Goal: Information Seeking & Learning: Learn about a topic

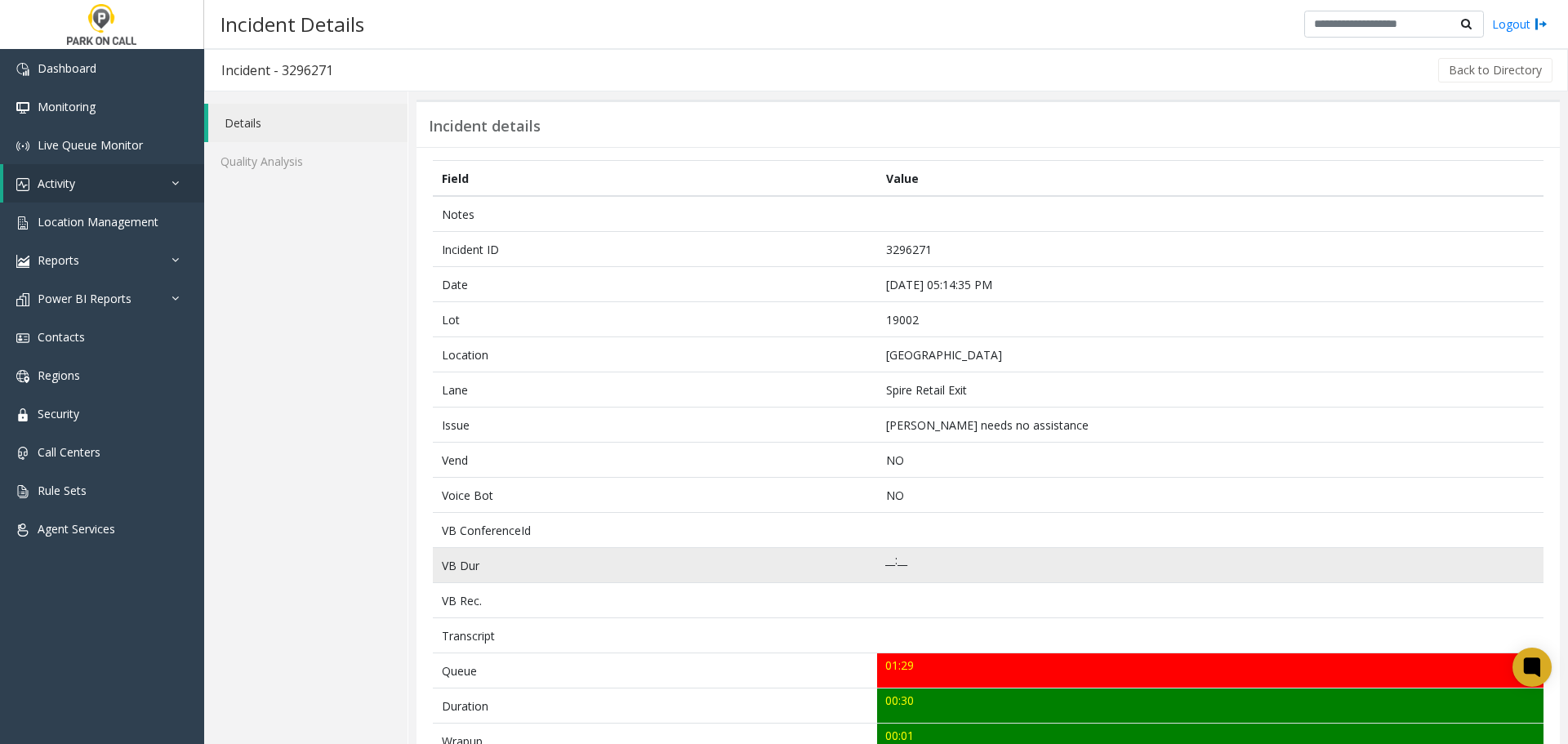
scroll to position [439, 0]
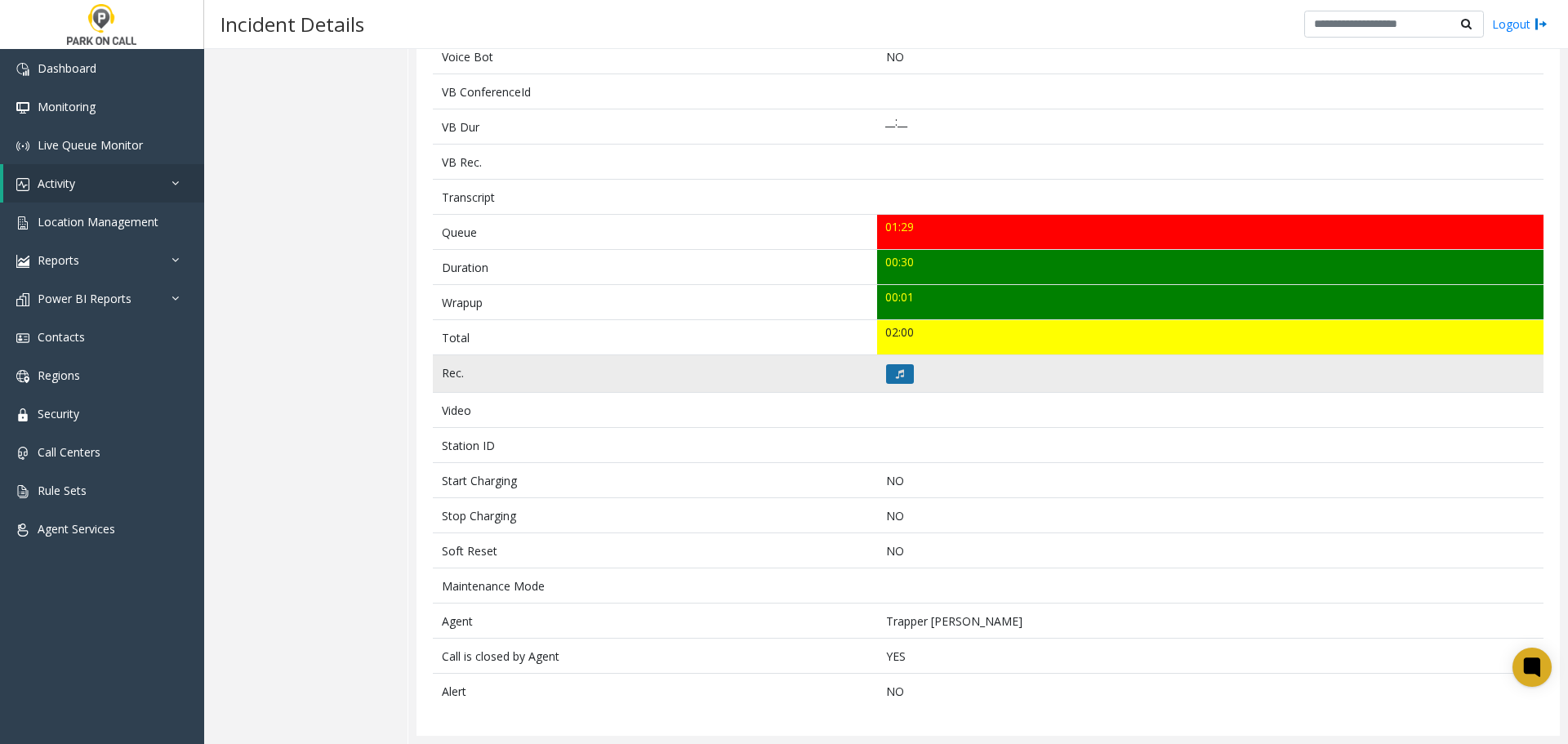
click at [895, 376] on icon at bounding box center [899, 374] width 9 height 10
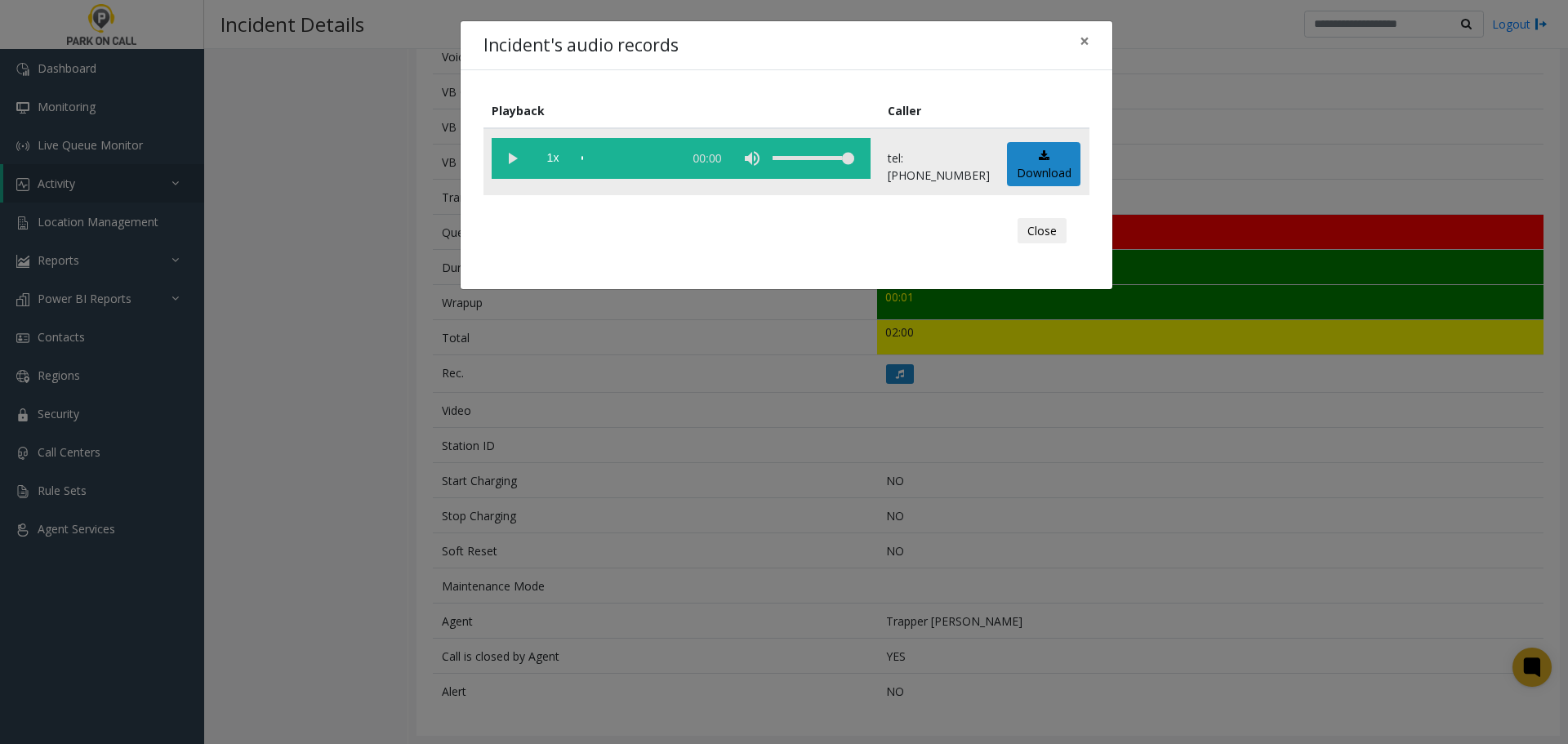
click at [518, 159] on vg-play-pause at bounding box center [512, 158] width 41 height 41
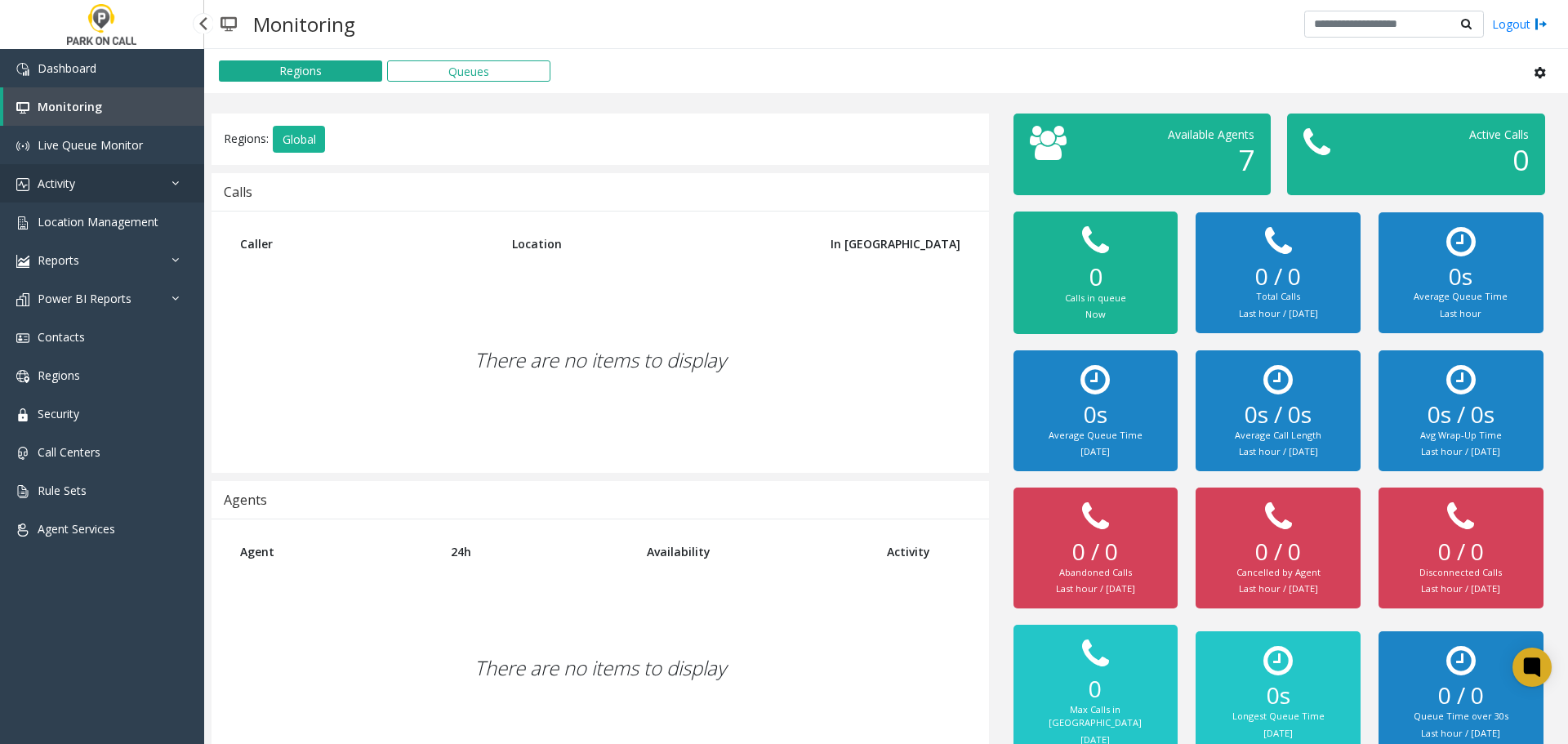
click at [118, 200] on link "Activity" at bounding box center [102, 184] width 205 height 38
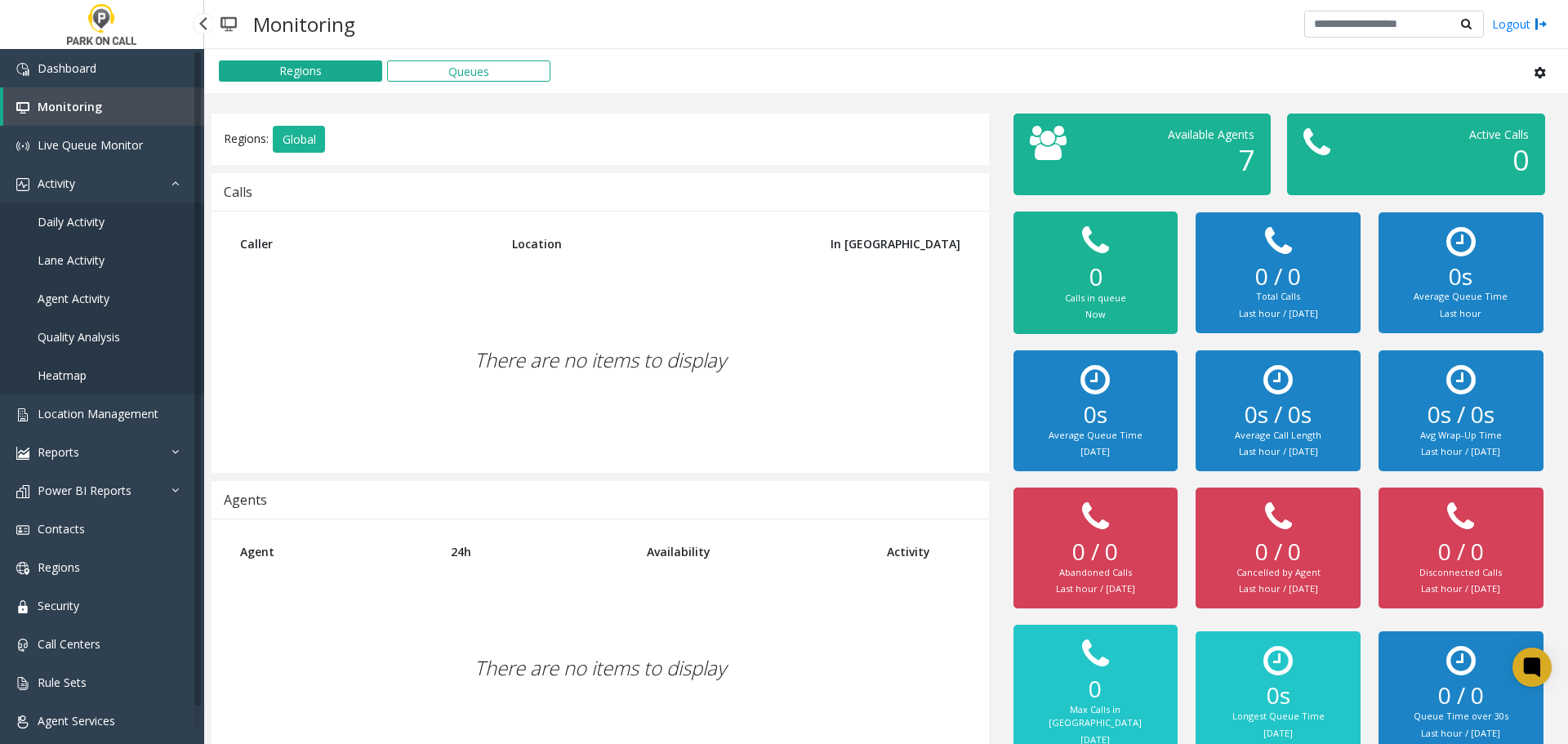
click at [83, 313] on link "Agent Activity" at bounding box center [102, 299] width 205 height 38
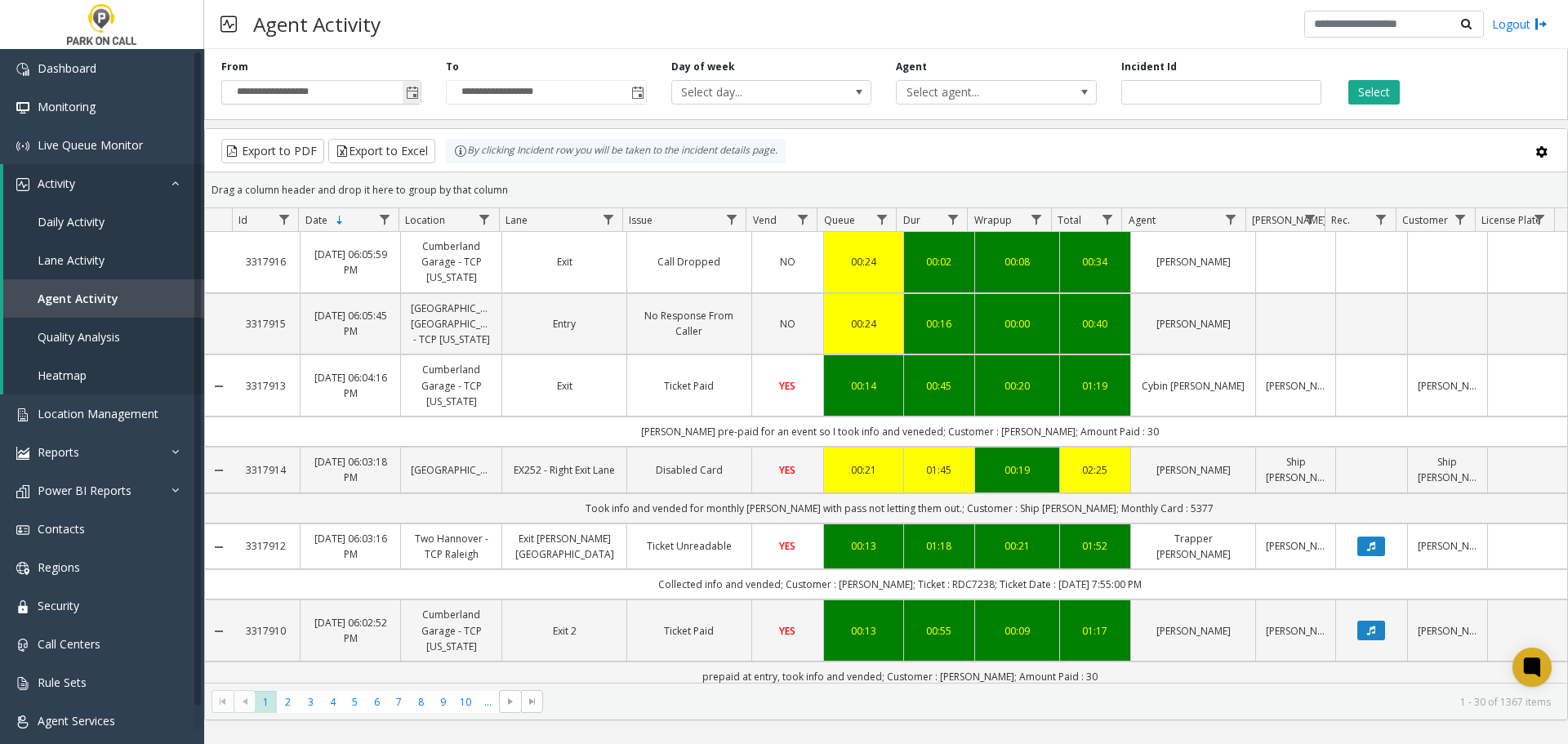
click at [412, 98] on span "Toggle popup" at bounding box center [413, 93] width 13 height 13
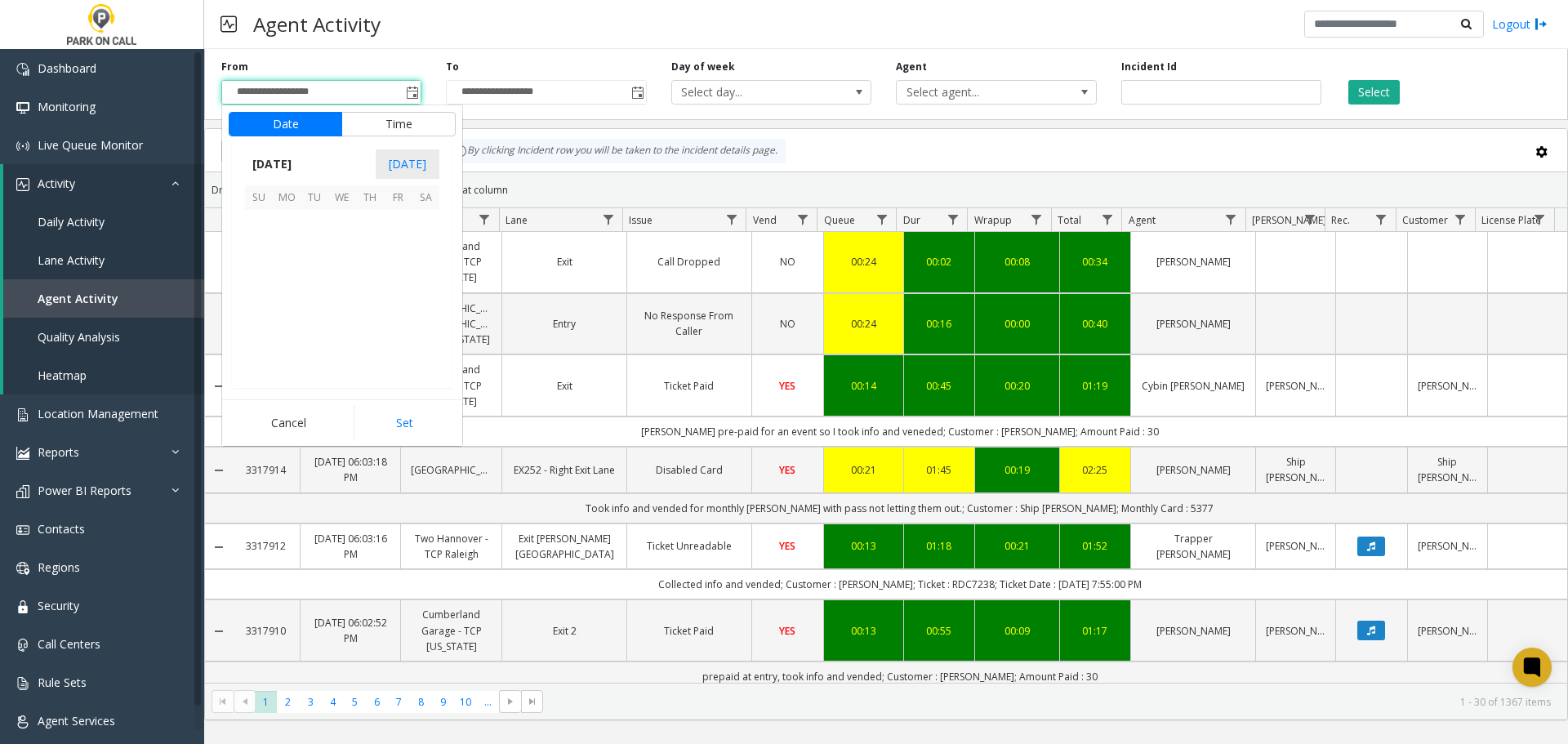
scroll to position [293052, 0]
click at [343, 304] on span "24" at bounding box center [342, 306] width 28 height 28
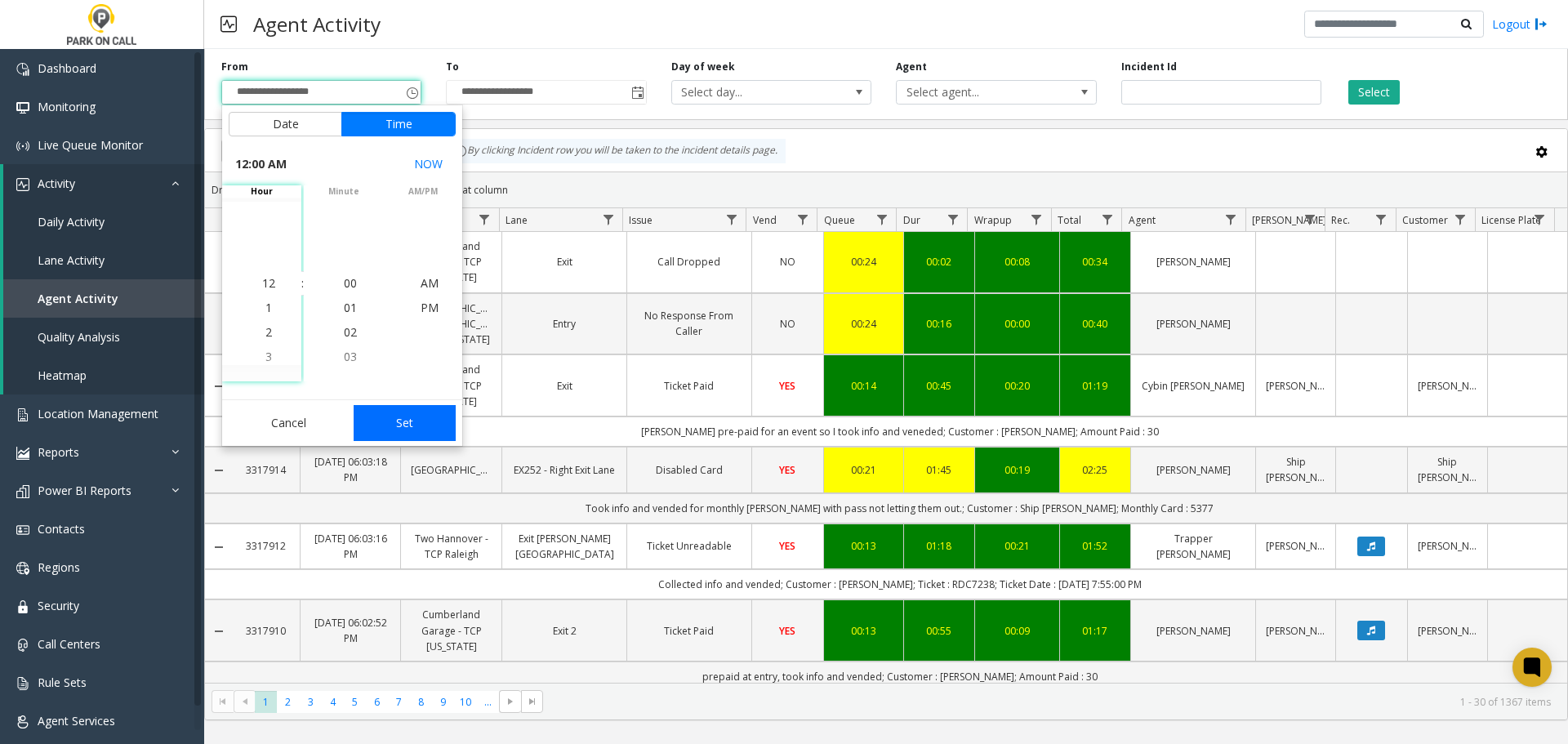
click at [430, 434] on button "Set" at bounding box center [405, 423] width 103 height 36
type input "**********"
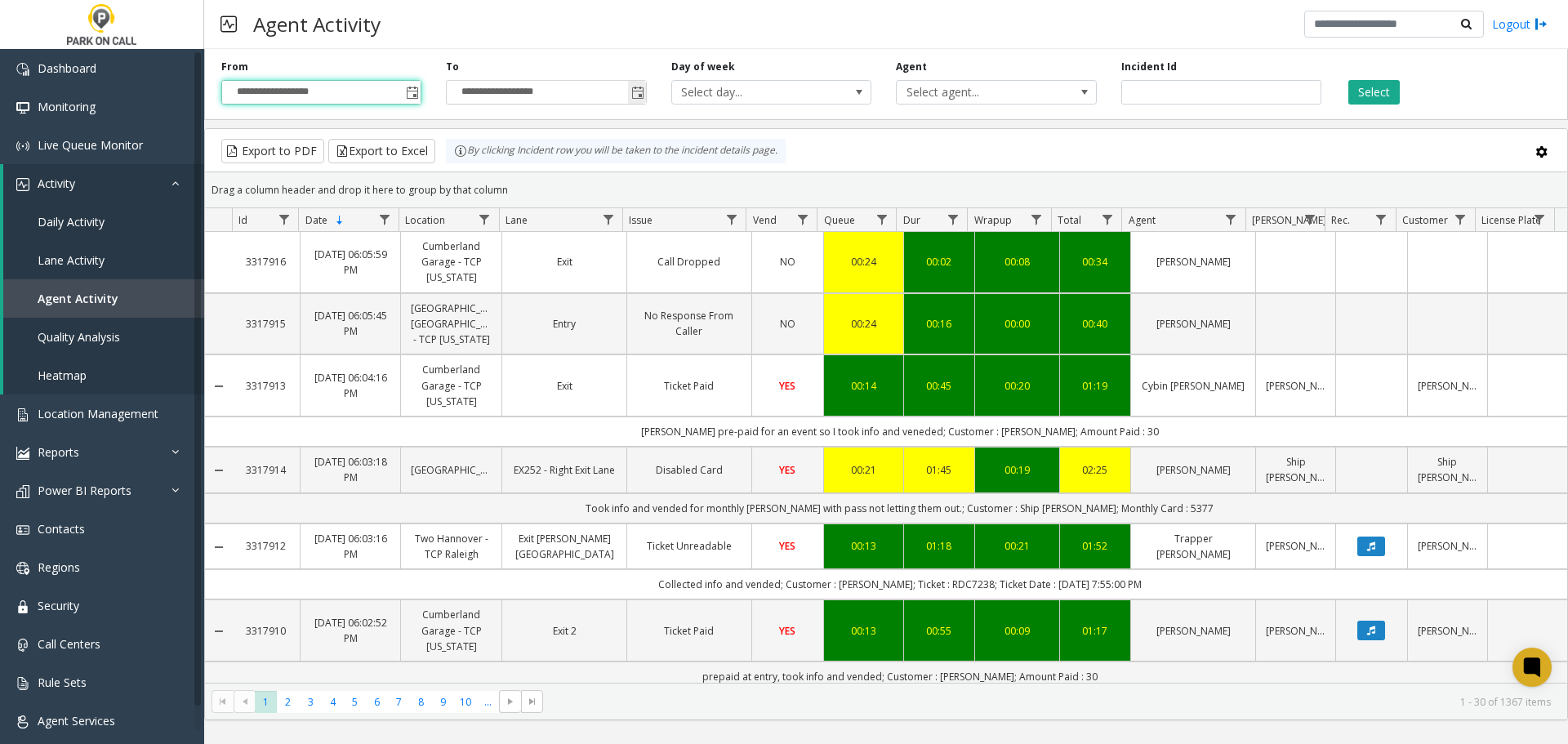
click at [640, 84] on span "Toggle popup" at bounding box center [637, 91] width 18 height 26
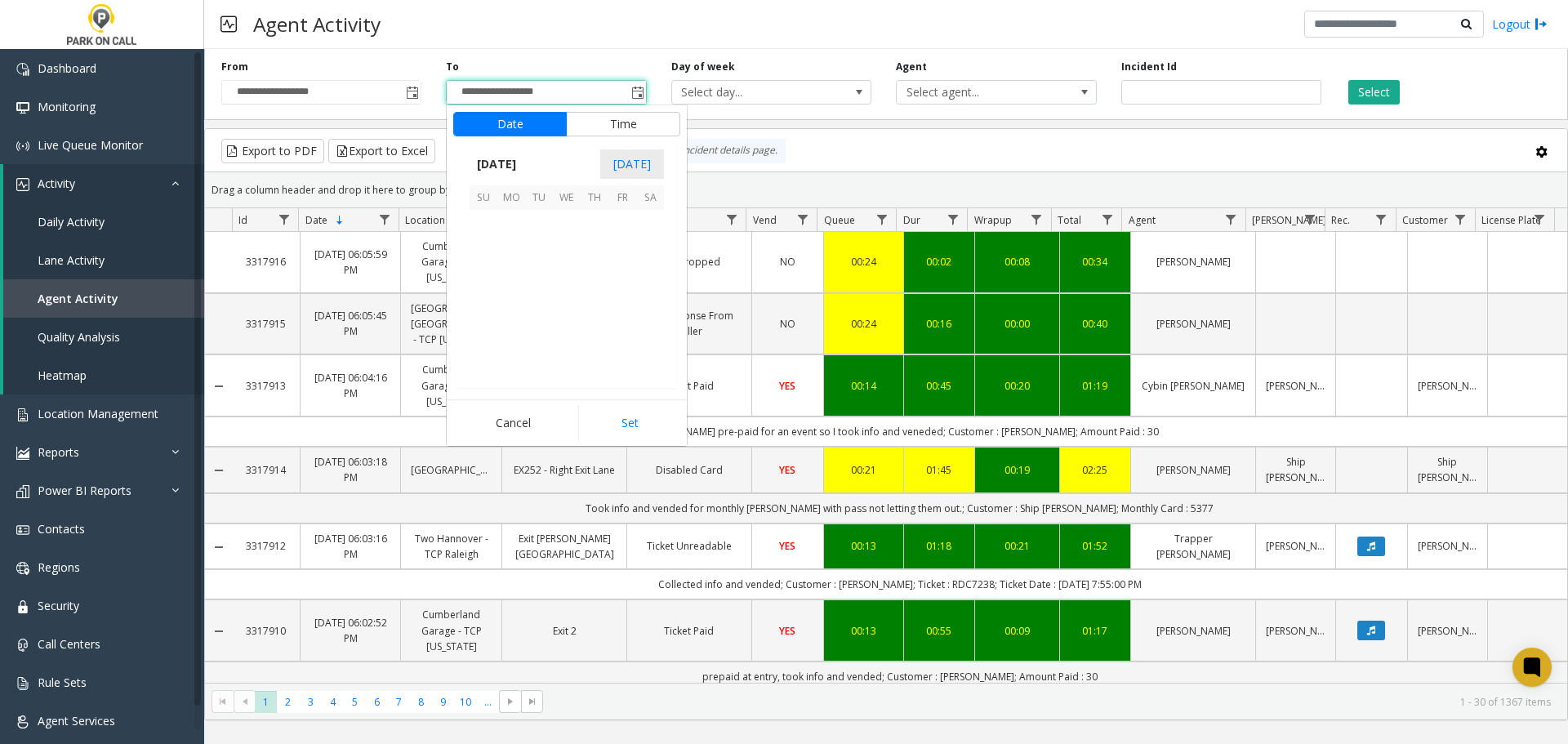
scroll to position [25, 0]
click at [567, 301] on span "24" at bounding box center [566, 306] width 28 height 28
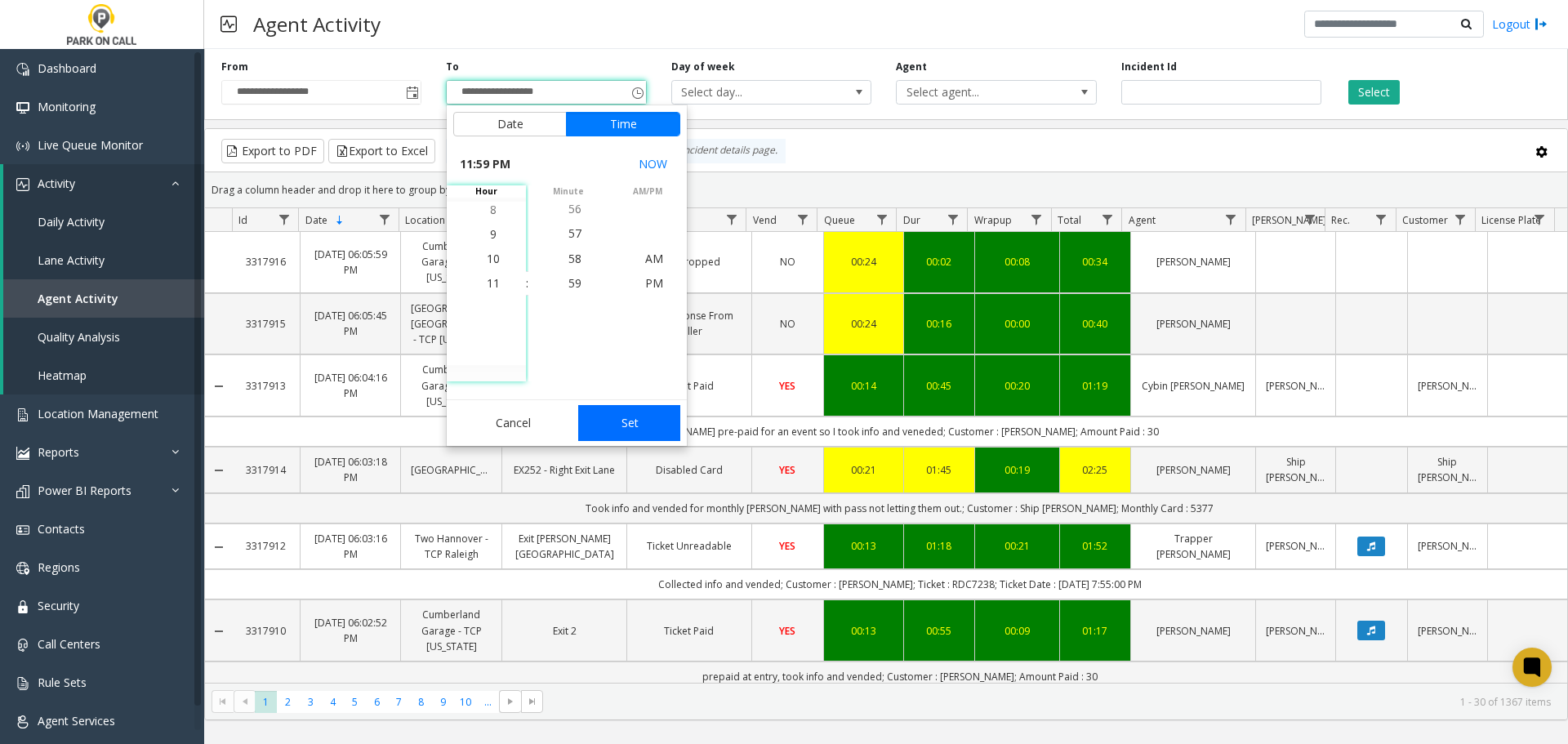
click at [642, 415] on button "Set" at bounding box center [630, 423] width 103 height 36
type input "**********"
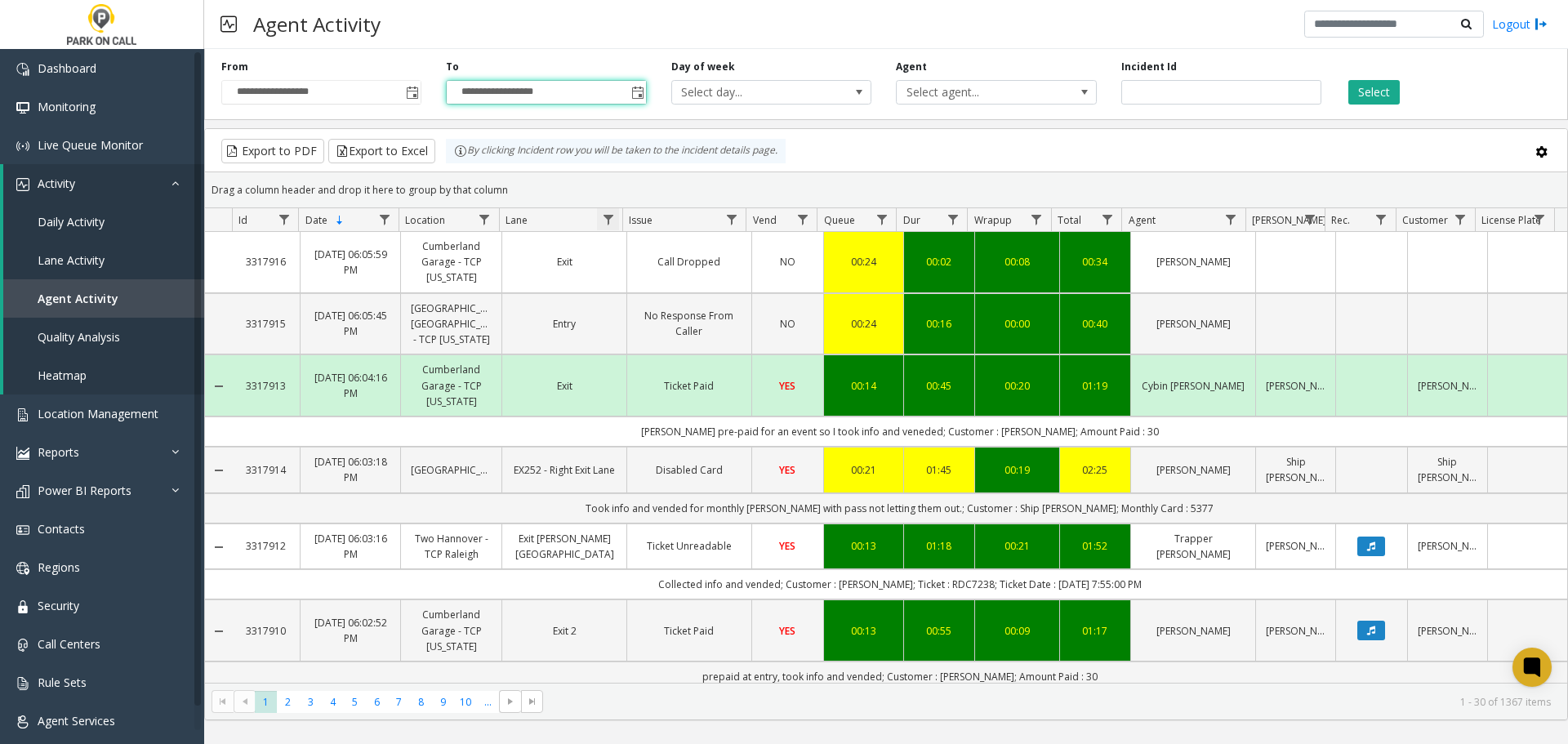
click at [602, 225] on span "Data table" at bounding box center [609, 220] width 13 height 13
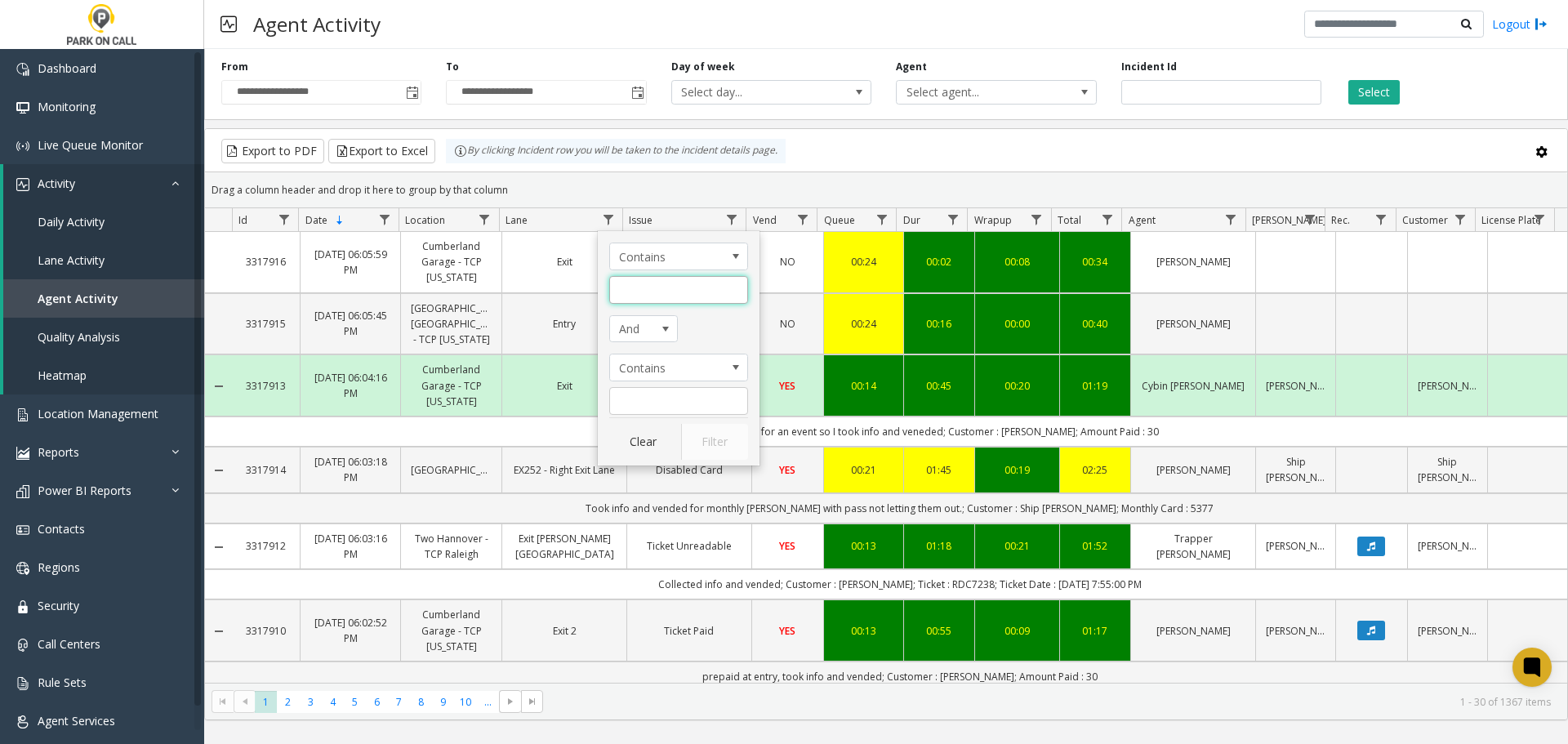
click at [665, 288] on input "Lane Filter" at bounding box center [678, 289] width 139 height 28
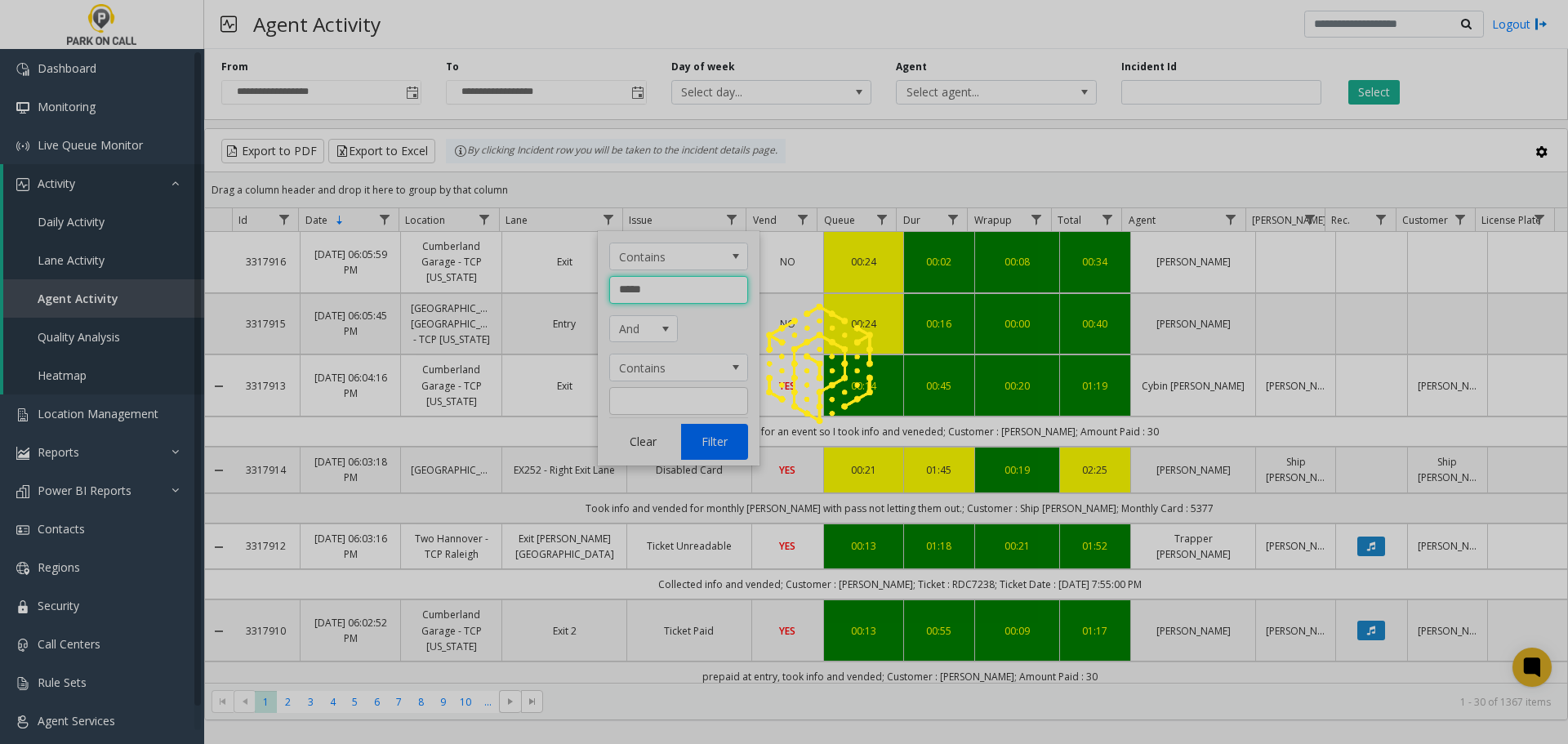
type input "*****"
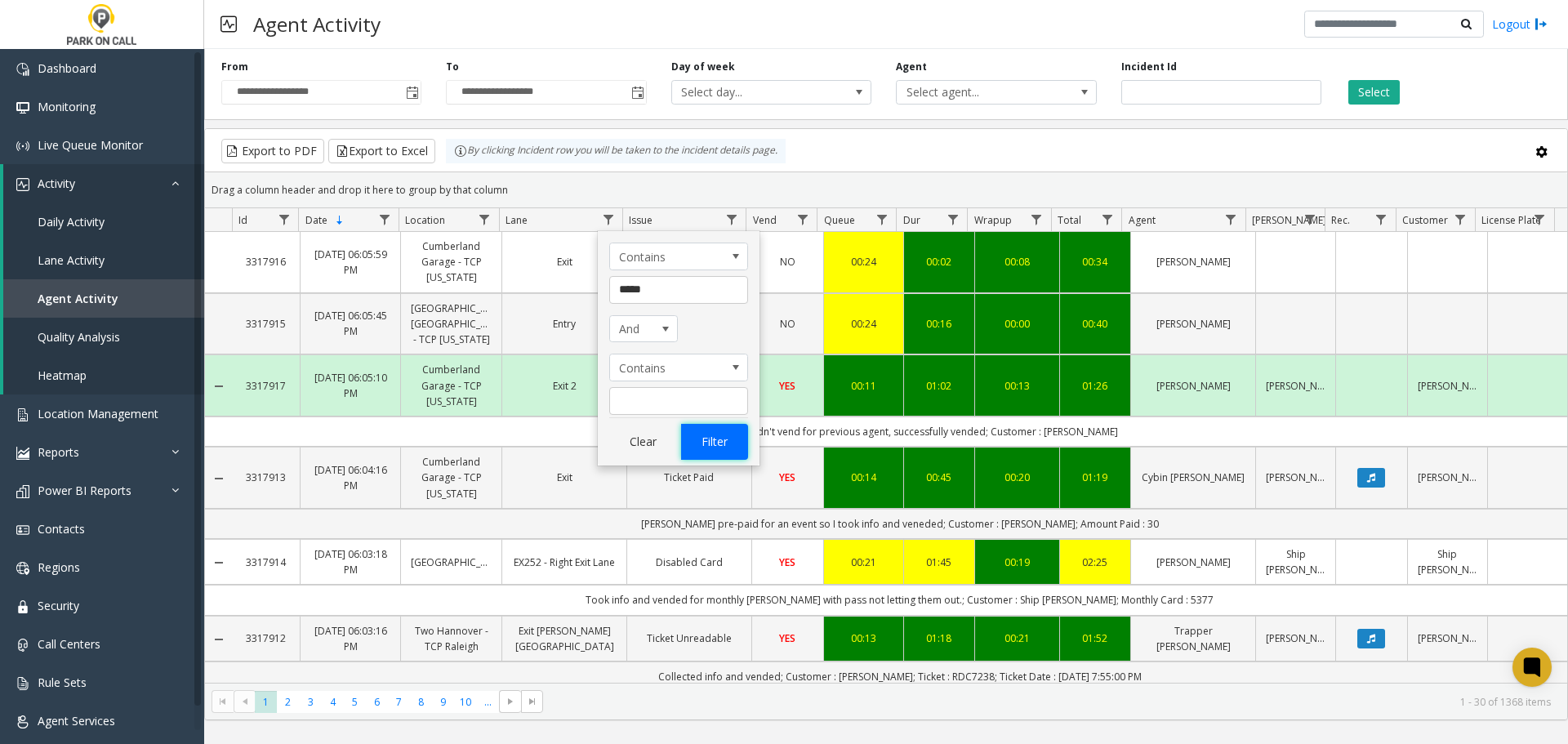
click at [696, 430] on button "Filter" at bounding box center [715, 441] width 67 height 36
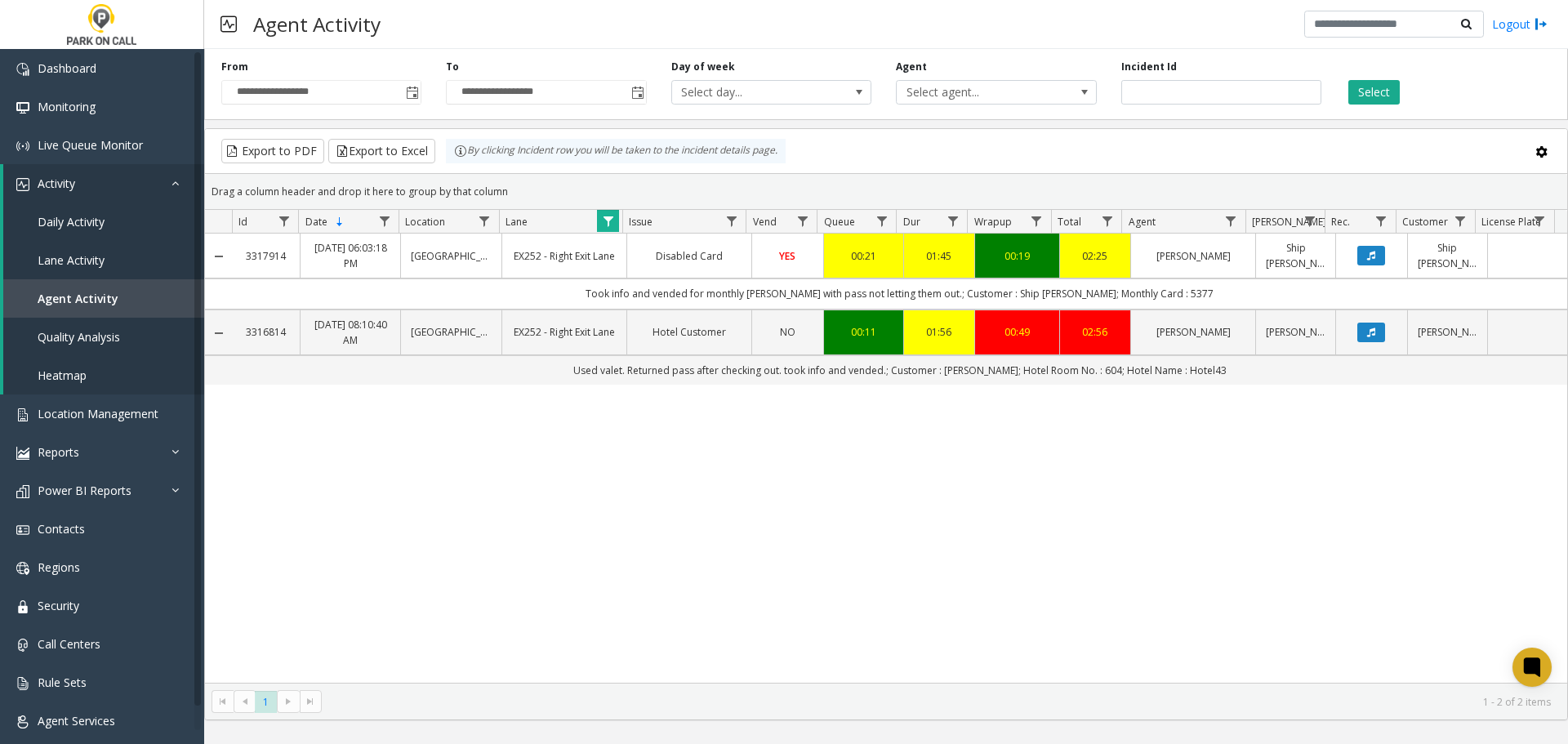
click at [797, 596] on div "3317914 Sep 27, 2025 06:03:18 PM 10th & Front Street/Hotel 43 - ParkBOI EX252 -…" at bounding box center [886, 458] width 1362 height 449
click at [1392, 86] on button "Select" at bounding box center [1374, 92] width 51 height 25
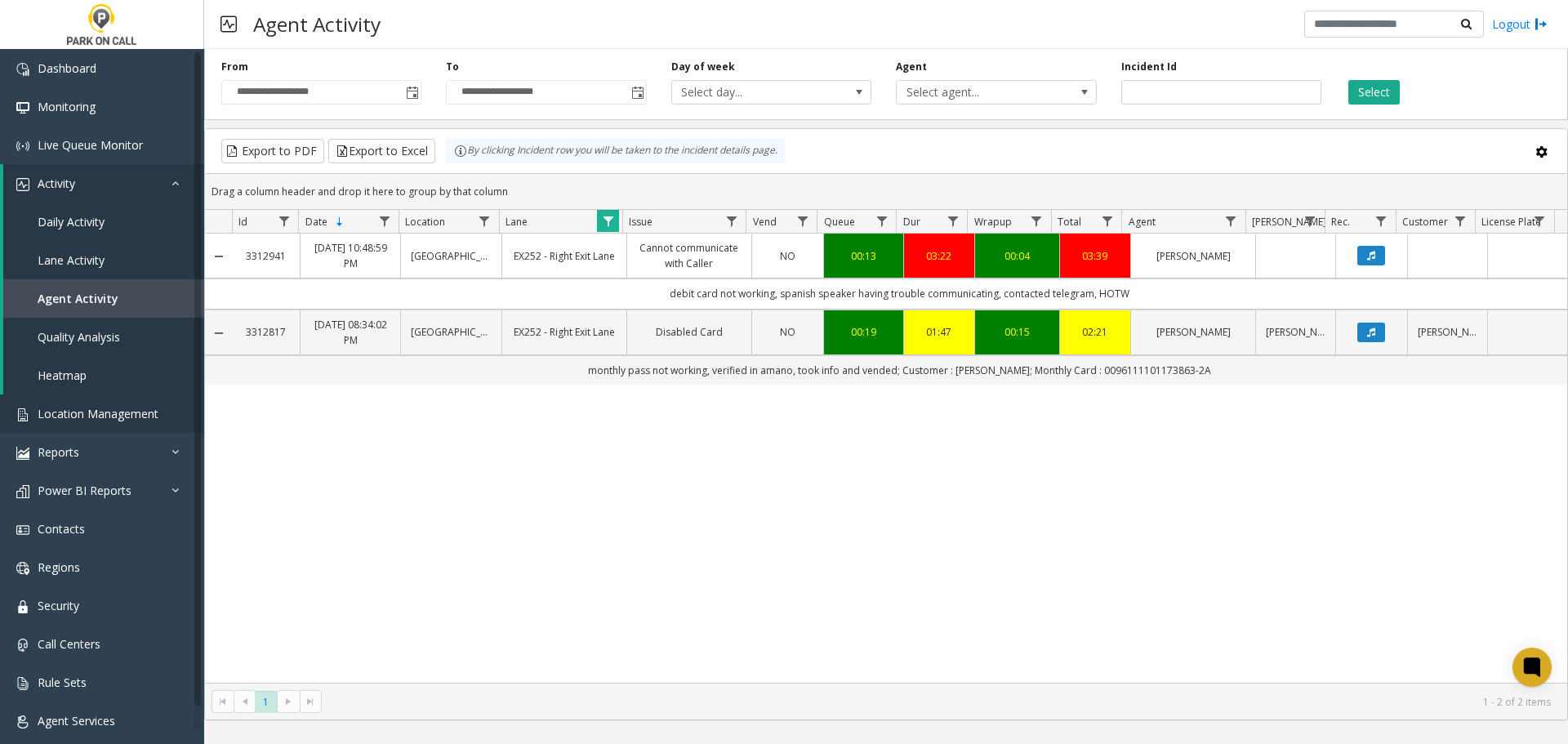
click at [609, 221] on span "Data table" at bounding box center [609, 222] width 13 height 13
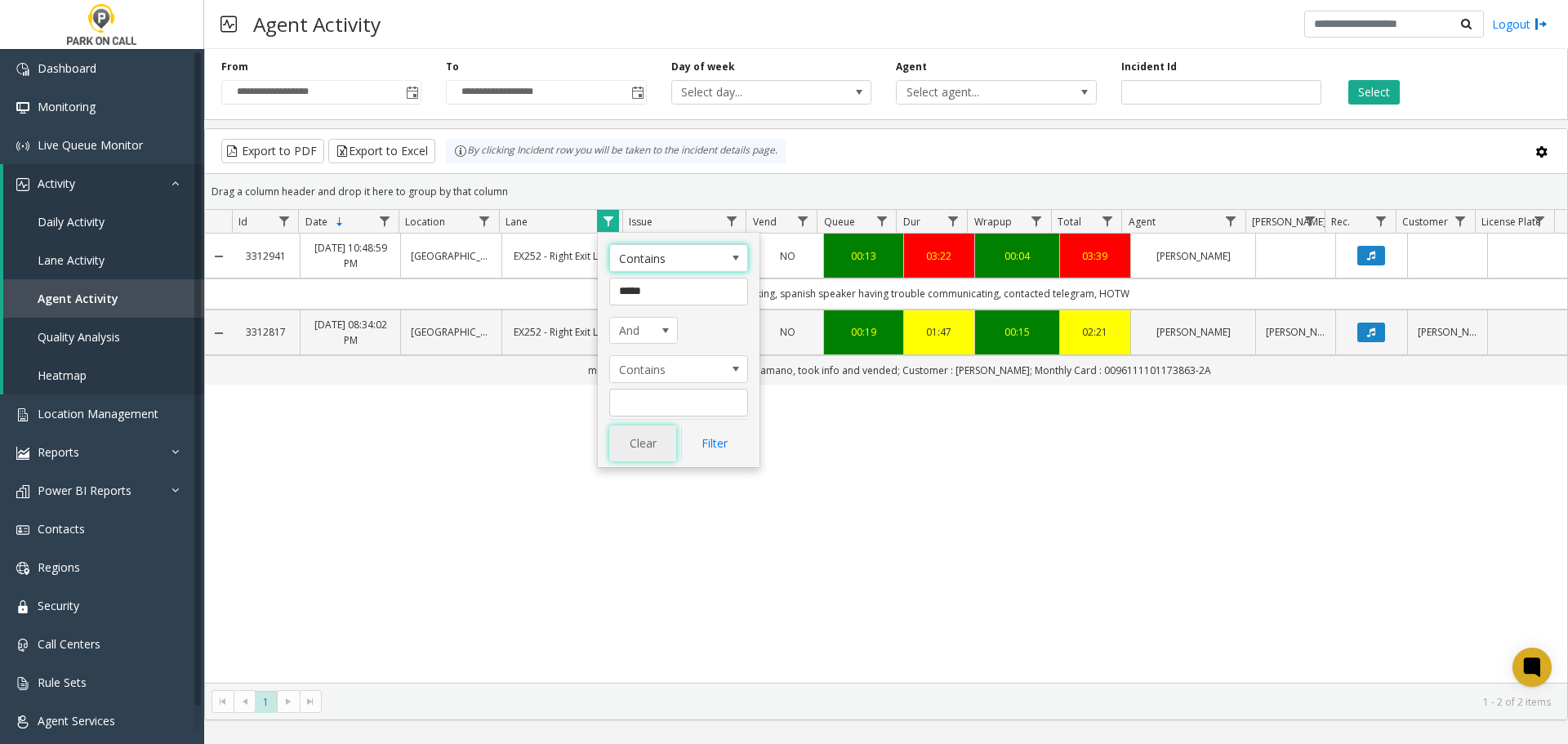
click at [637, 460] on button "Clear" at bounding box center [642, 443] width 67 height 36
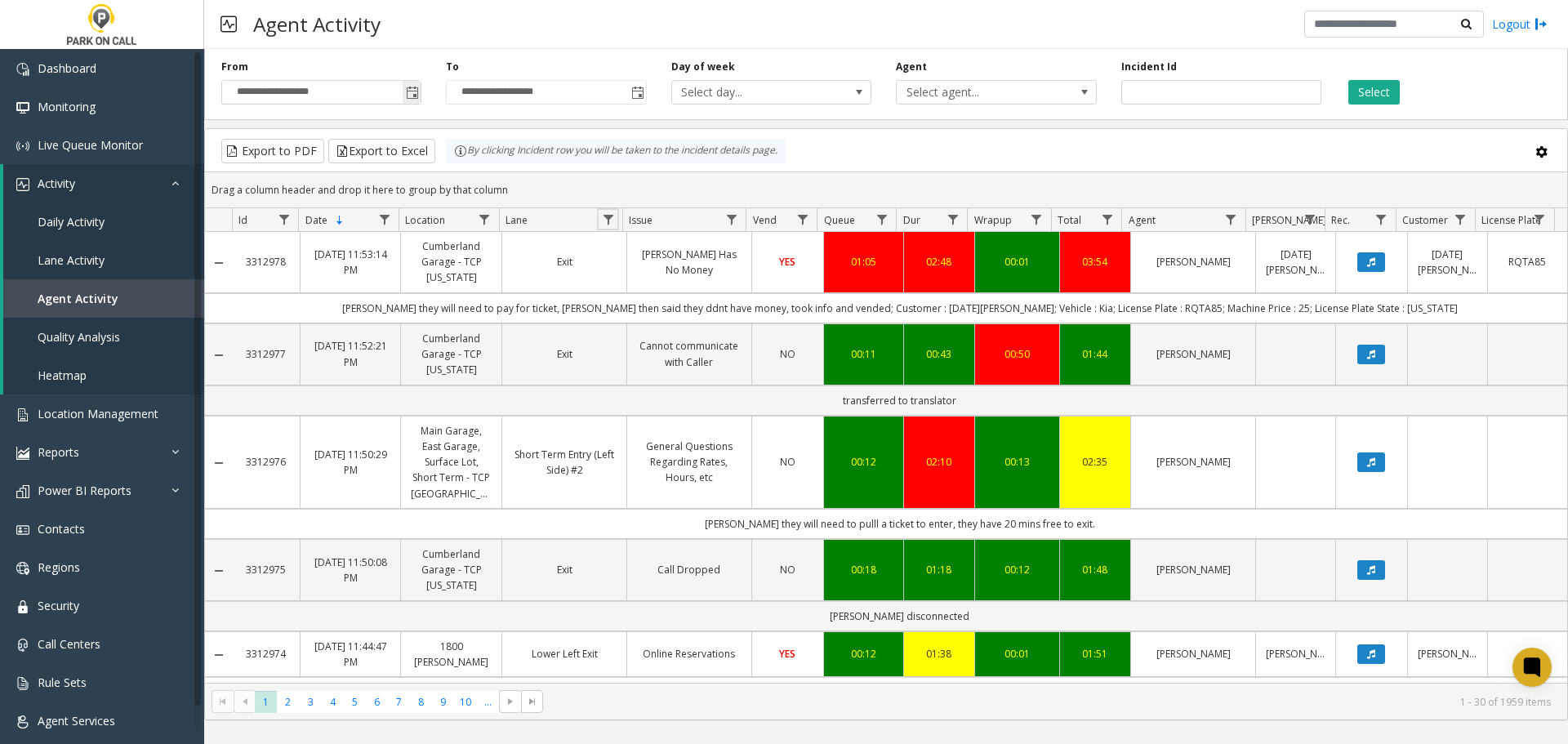
click at [418, 88] on span "Toggle popup" at bounding box center [413, 93] width 13 height 13
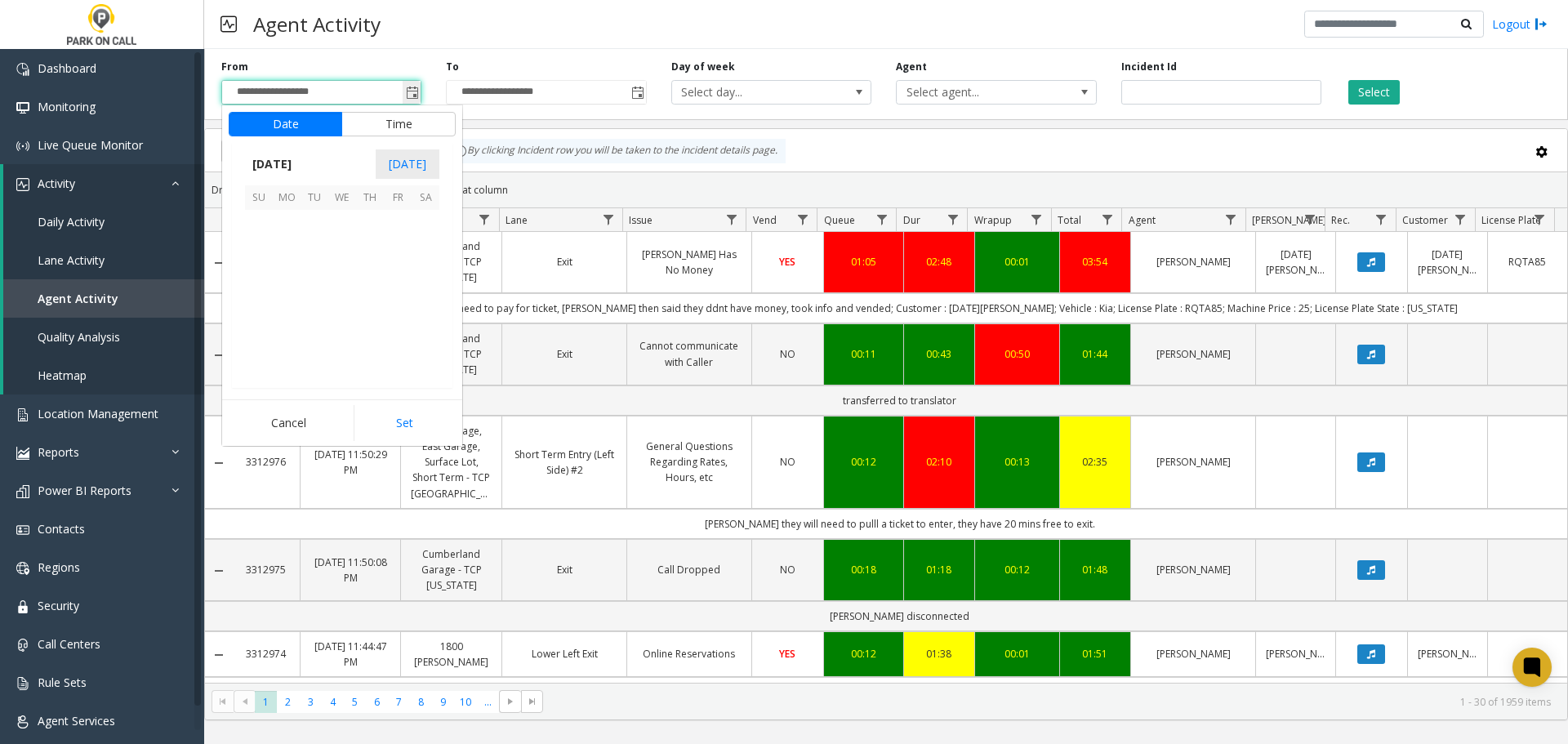
scroll to position [293052, 0]
click at [290, 274] on span "15" at bounding box center [286, 279] width 28 height 28
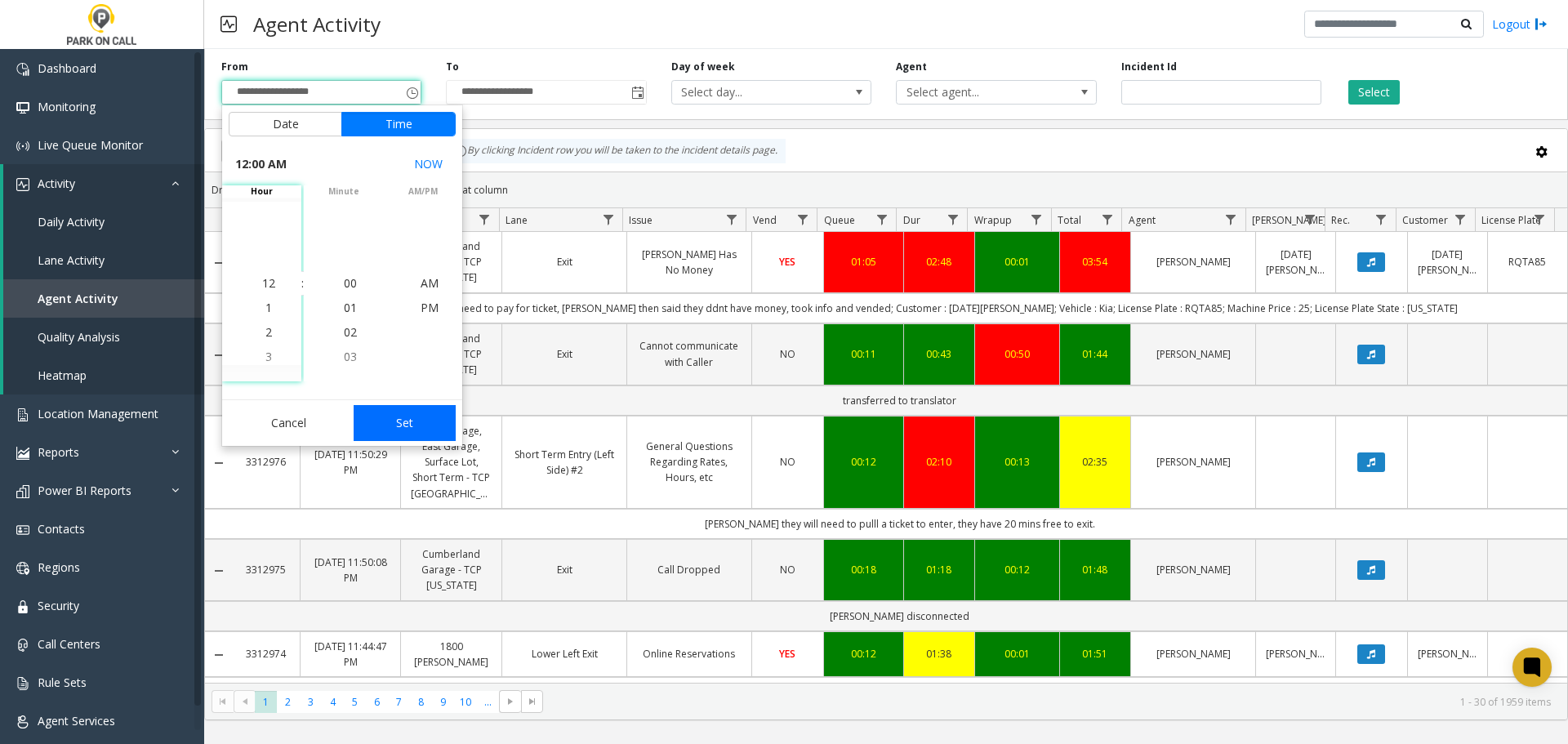
click at [436, 412] on button "Set" at bounding box center [405, 423] width 103 height 36
type input "**********"
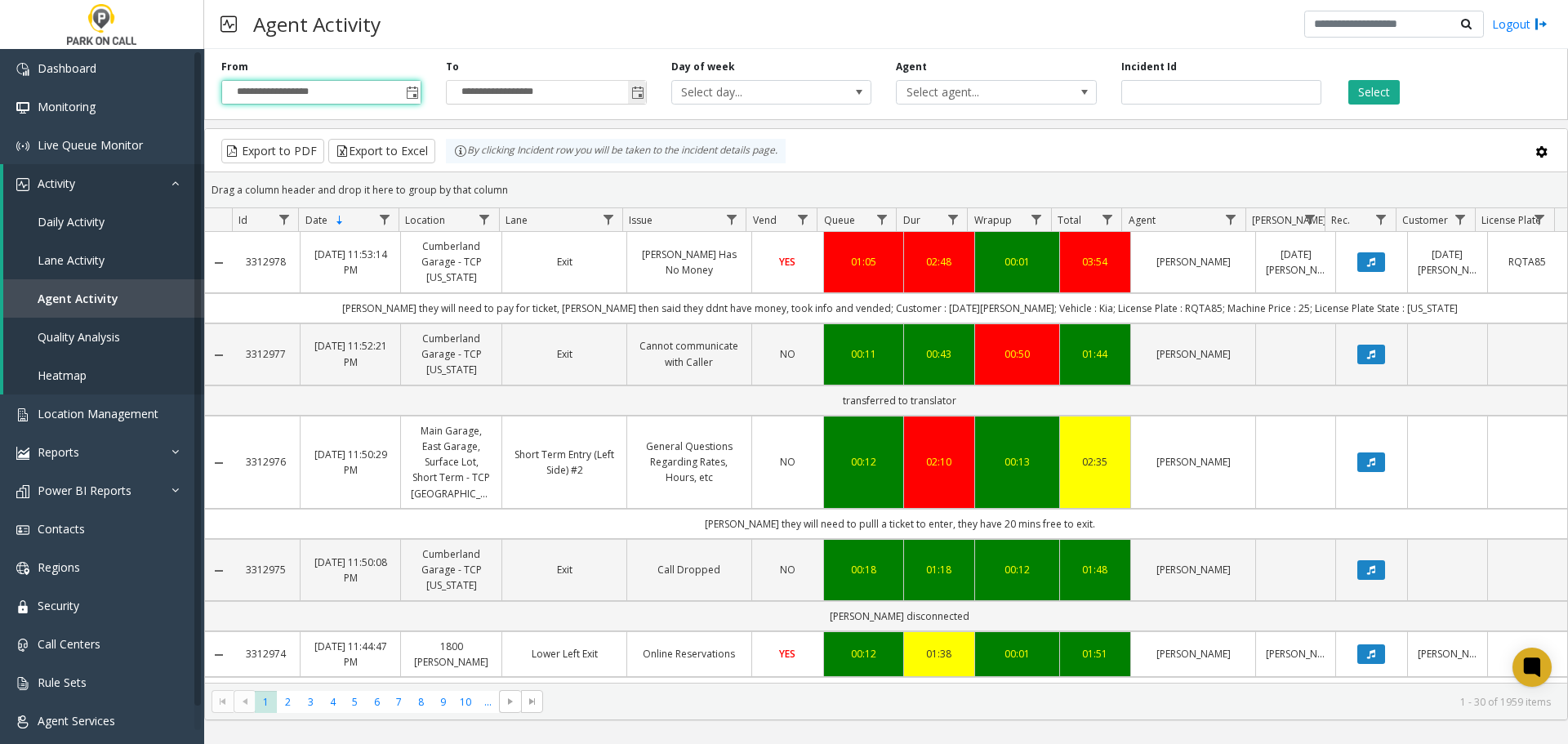
click at [631, 92] on span "Toggle popup" at bounding box center [637, 93] width 13 height 13
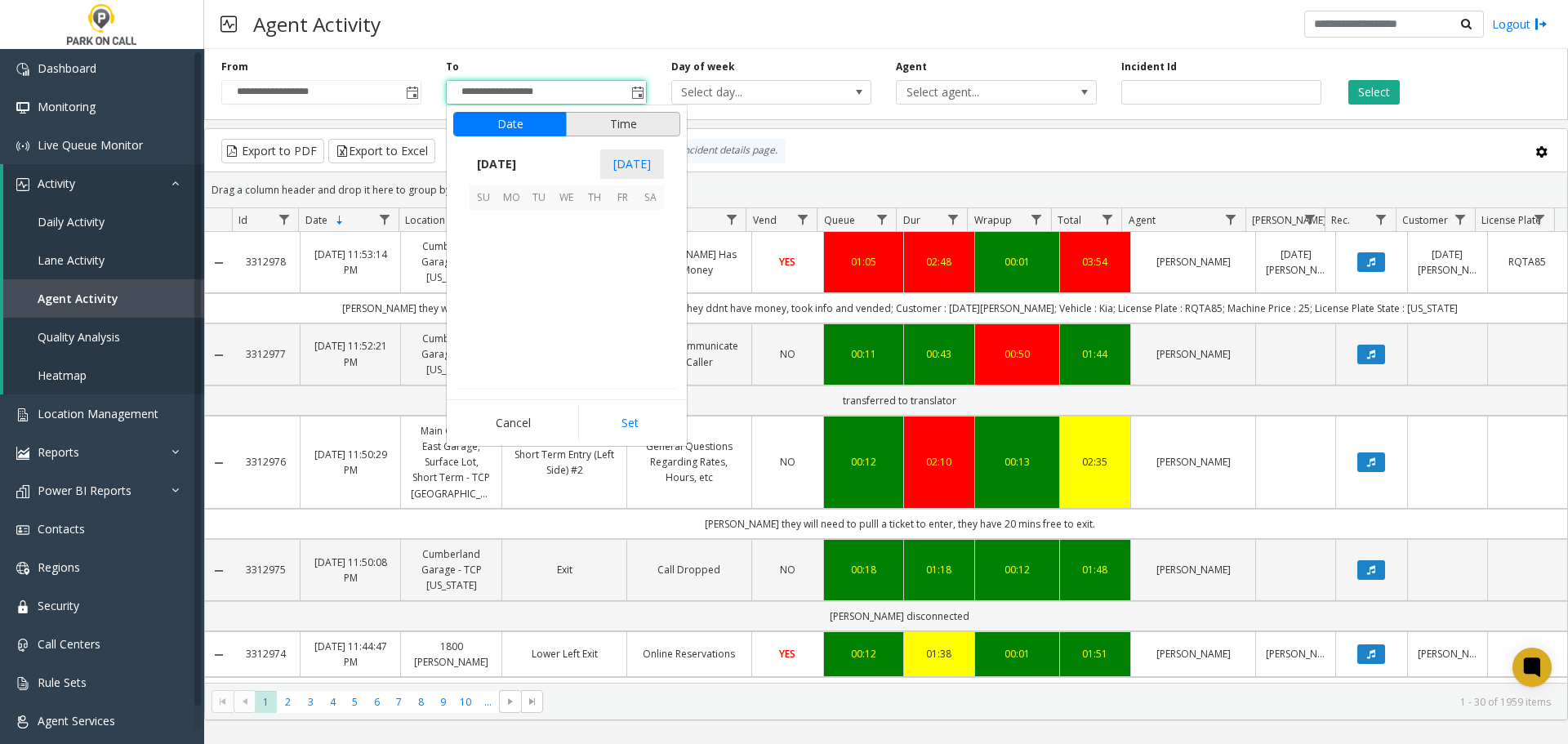
scroll to position [25, 0]
click at [508, 276] on span "15" at bounding box center [511, 279] width 28 height 28
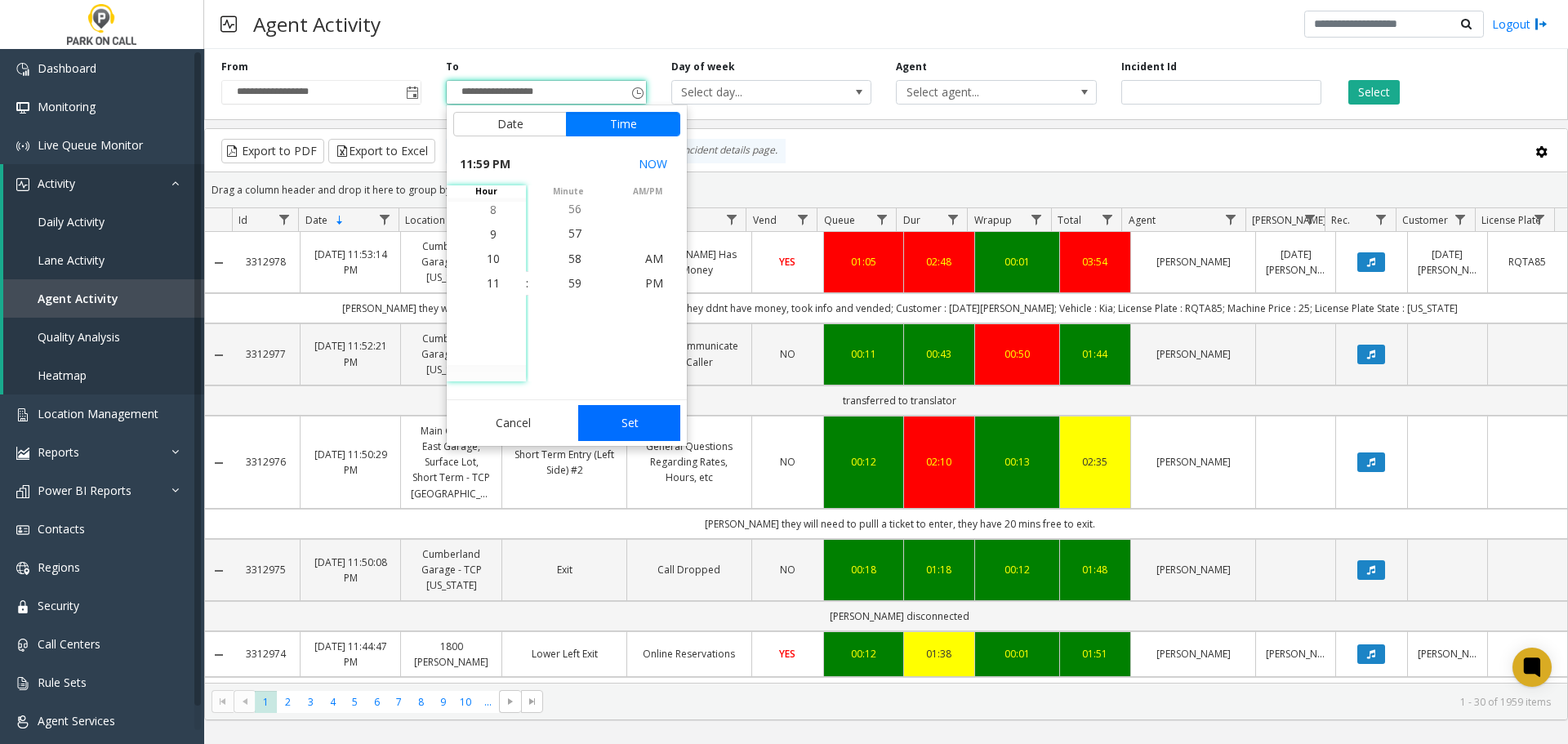
click at [625, 411] on button "Set" at bounding box center [630, 423] width 103 height 36
type input "**********"
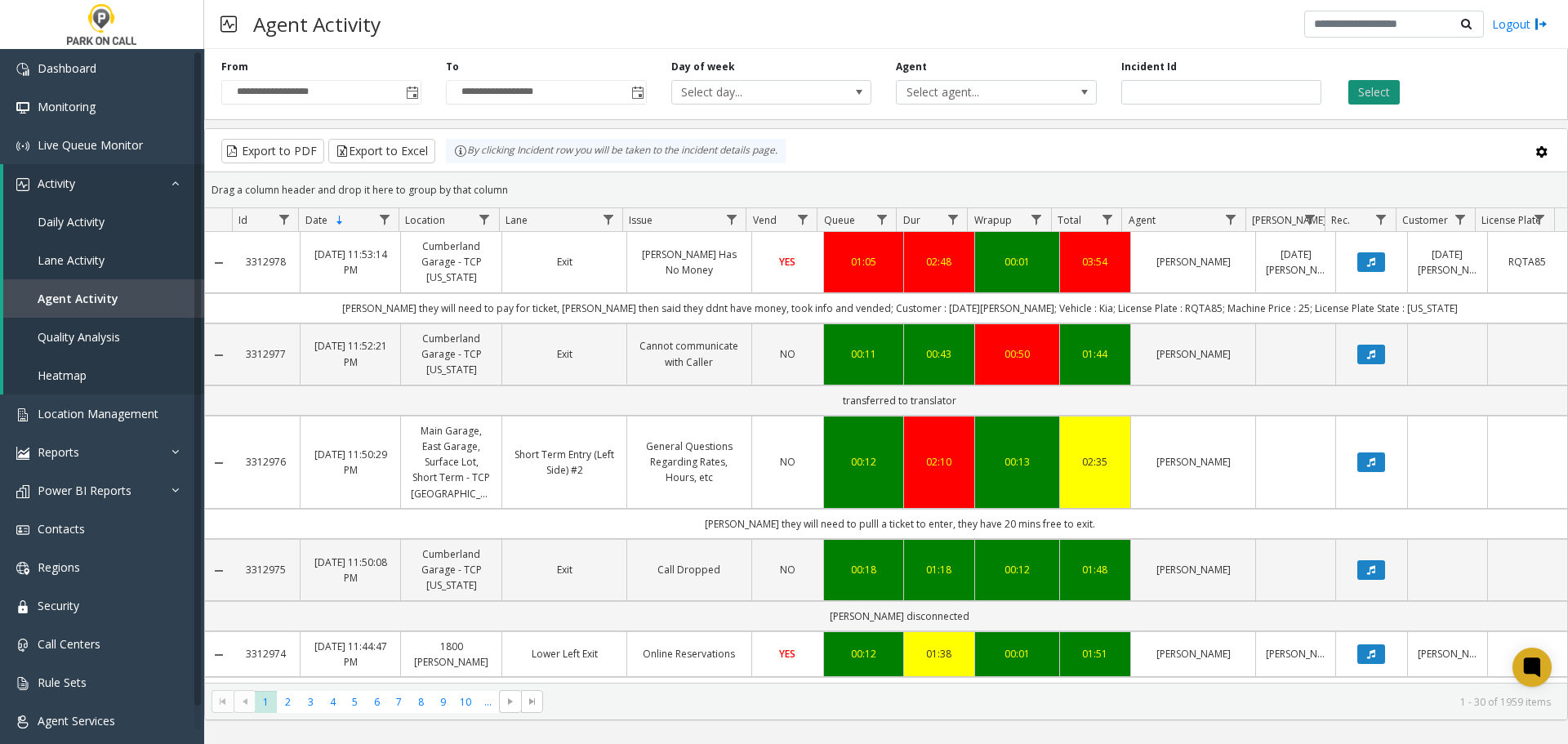
click at [1365, 98] on button "Select" at bounding box center [1374, 92] width 51 height 25
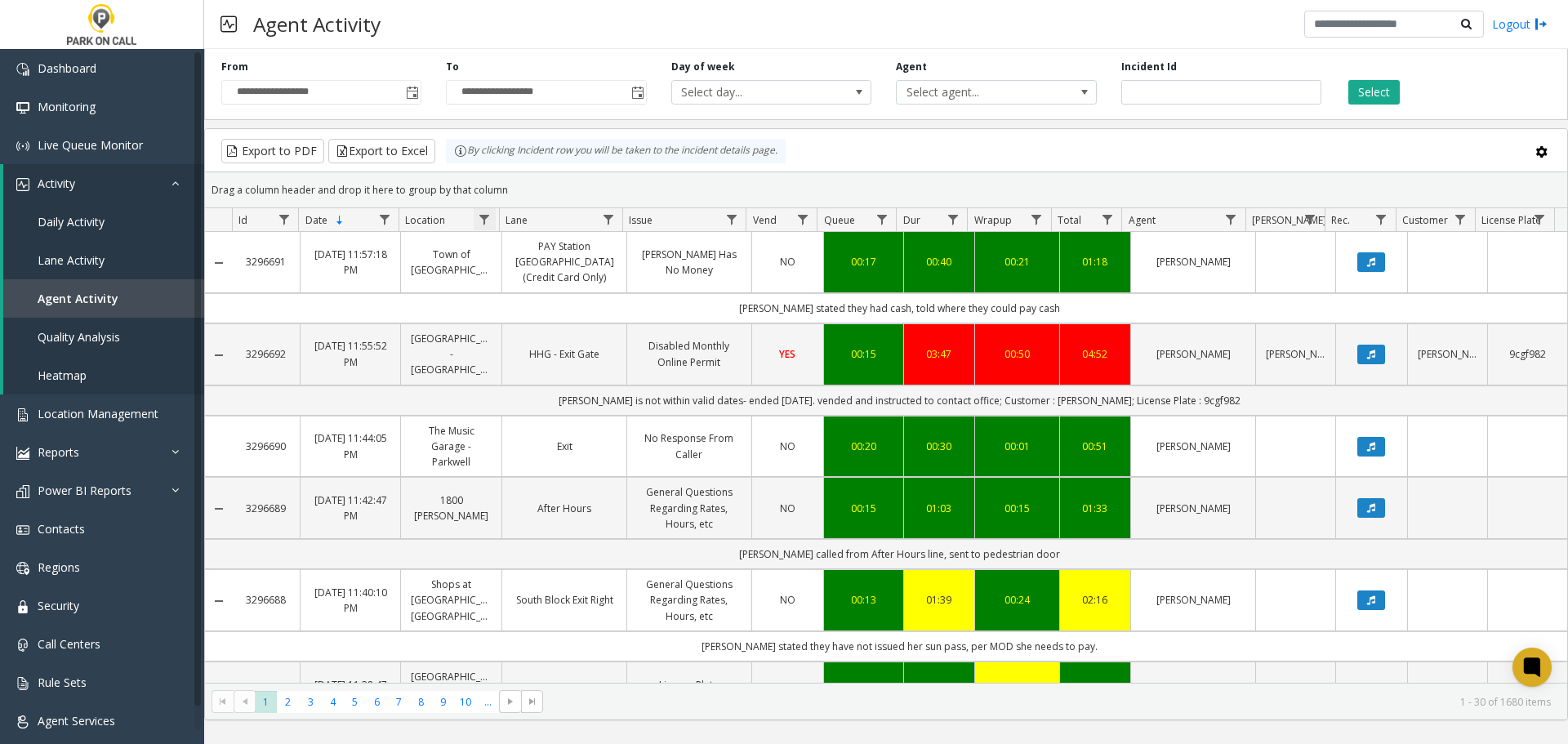
click at [479, 223] on span "Data table" at bounding box center [484, 220] width 13 height 13
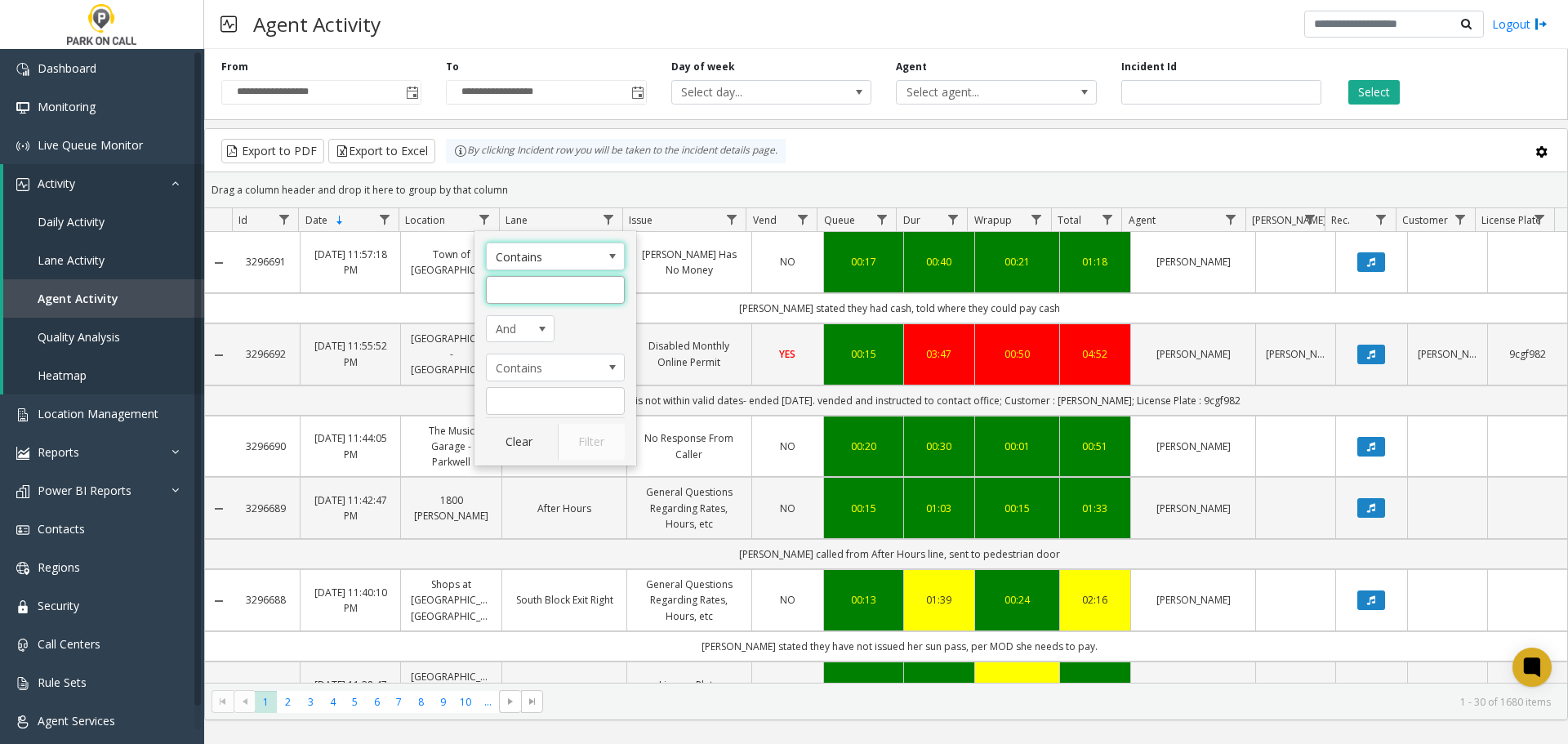
click at [553, 297] on input "Location Filter" at bounding box center [556, 289] width 139 height 28
type input "*****"
click button "Filter" at bounding box center [591, 441] width 67 height 36
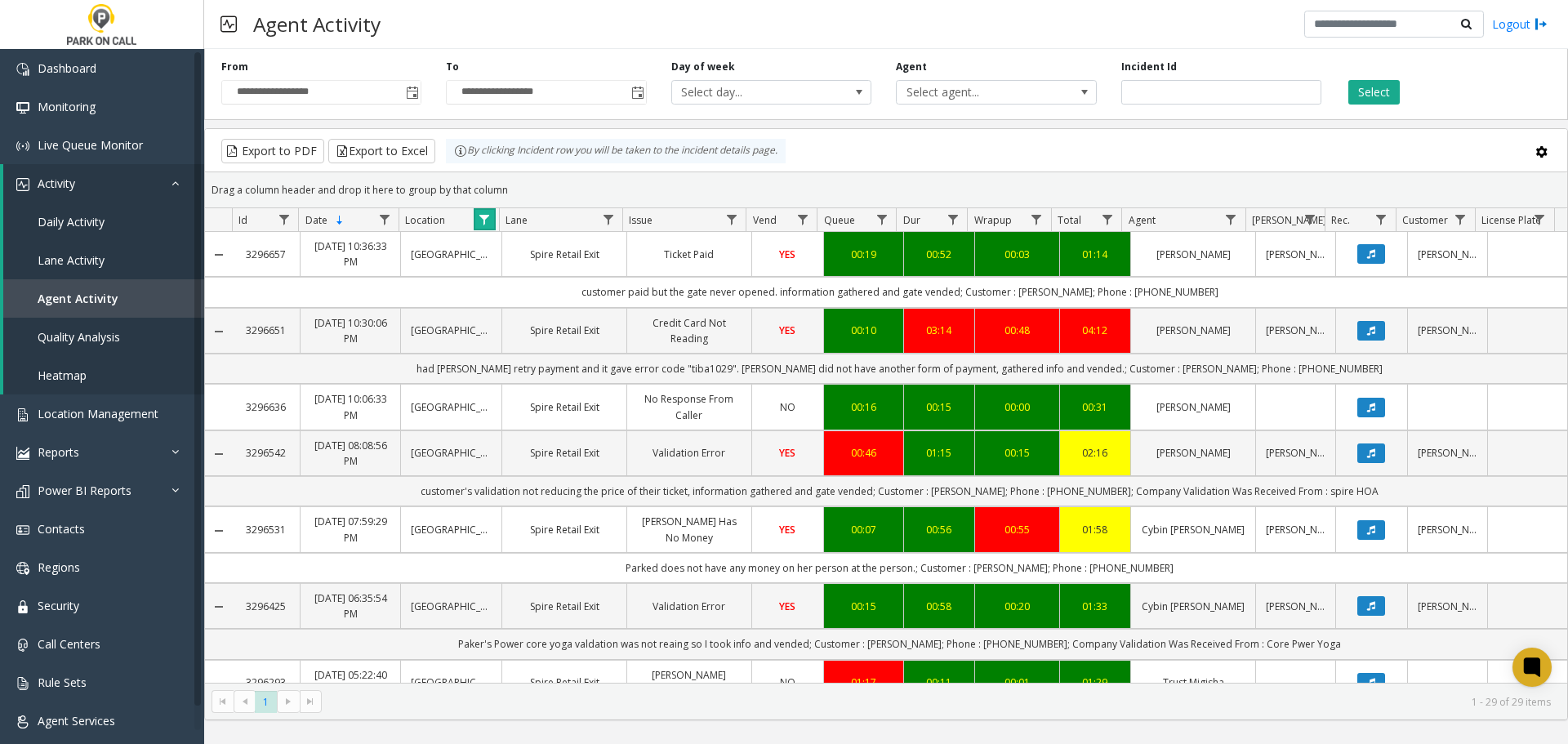
click at [487, 222] on span "Data table" at bounding box center [484, 220] width 13 height 13
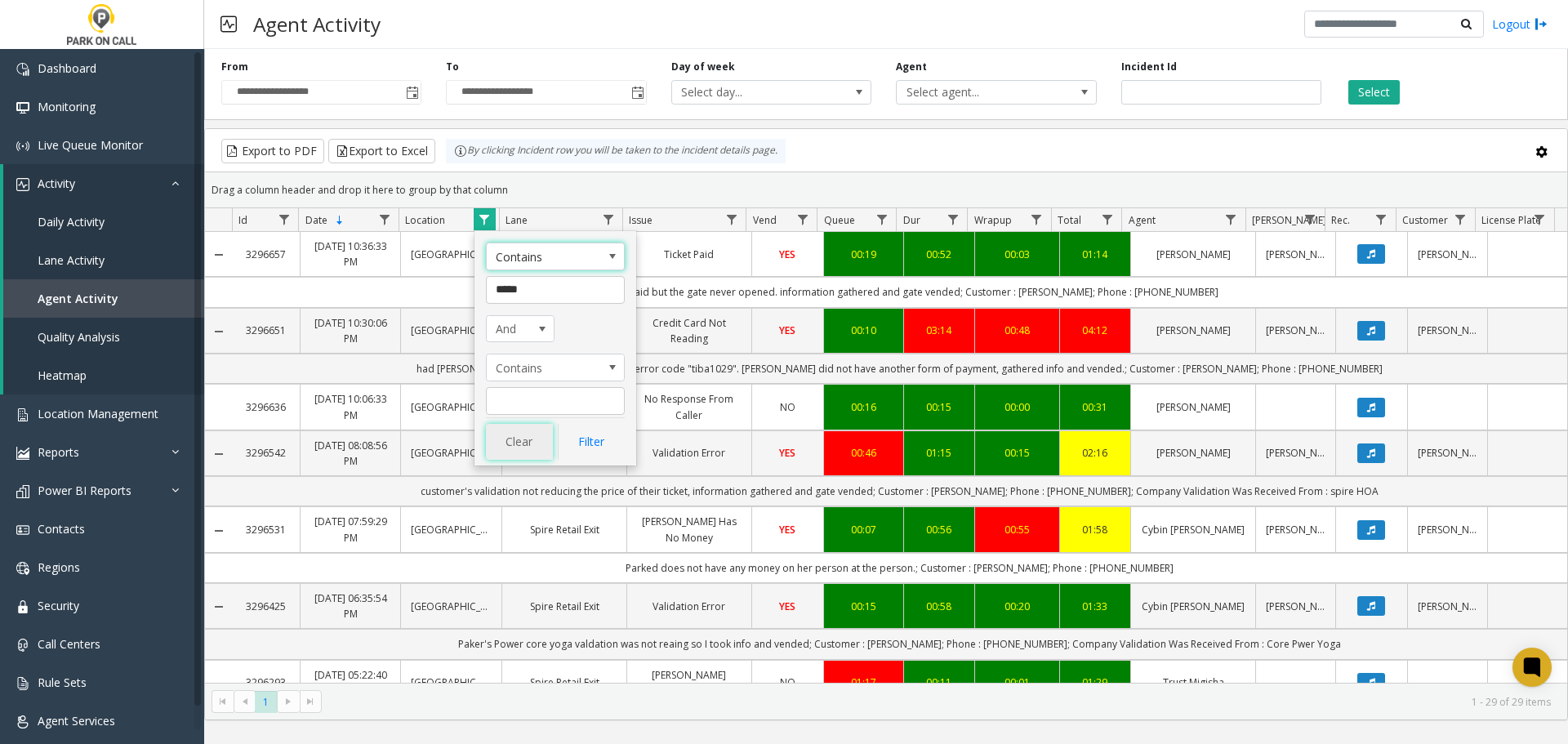
click at [520, 437] on button "Clear" at bounding box center [519, 441] width 67 height 36
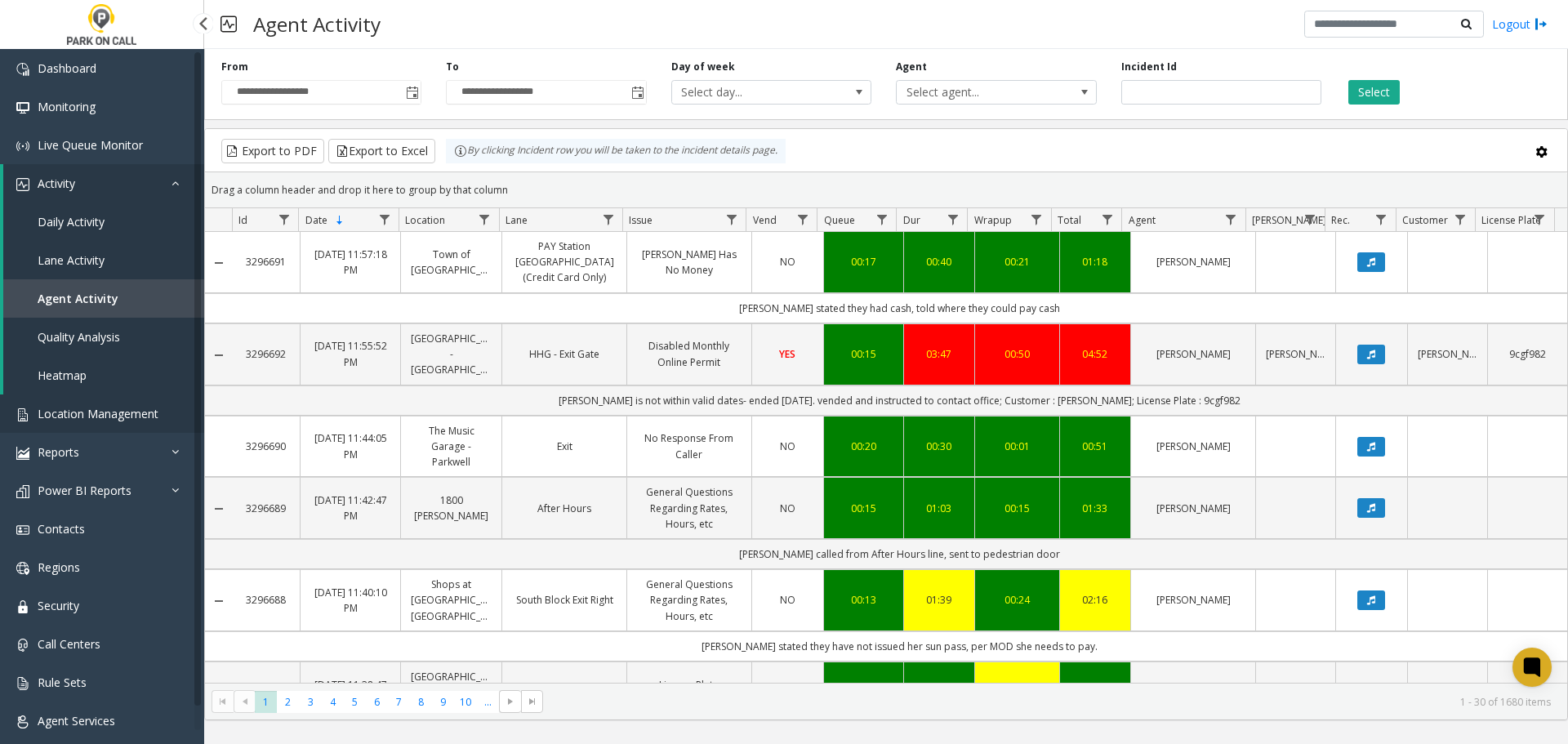
click at [98, 413] on span "Location Management" at bounding box center [97, 414] width 121 height 15
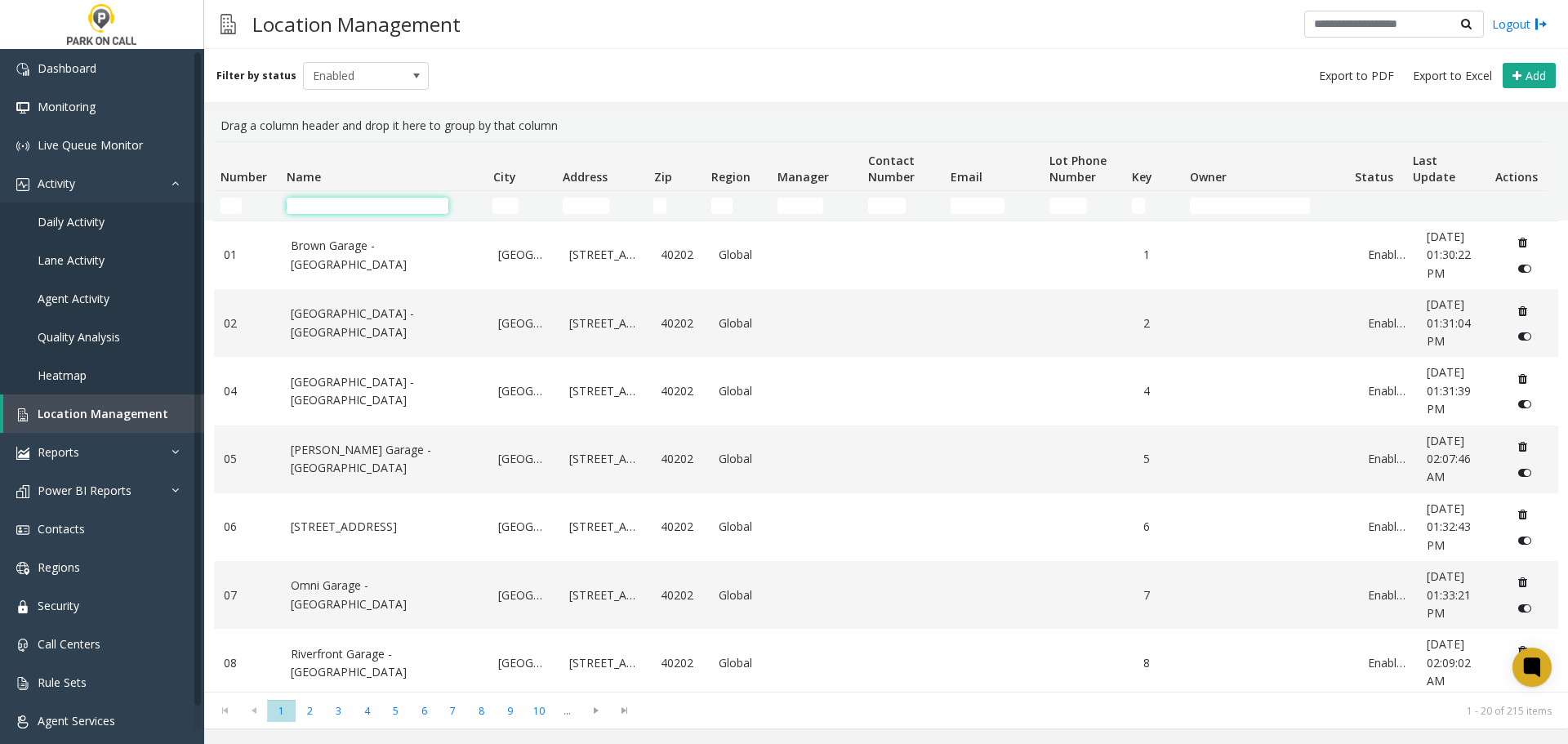
click at [359, 209] on input "Name Filter" at bounding box center [367, 206] width 162 height 16
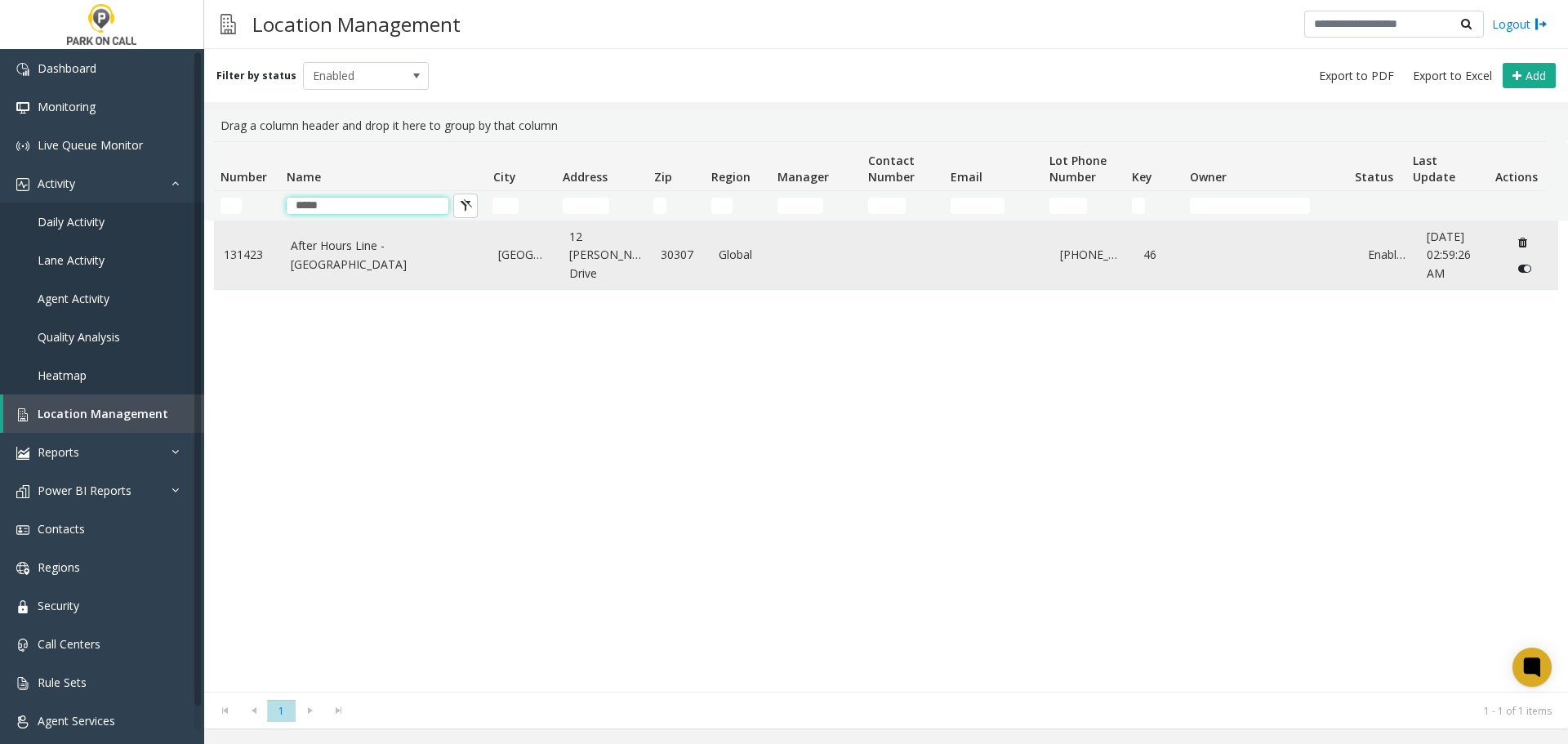
type input "*****"
click at [356, 245] on link "After Hours Line - Park Place Parking" at bounding box center [385, 255] width 188 height 37
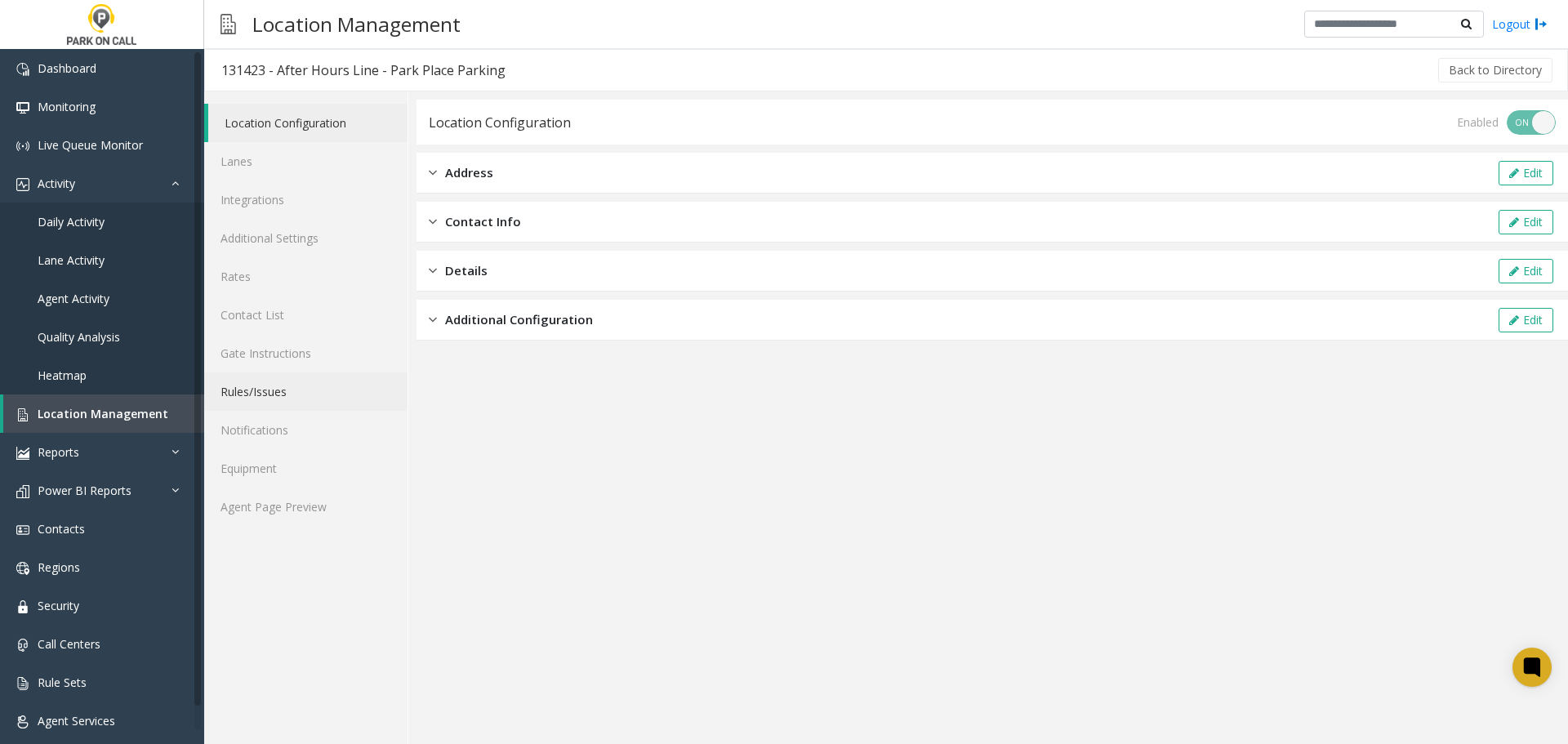
click at [288, 396] on link "Rules/Issues" at bounding box center [306, 391] width 204 height 38
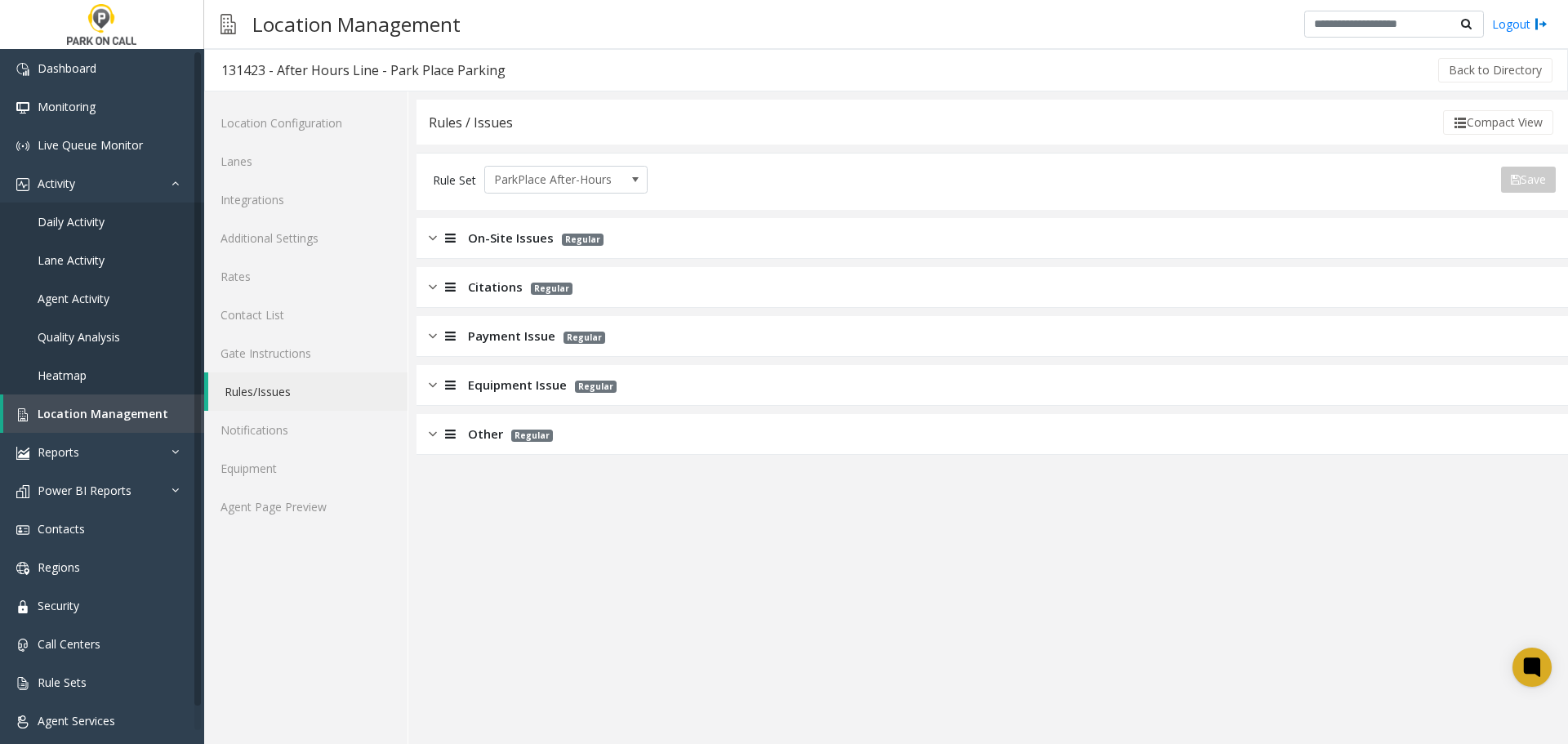
click at [662, 226] on div "On-Site Issues Regular" at bounding box center [992, 238] width 1151 height 41
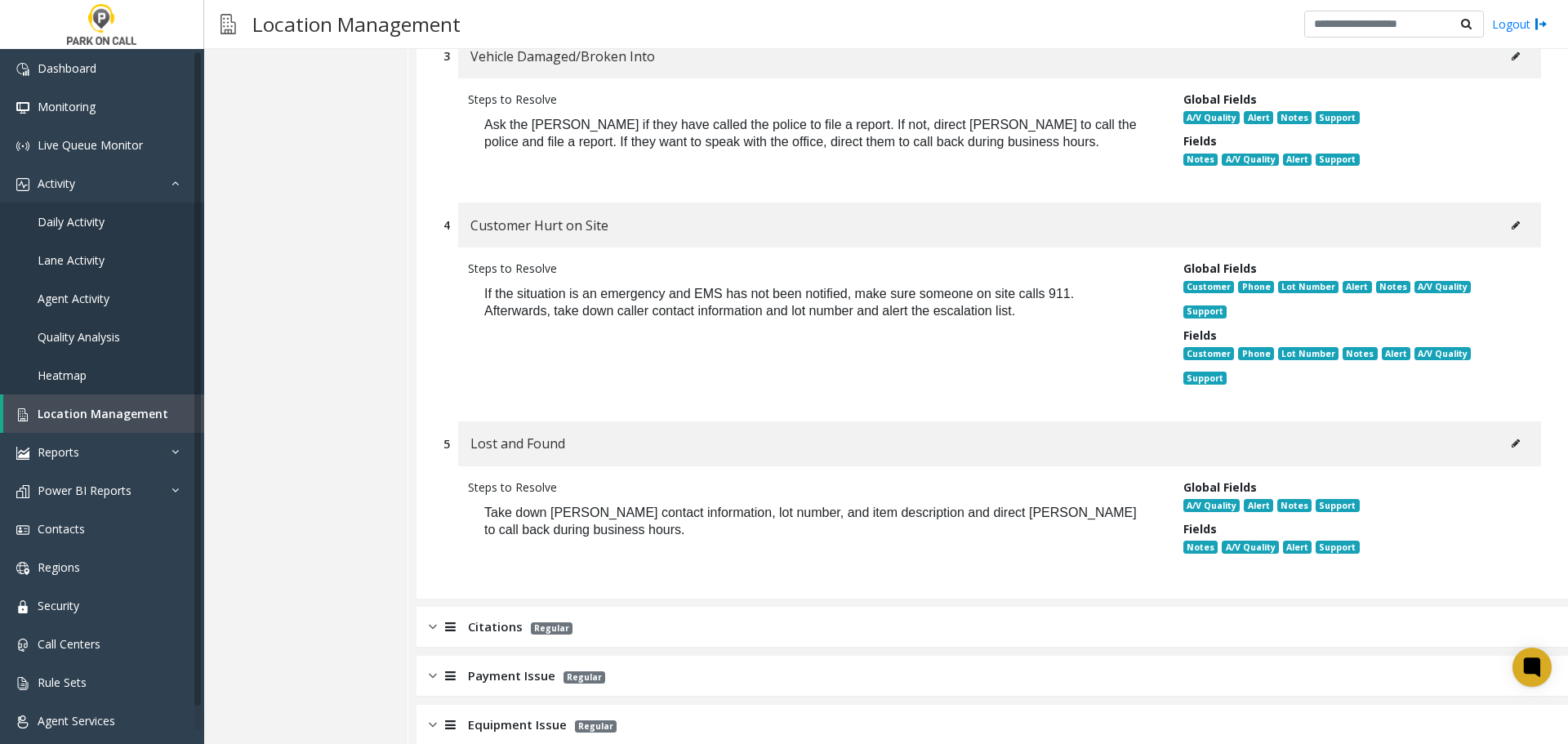
scroll to position [648, 0]
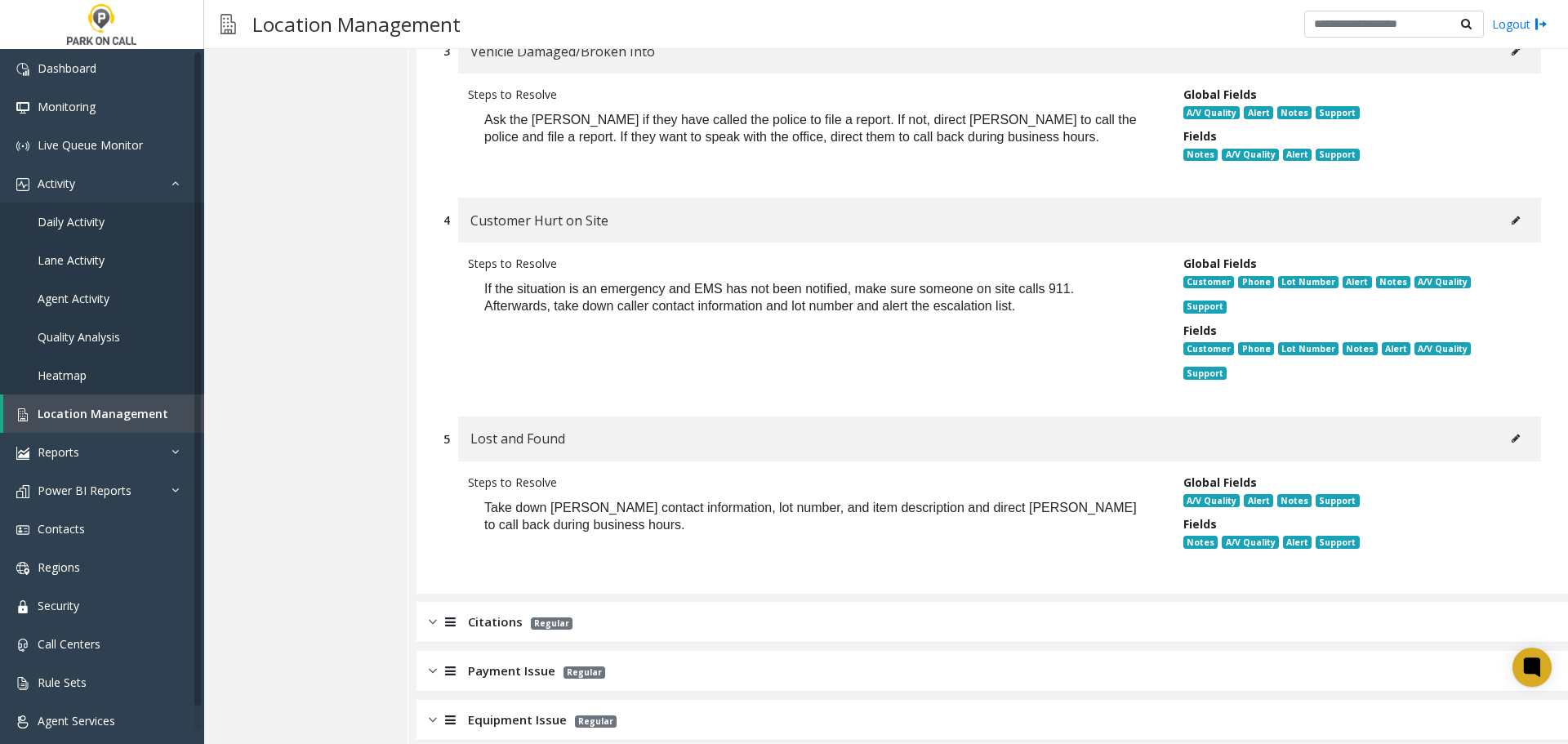
click at [595, 602] on div "Citations Regular" at bounding box center [992, 622] width 1151 height 41
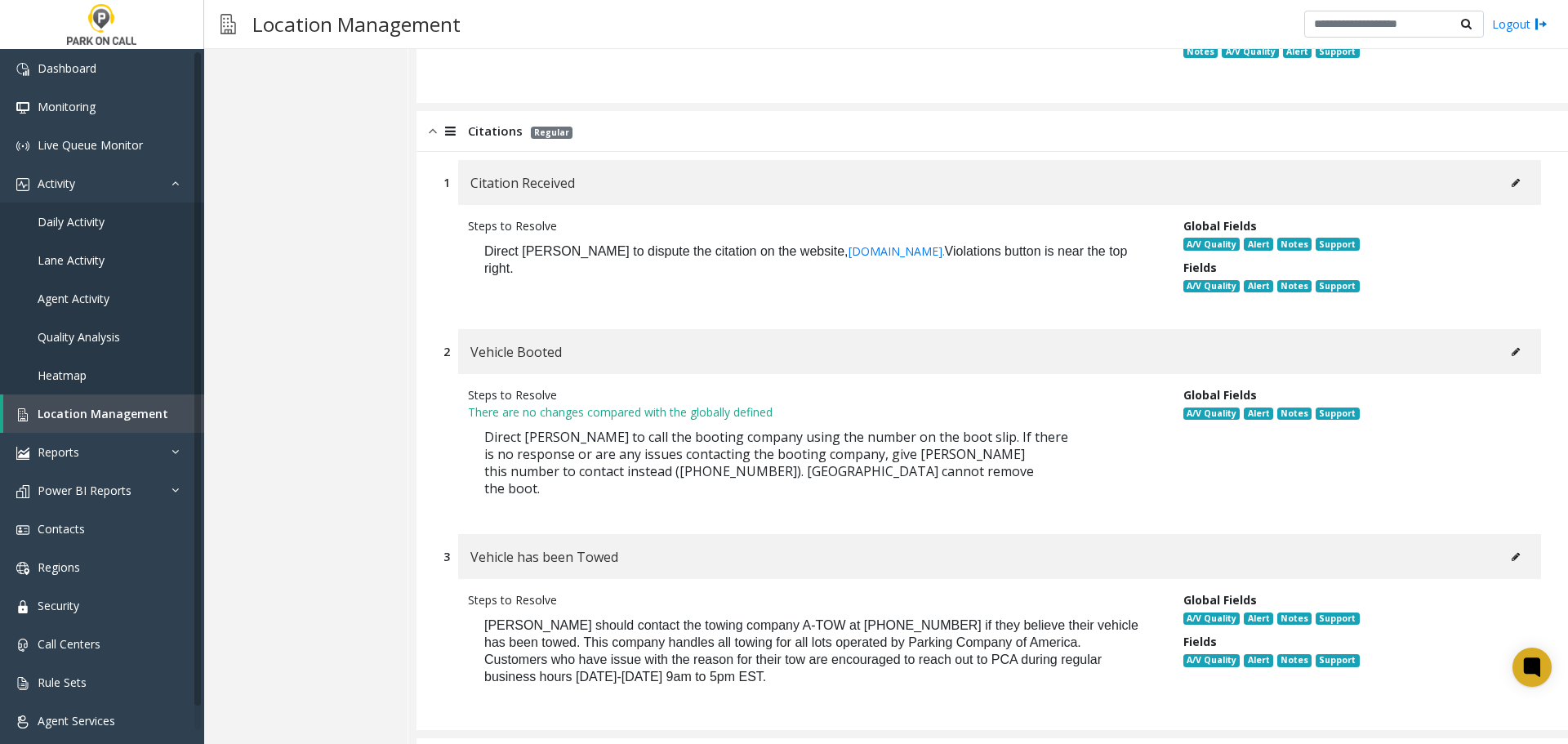
scroll to position [1226, 0]
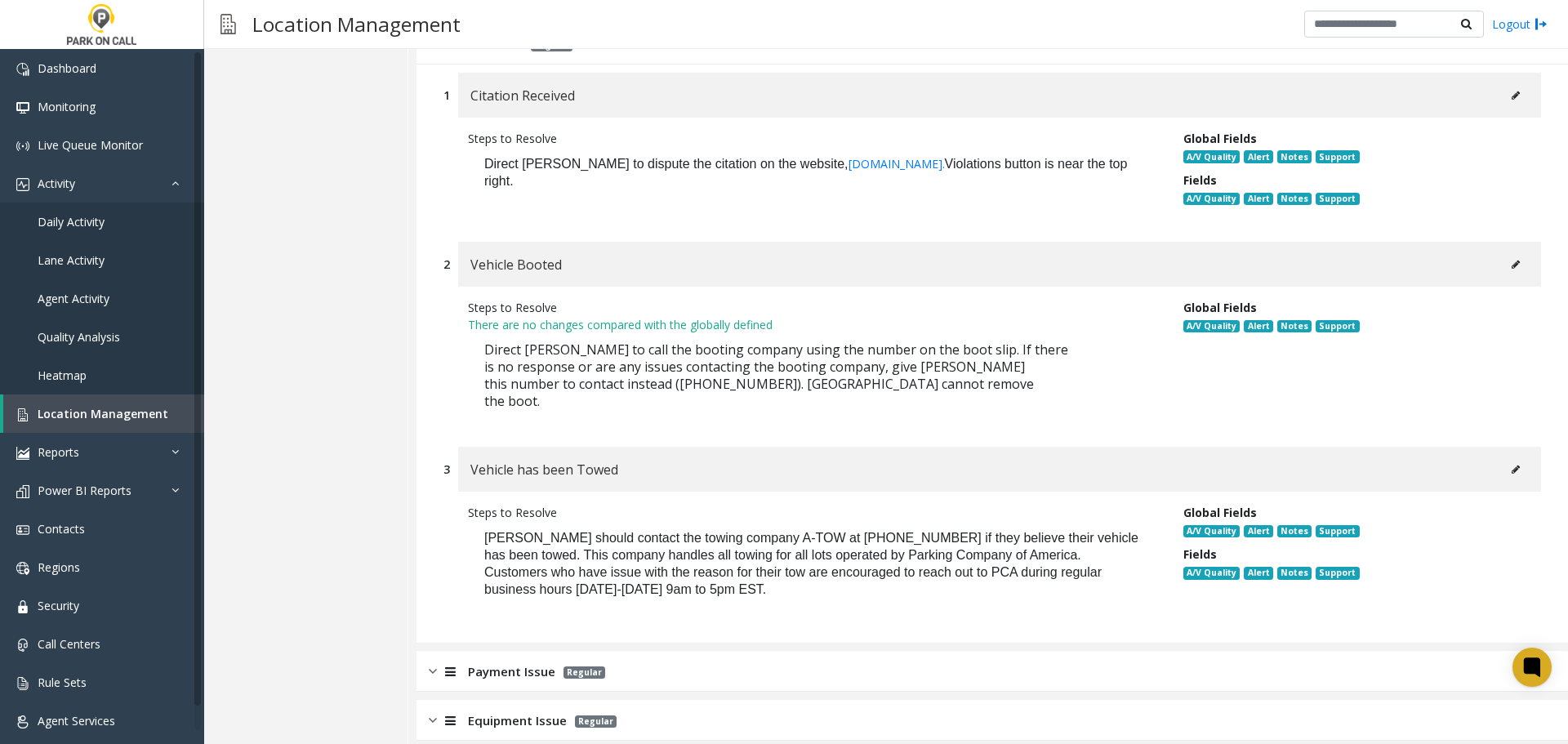
click at [1014, 651] on div "Payment Issue Regular" at bounding box center [992, 671] width 1151 height 41
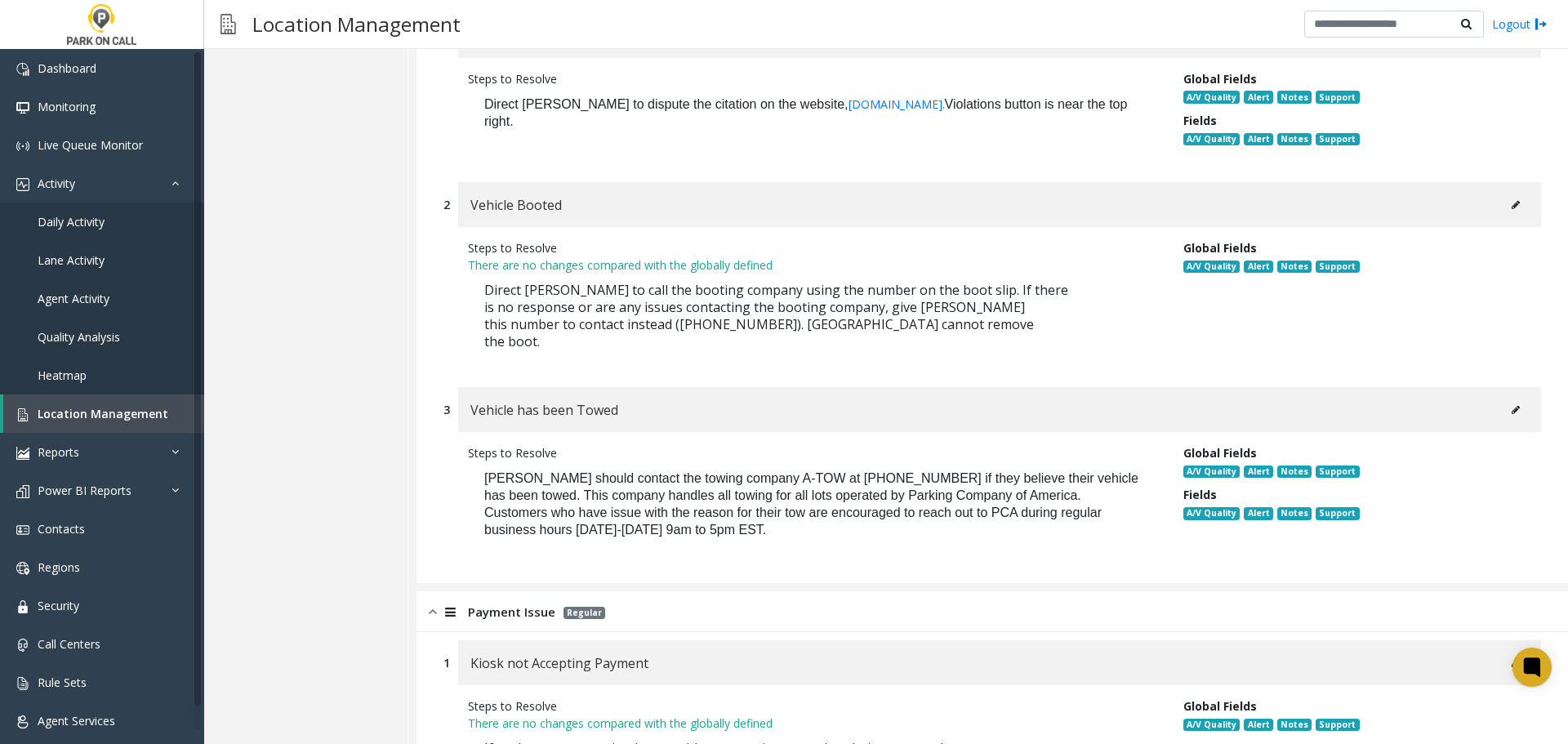
scroll to position [1465, 0]
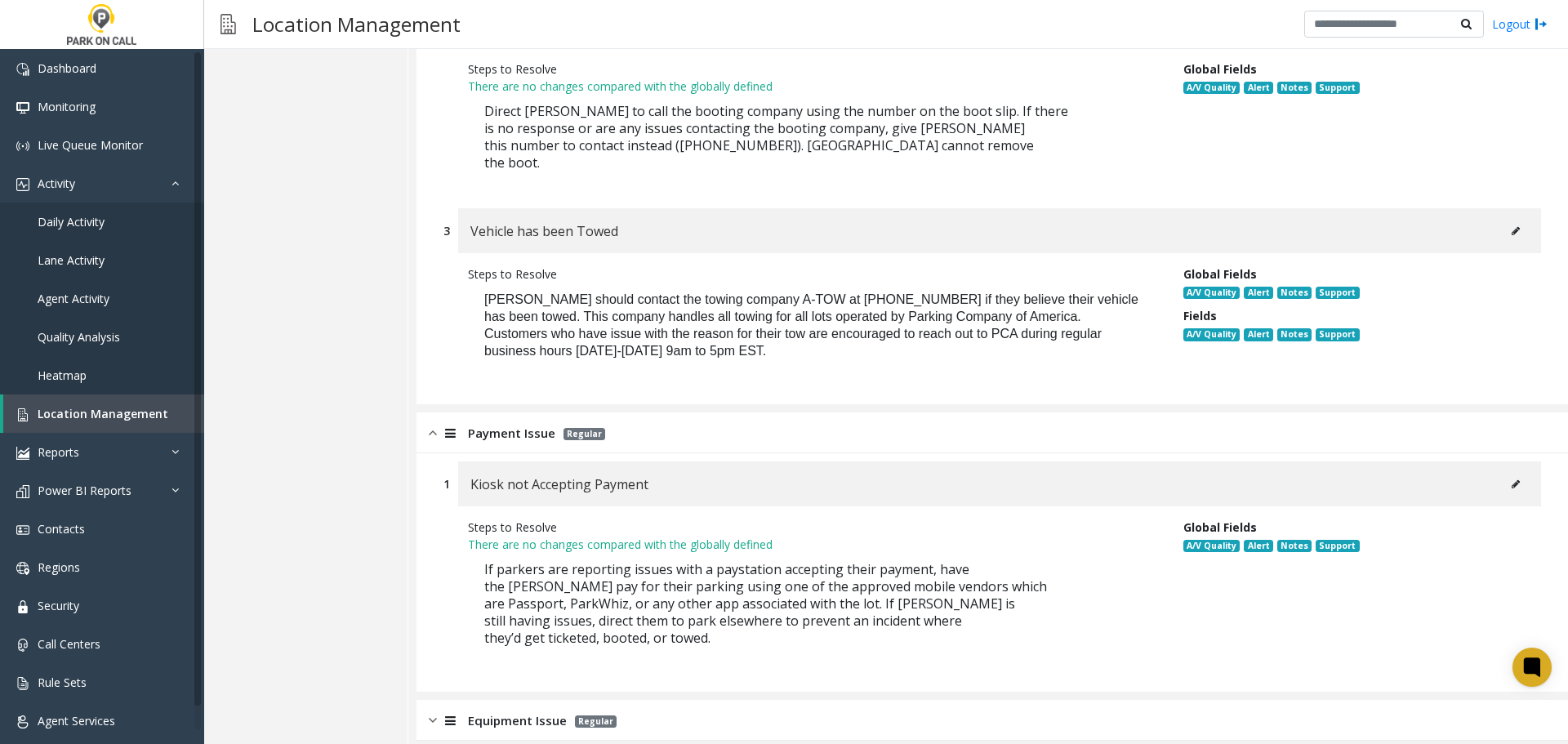
click at [937, 699] on div "Equipment Issue Regular" at bounding box center [992, 719] width 1151 height 41
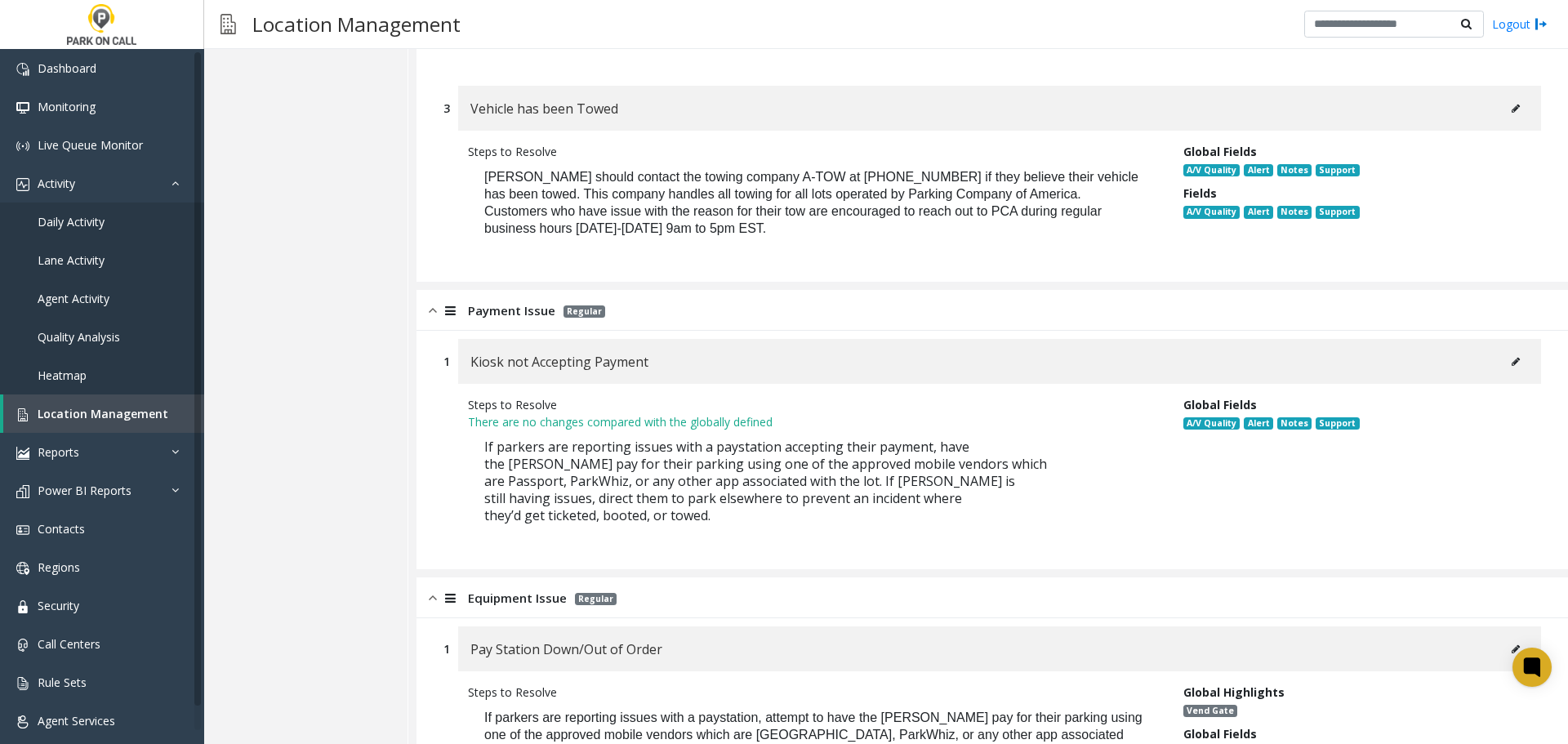
scroll to position [1692, 0]
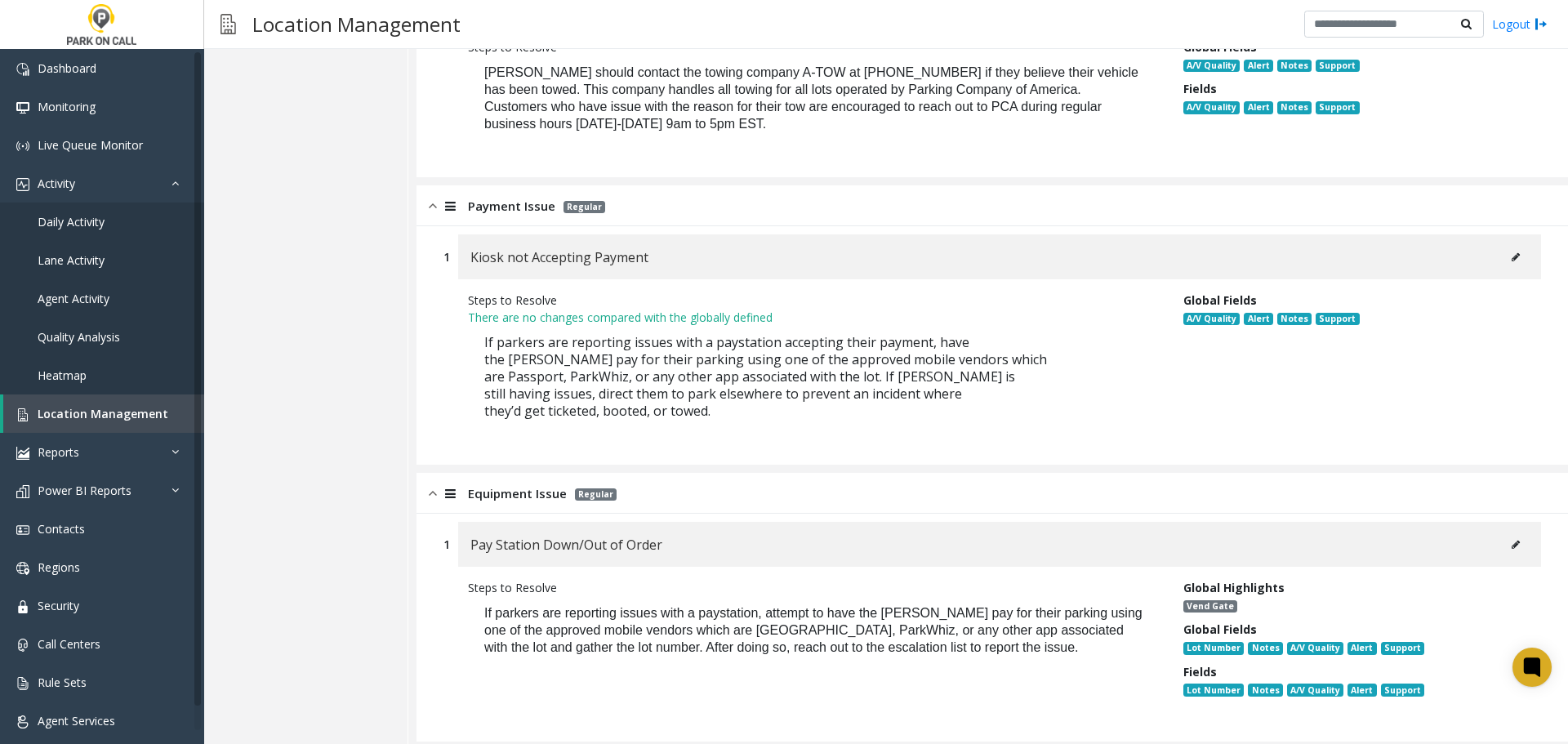
click at [1502, 533] on button at bounding box center [1515, 545] width 26 height 25
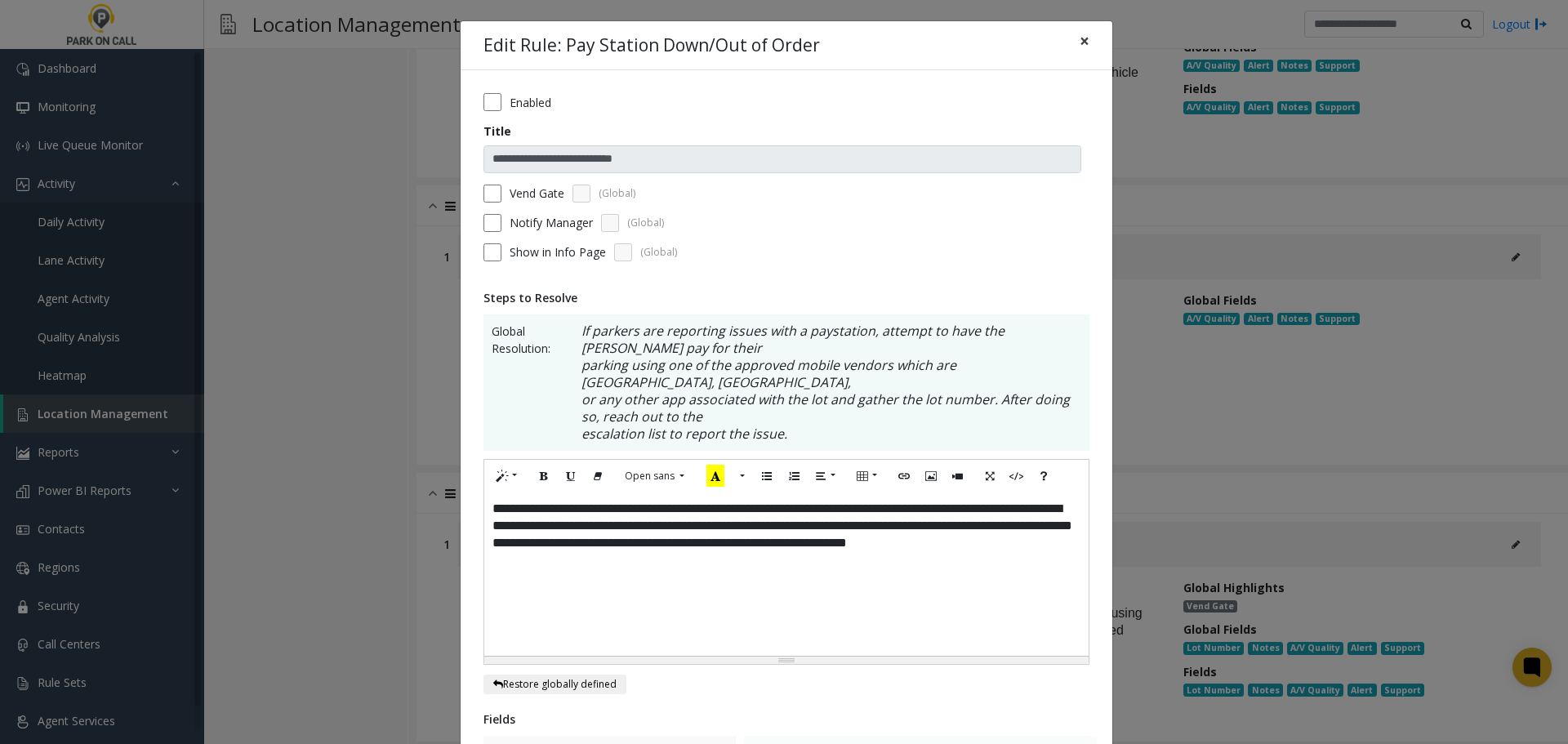
click at [1080, 41] on span "×" at bounding box center [1085, 41] width 10 height 23
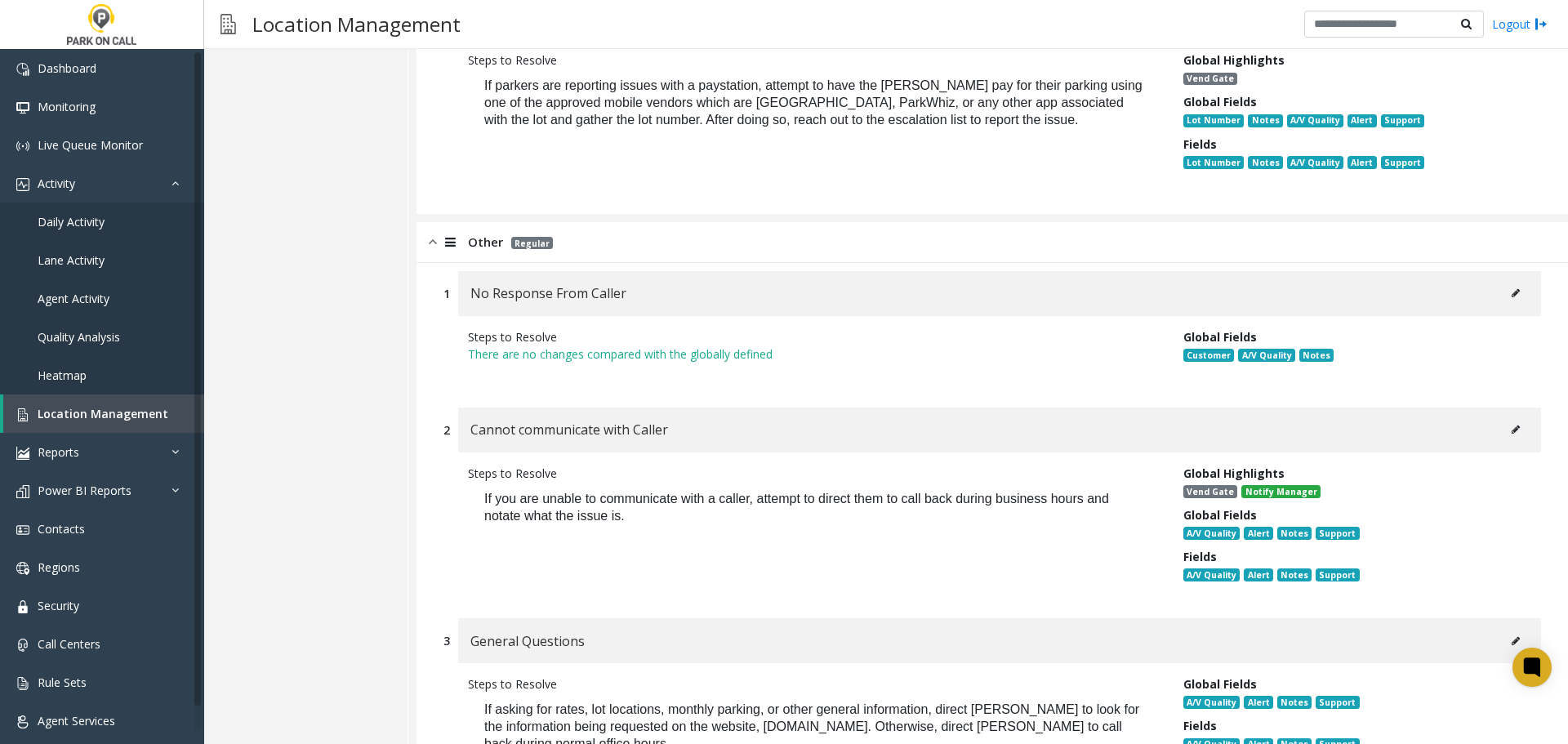
scroll to position [2226, 0]
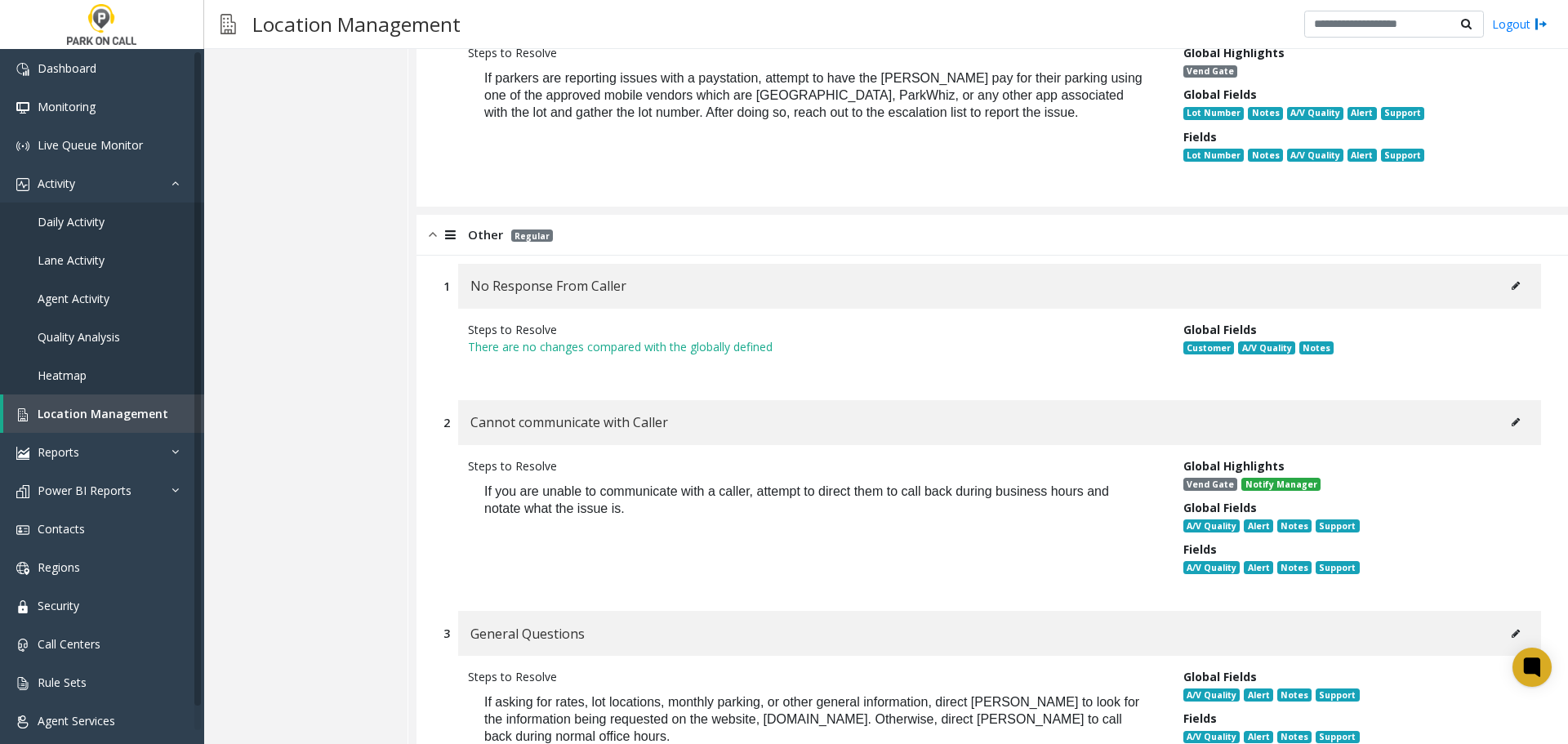
click at [1512, 418] on icon at bounding box center [1516, 422] width 9 height 10
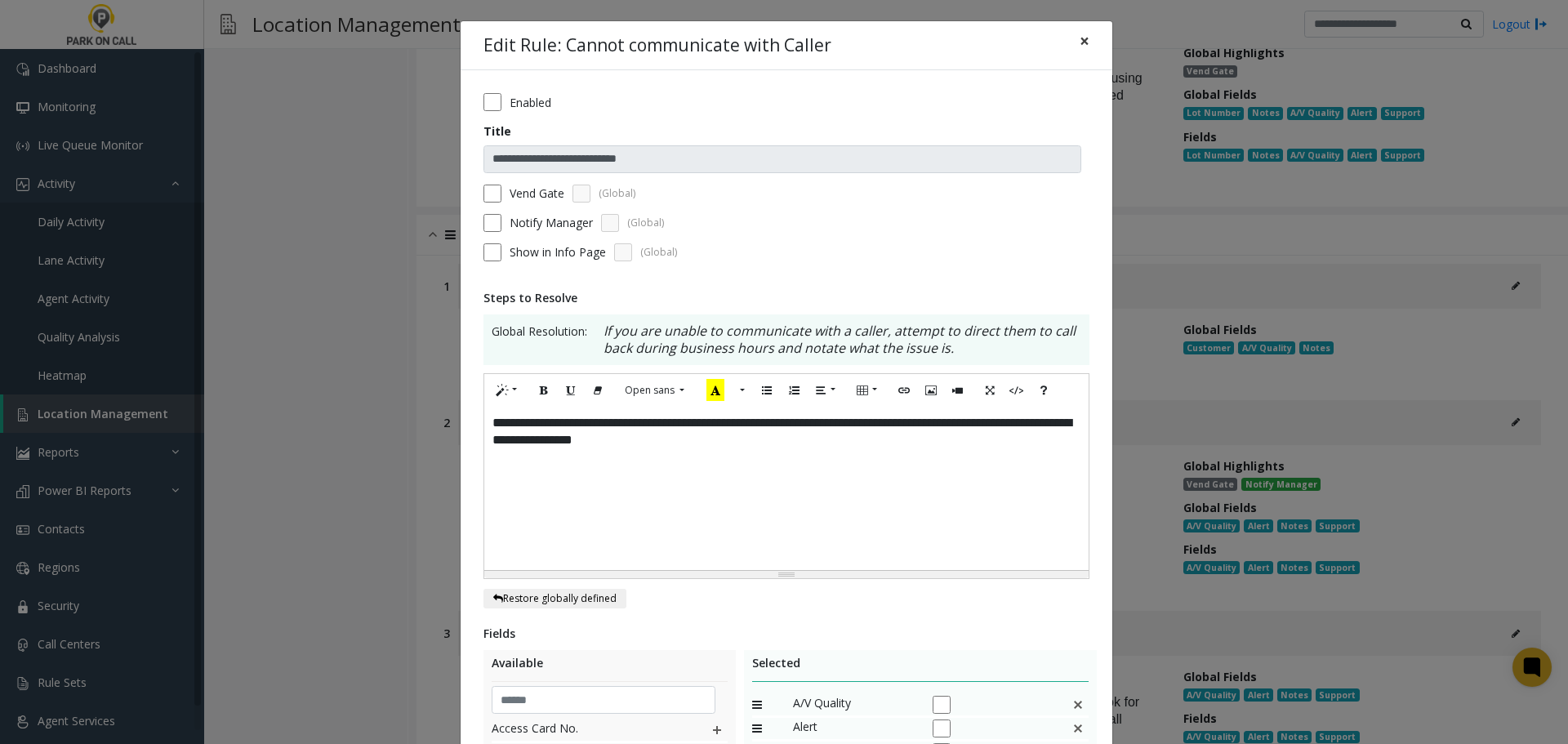
click at [1080, 38] on span "×" at bounding box center [1085, 41] width 10 height 23
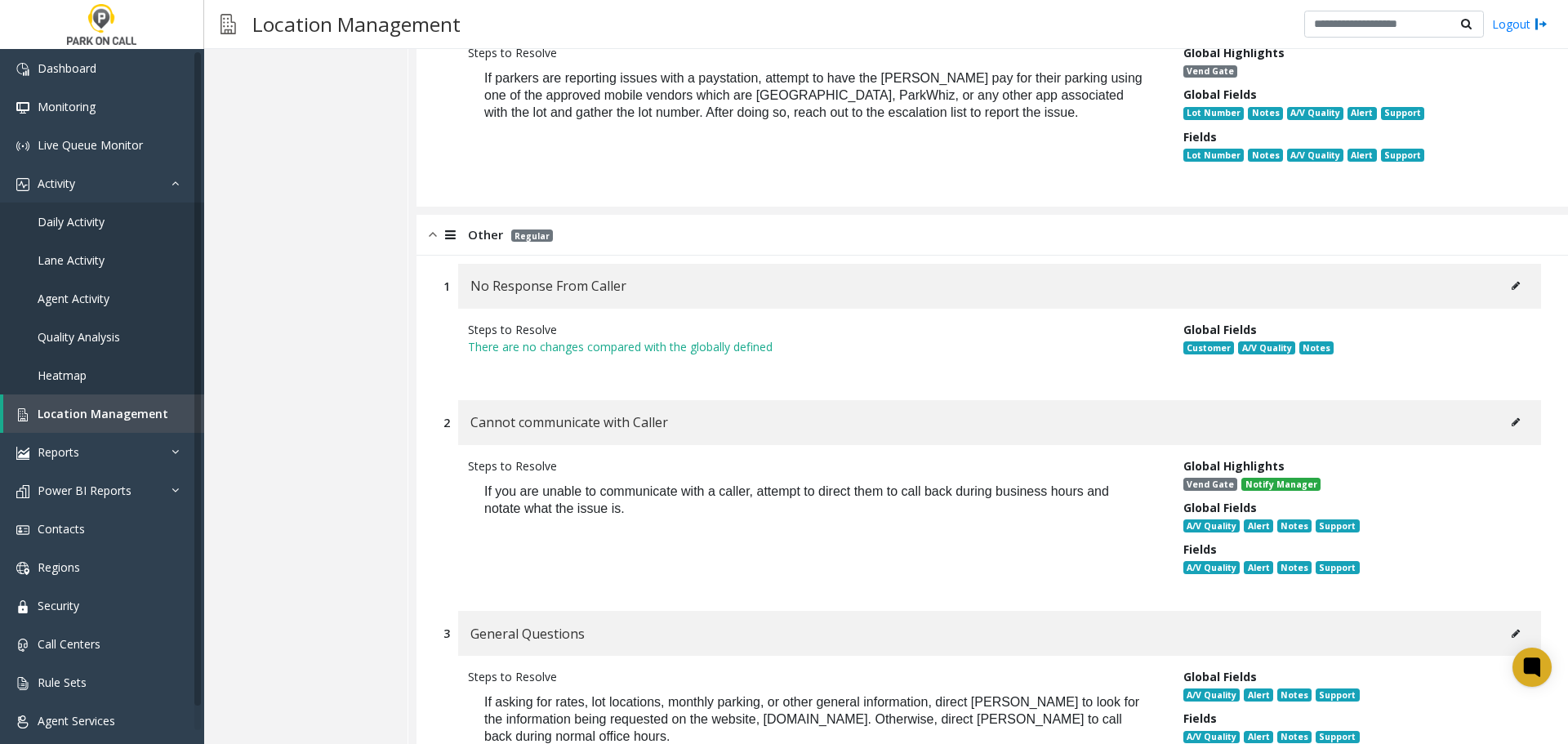
click at [1512, 629] on icon at bounding box center [1516, 634] width 9 height 10
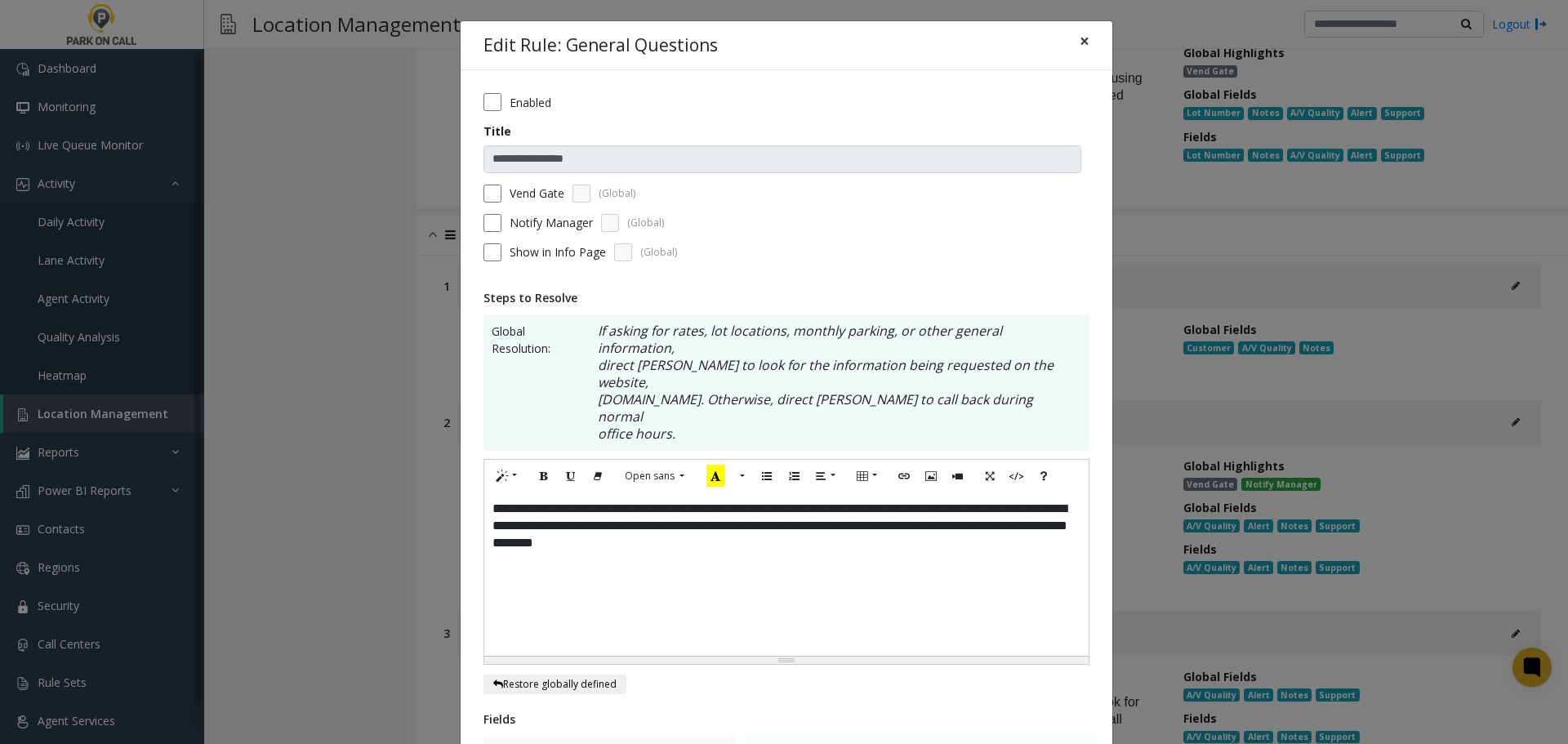
click at [1080, 45] on span "×" at bounding box center [1085, 41] width 10 height 23
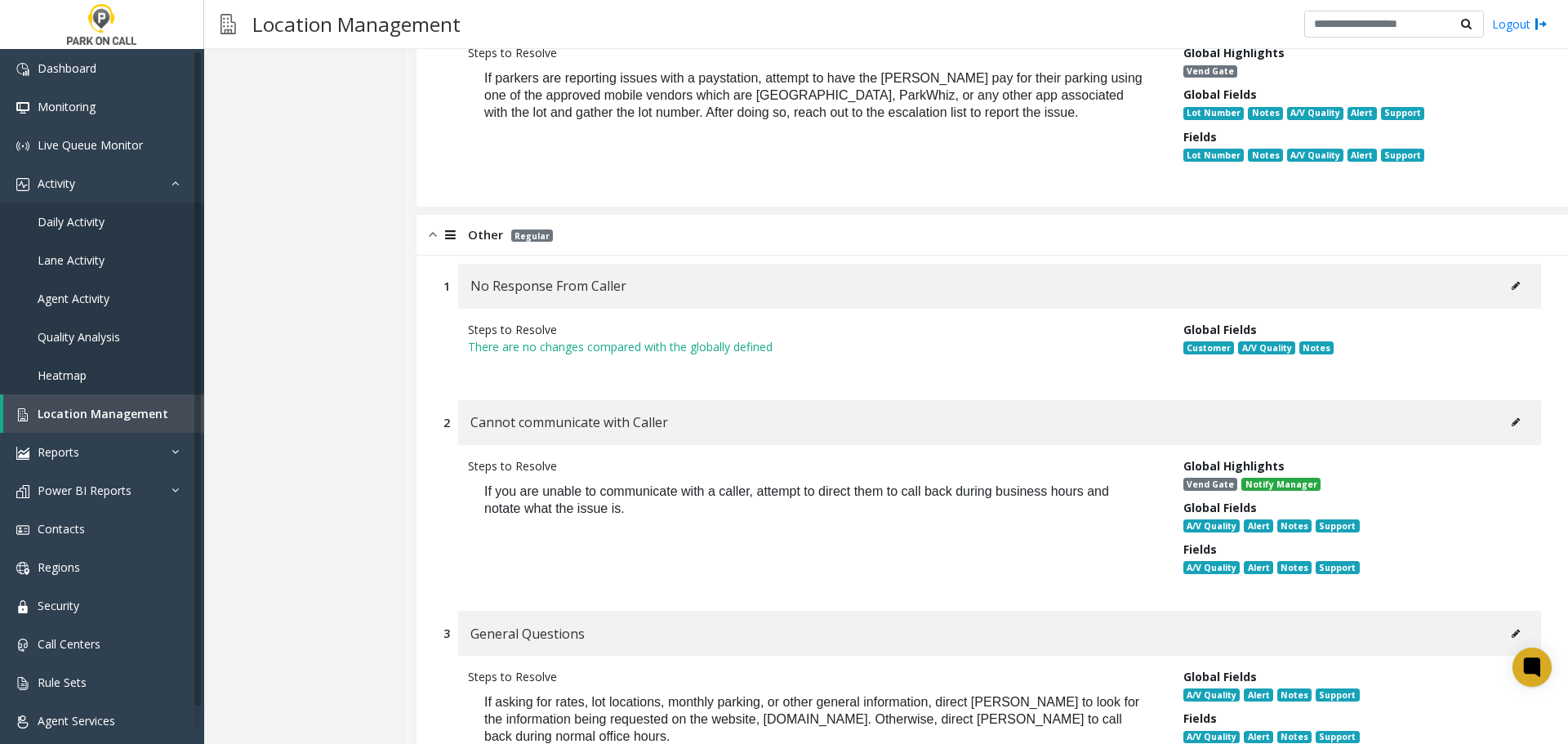
click at [1502, 274] on button at bounding box center [1515, 286] width 26 height 25
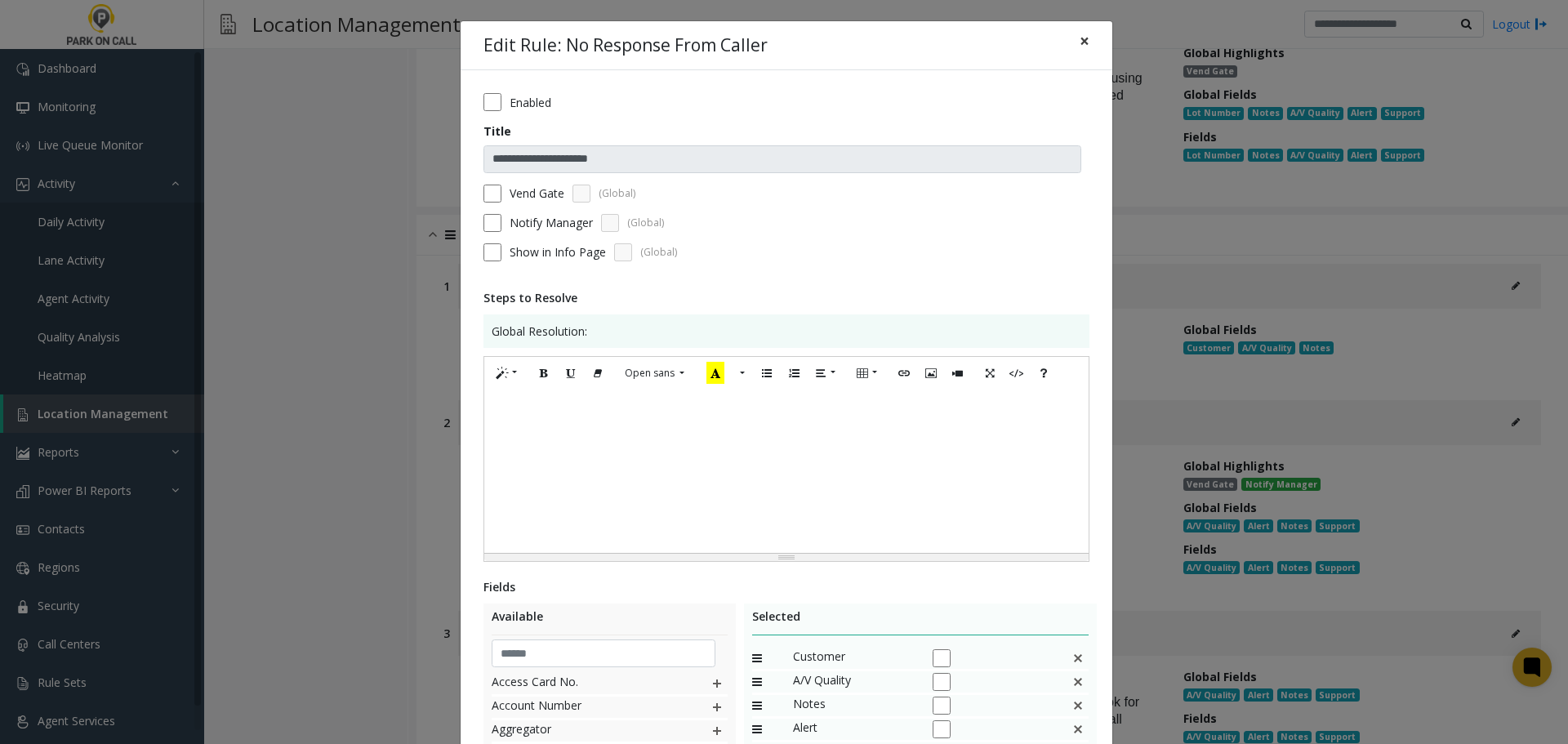
click at [1082, 49] on span "×" at bounding box center [1085, 41] width 10 height 23
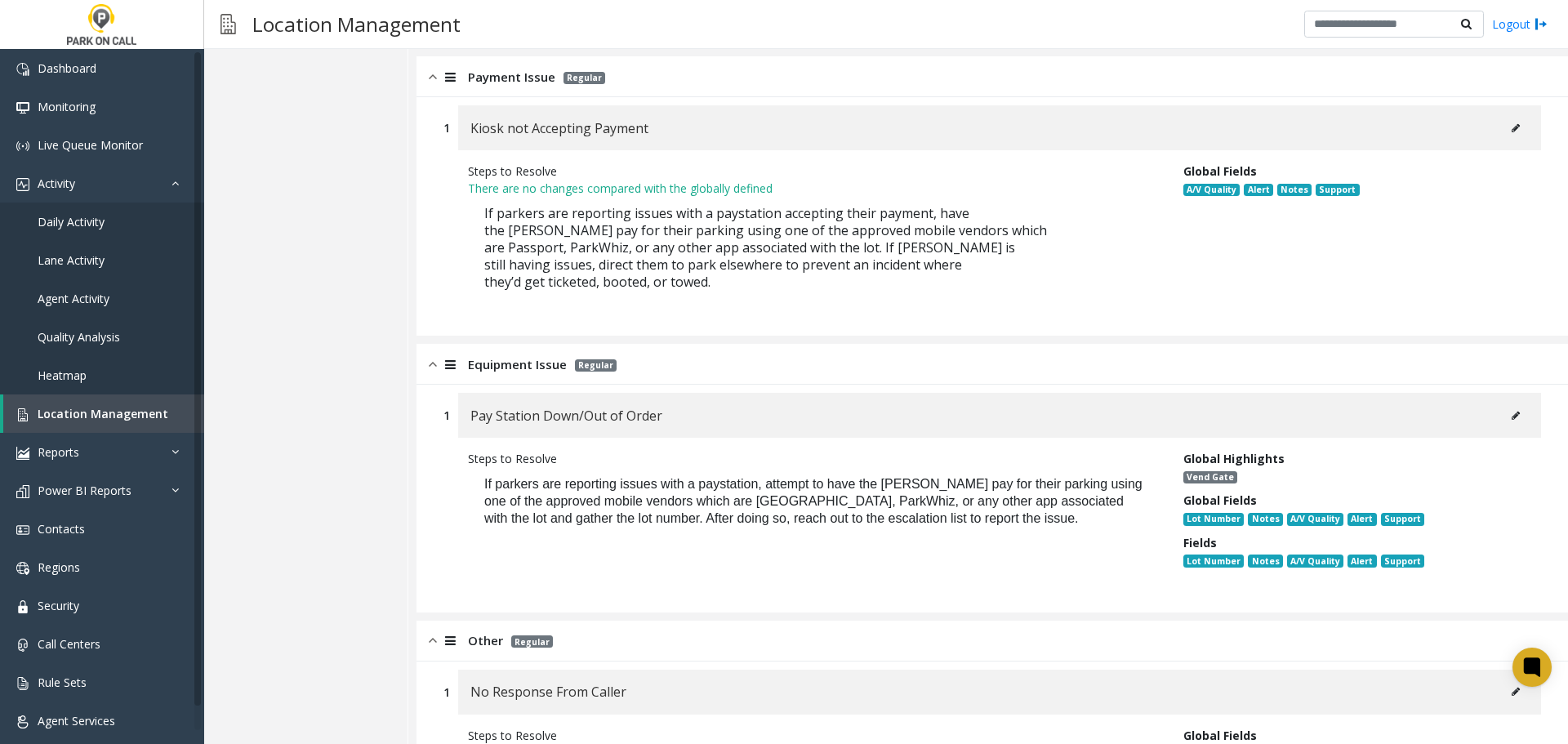
scroll to position [1818, 0]
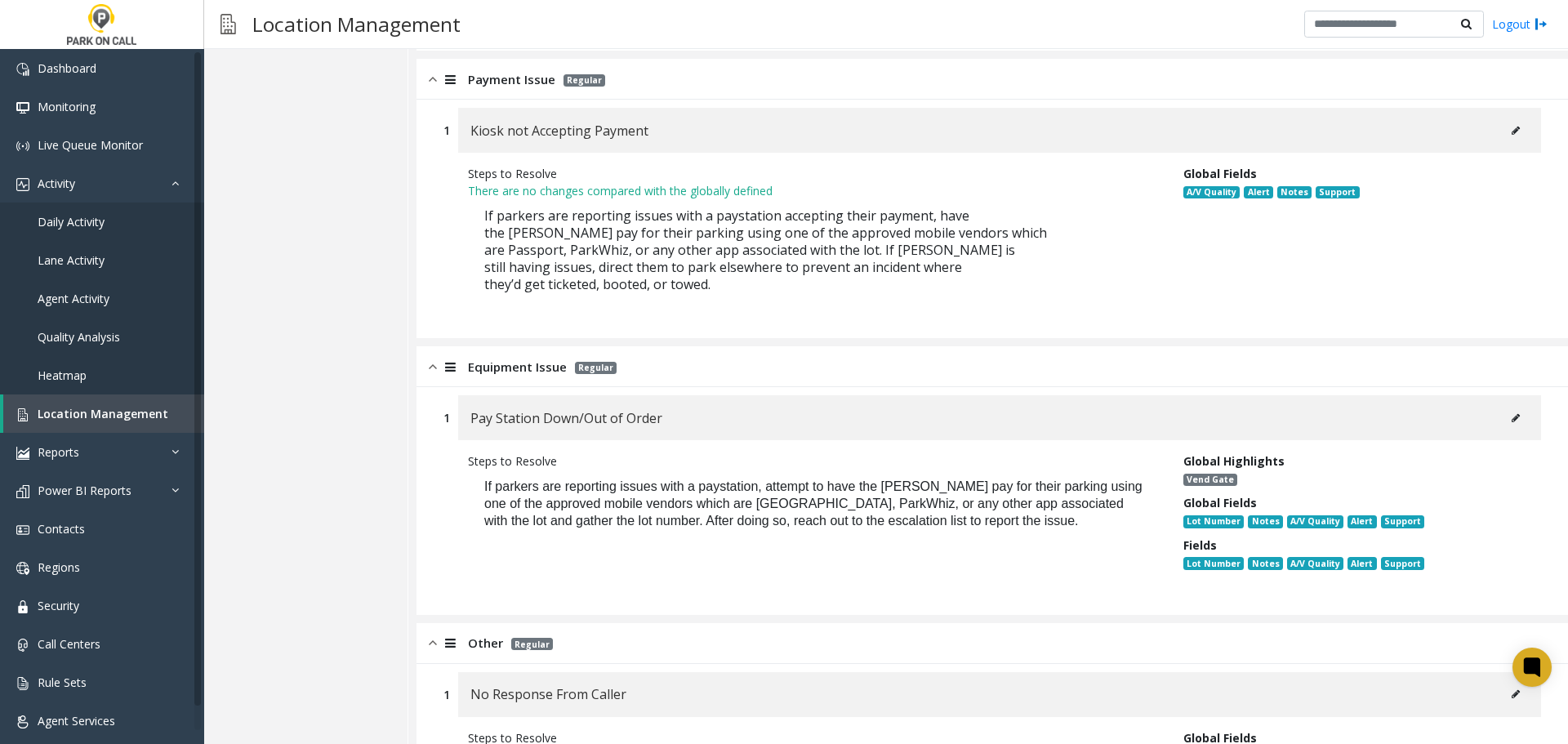
click at [1502, 406] on button at bounding box center [1515, 419] width 26 height 25
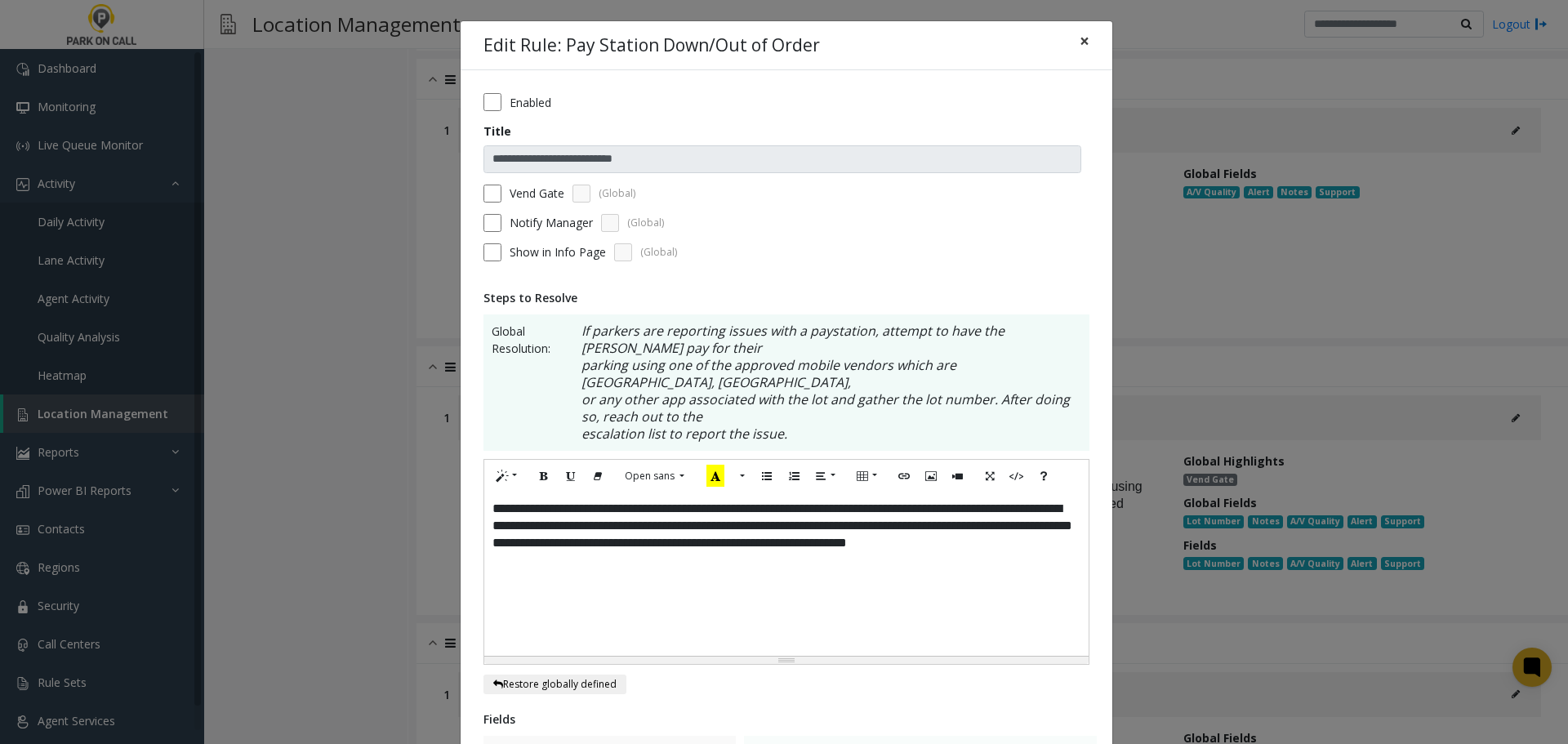
click at [1086, 42] on button "×" at bounding box center [1085, 41] width 32 height 40
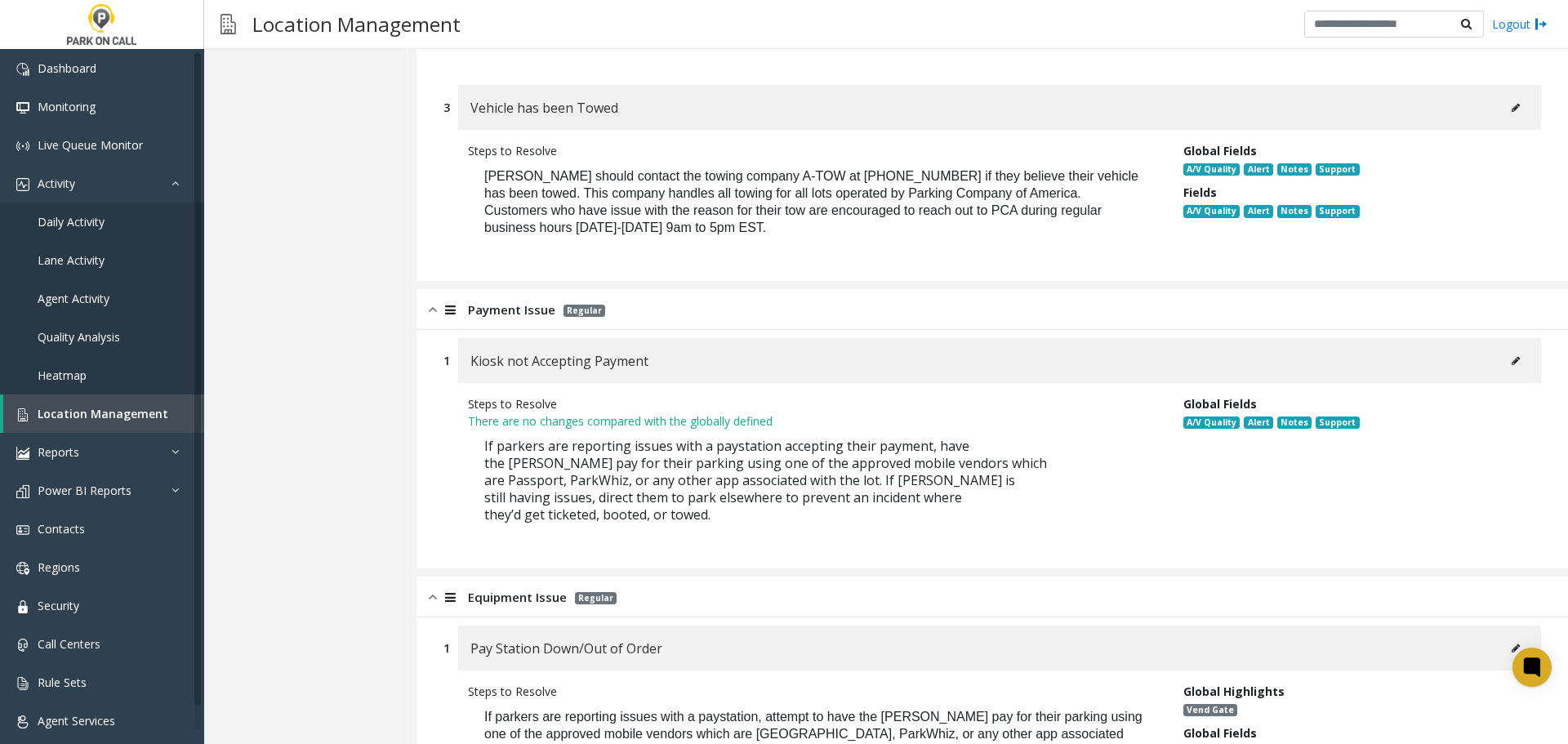
scroll to position [1574, 0]
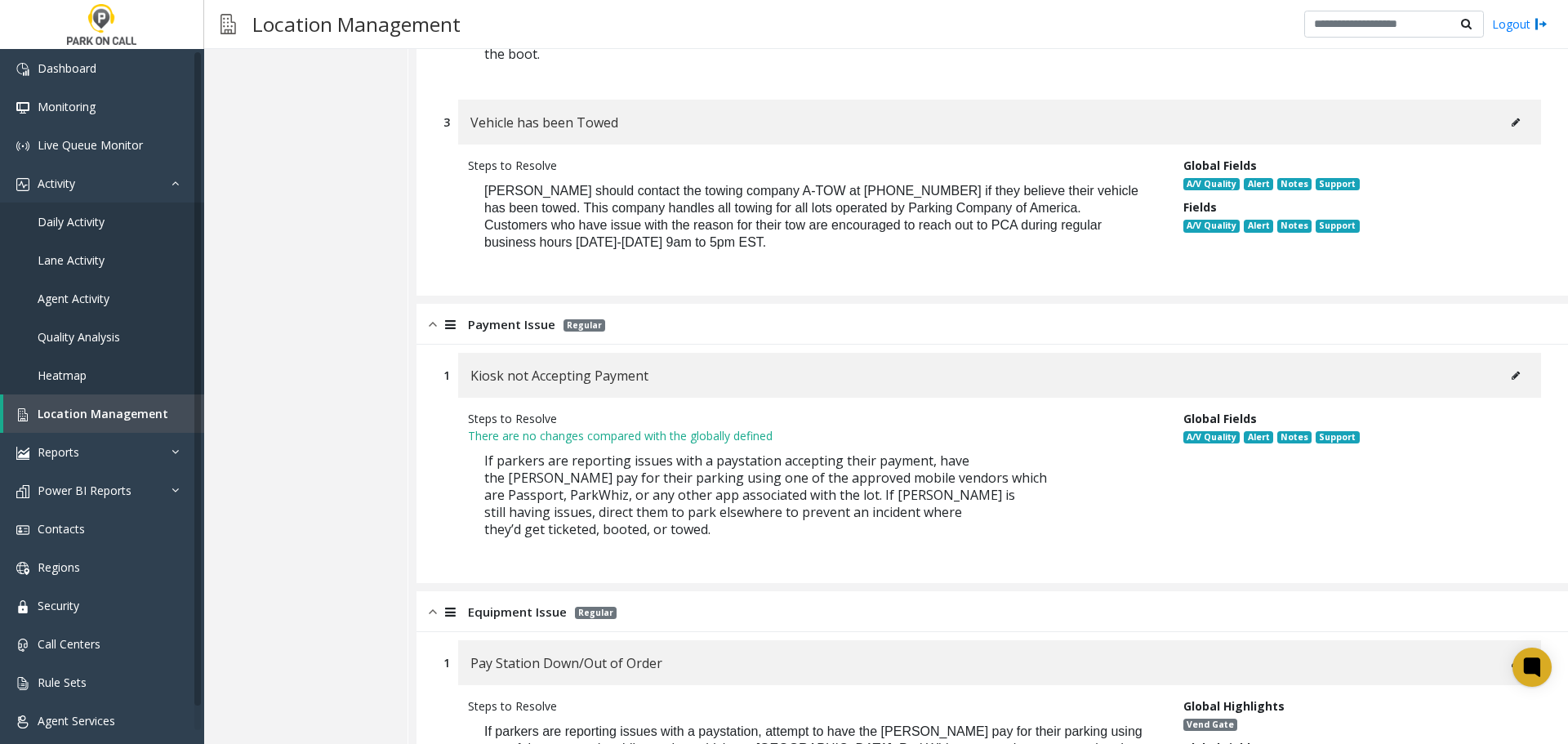
click at [1509, 363] on button at bounding box center [1515, 376] width 26 height 25
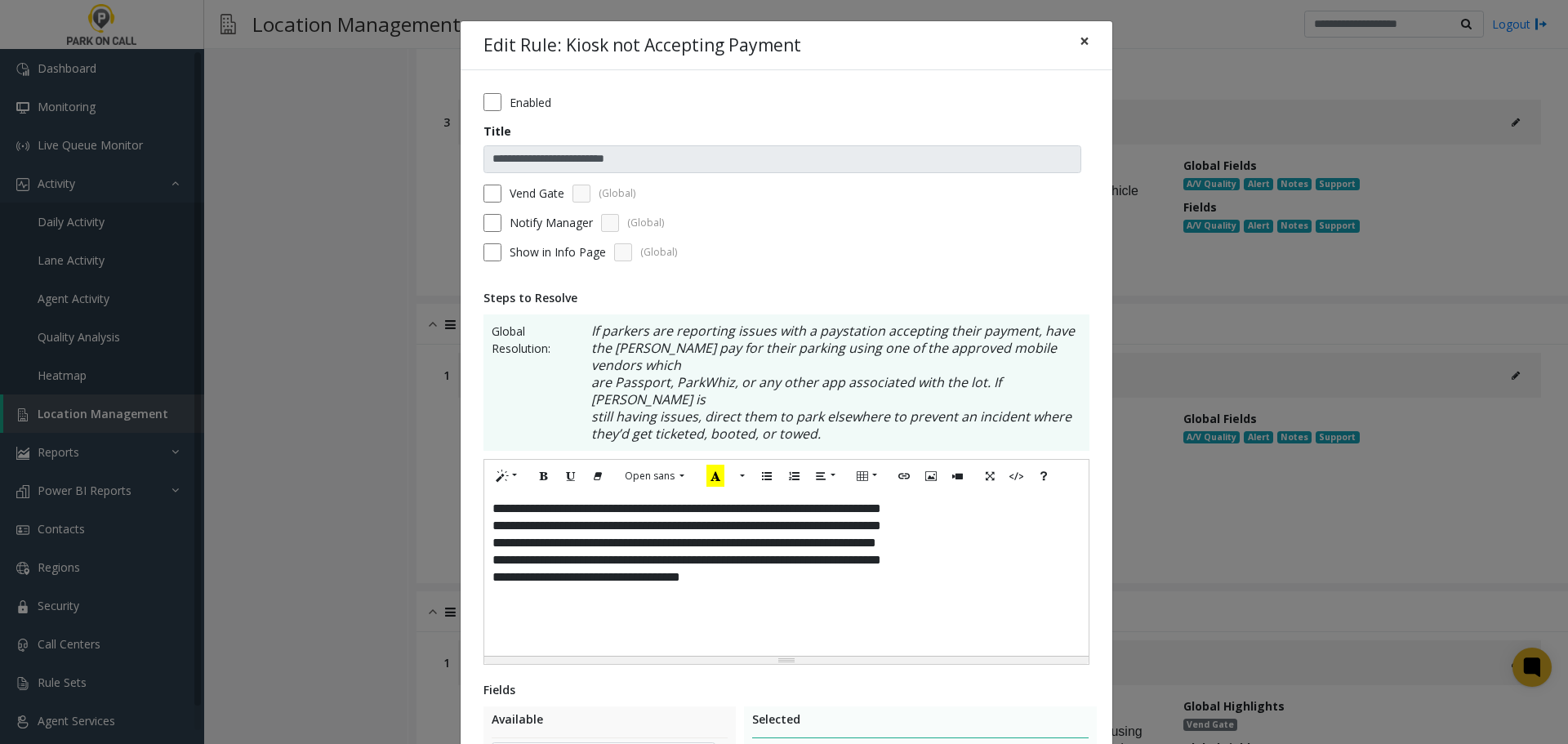
click at [1080, 42] on span "×" at bounding box center [1085, 41] width 10 height 23
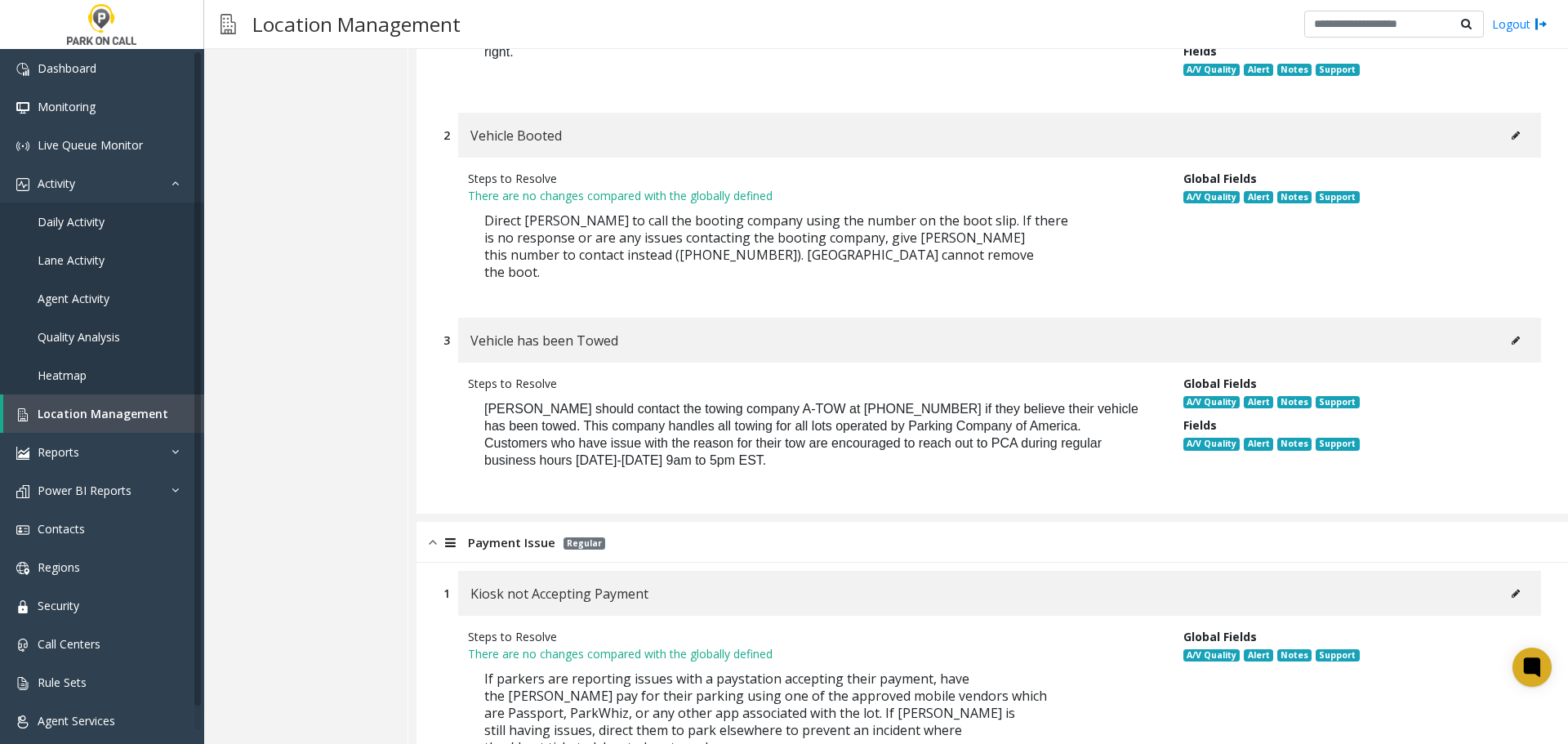
scroll to position [1328, 0]
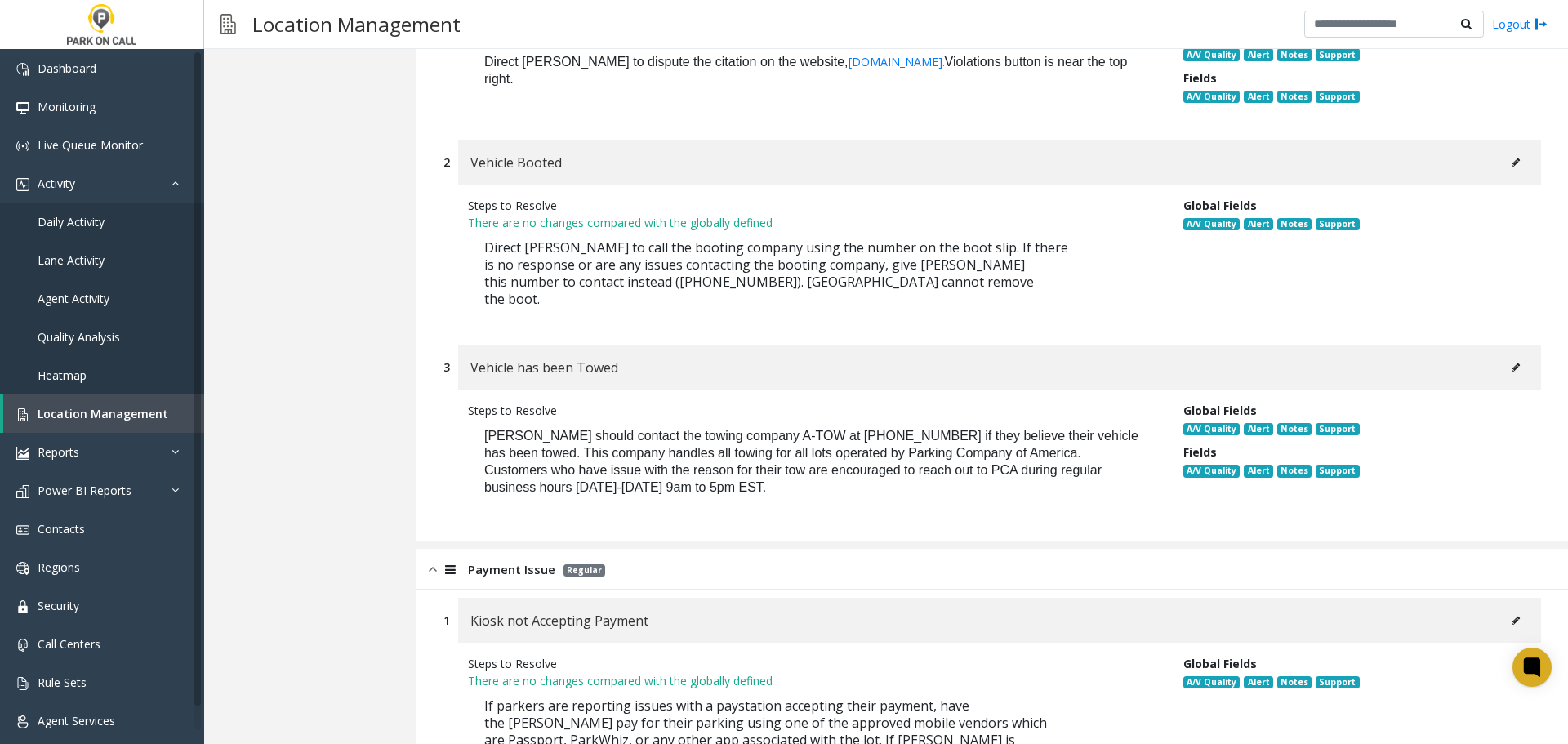
click at [1512, 362] on icon at bounding box center [1516, 367] width 9 height 10
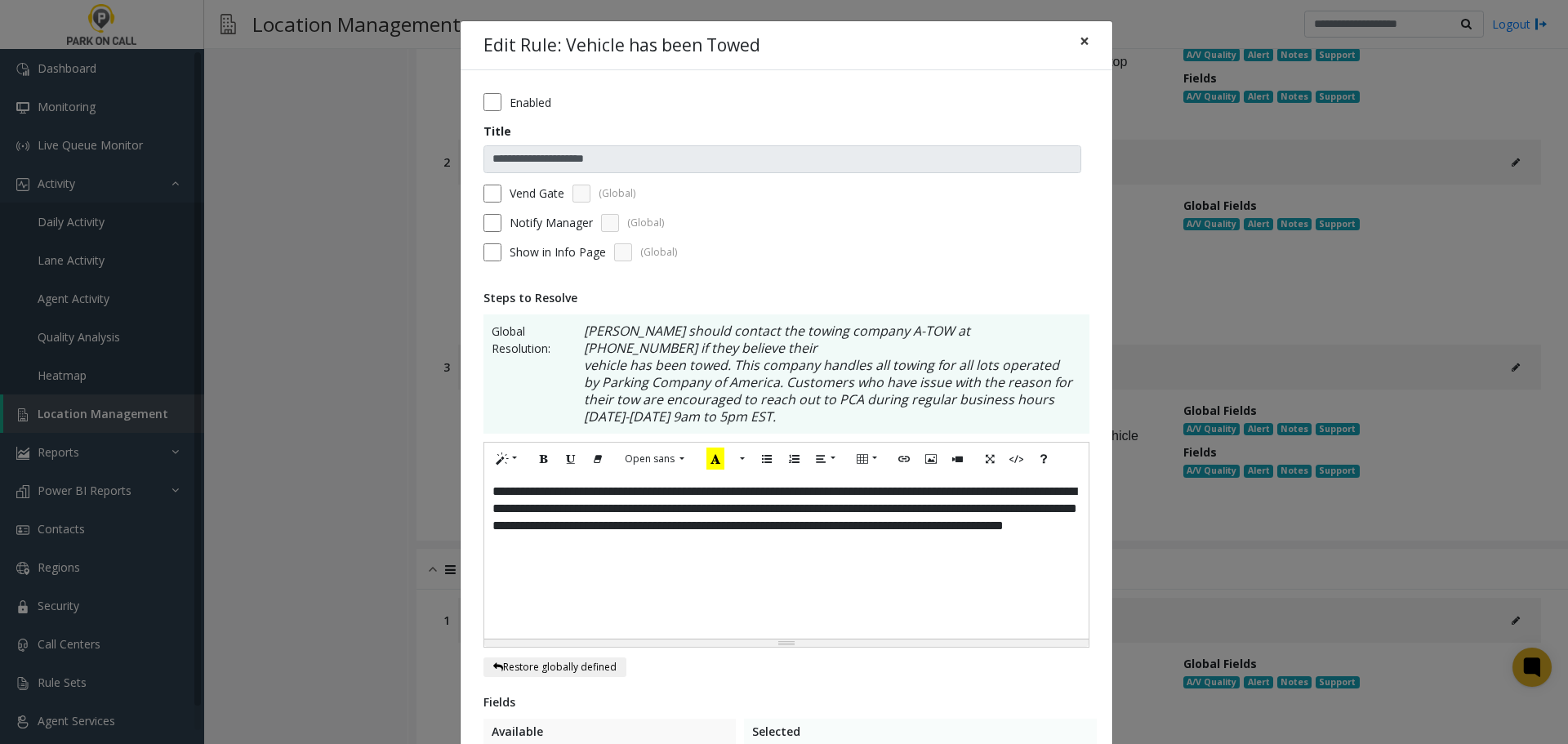
click at [1088, 46] on button "×" at bounding box center [1085, 41] width 32 height 40
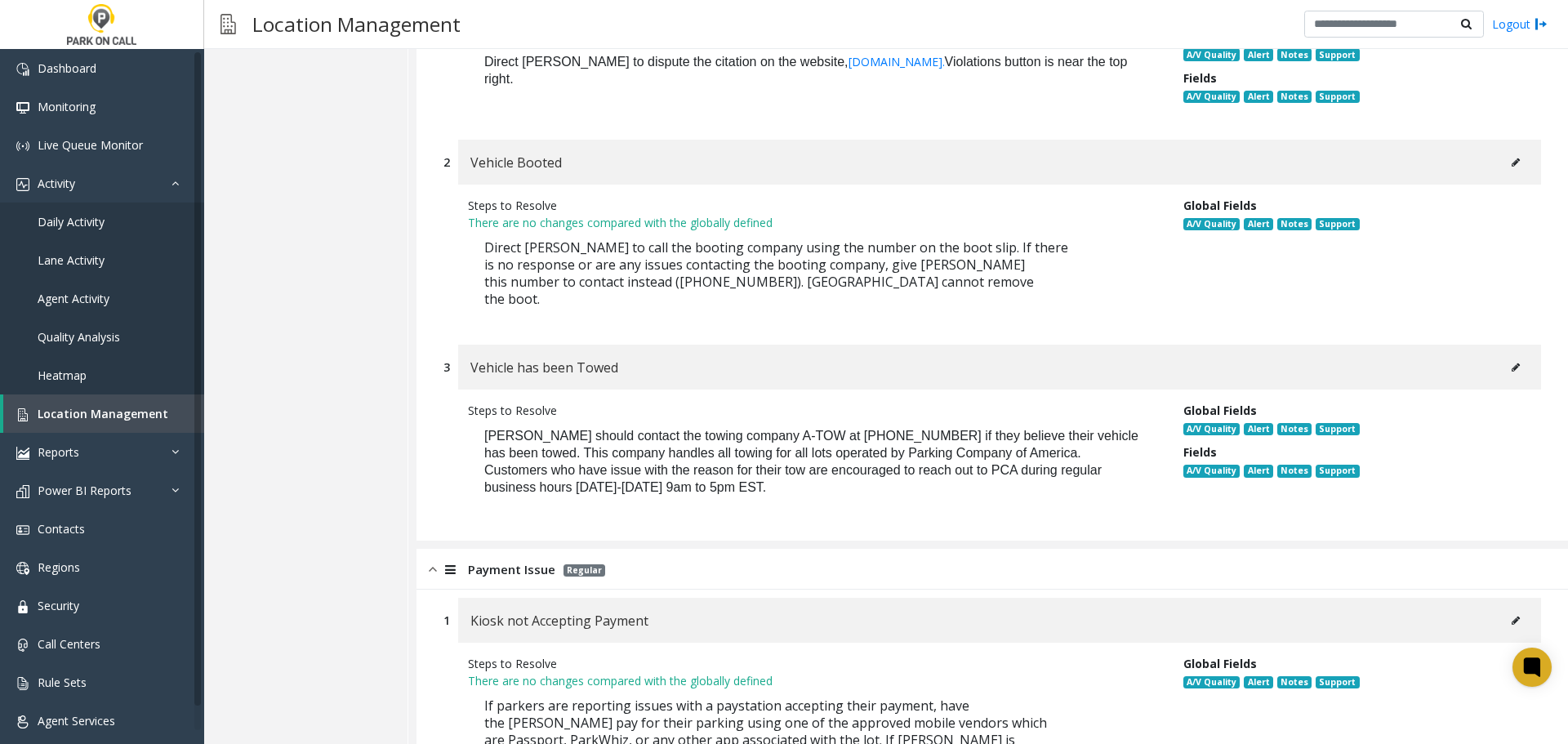
click at [1502, 150] on button at bounding box center [1515, 163] width 26 height 25
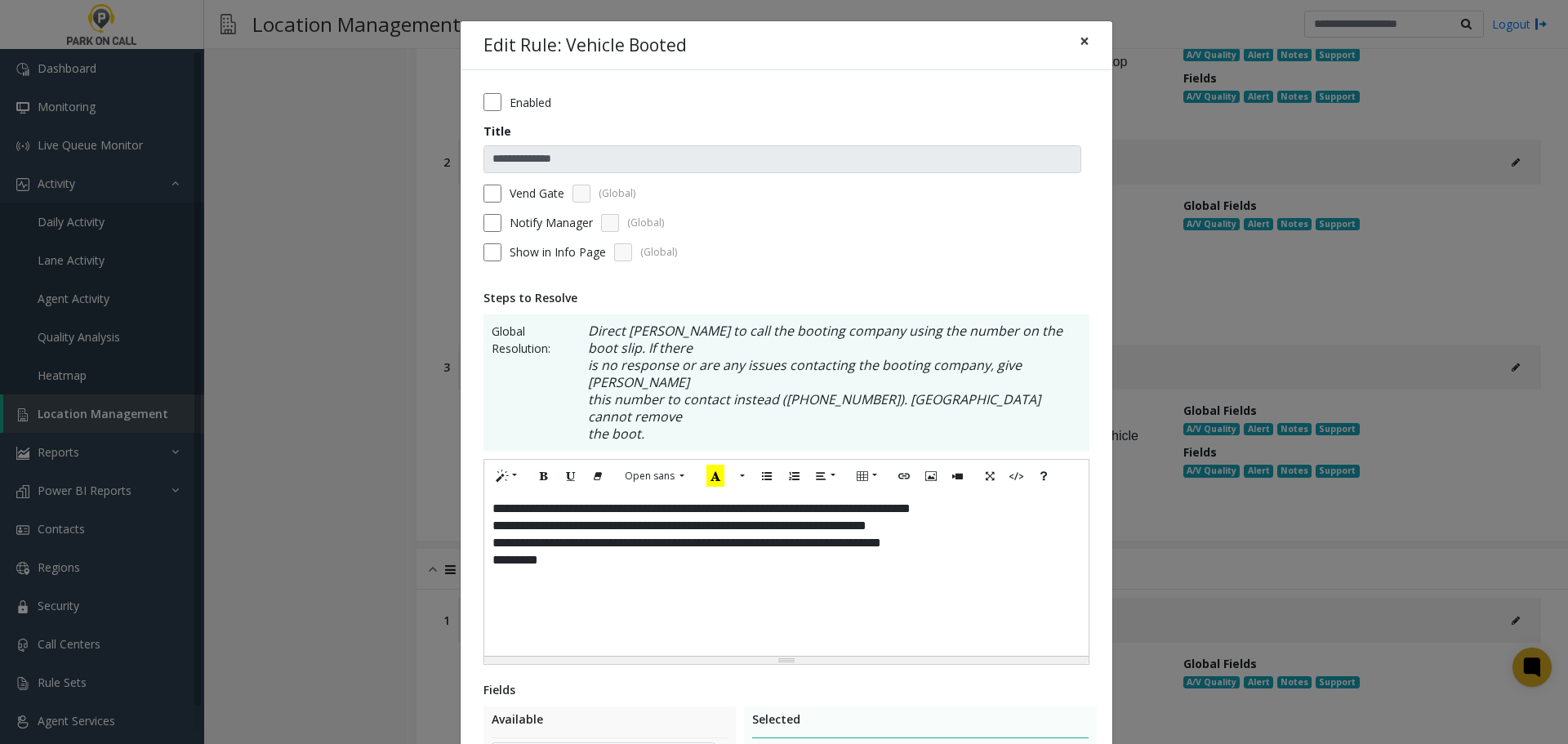
click at [1071, 53] on button "×" at bounding box center [1085, 41] width 32 height 40
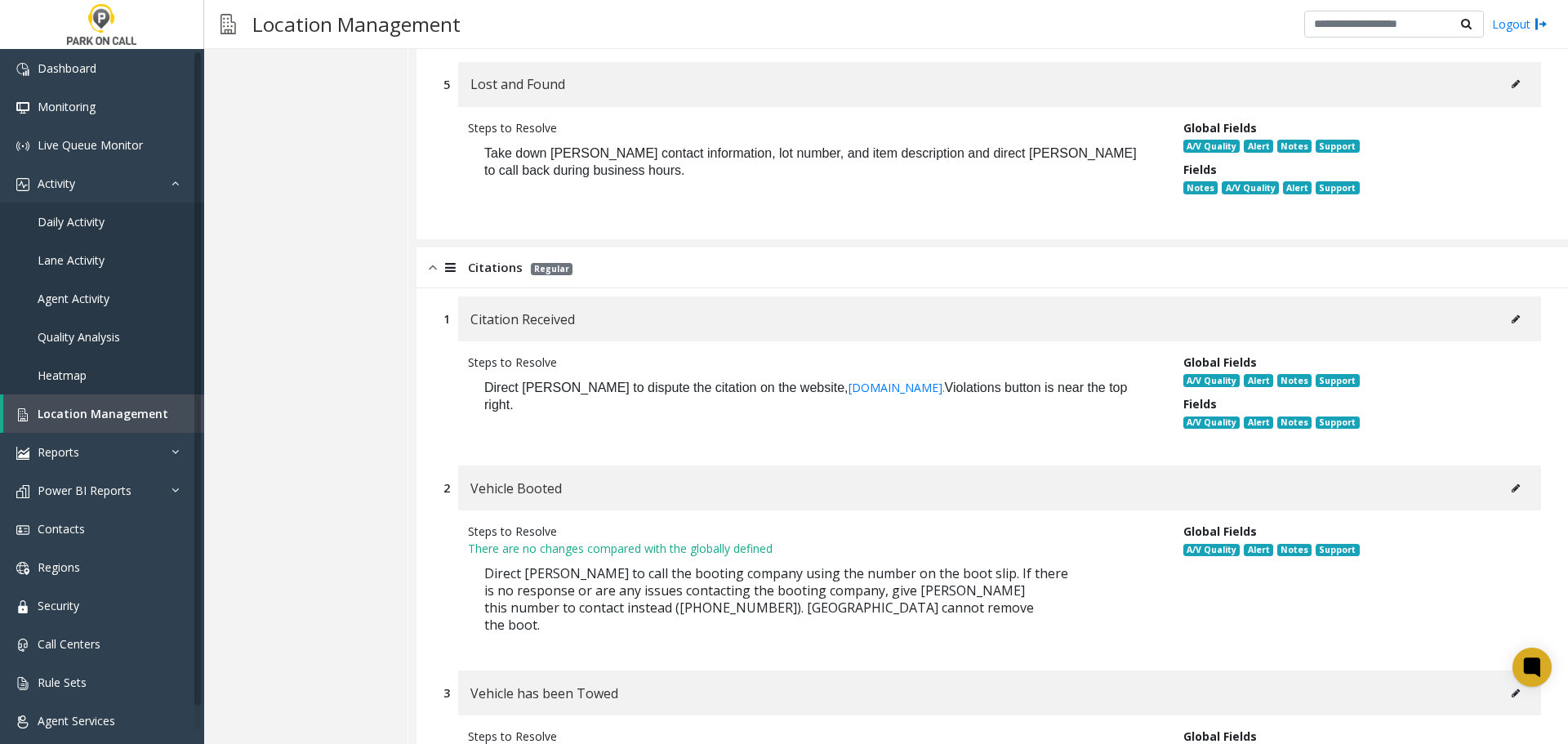
scroll to position [1002, 0]
click at [1502, 308] on button at bounding box center [1515, 321] width 26 height 25
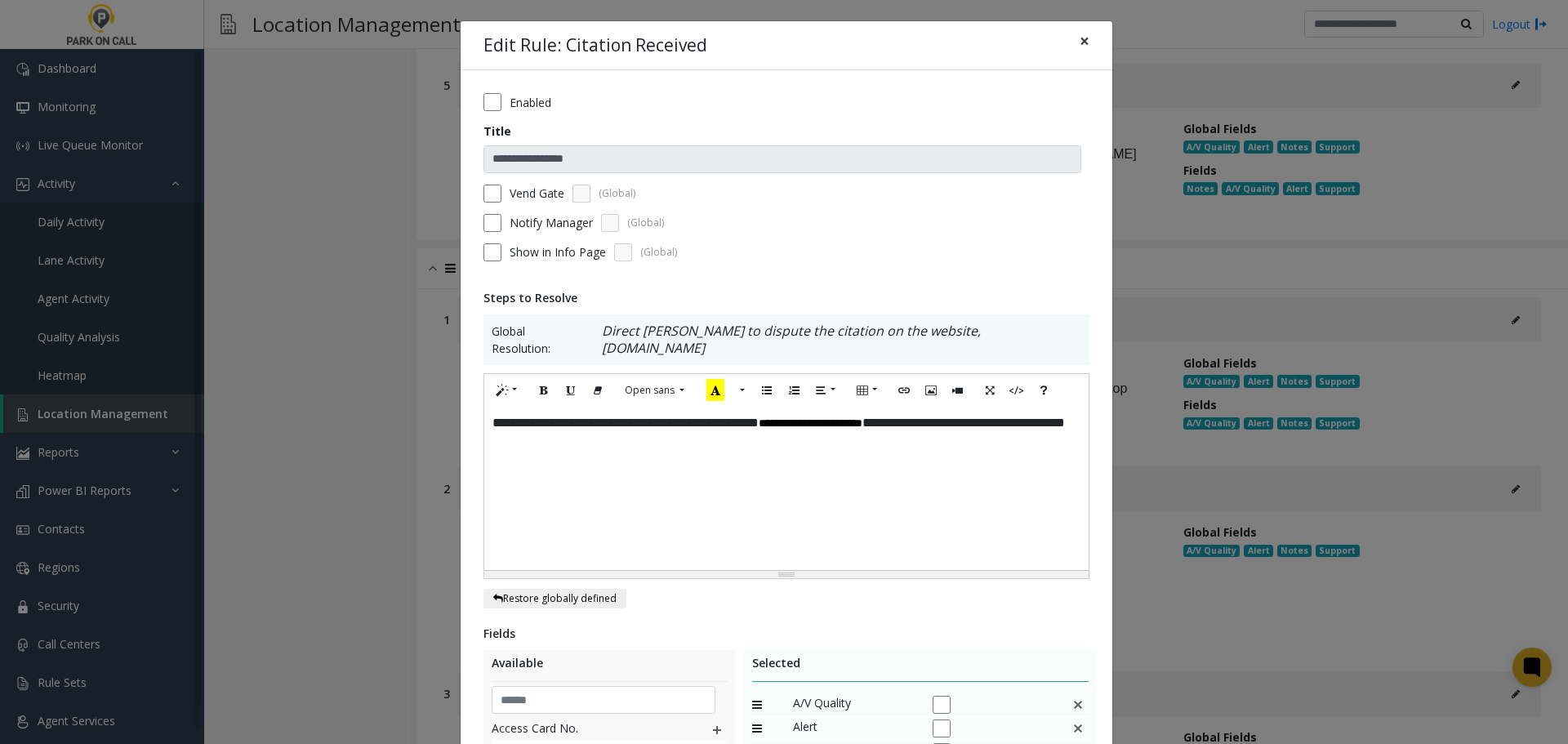
click at [1075, 52] on button "×" at bounding box center [1085, 41] width 32 height 40
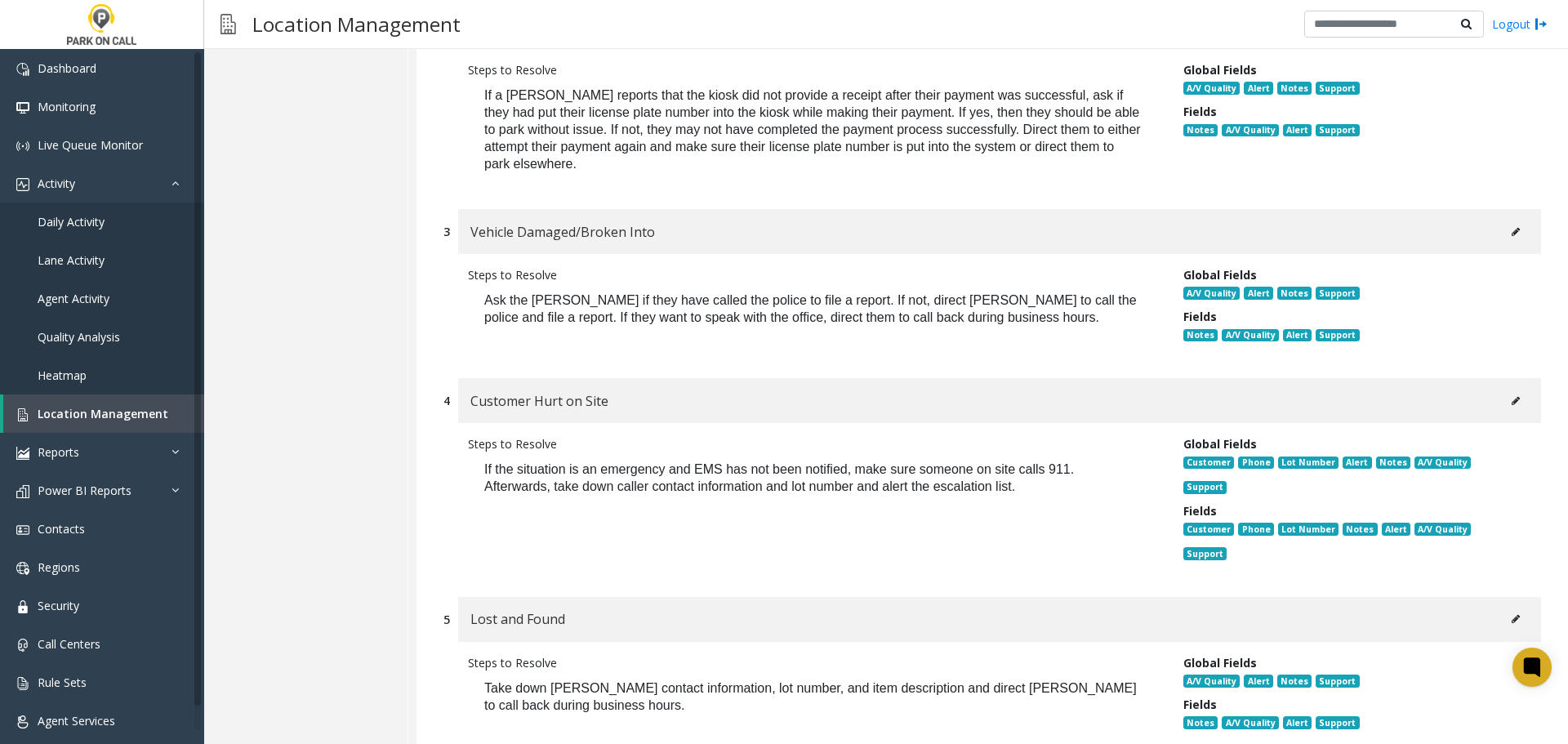
scroll to position [675, 0]
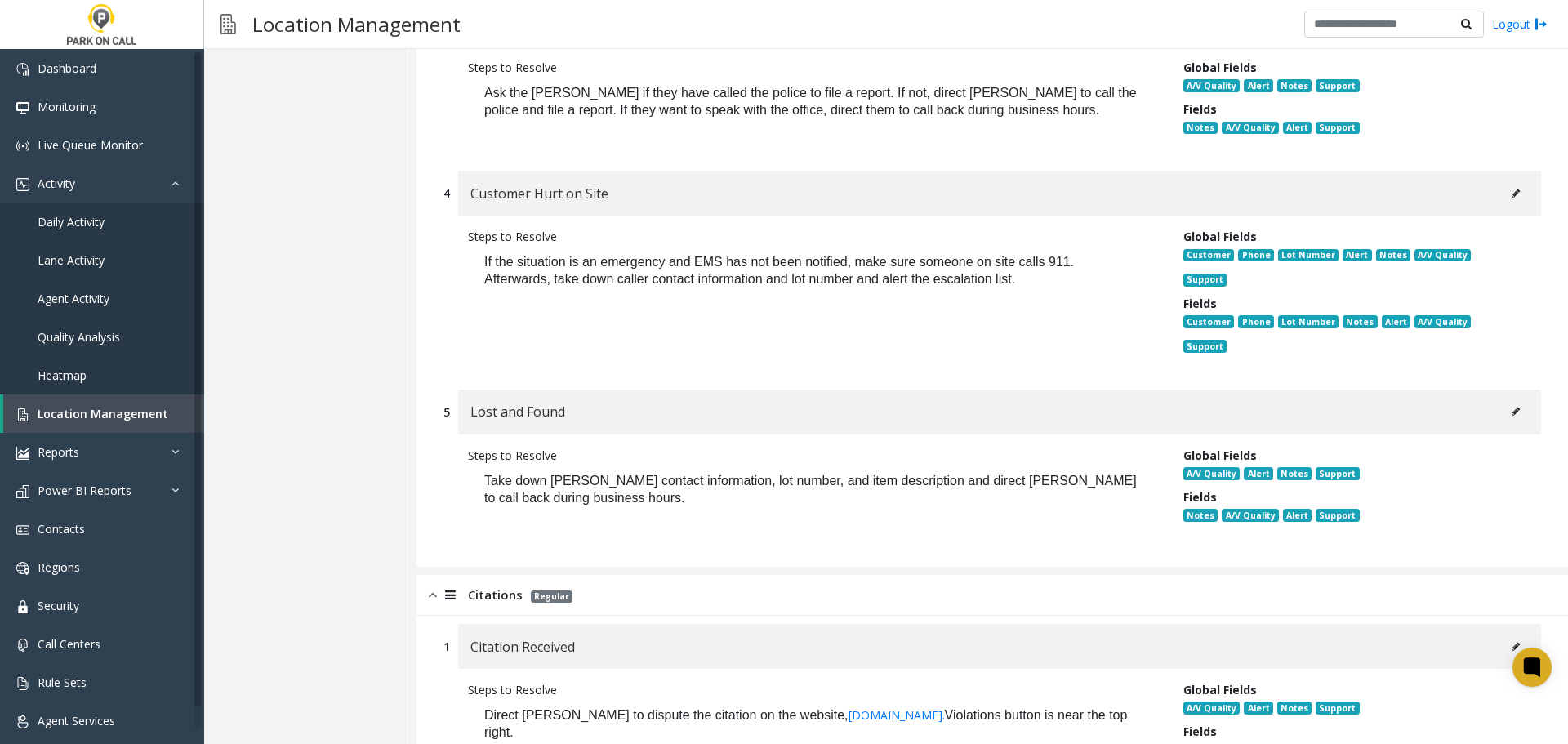
click at [1502, 400] on button at bounding box center [1515, 412] width 26 height 25
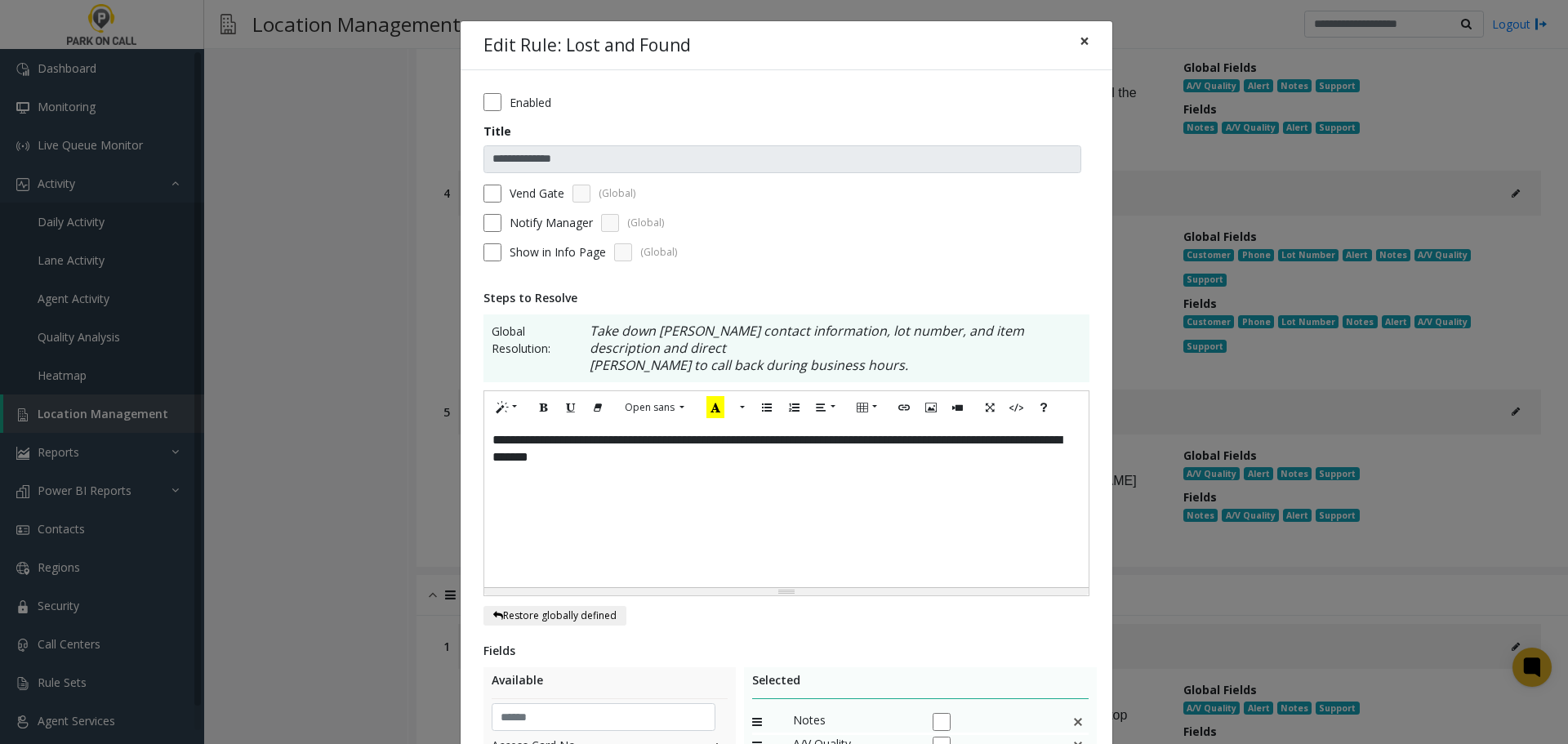
click at [1089, 39] on button "×" at bounding box center [1085, 41] width 32 height 40
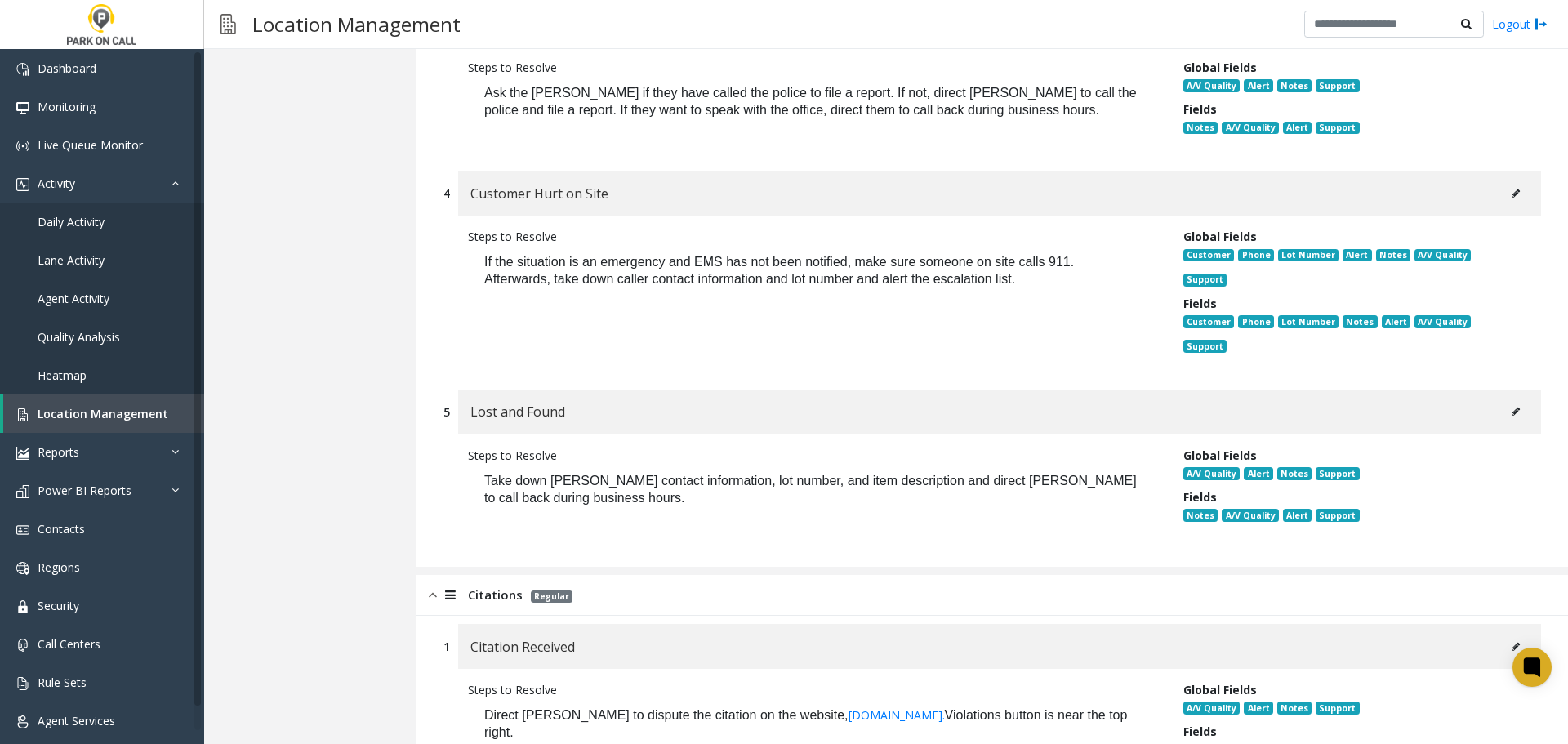
click at [1512, 188] on icon at bounding box center [1516, 193] width 9 height 10
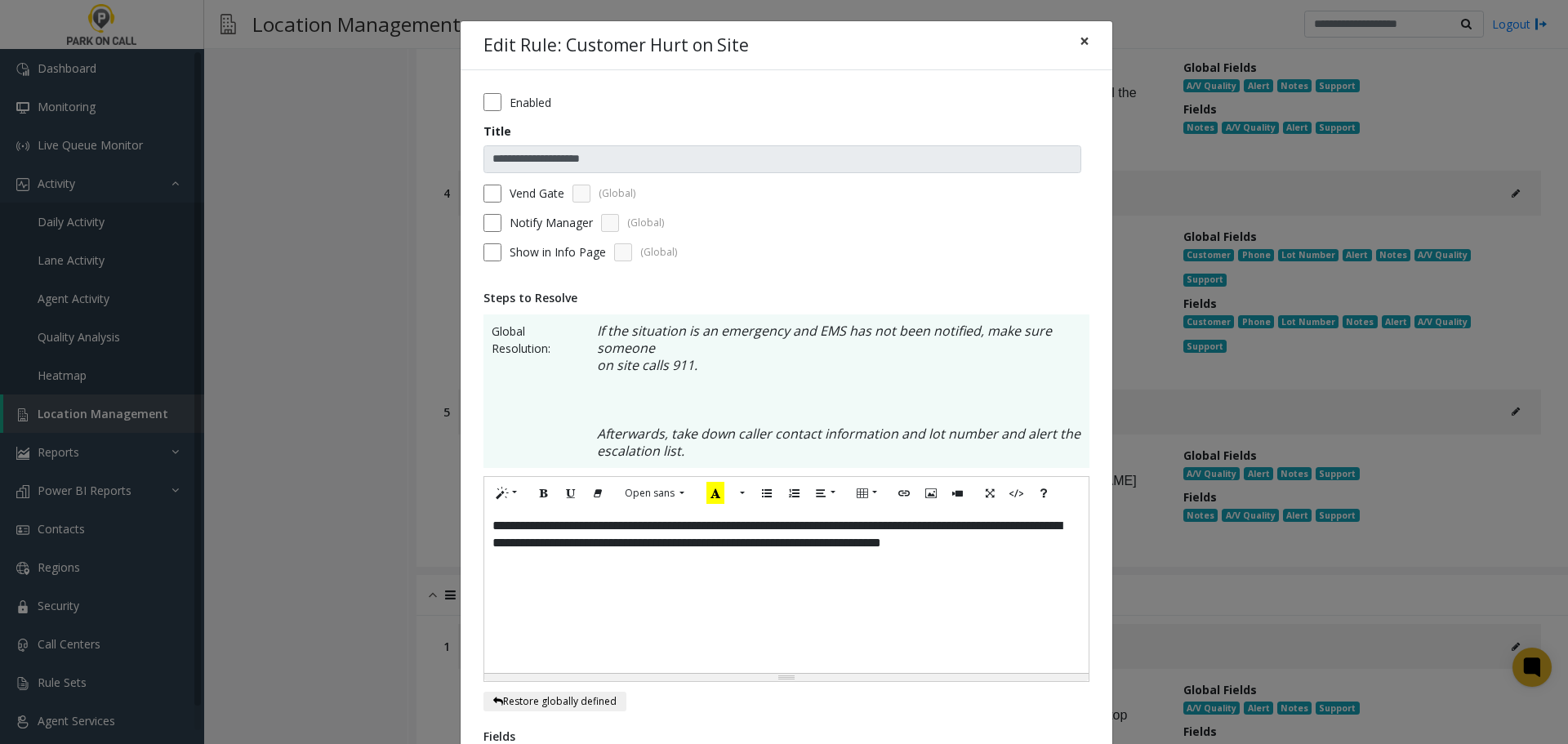
click at [1080, 42] on span "×" at bounding box center [1085, 41] width 10 height 23
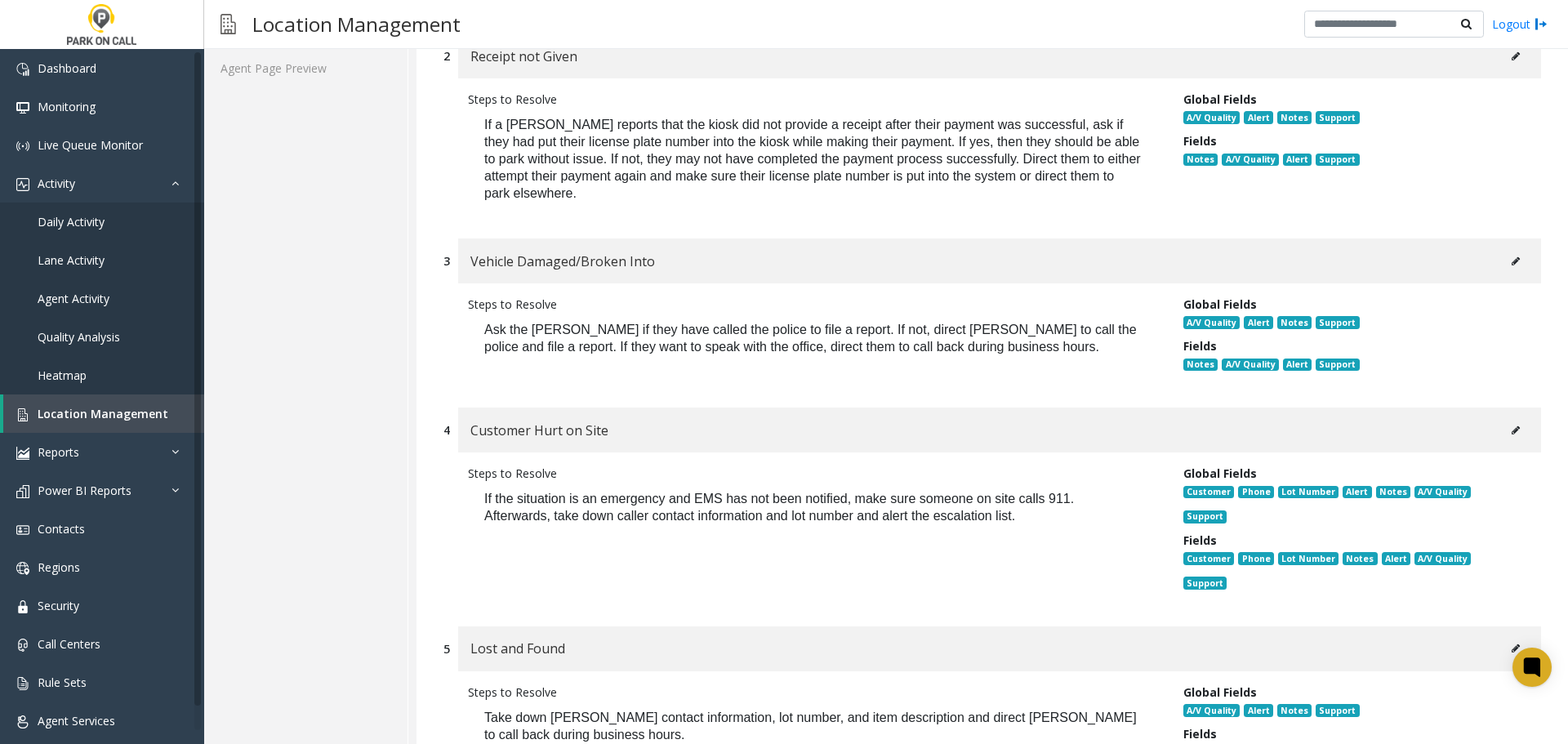
scroll to position [430, 0]
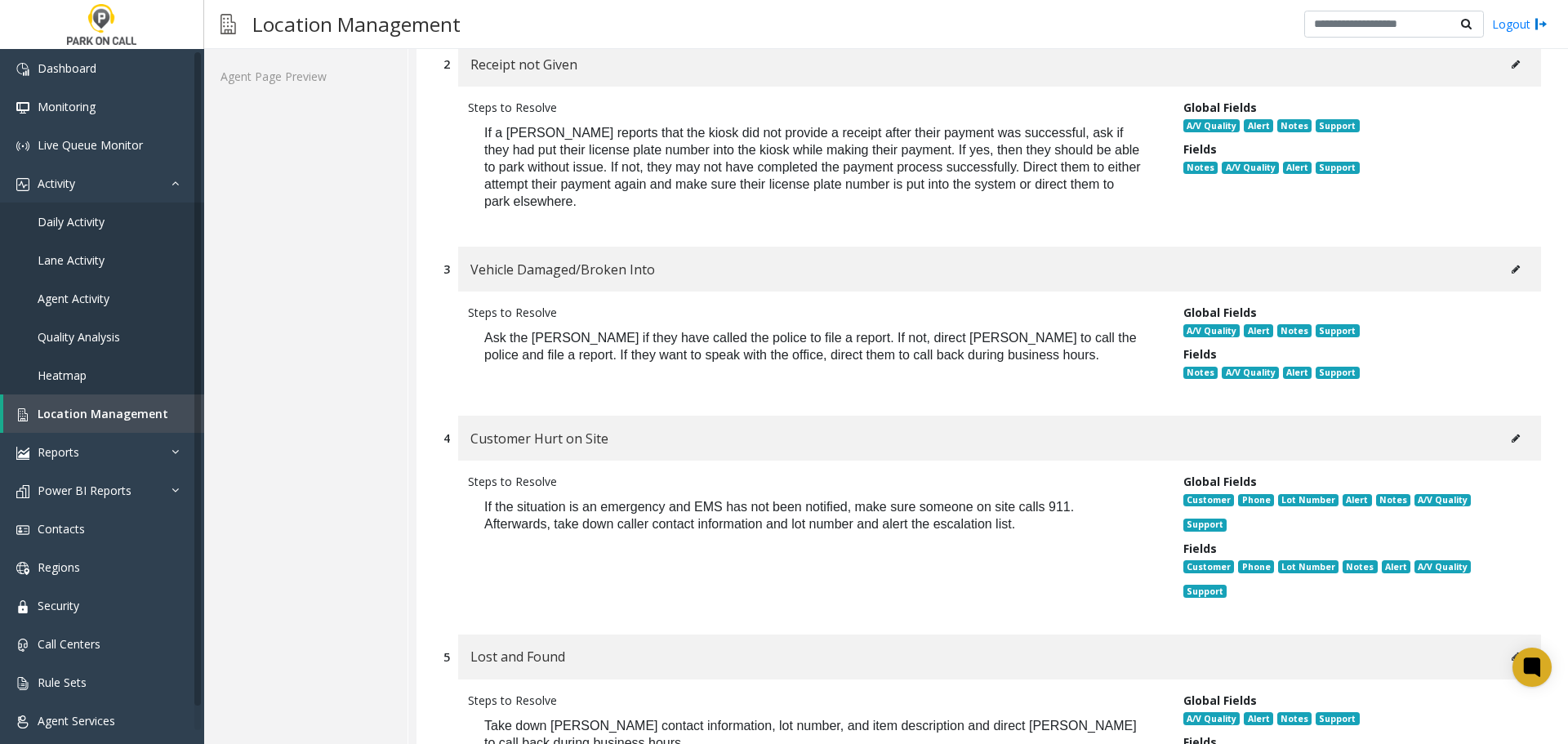
click at [1512, 264] on icon at bounding box center [1516, 269] width 9 height 10
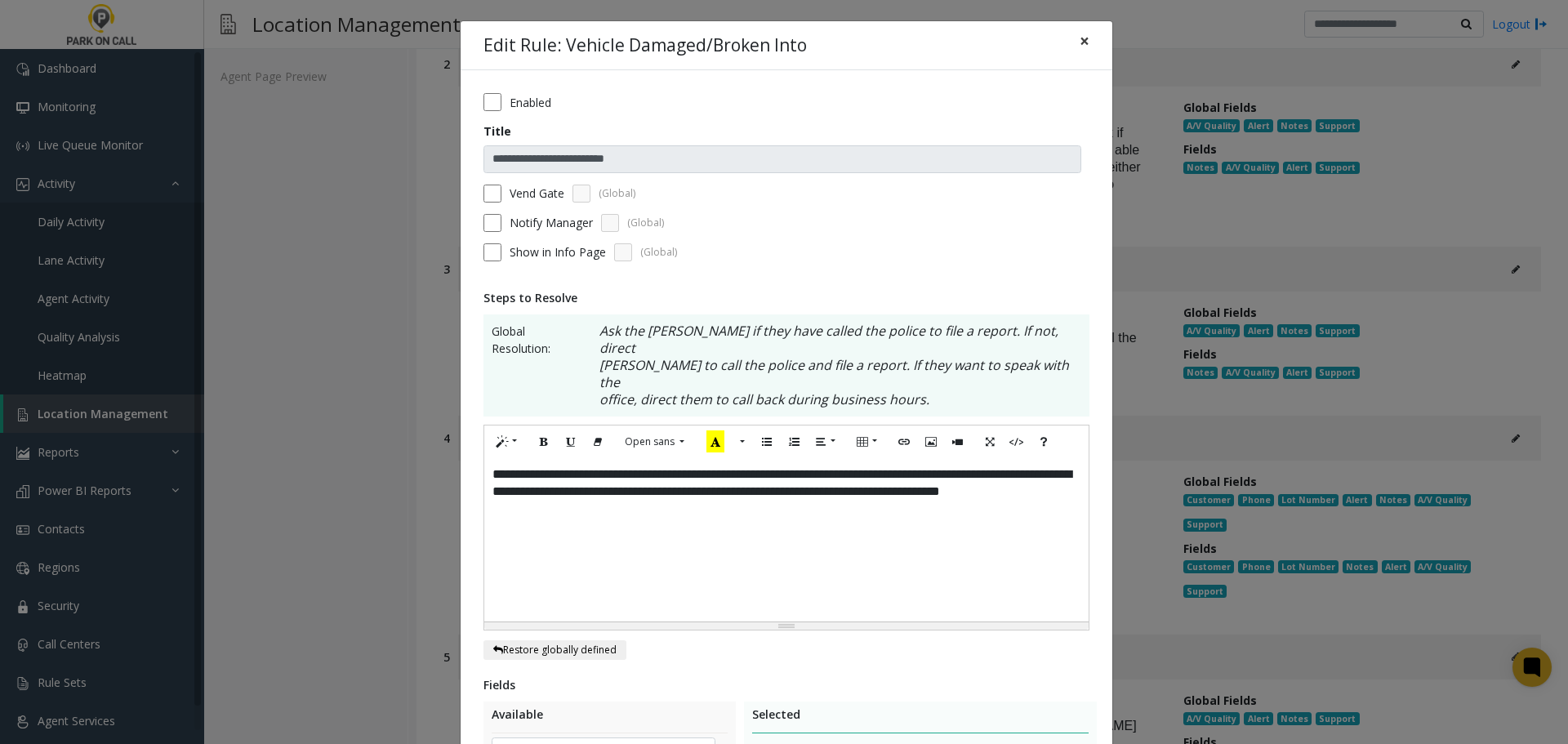
click at [1071, 43] on button "×" at bounding box center [1085, 41] width 32 height 40
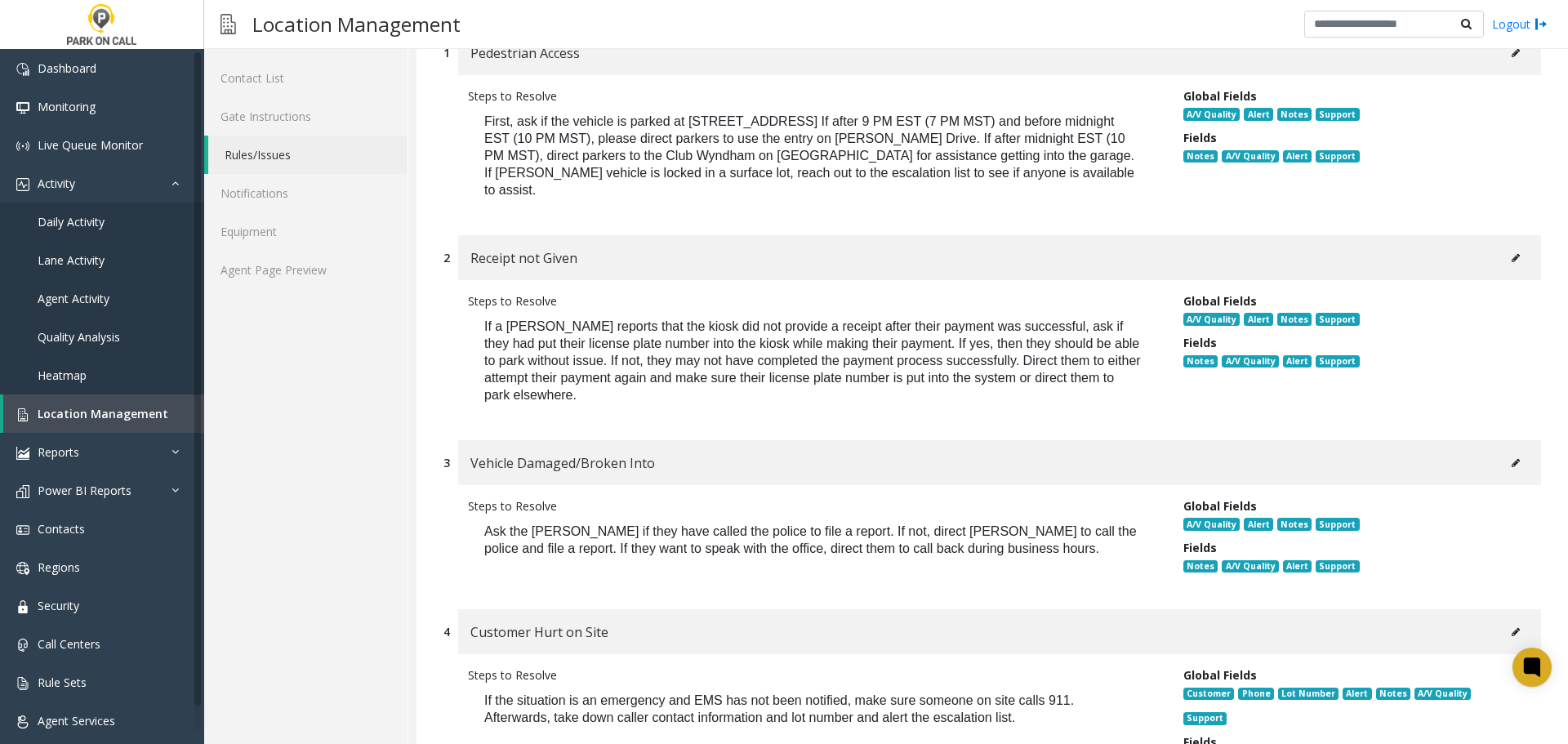
scroll to position [22, 0]
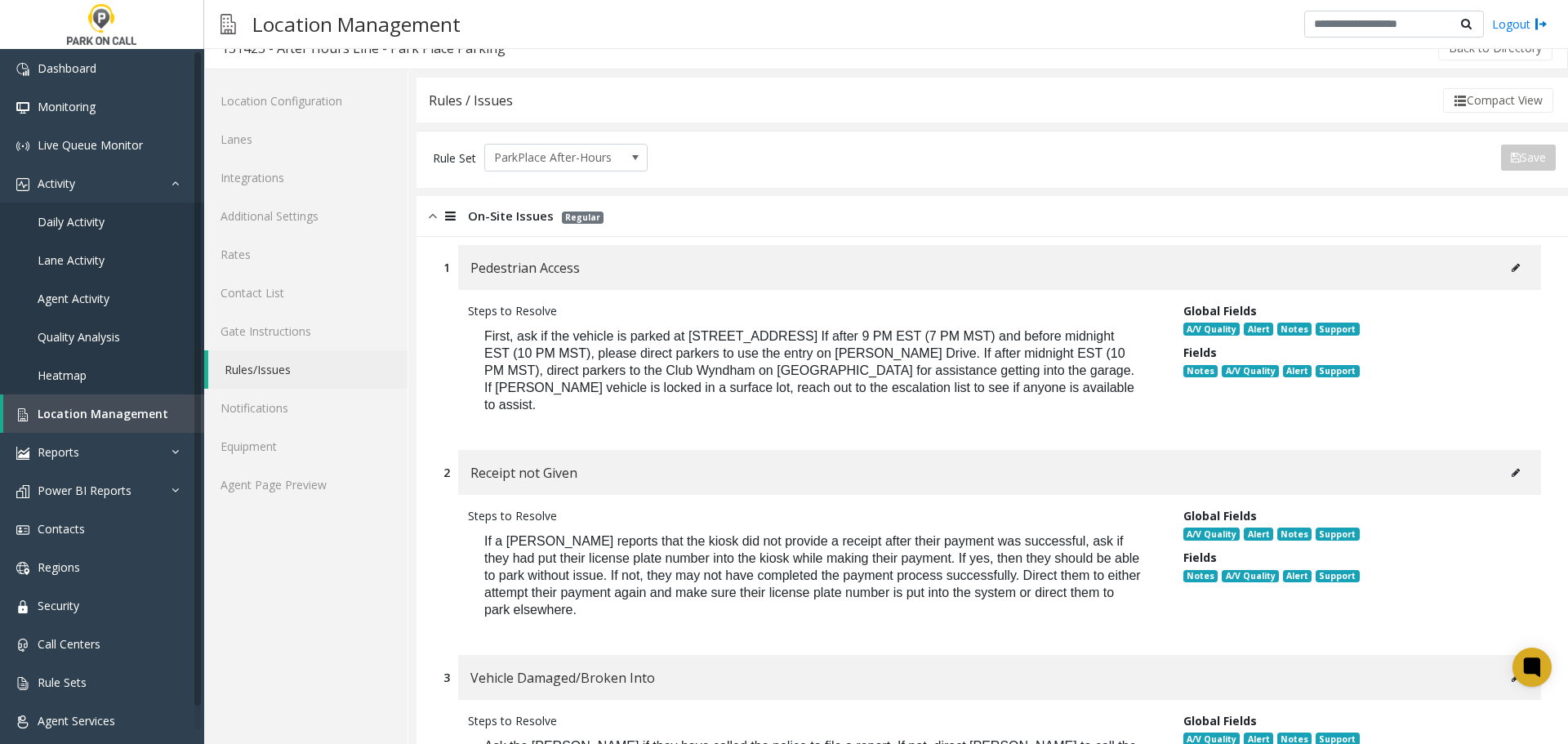
click at [1502, 460] on button at bounding box center [1515, 473] width 26 height 25
type input "**********"
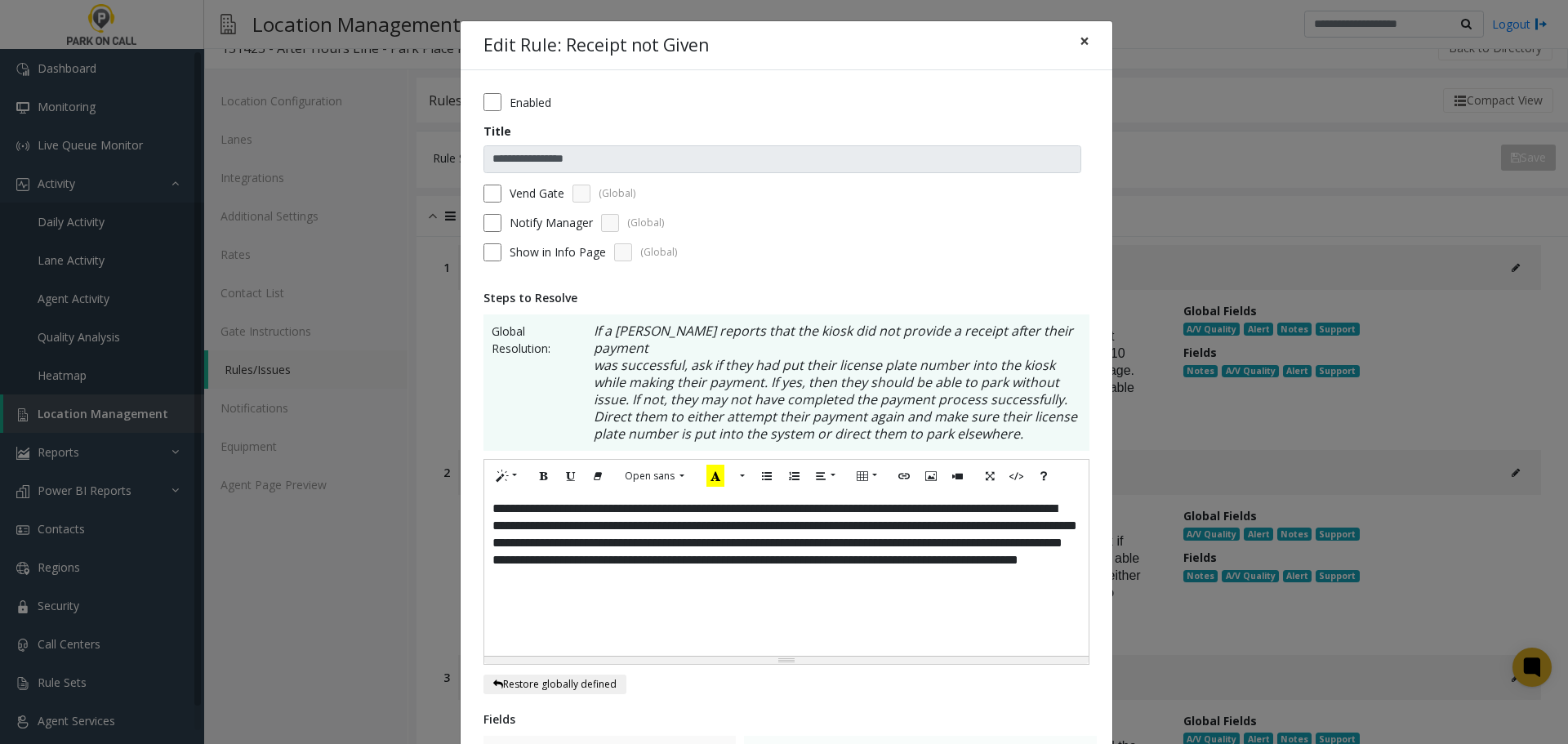
click at [1080, 42] on span "×" at bounding box center [1085, 41] width 10 height 23
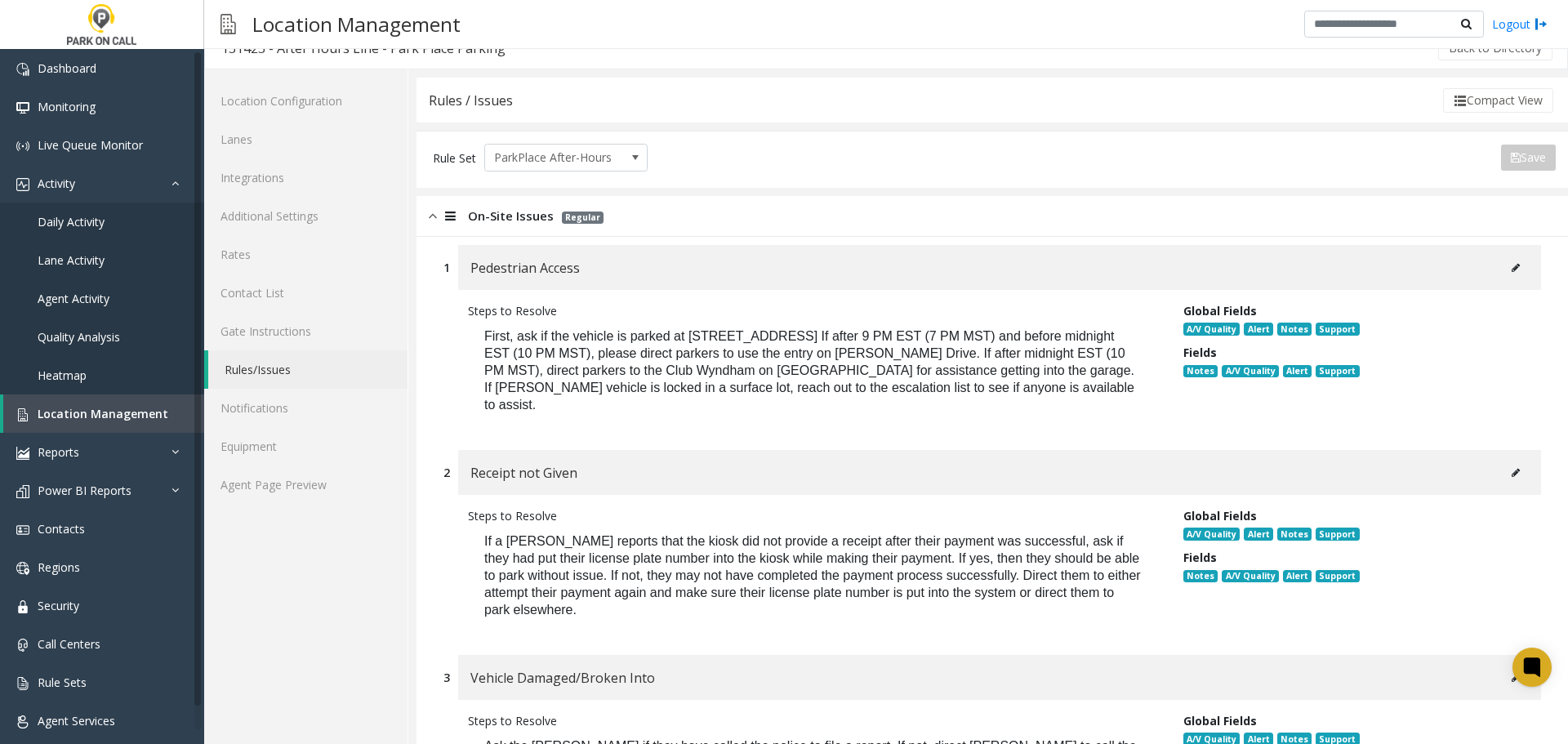
click at [1502, 263] on button at bounding box center [1515, 268] width 26 height 25
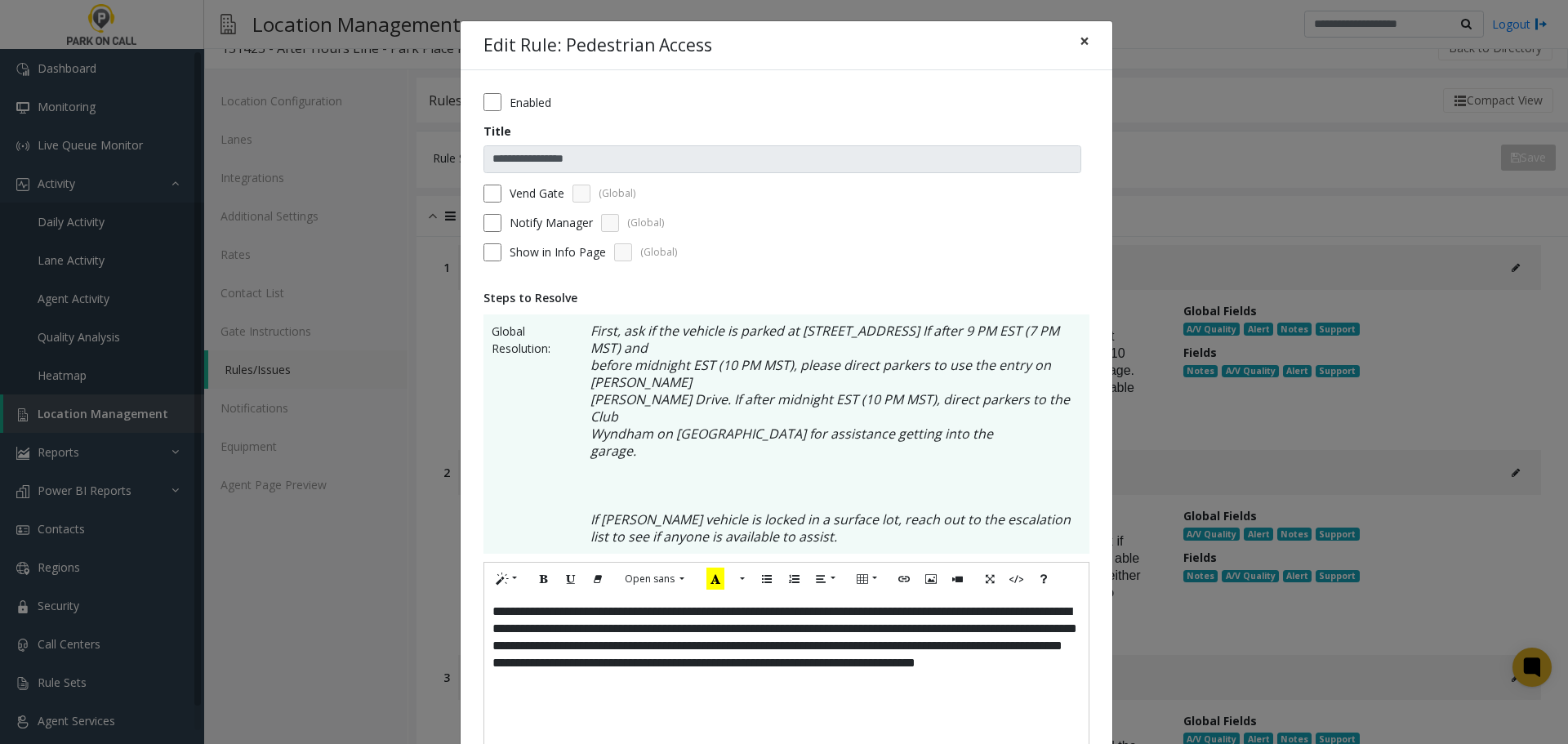
click at [1080, 38] on span "×" at bounding box center [1085, 41] width 10 height 23
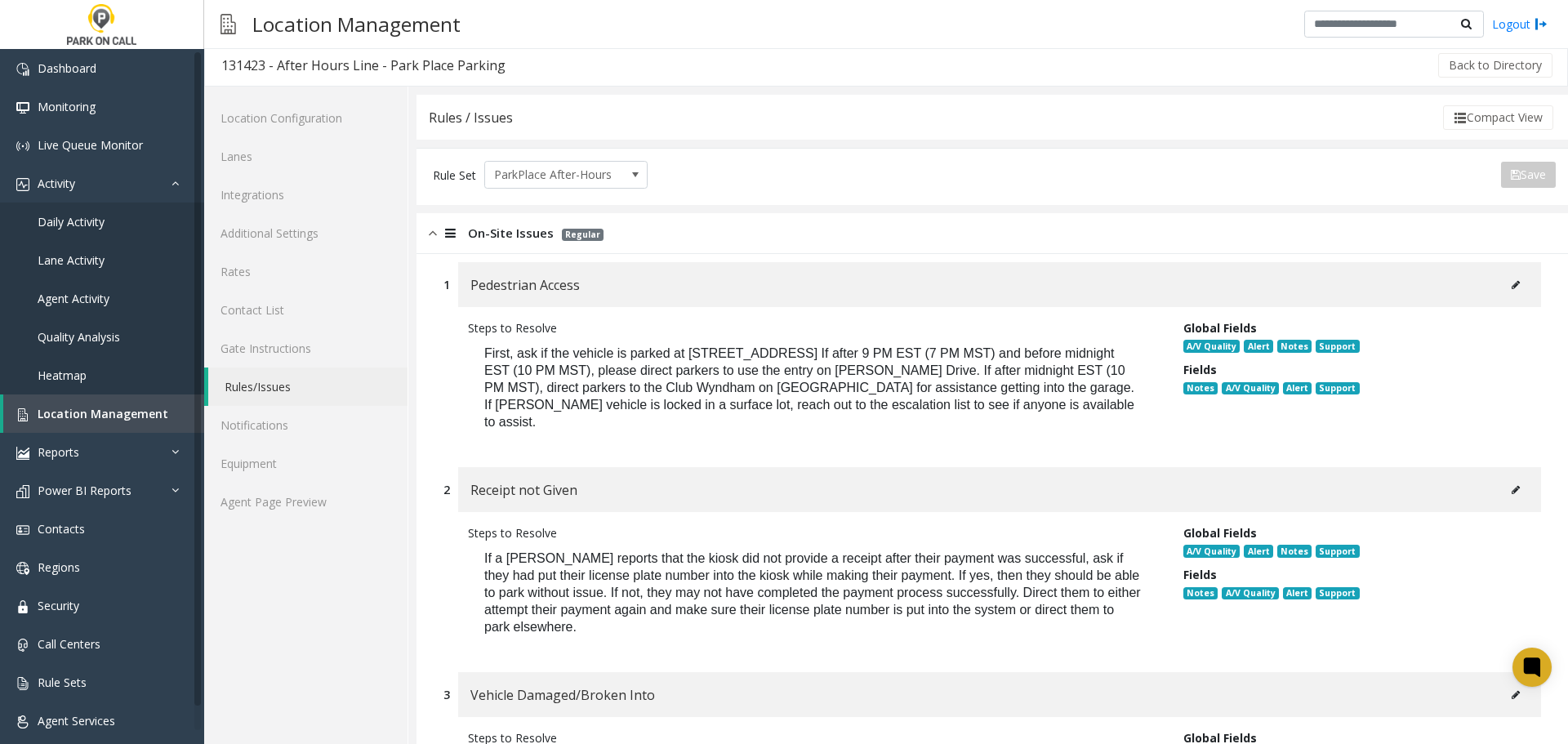
scroll to position [0, 0]
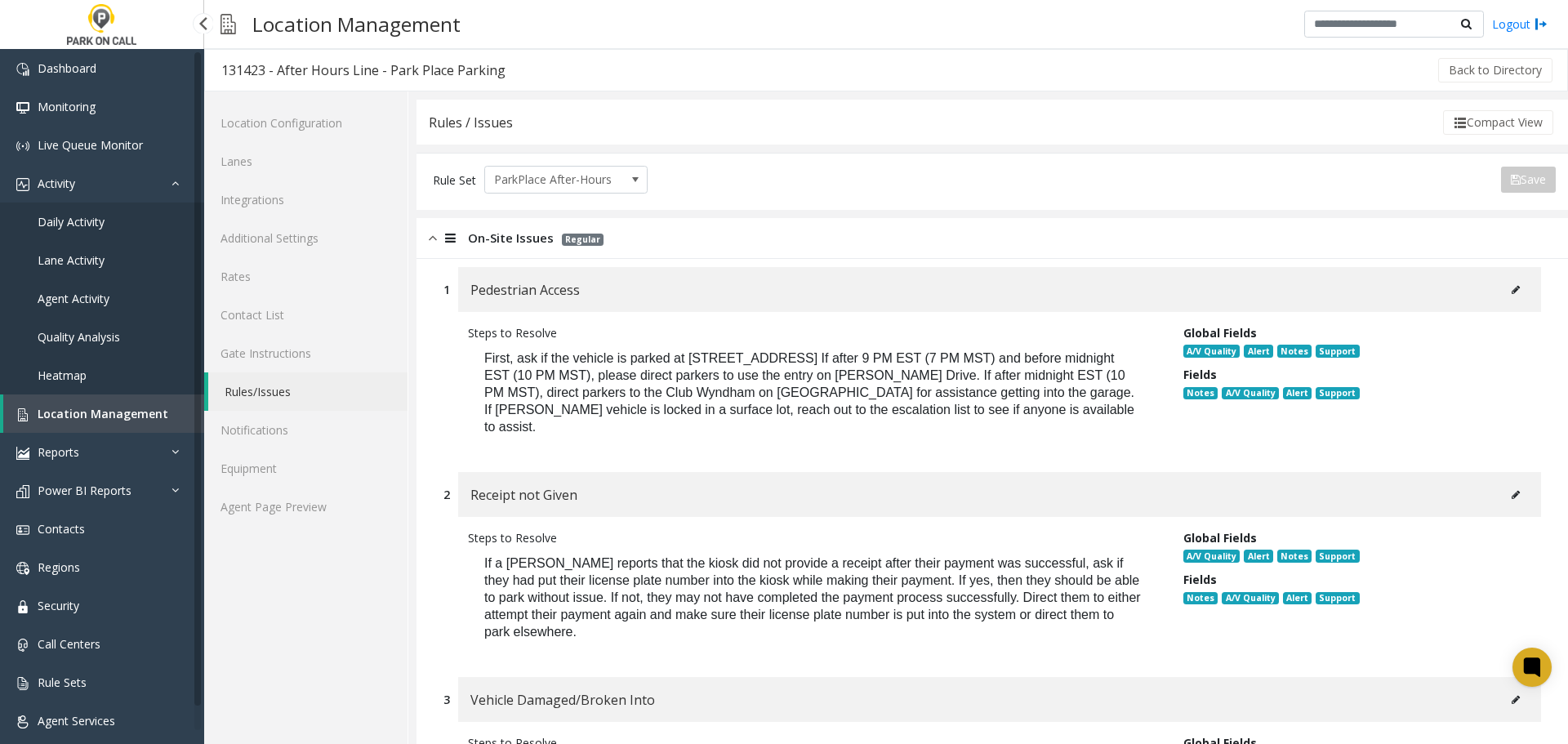
click at [74, 413] on span "Location Management" at bounding box center [102, 414] width 130 height 15
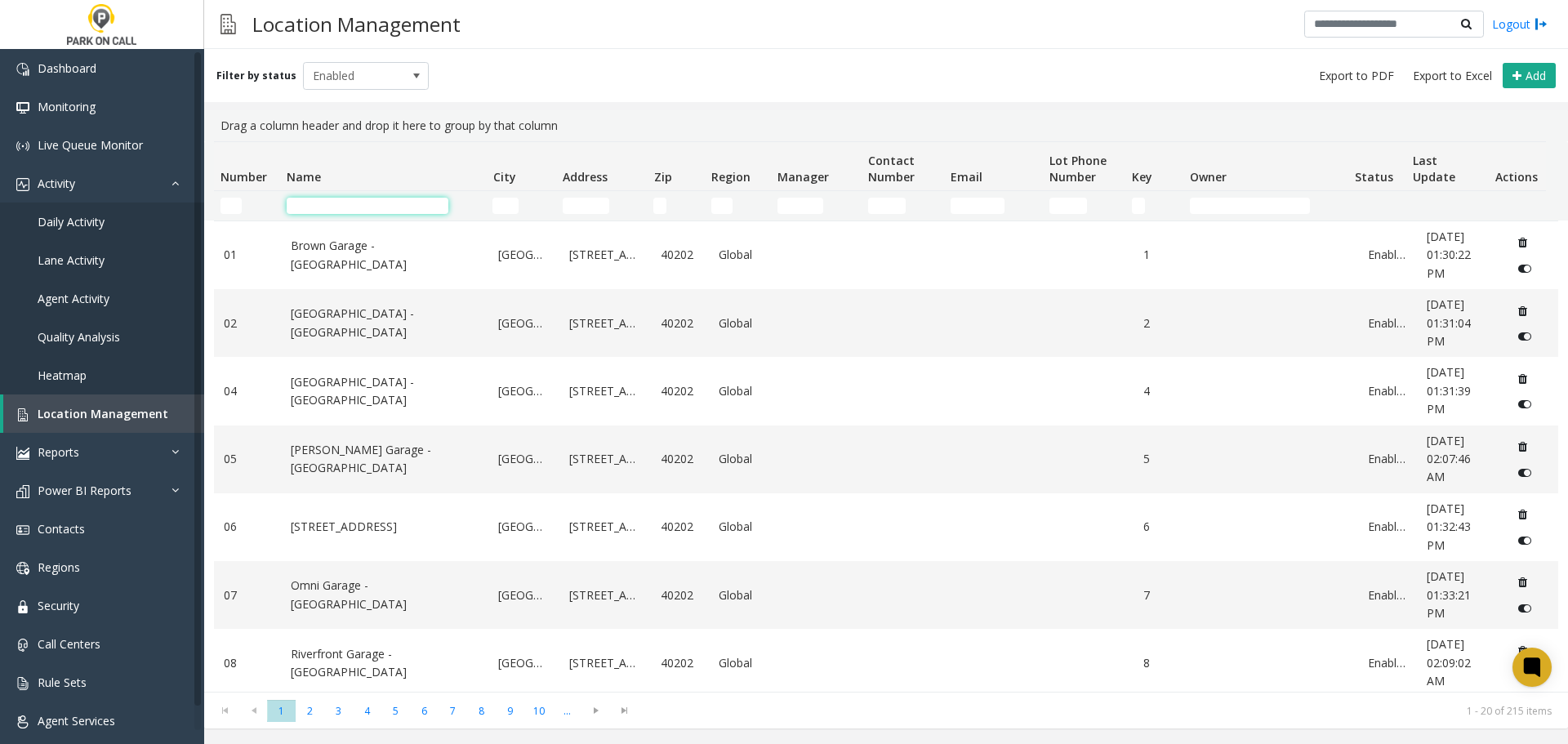
click at [435, 213] on input "Name Filter" at bounding box center [367, 206] width 162 height 16
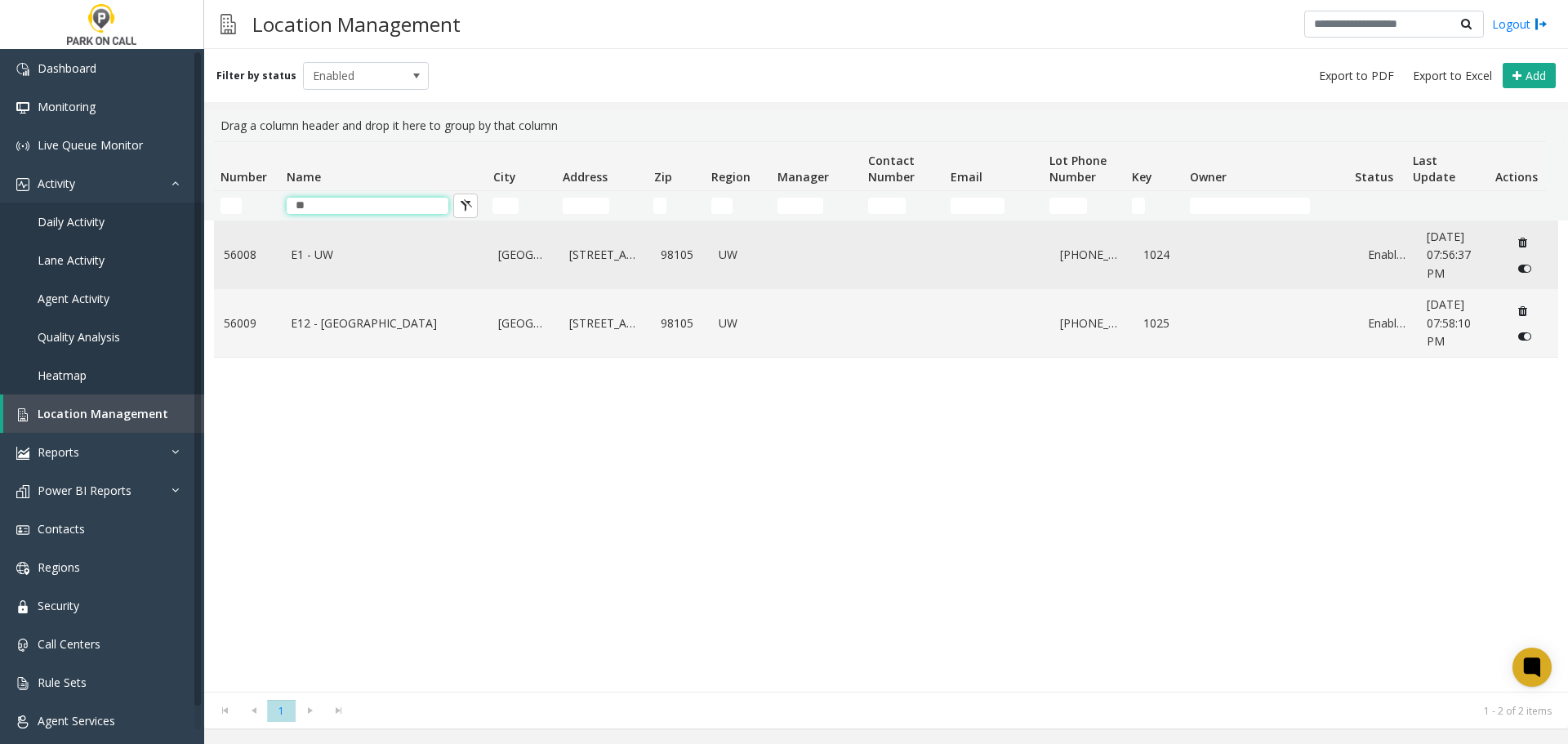
type input "**"
click at [377, 245] on td "E1 - UW" at bounding box center [384, 255] width 208 height 68
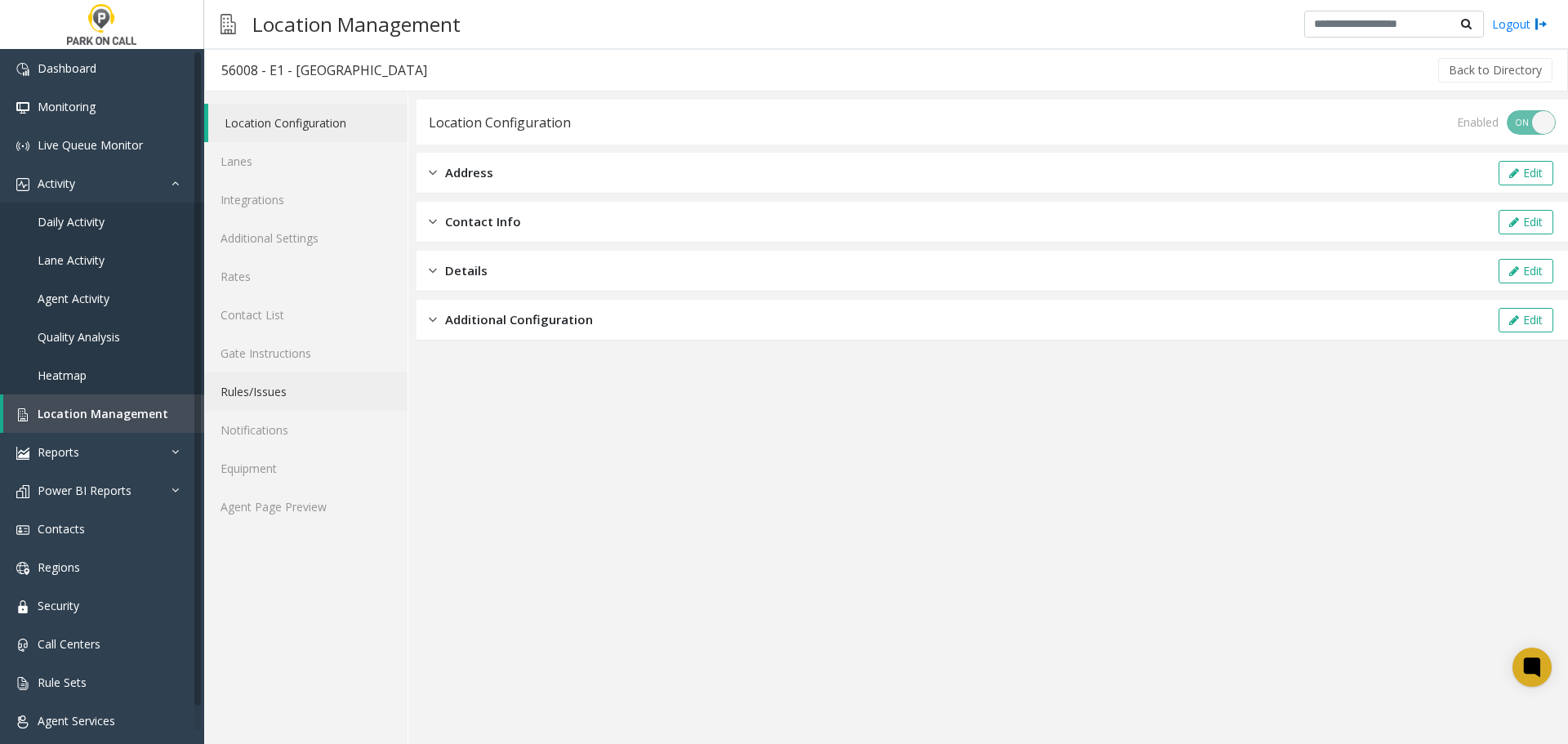
click at [284, 403] on link "Rules/Issues" at bounding box center [306, 391] width 204 height 38
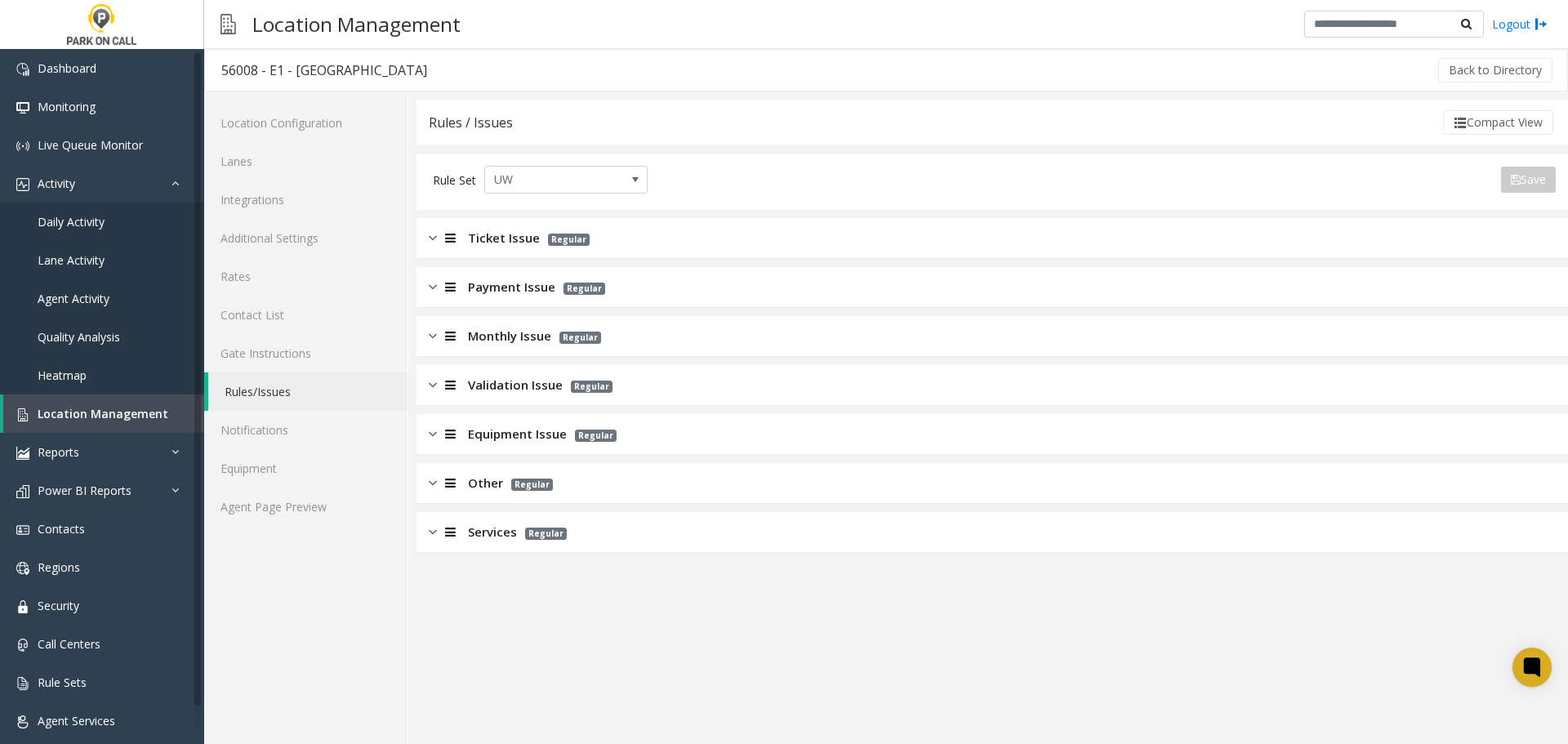
click at [545, 538] on span "Regular" at bounding box center [546, 533] width 42 height 12
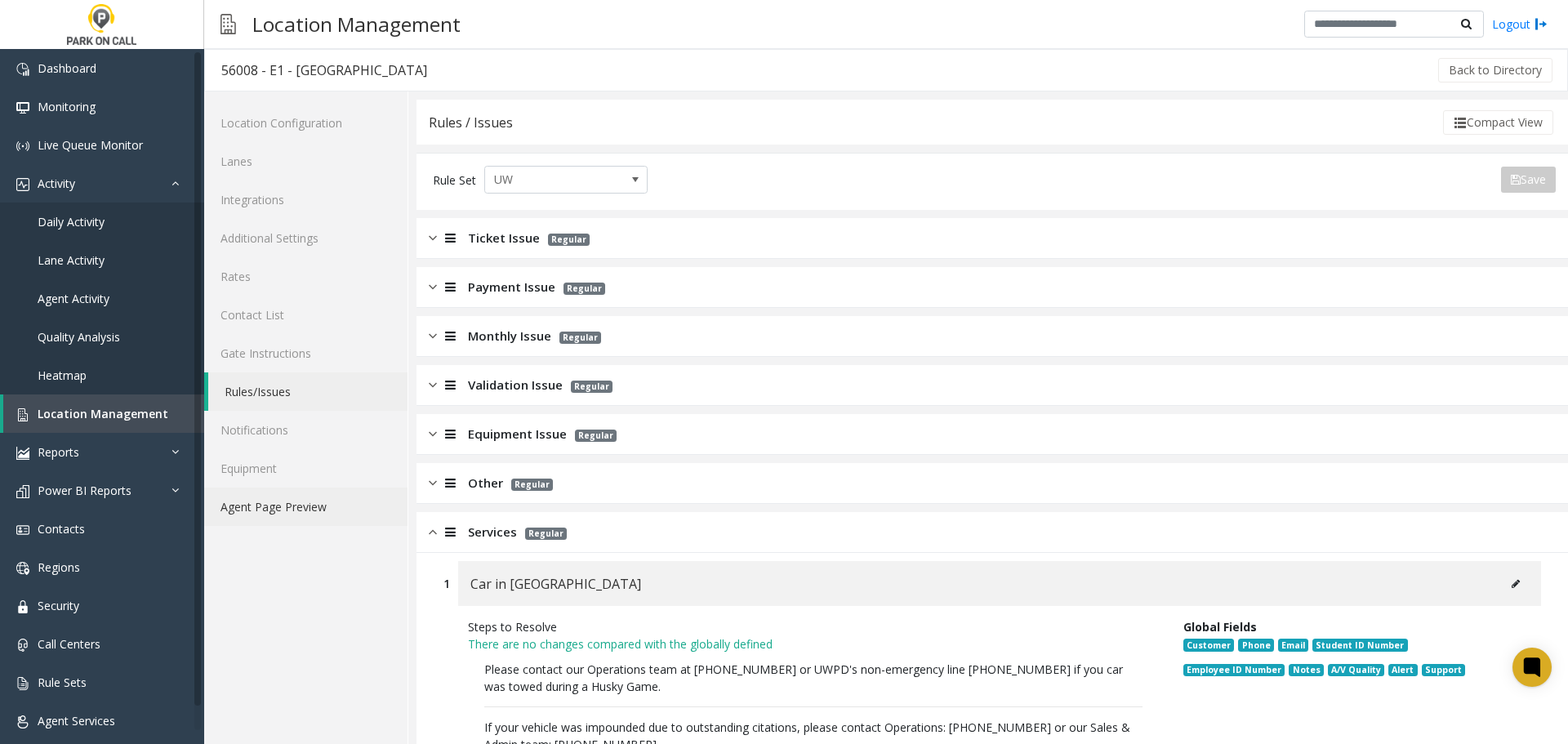
click at [274, 501] on link "Agent Page Preview" at bounding box center [306, 506] width 204 height 38
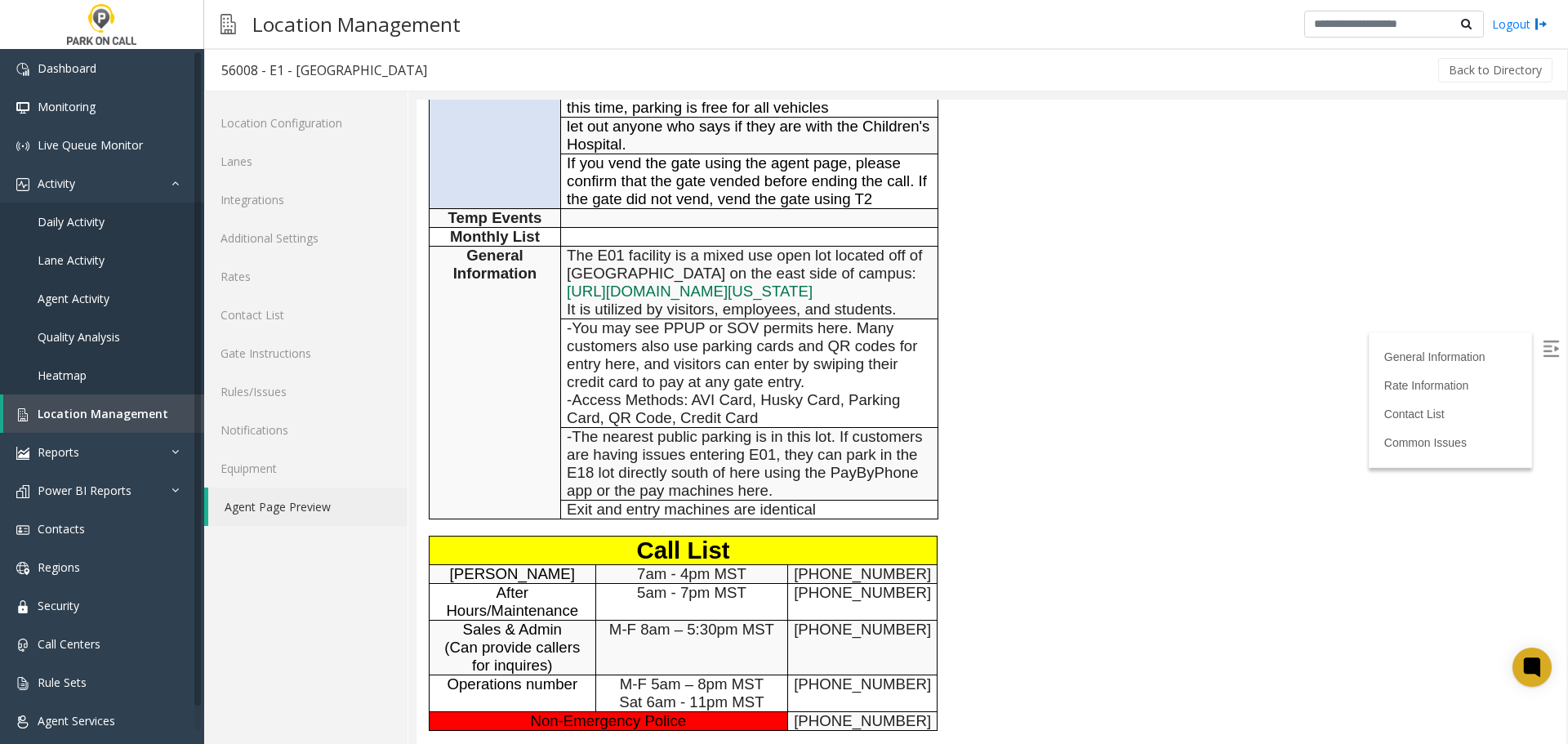
scroll to position [691, 0]
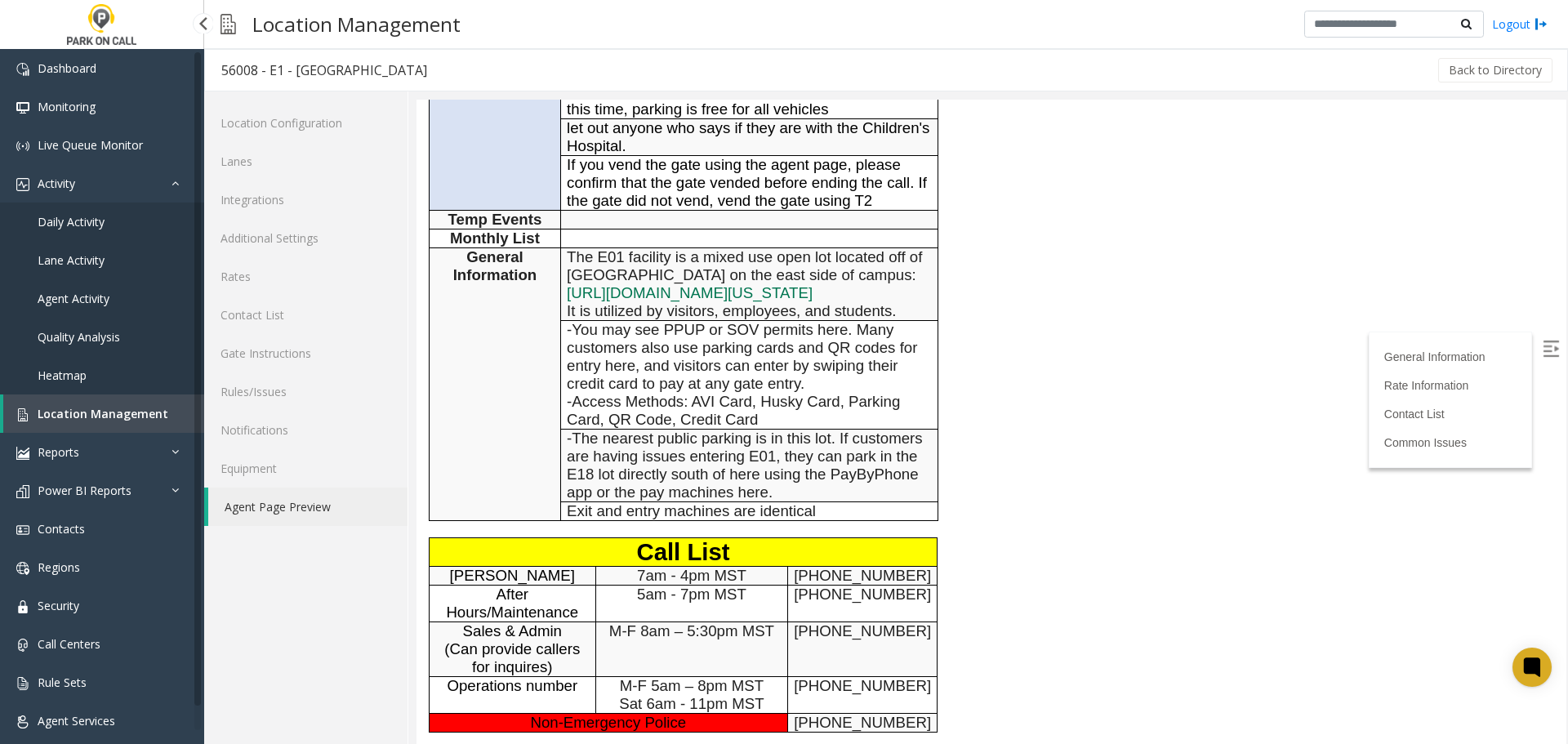
click at [112, 419] on span "Location Management" at bounding box center [102, 414] width 130 height 15
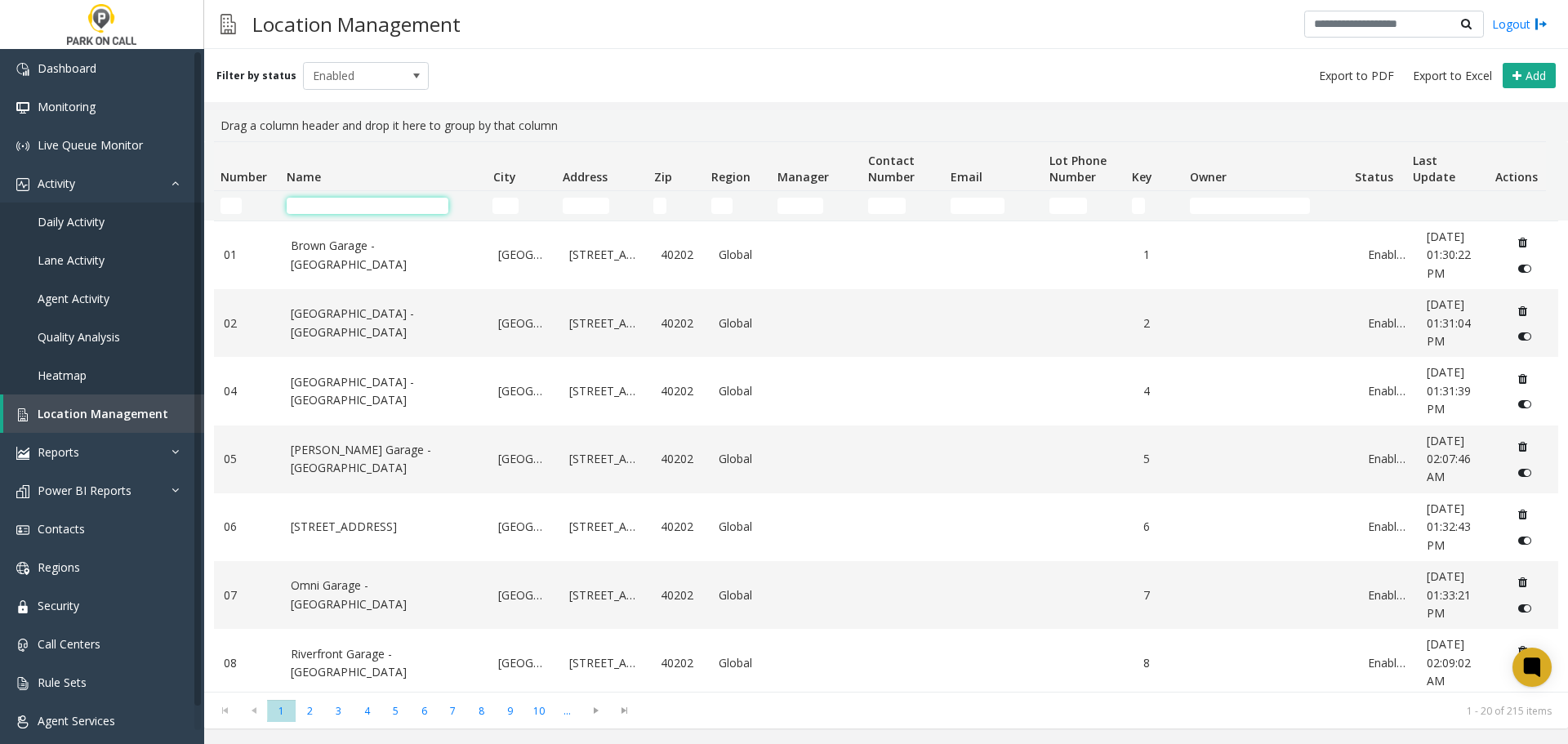
click at [402, 204] on input "Name Filter" at bounding box center [367, 206] width 162 height 16
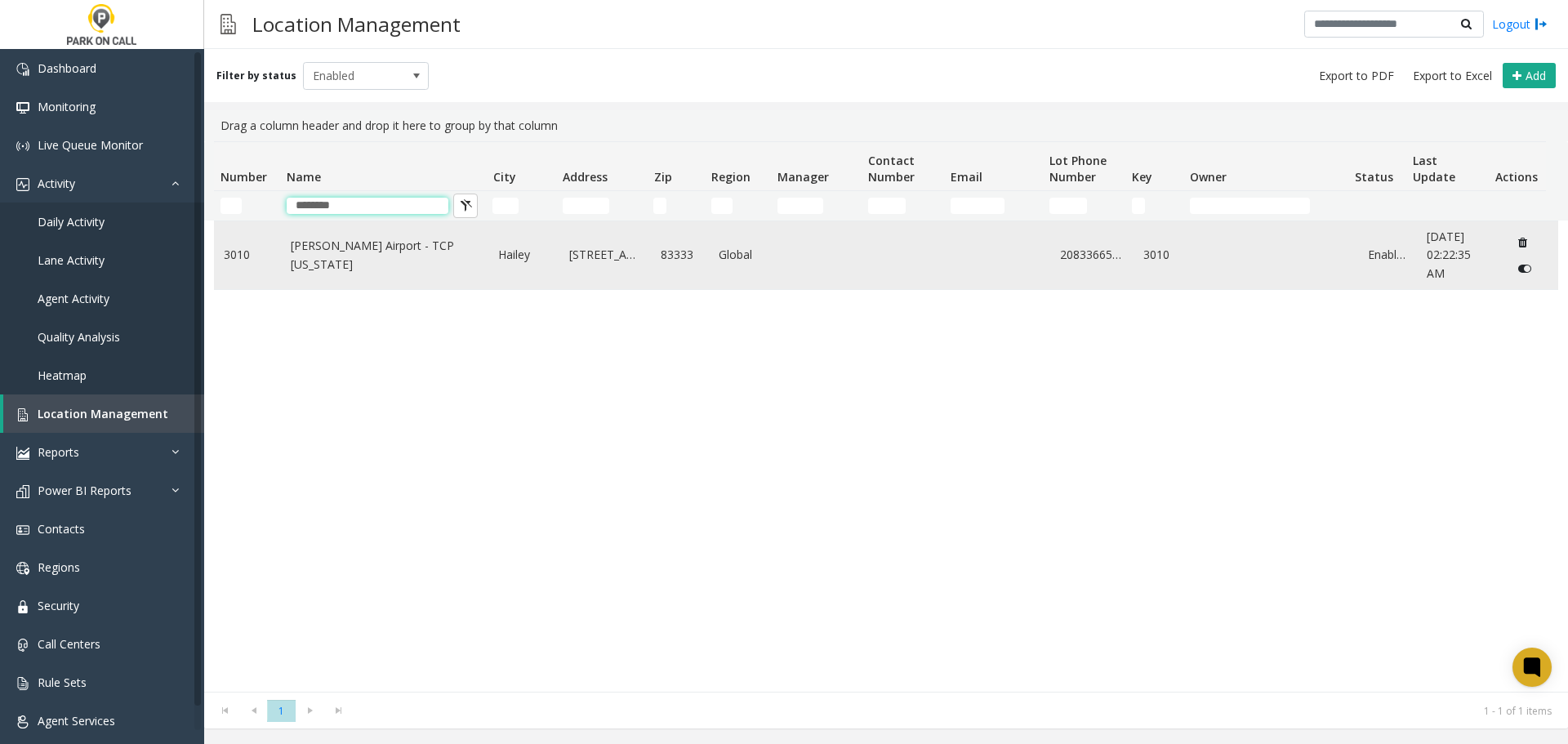
type input "********"
click at [382, 244] on td "Friedman Airport - TCP Idaho" at bounding box center [384, 255] width 208 height 68
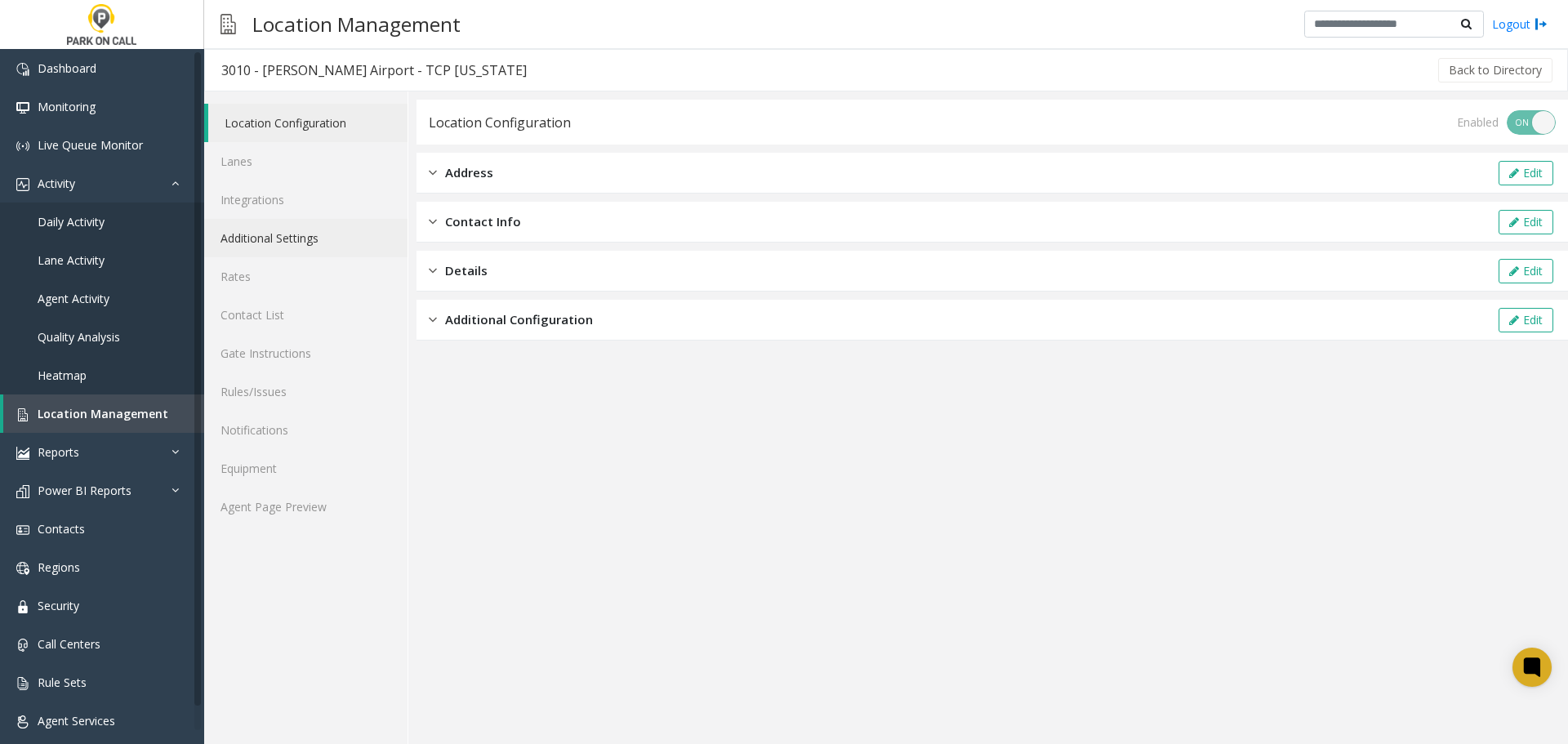
click at [307, 227] on link "Additional Settings" at bounding box center [306, 238] width 204 height 38
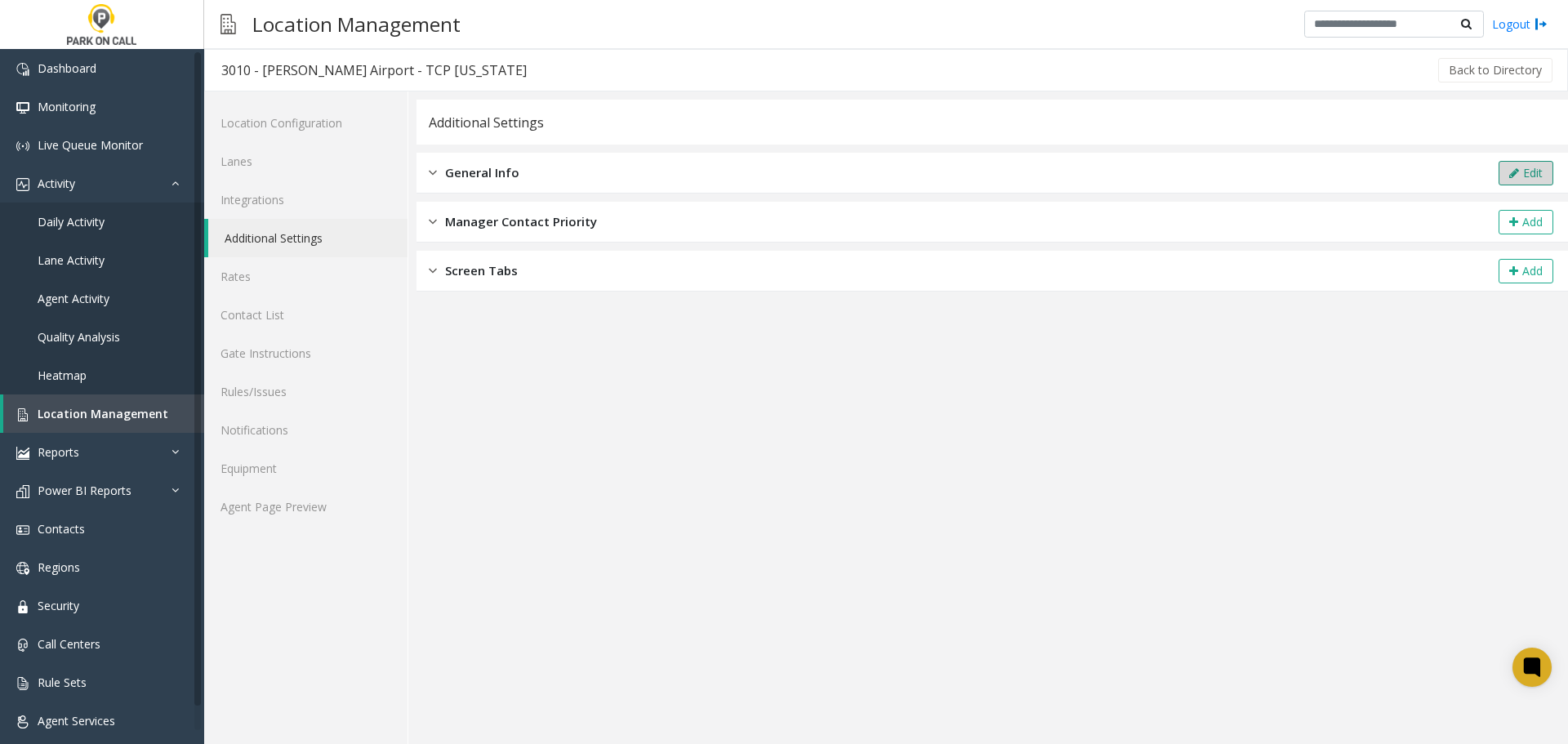
click at [1540, 171] on button "Edit" at bounding box center [1526, 173] width 55 height 25
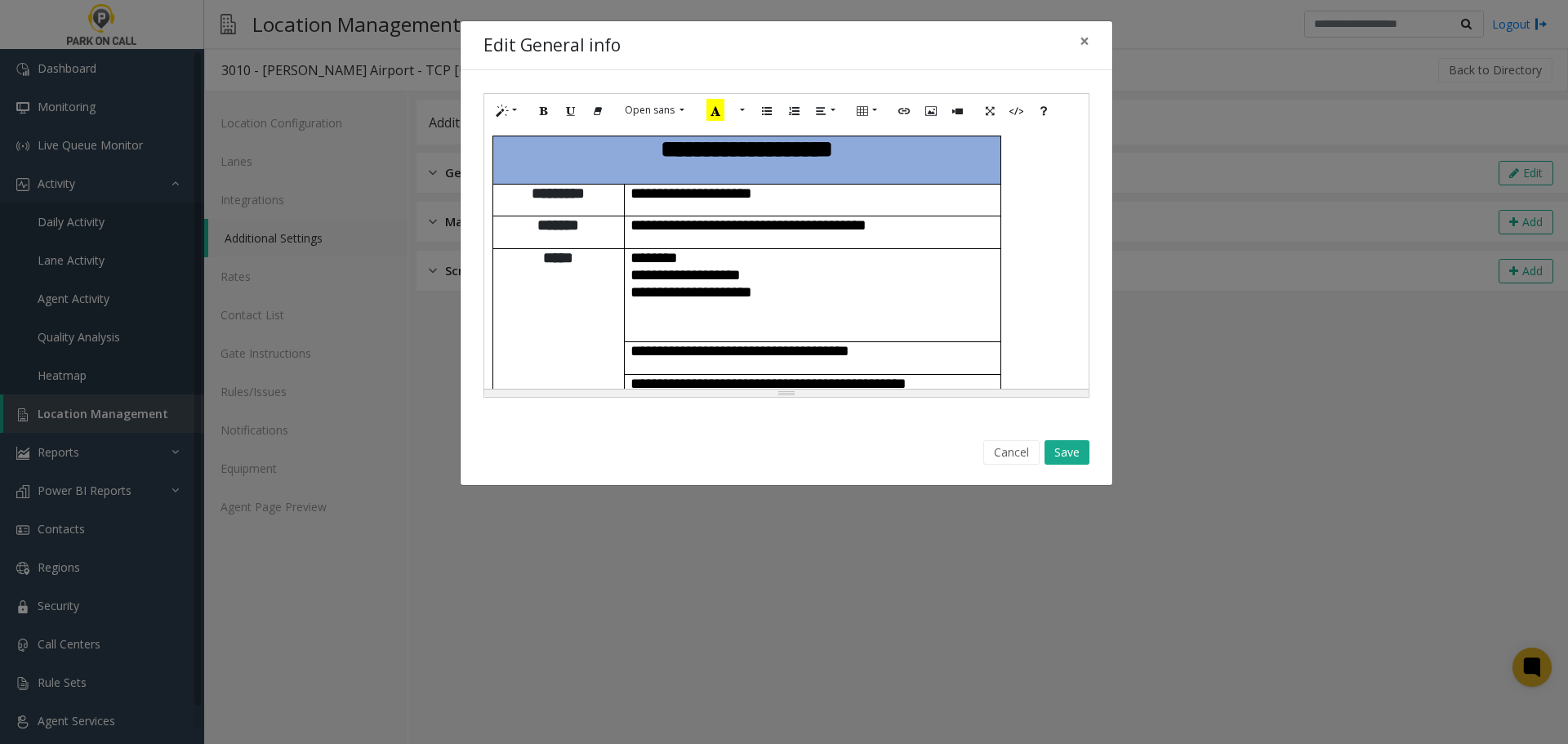
click at [752, 267] on span "**********" at bounding box center [692, 284] width 122 height 32
click at [1073, 451] on button "Save" at bounding box center [1067, 453] width 45 height 25
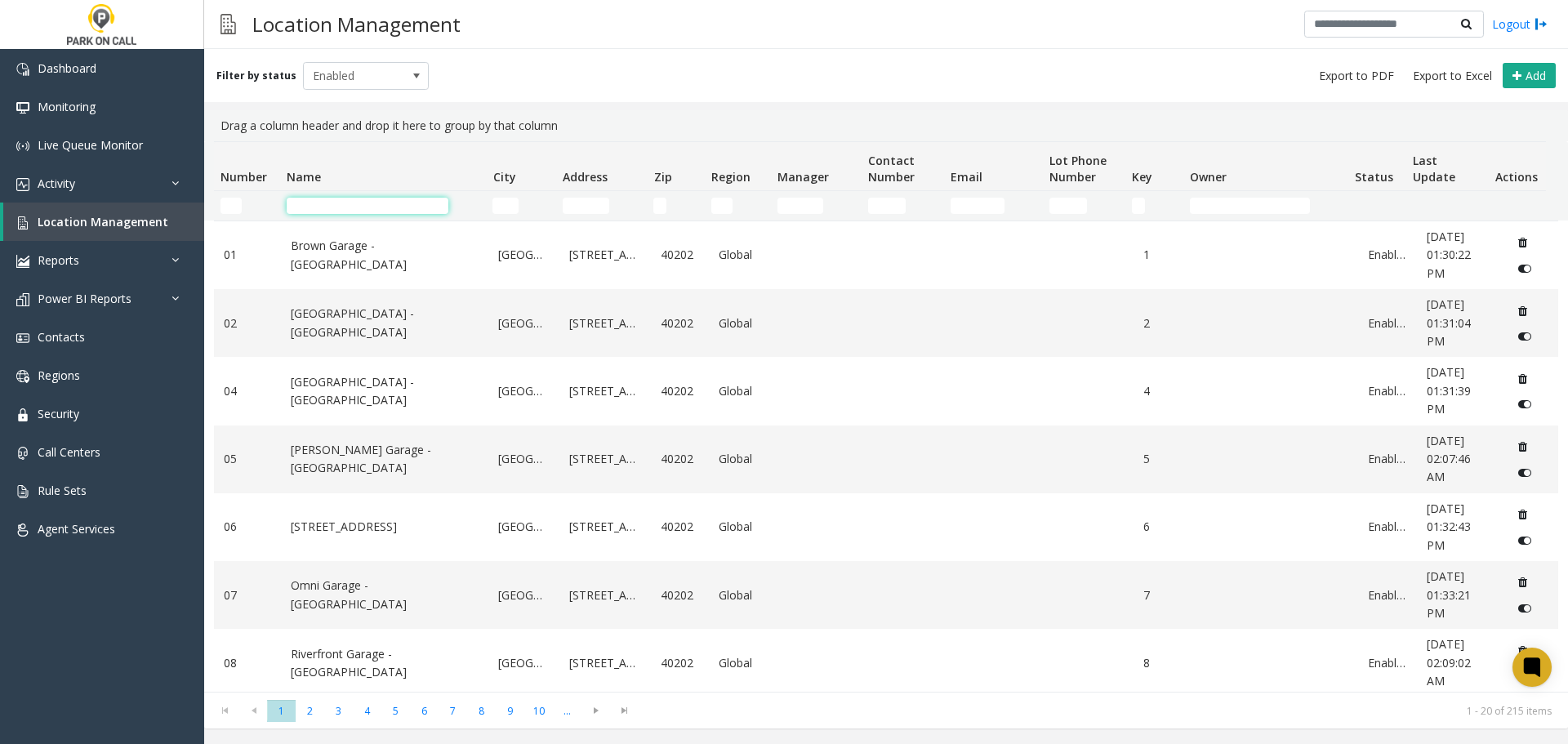
click at [375, 205] on input "Name Filter" at bounding box center [367, 206] width 162 height 16
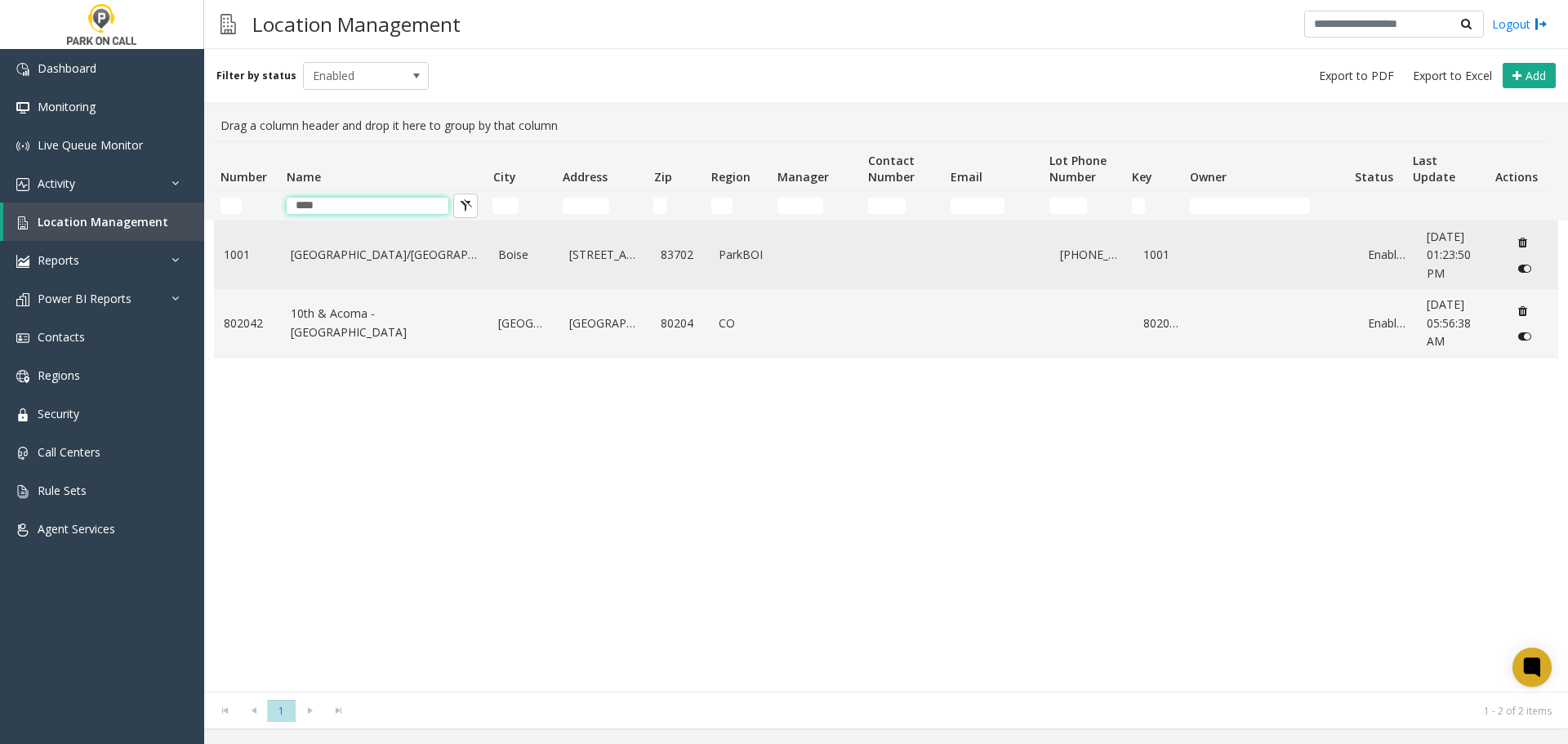
type input "****"
click at [334, 251] on link "10th & Front Street/Hotel 43 - ParkBOI" at bounding box center [385, 254] width 188 height 18
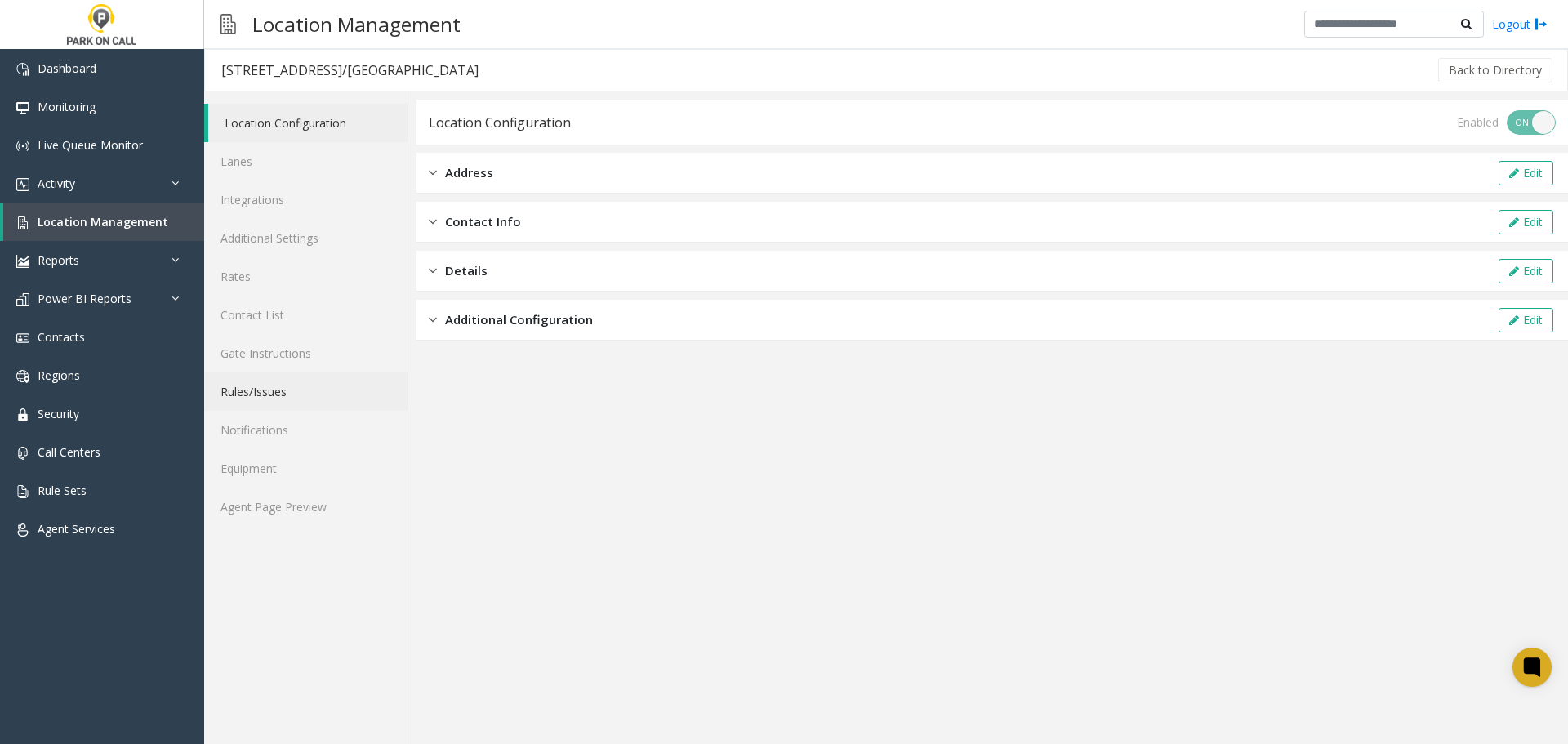
click at [283, 394] on link "Rules/Issues" at bounding box center [306, 391] width 204 height 38
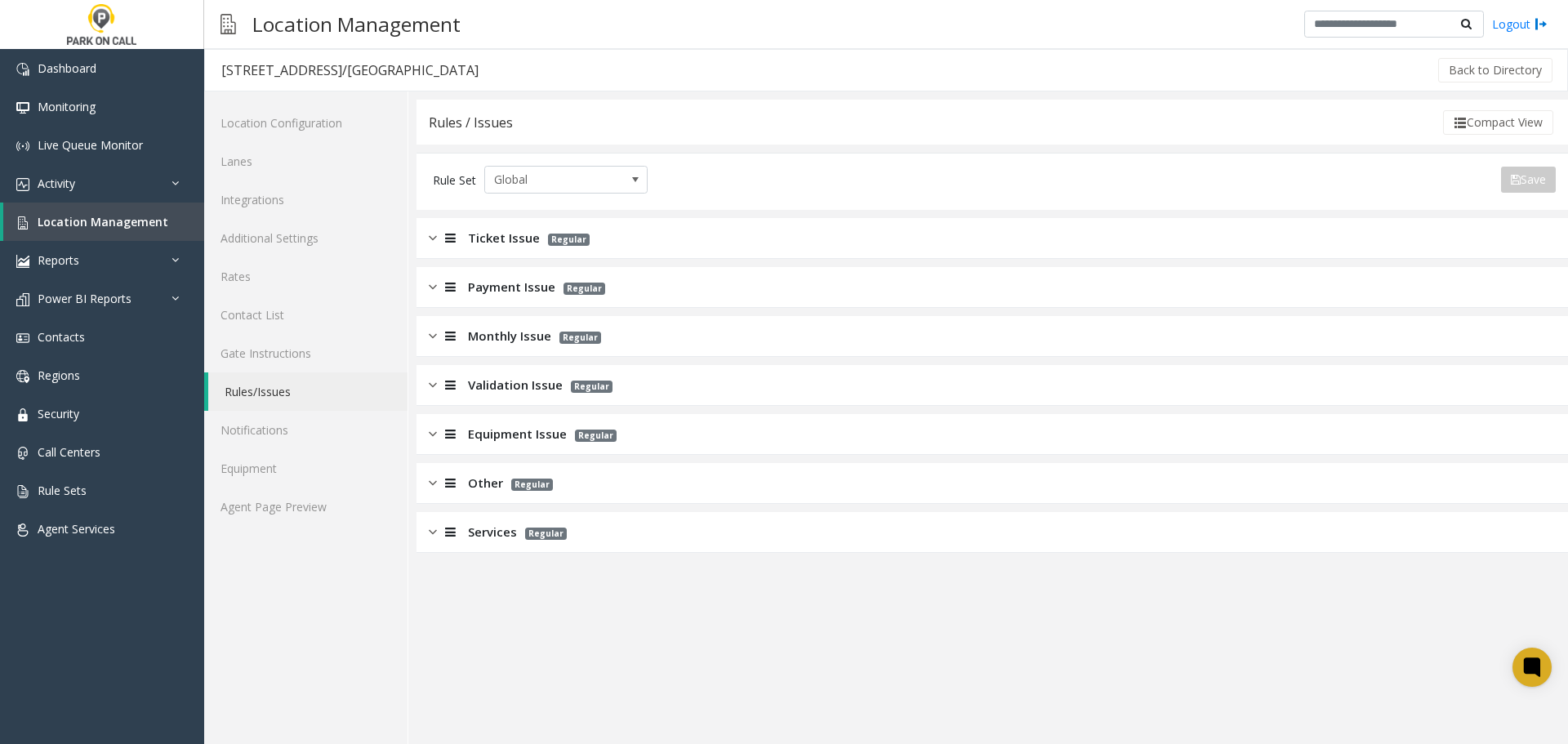
click at [513, 345] on div "Monthly Issue Regular" at bounding box center [992, 336] width 1151 height 41
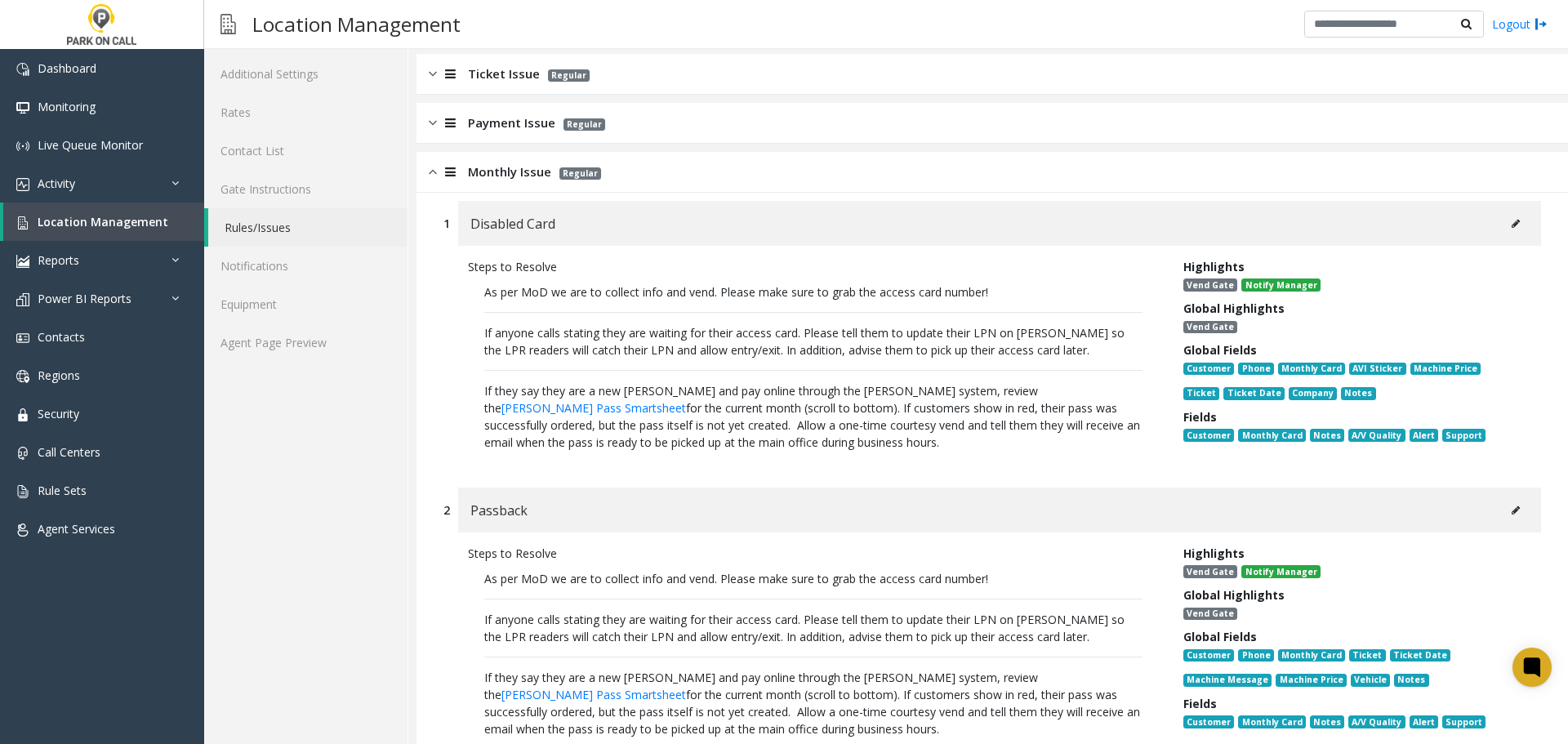
scroll to position [245, 0]
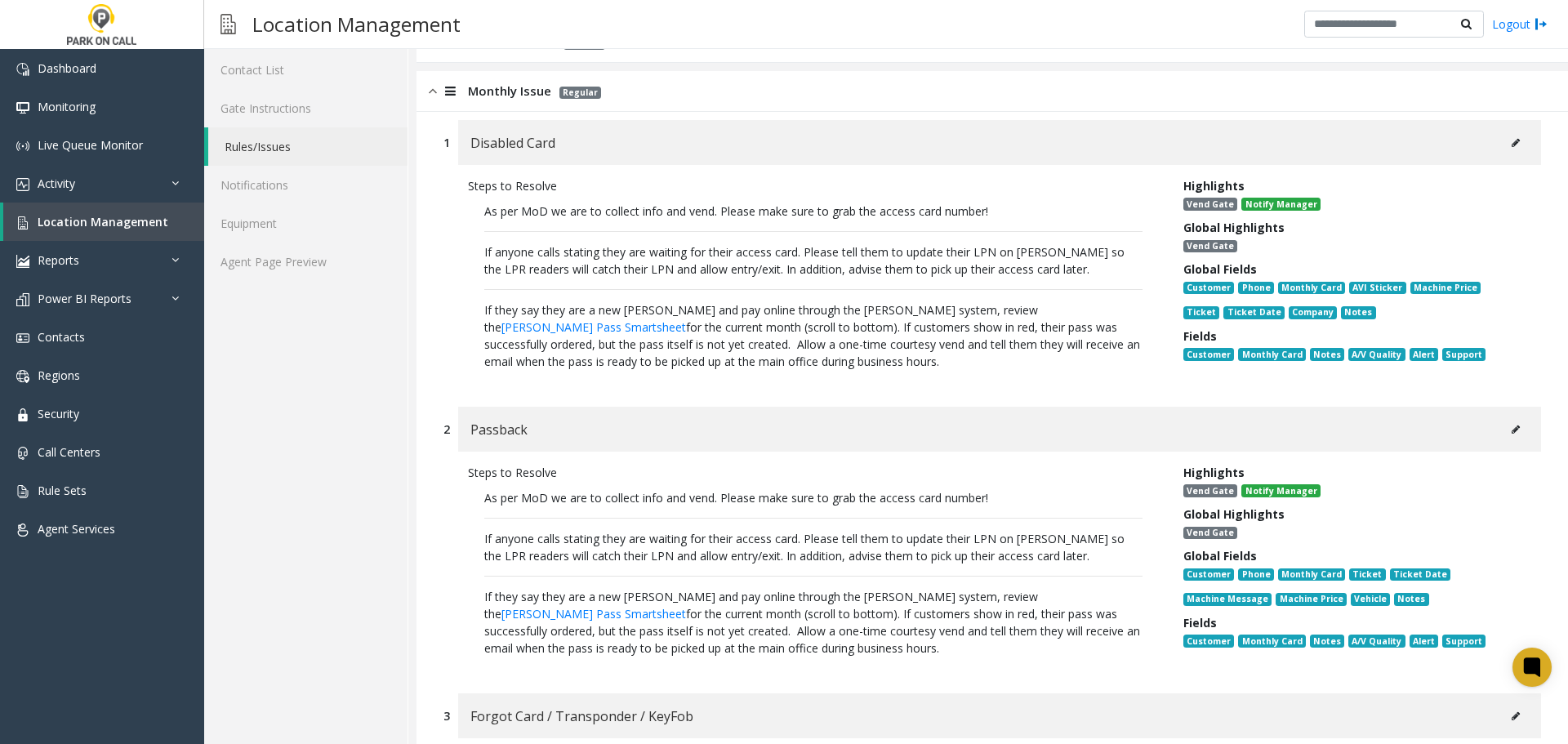
click at [1502, 144] on button at bounding box center [1515, 143] width 26 height 25
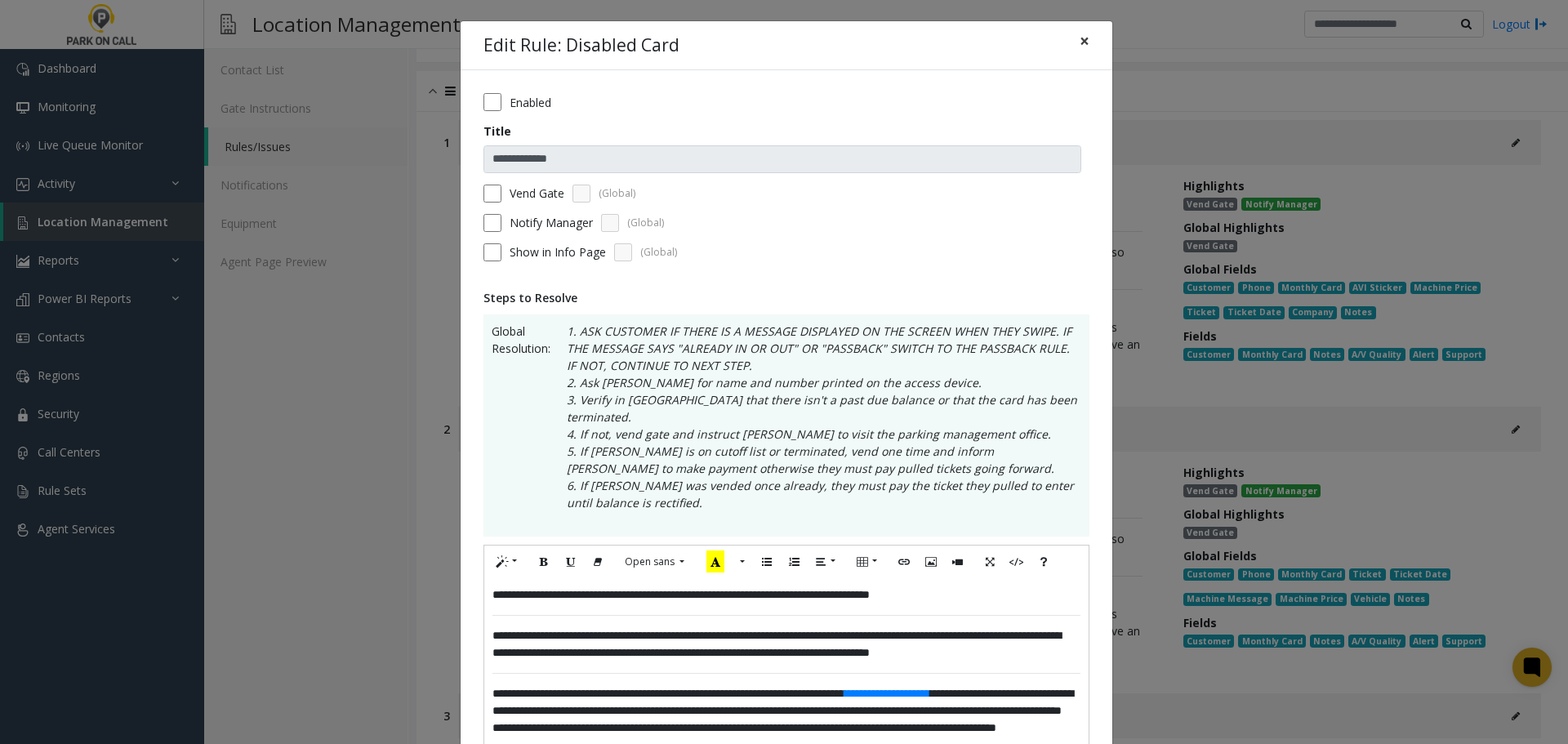
click at [1068, 51] on button "×" at bounding box center [1085, 41] width 32 height 40
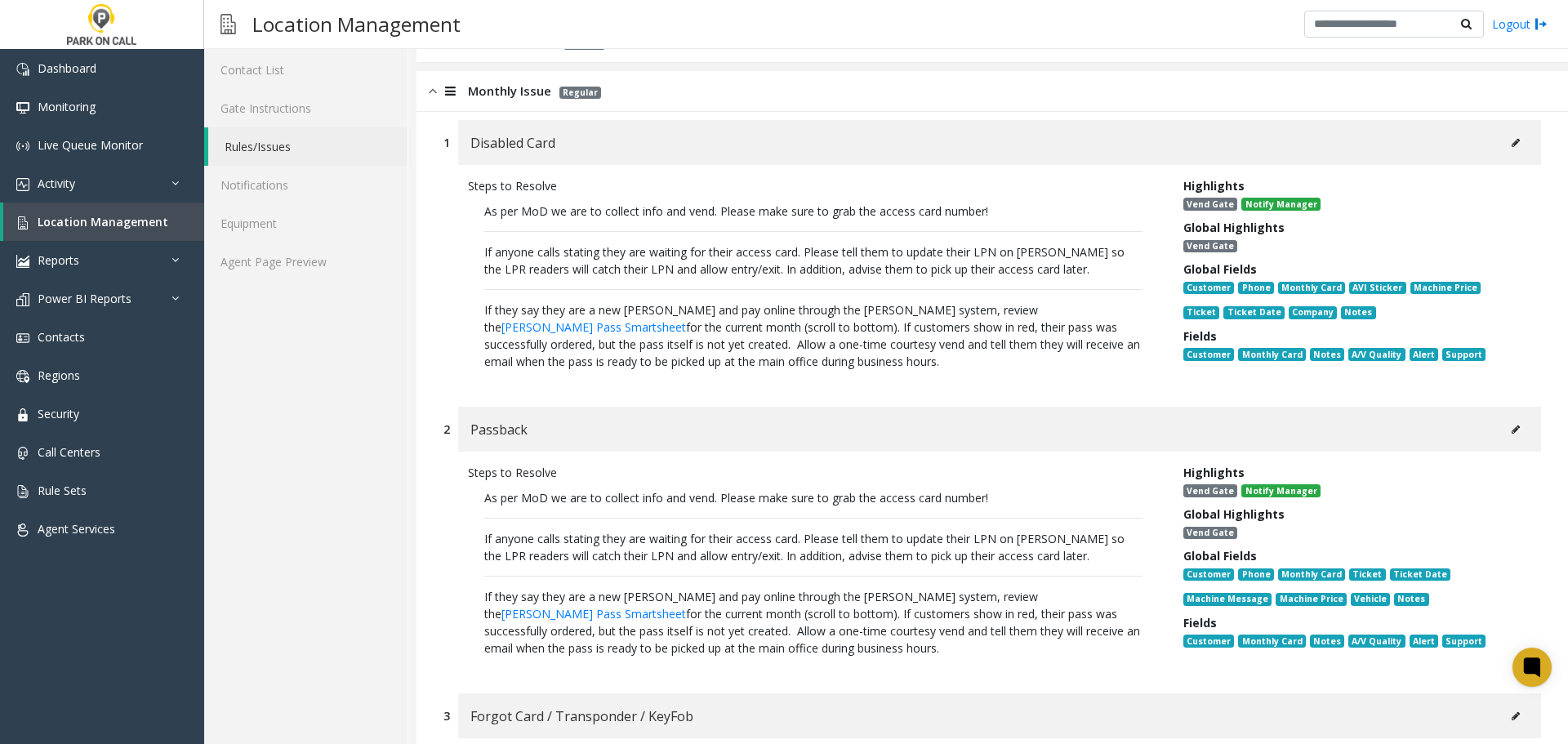
click at [1502, 437] on button at bounding box center [1515, 430] width 26 height 25
type input "********"
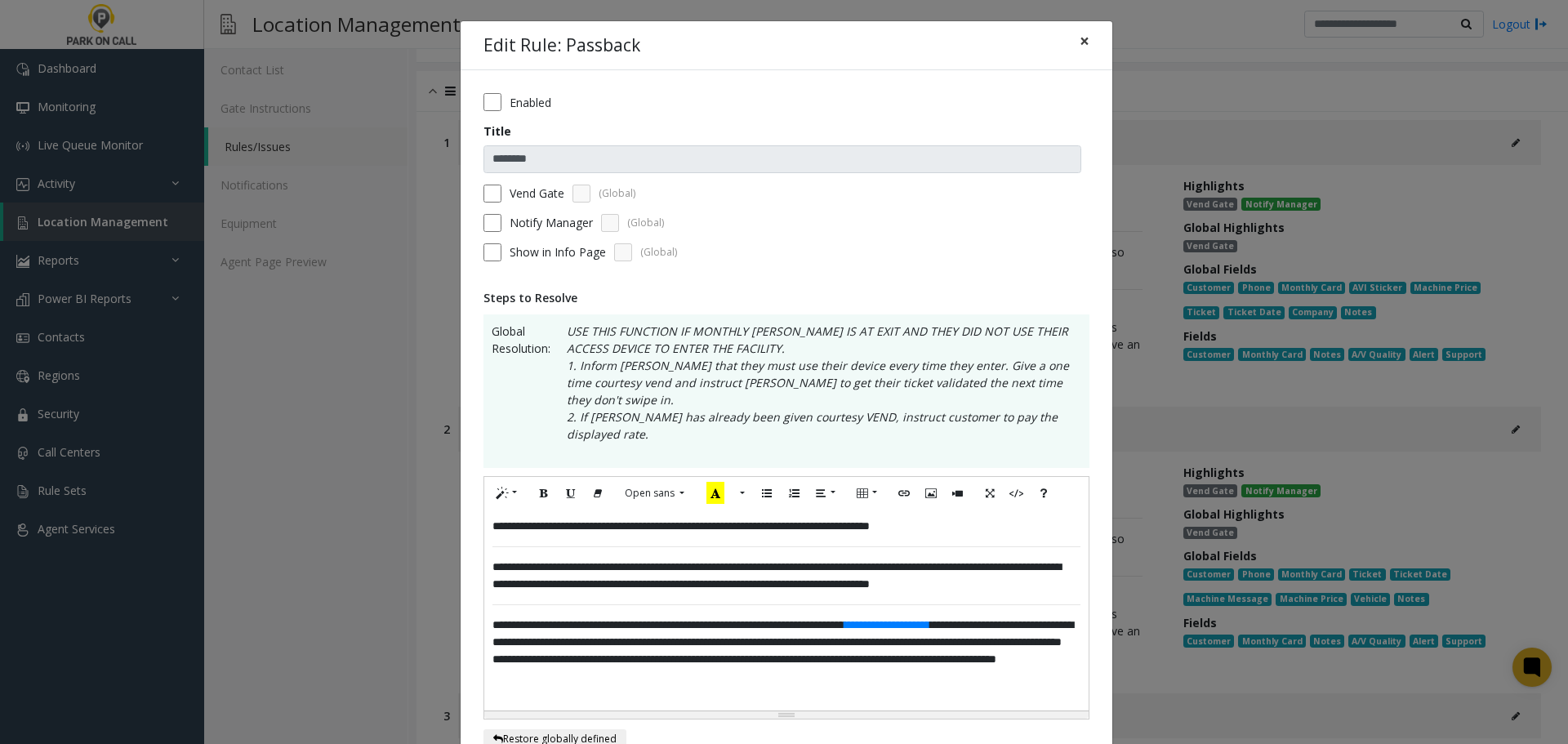
click at [1080, 46] on span "×" at bounding box center [1085, 41] width 10 height 23
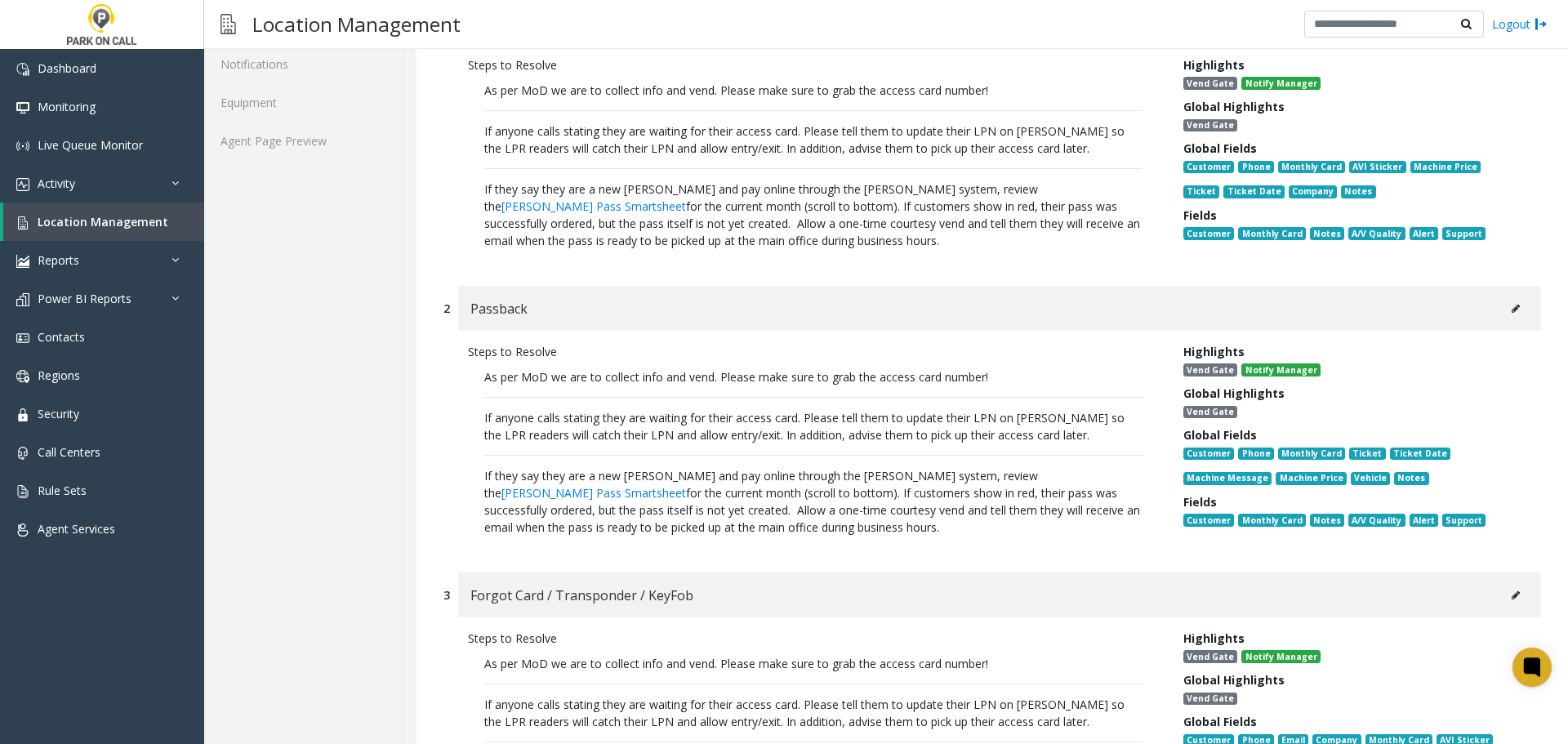
scroll to position [654, 0]
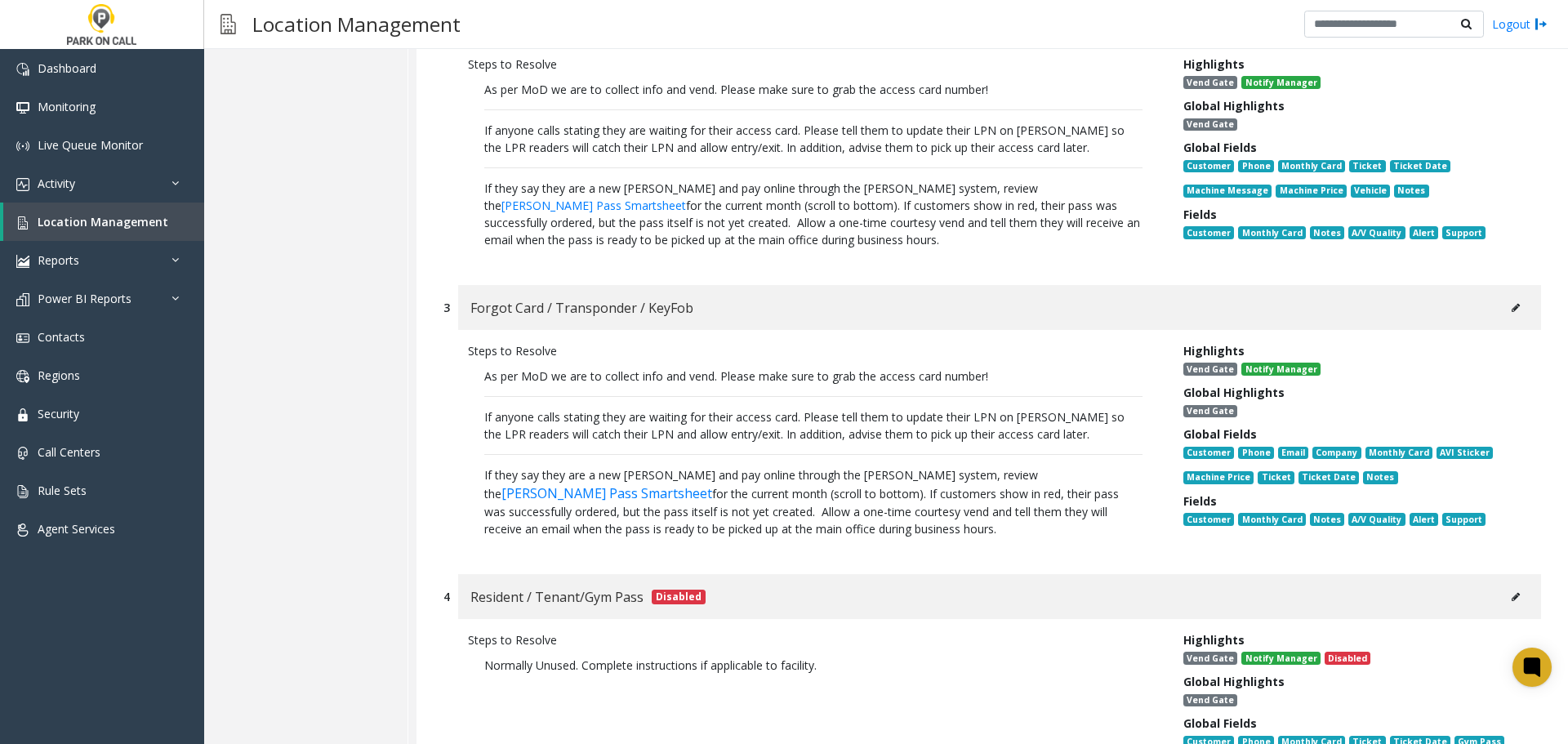
click at [1513, 305] on button at bounding box center [1515, 308] width 26 height 25
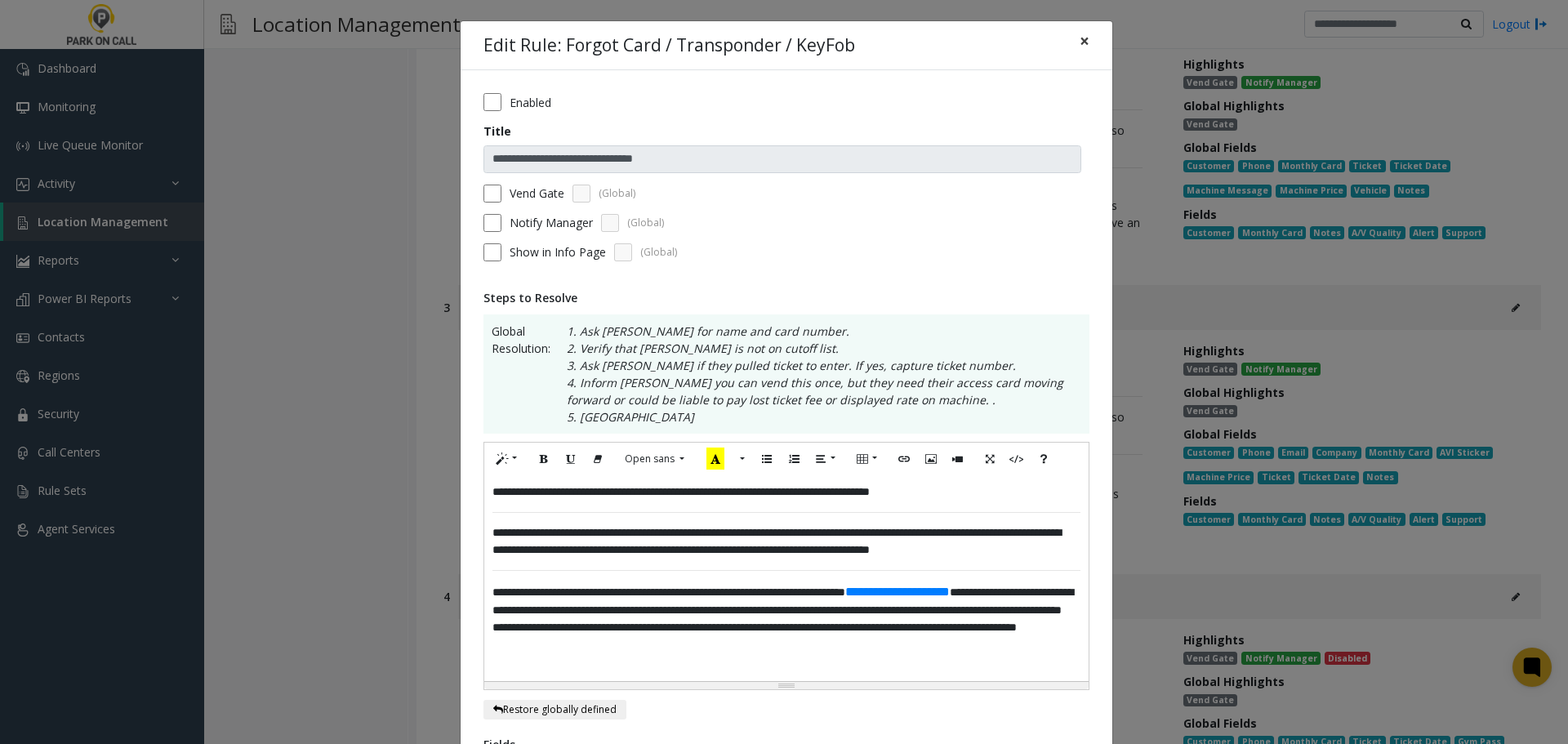
click at [1080, 40] on span "×" at bounding box center [1085, 41] width 10 height 23
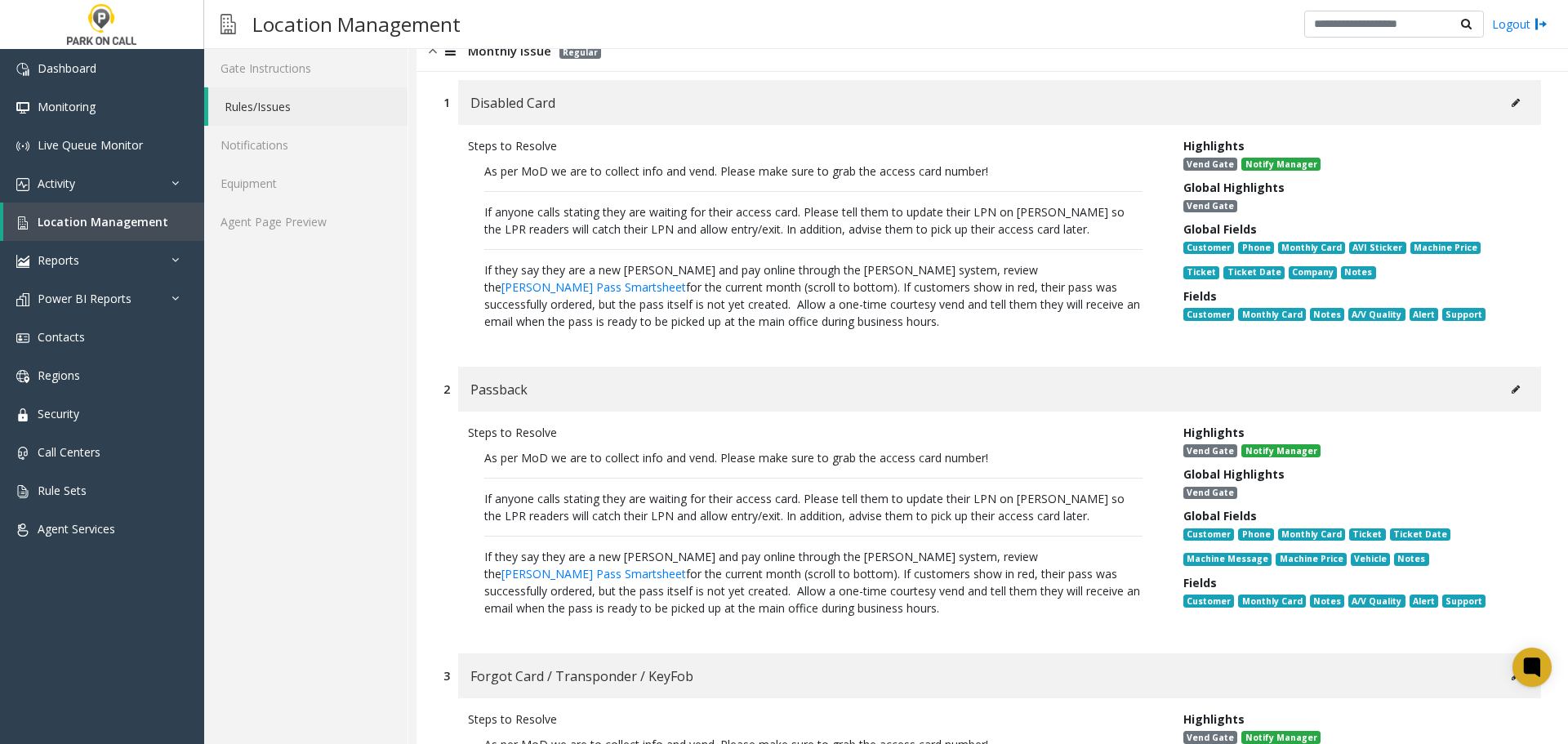
scroll to position [0, 0]
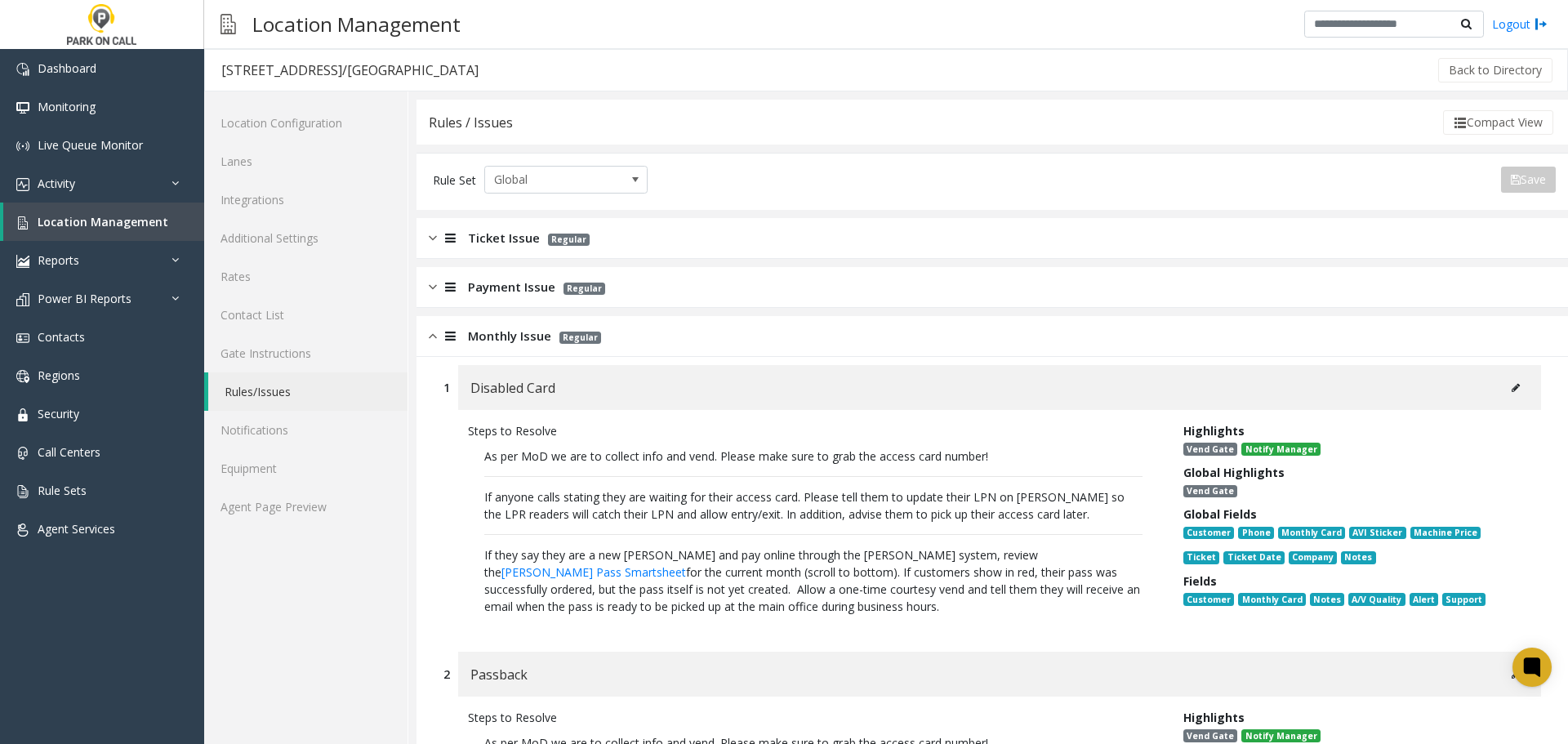
click at [1000, 28] on div "Location Management Logout" at bounding box center [886, 24] width 1363 height 49
click at [831, 549] on span "If they say they are a new parker and pay online through the Carma system, revi…" at bounding box center [812, 580] width 656 height 67
click at [691, 281] on div "Payment Issue Regular" at bounding box center [992, 287] width 1151 height 41
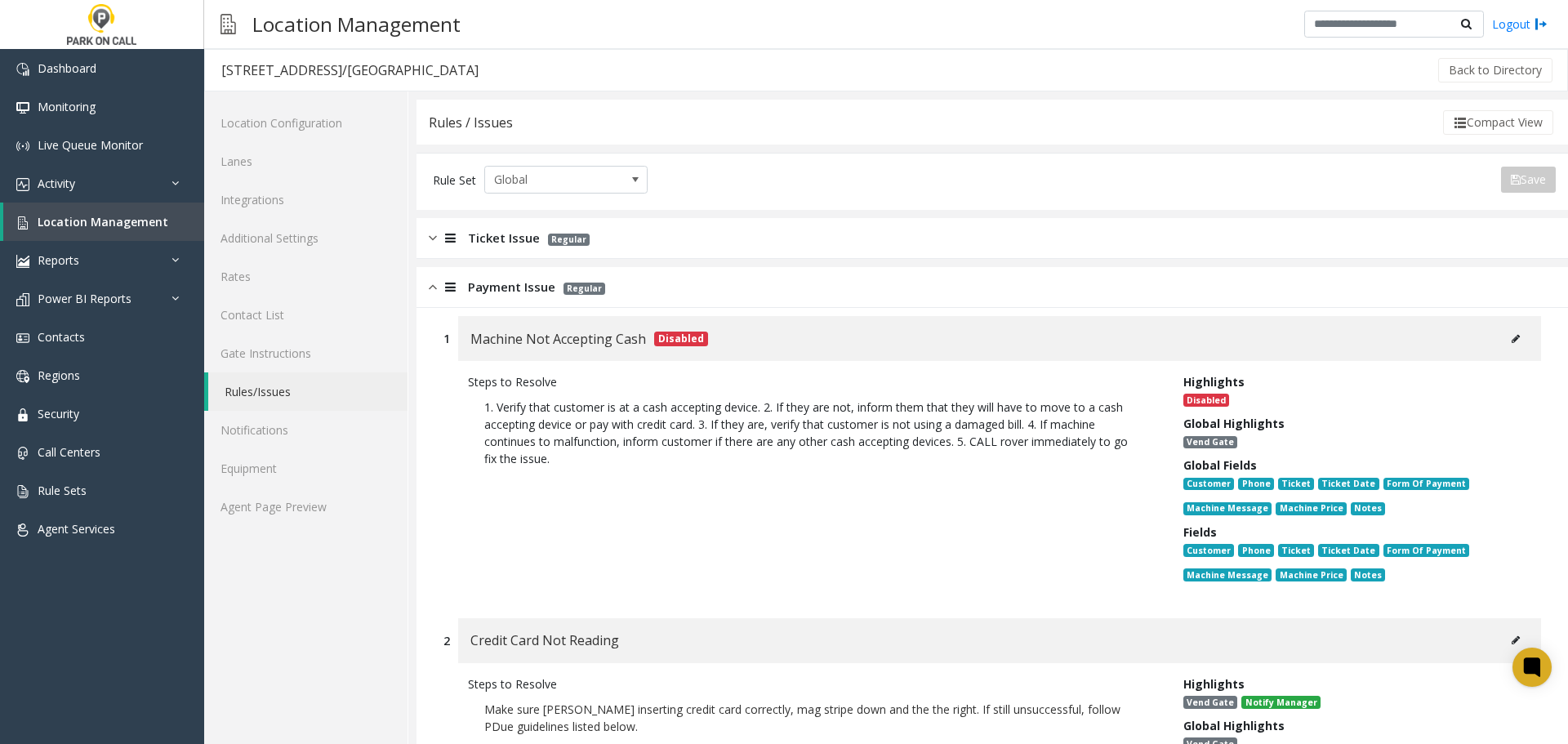
click at [461, 282] on div "Payment Issue Regular" at bounding box center [517, 287] width 176 height 19
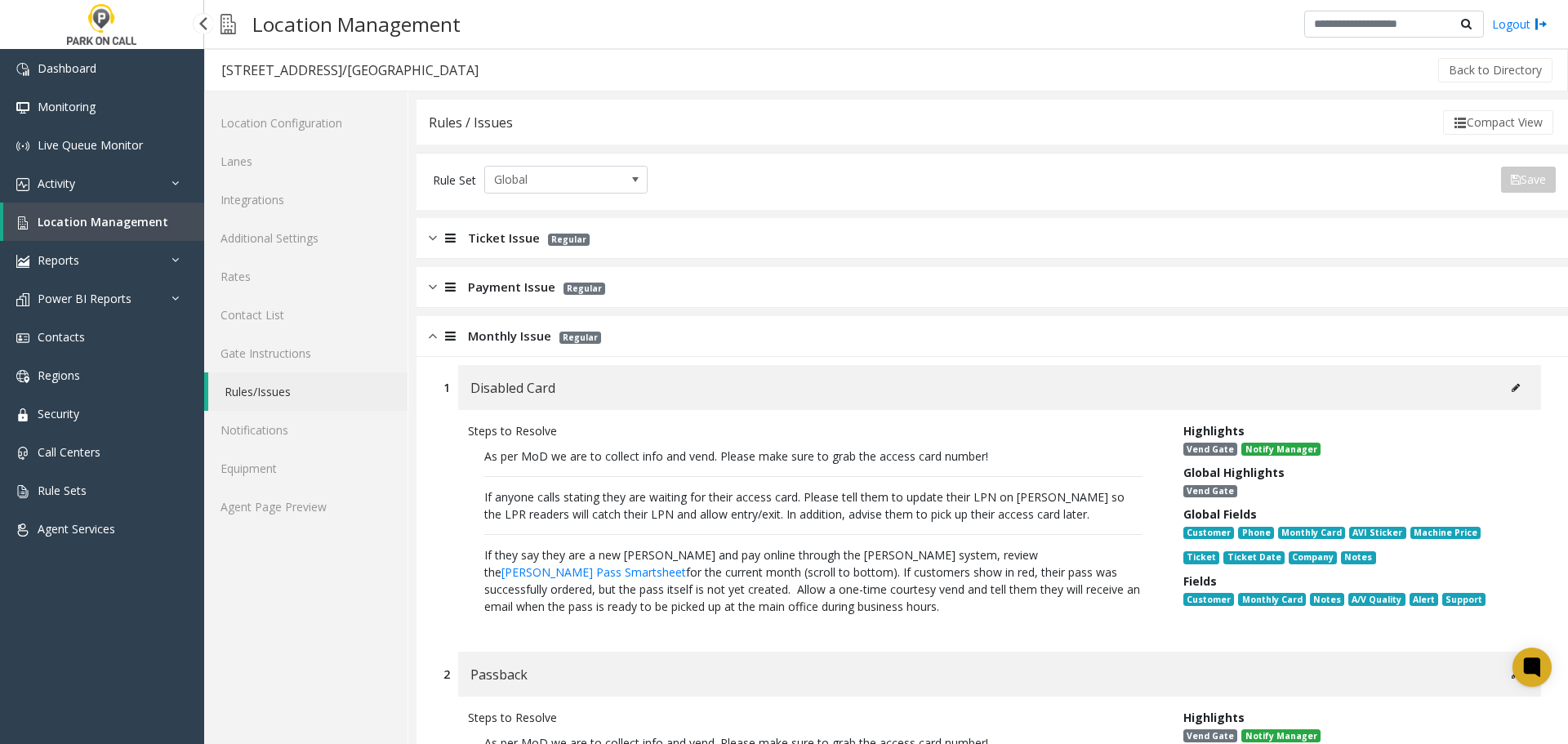
click at [108, 205] on link "Location Management" at bounding box center [103, 222] width 201 height 38
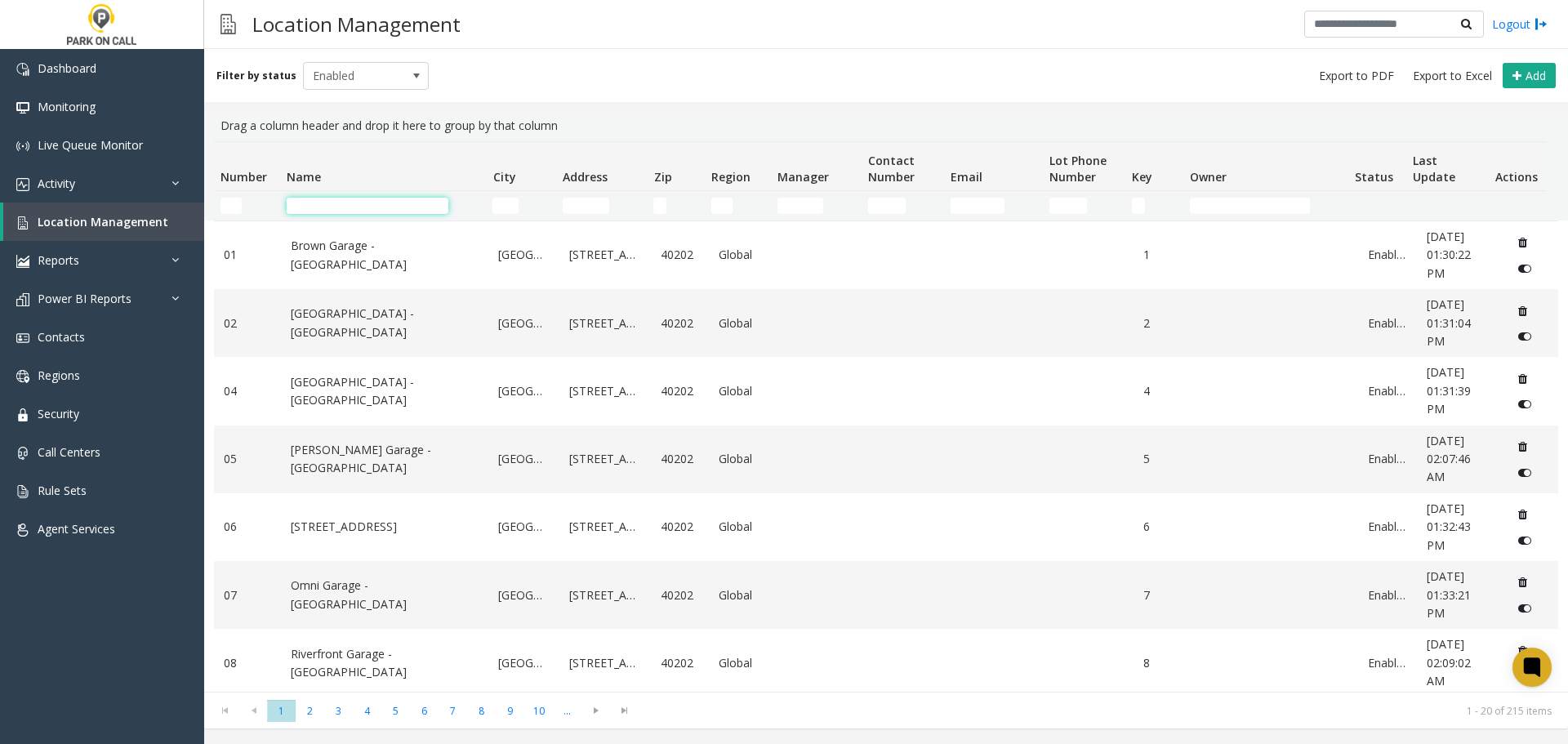
click at [363, 205] on input "Name Filter" at bounding box center [367, 206] width 162 height 16
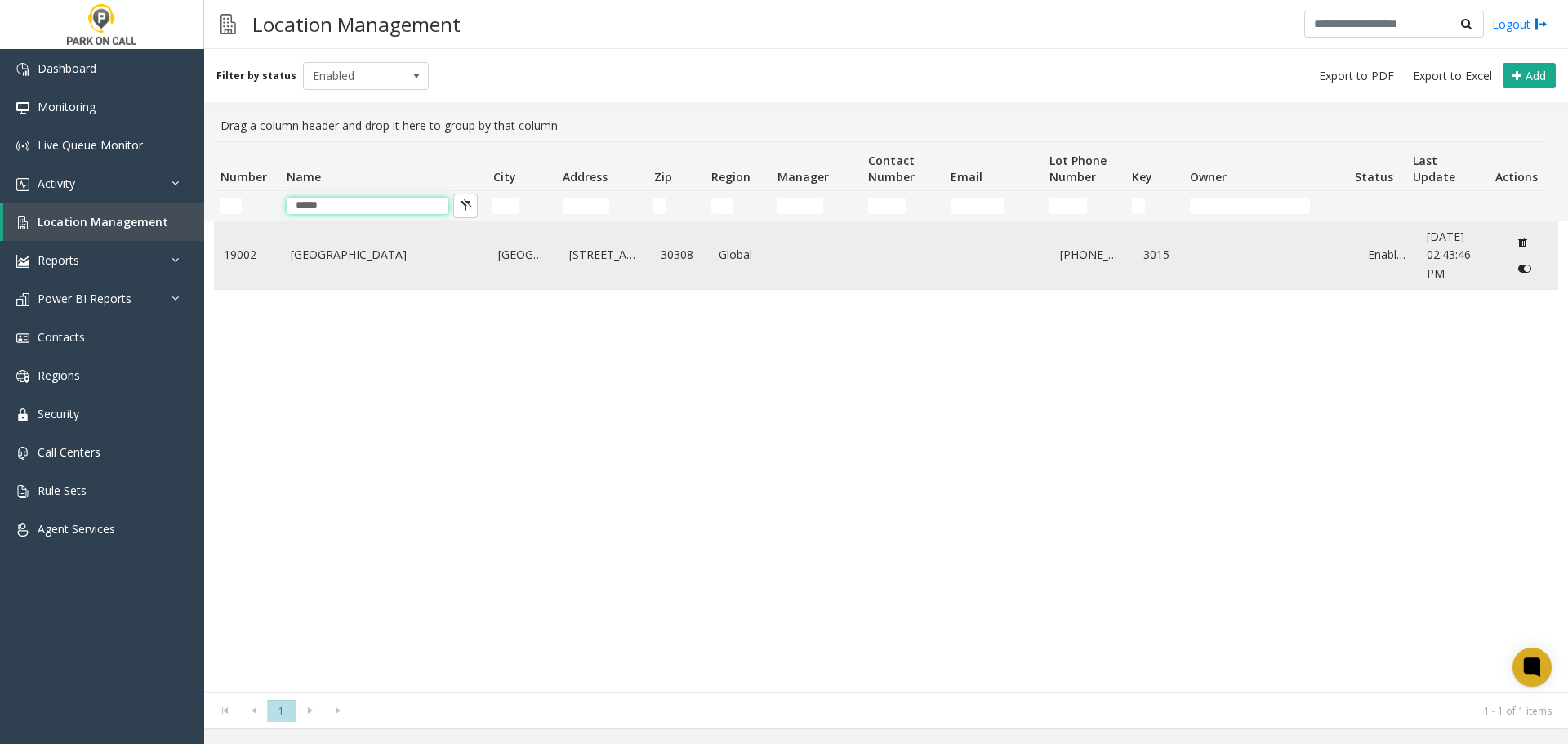
type input "*****"
click at [290, 282] on td "Spire - Park Place Parking" at bounding box center [384, 255] width 208 height 68
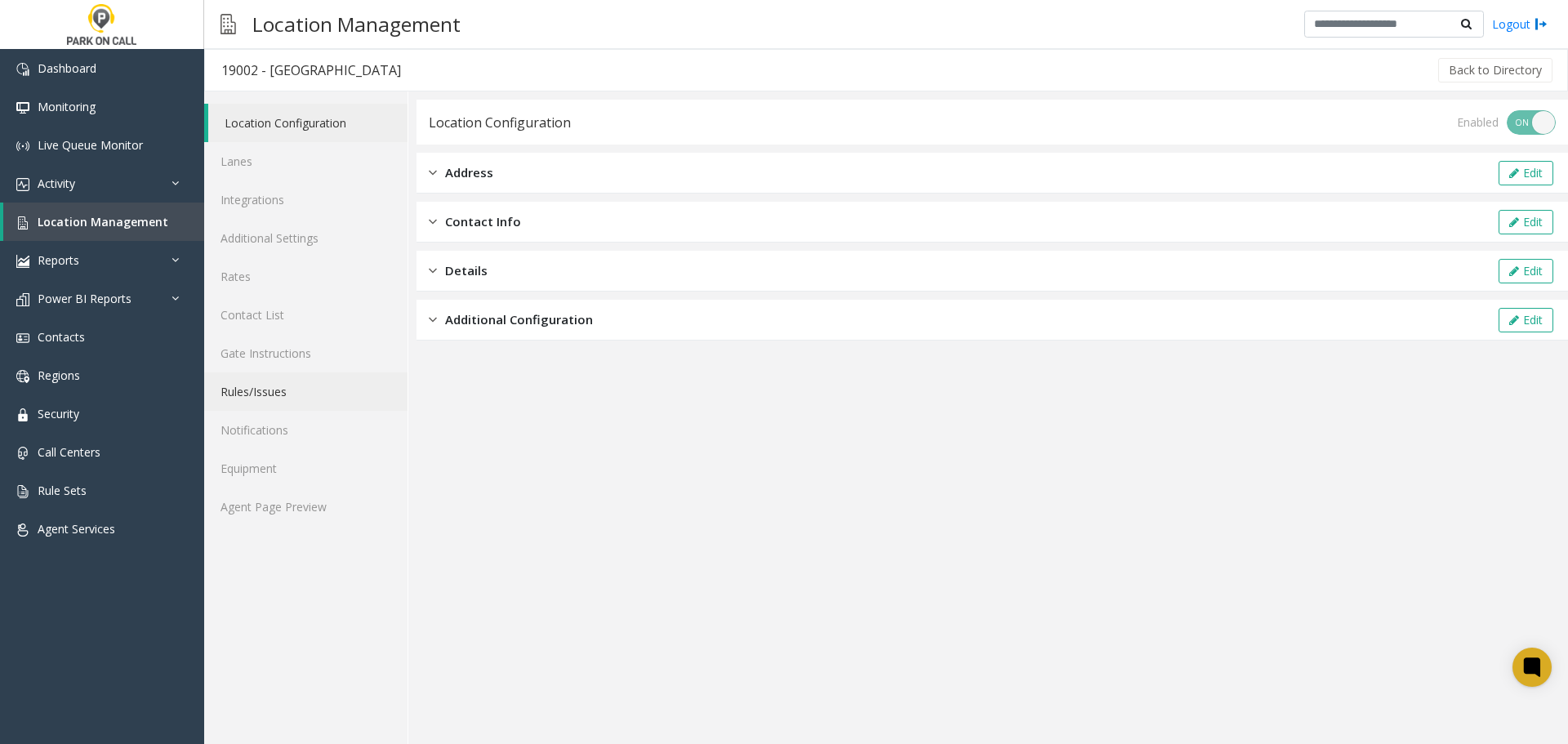
click at [275, 392] on link "Rules/Issues" at bounding box center [306, 391] width 204 height 38
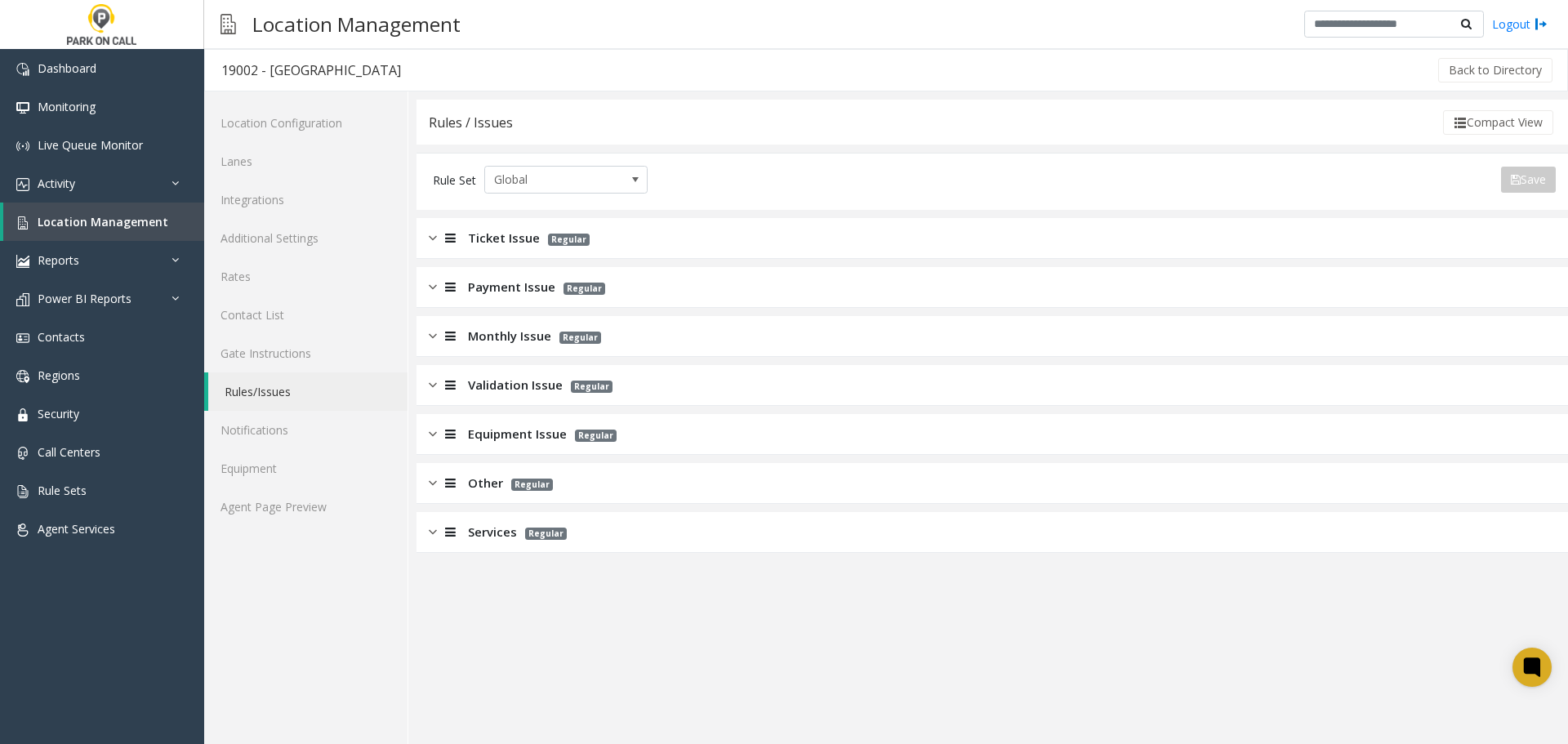
click at [580, 436] on span "Regular" at bounding box center [596, 435] width 42 height 12
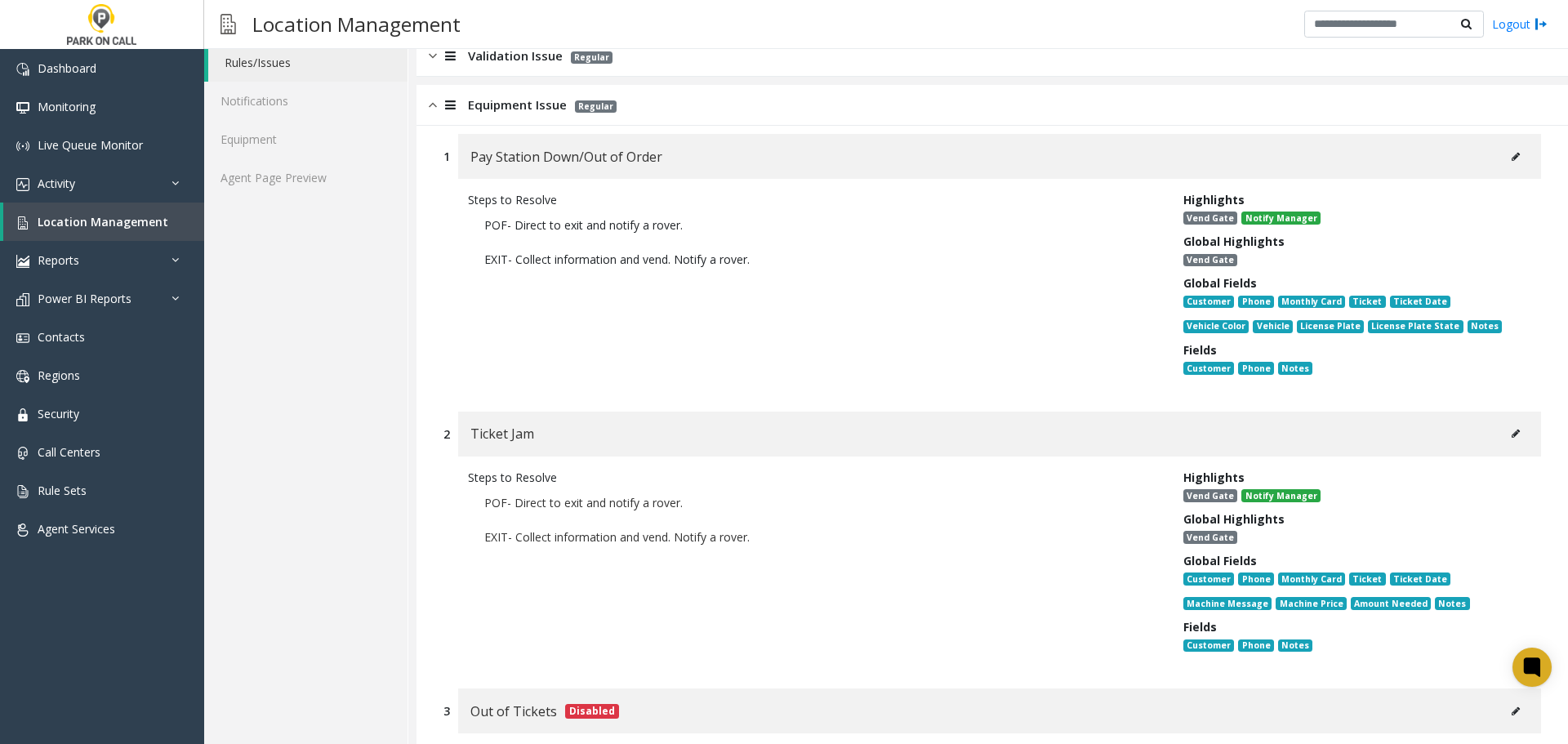
scroll to position [654, 0]
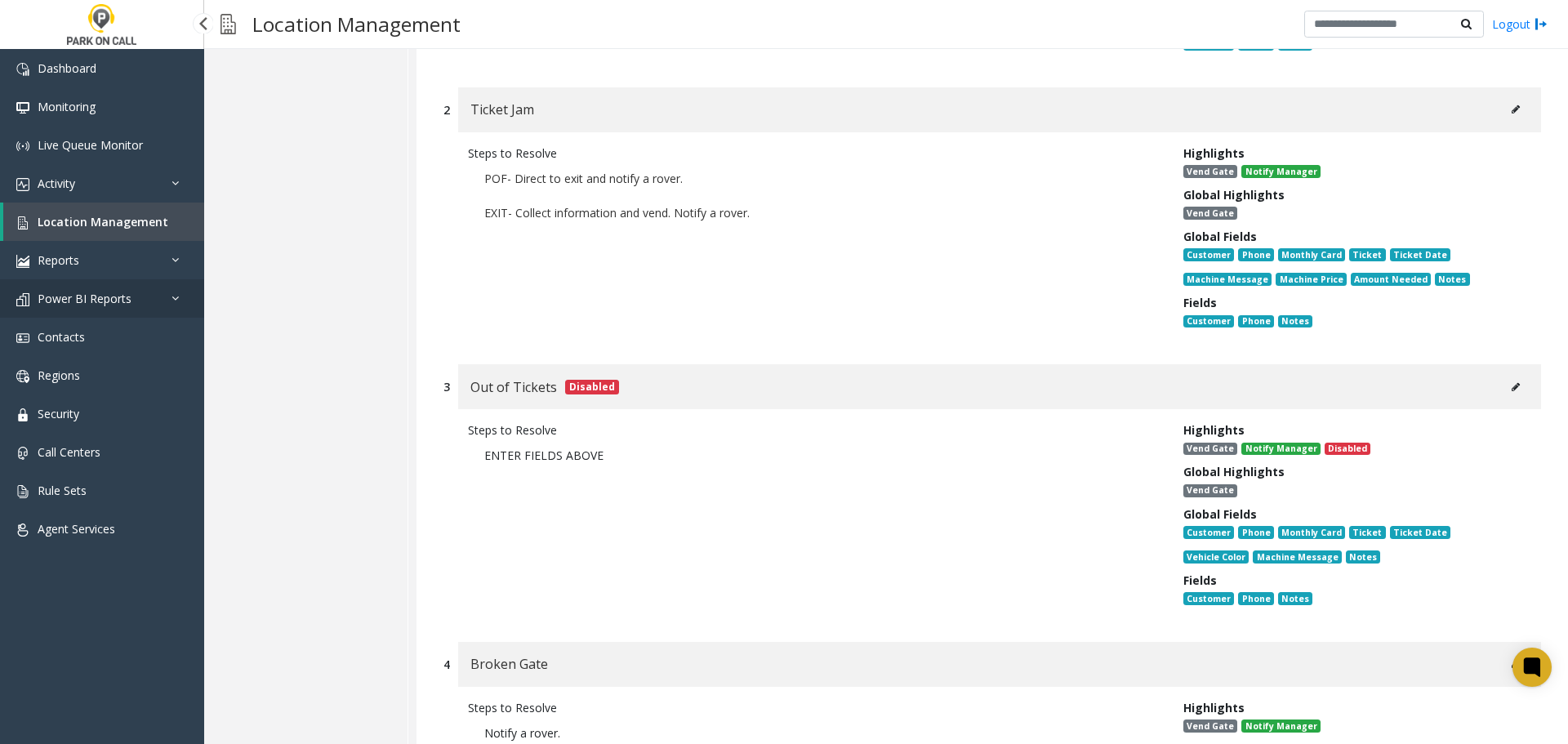
click at [112, 285] on link "Power BI Reports" at bounding box center [102, 299] width 205 height 38
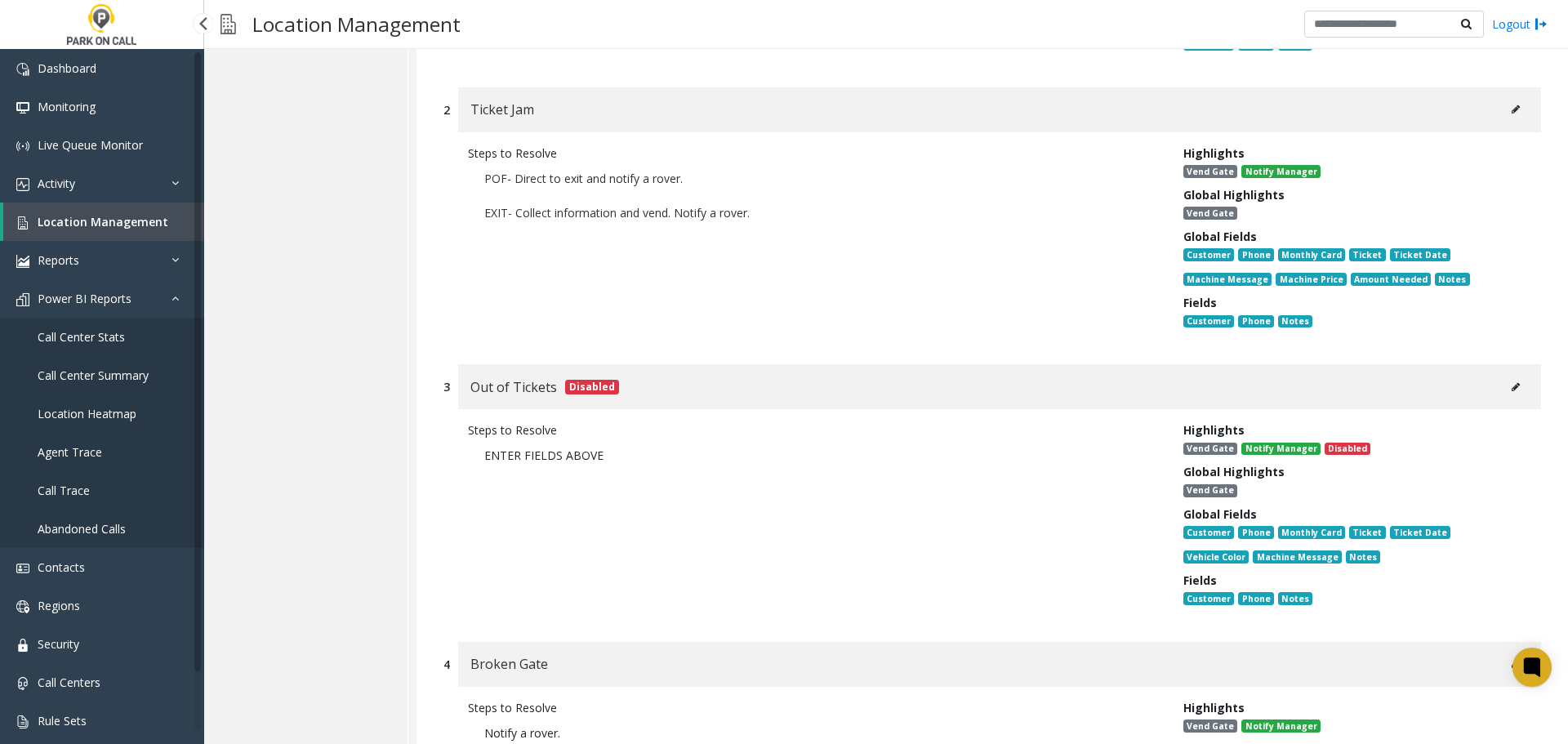
click at [117, 409] on span "Location Heatmap" at bounding box center [87, 414] width 99 height 15
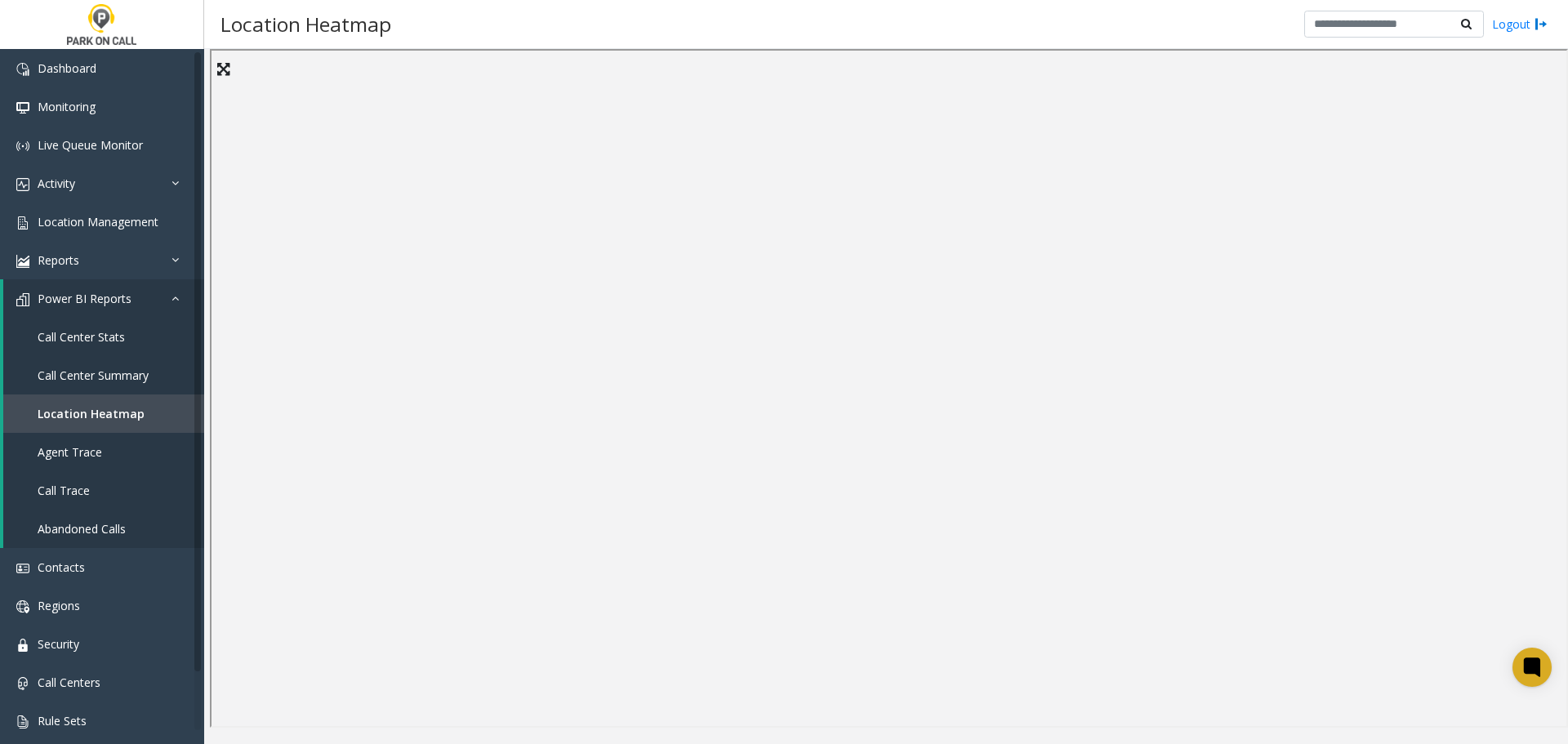
click at [696, 8] on div "Location Heatmap Logout" at bounding box center [886, 24] width 1363 height 49
click at [104, 256] on link "Reports" at bounding box center [102, 260] width 205 height 38
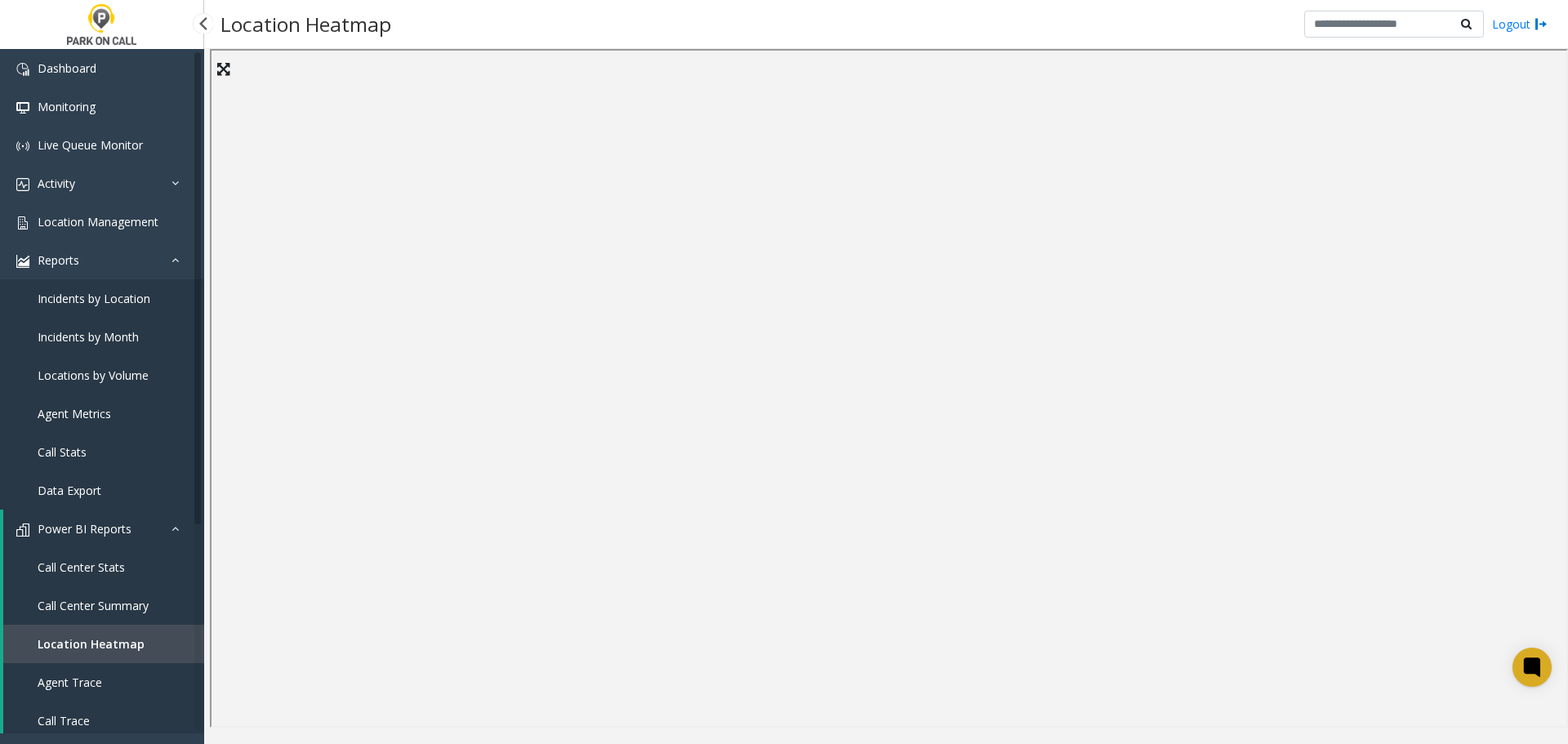
click at [120, 301] on span "Incidents by Location" at bounding box center [93, 299] width 112 height 15
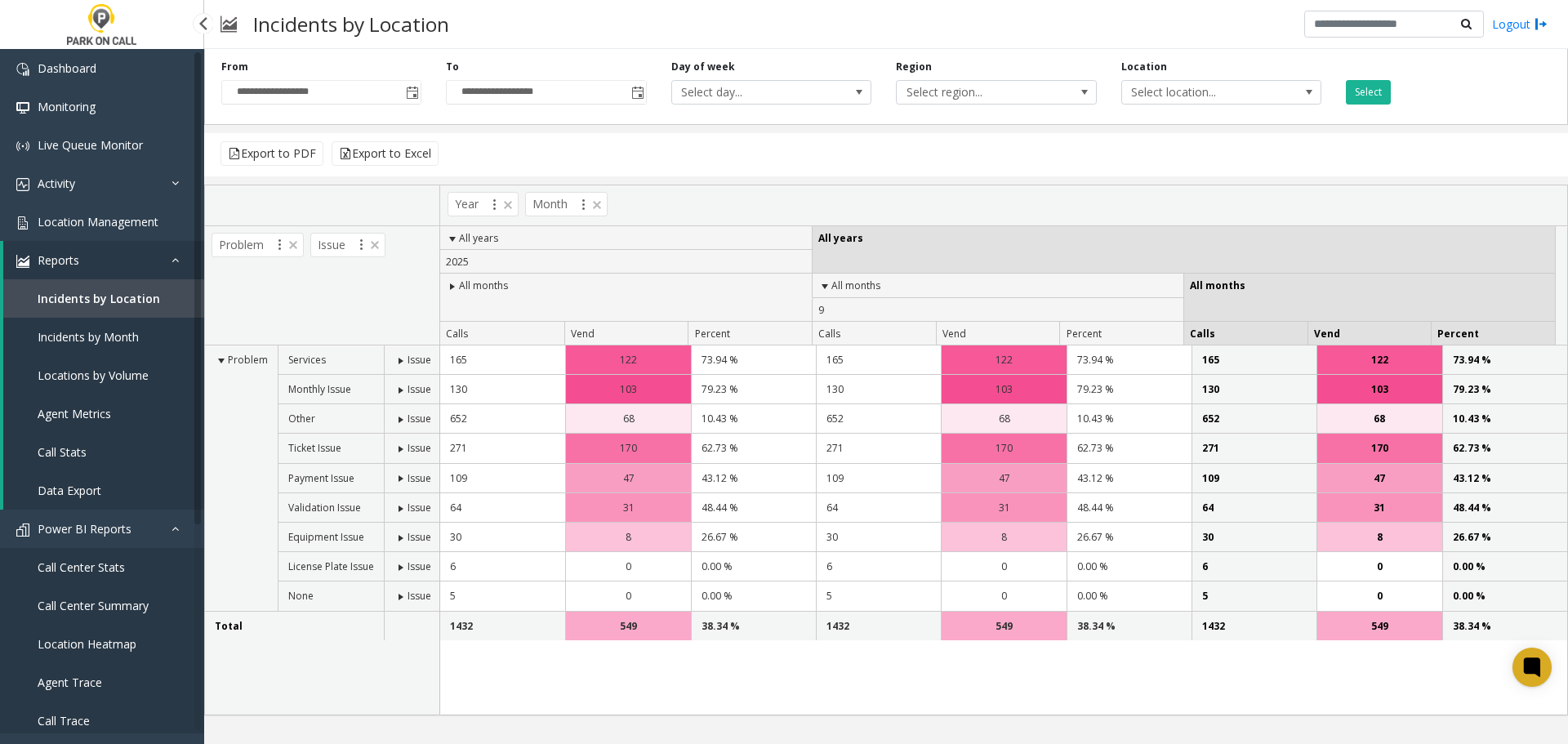
click at [111, 383] on link "Locations by Volume" at bounding box center [103, 375] width 201 height 38
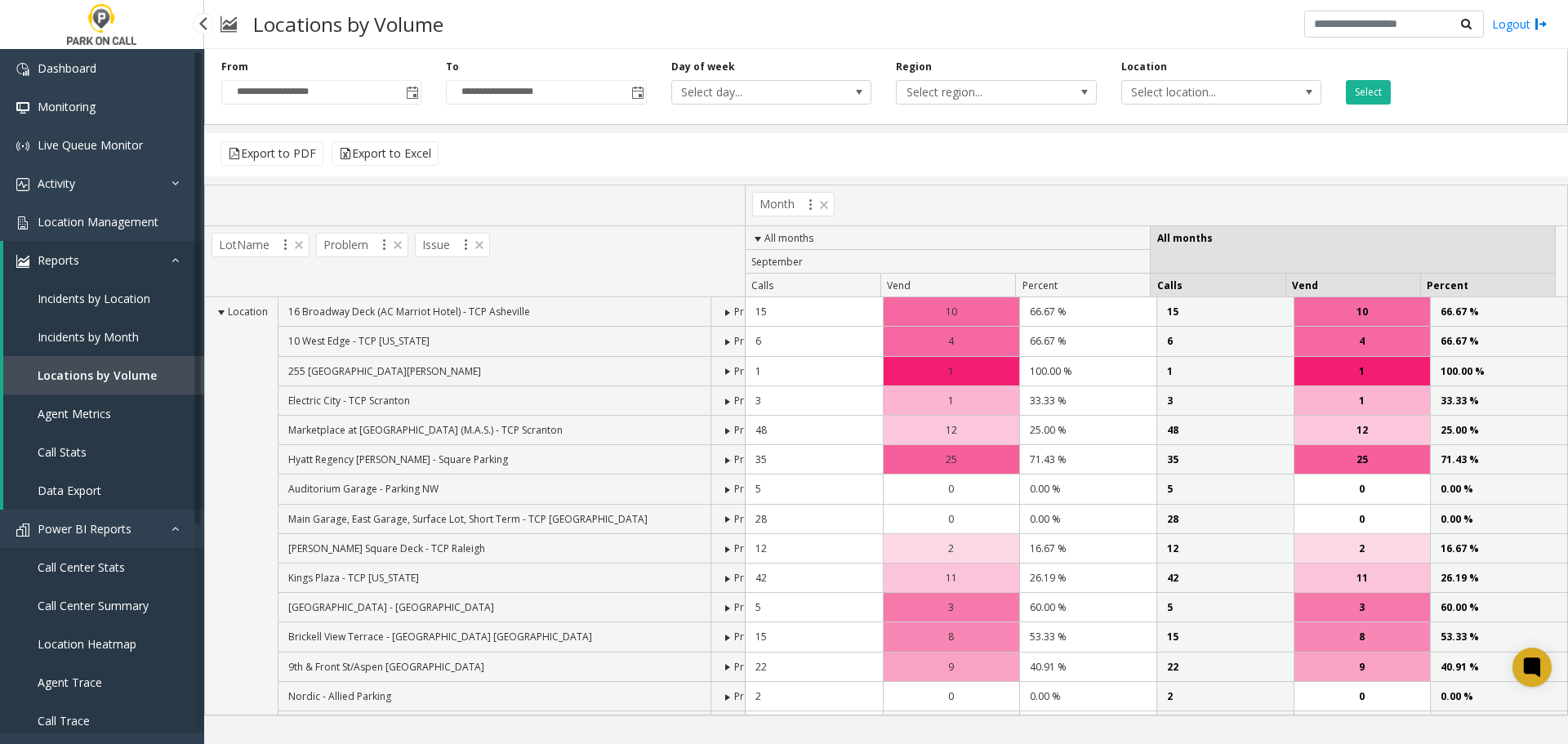
click at [90, 342] on span "Incidents by Month" at bounding box center [88, 337] width 101 height 15
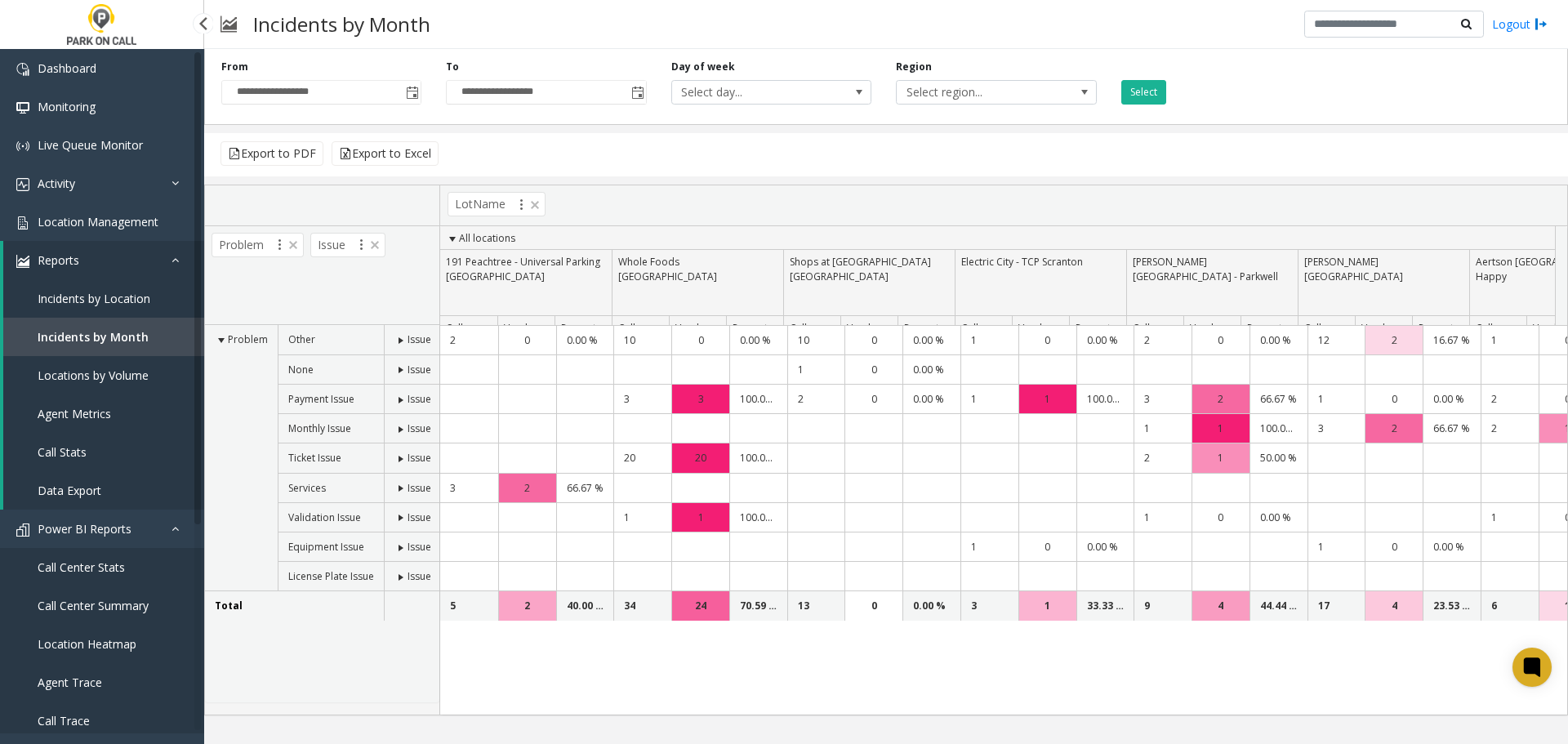
click at [116, 297] on span "Incidents by Location" at bounding box center [93, 299] width 112 height 15
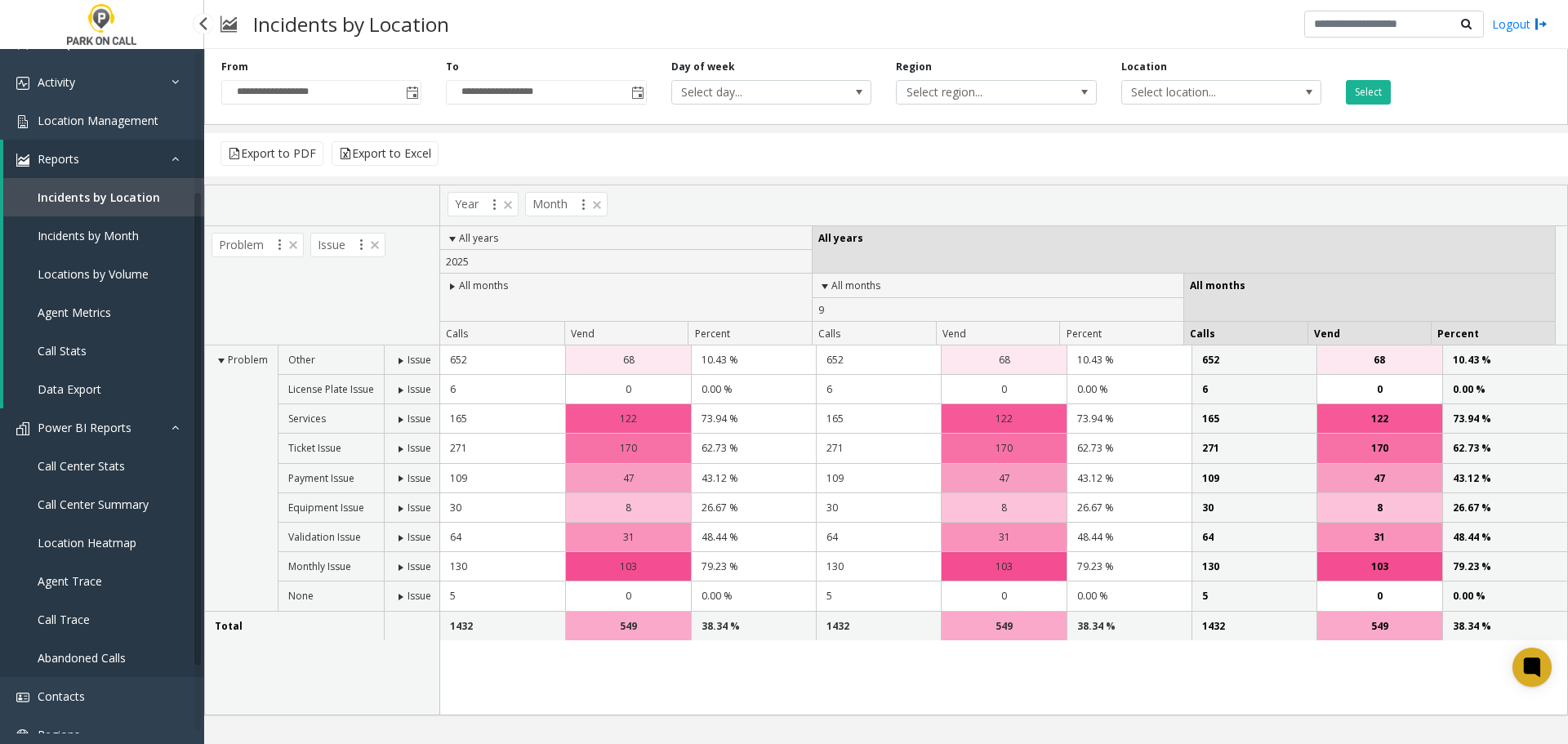
scroll to position [245, 0]
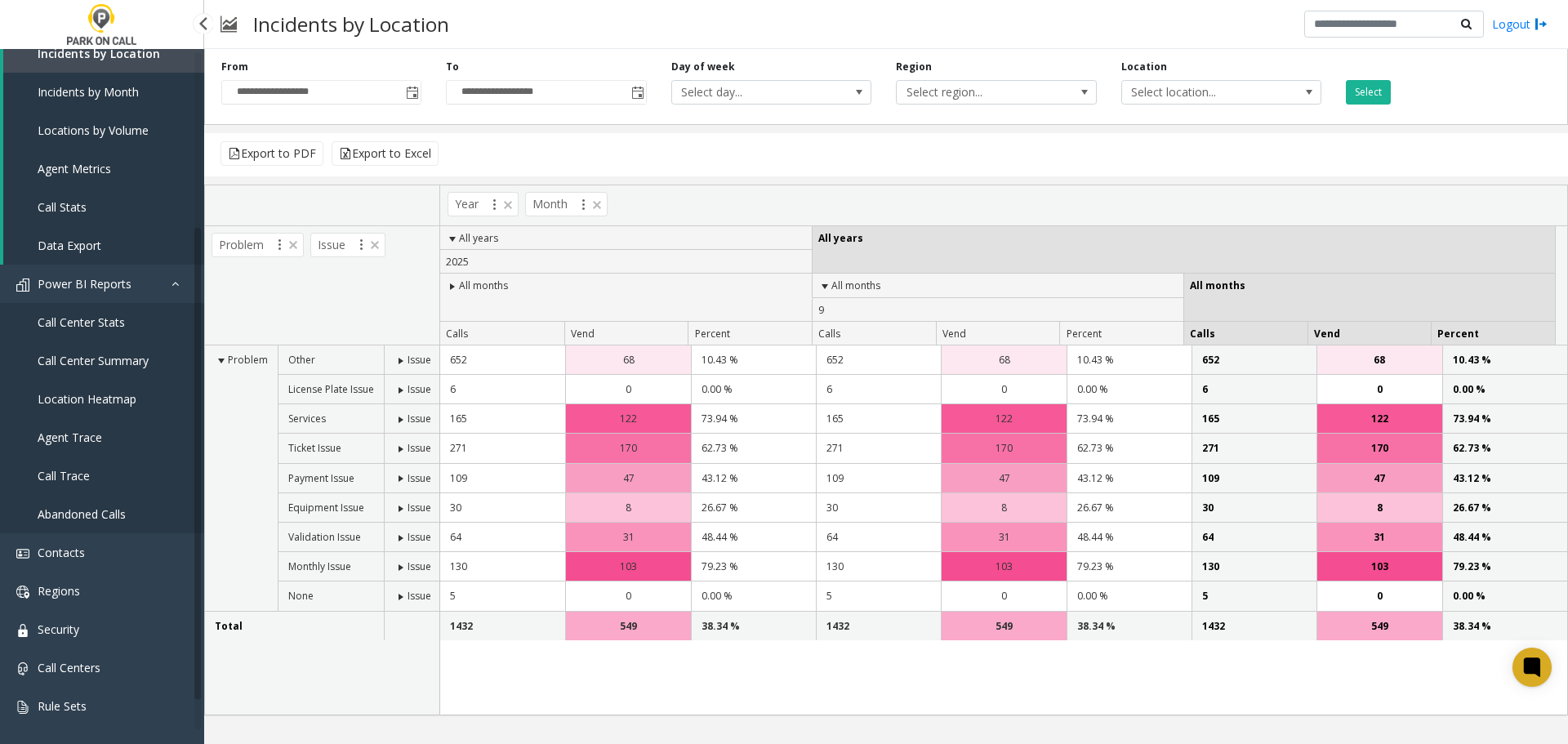
click at [88, 205] on link "Call Stats" at bounding box center [103, 206] width 201 height 38
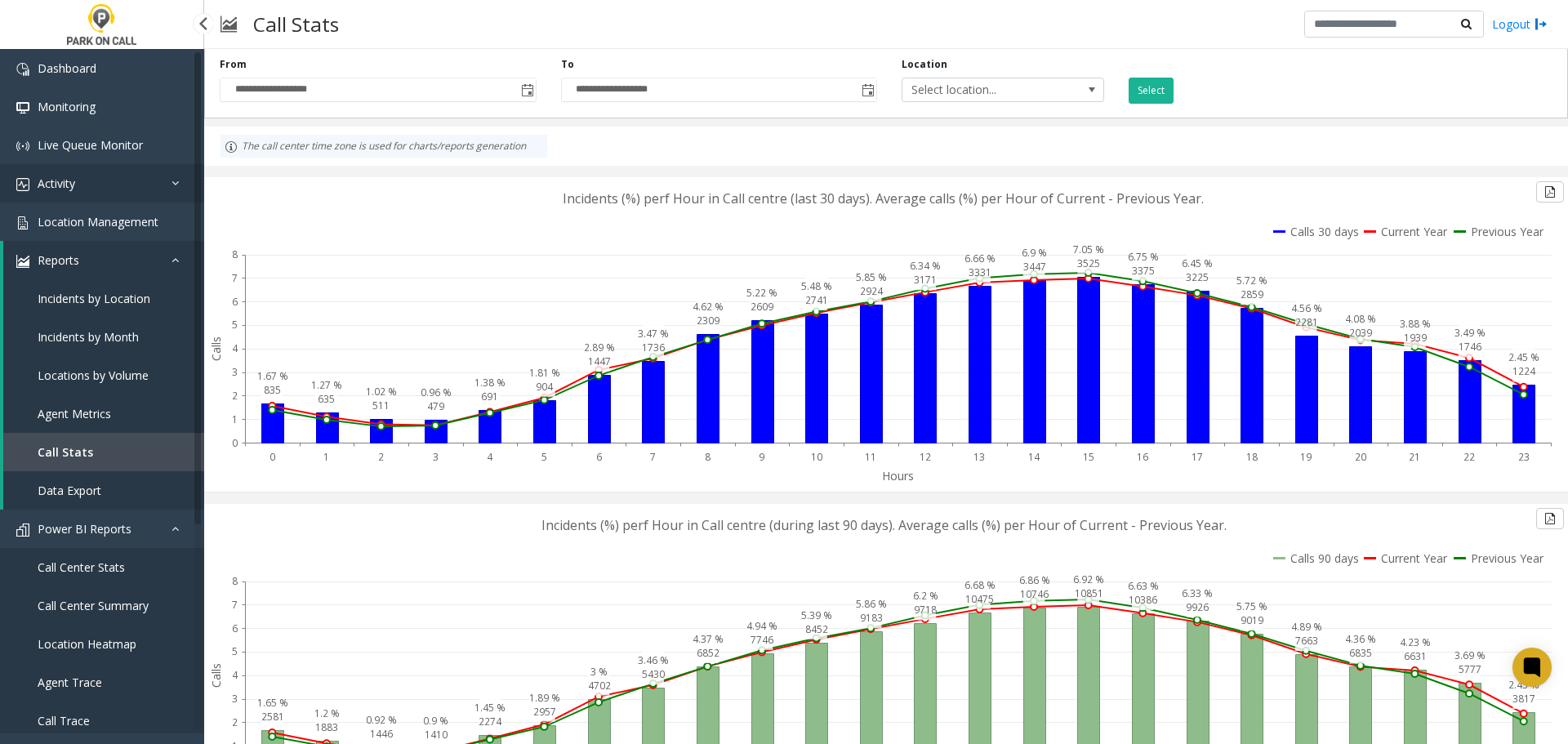
click at [120, 183] on link "Activity" at bounding box center [102, 184] width 205 height 38
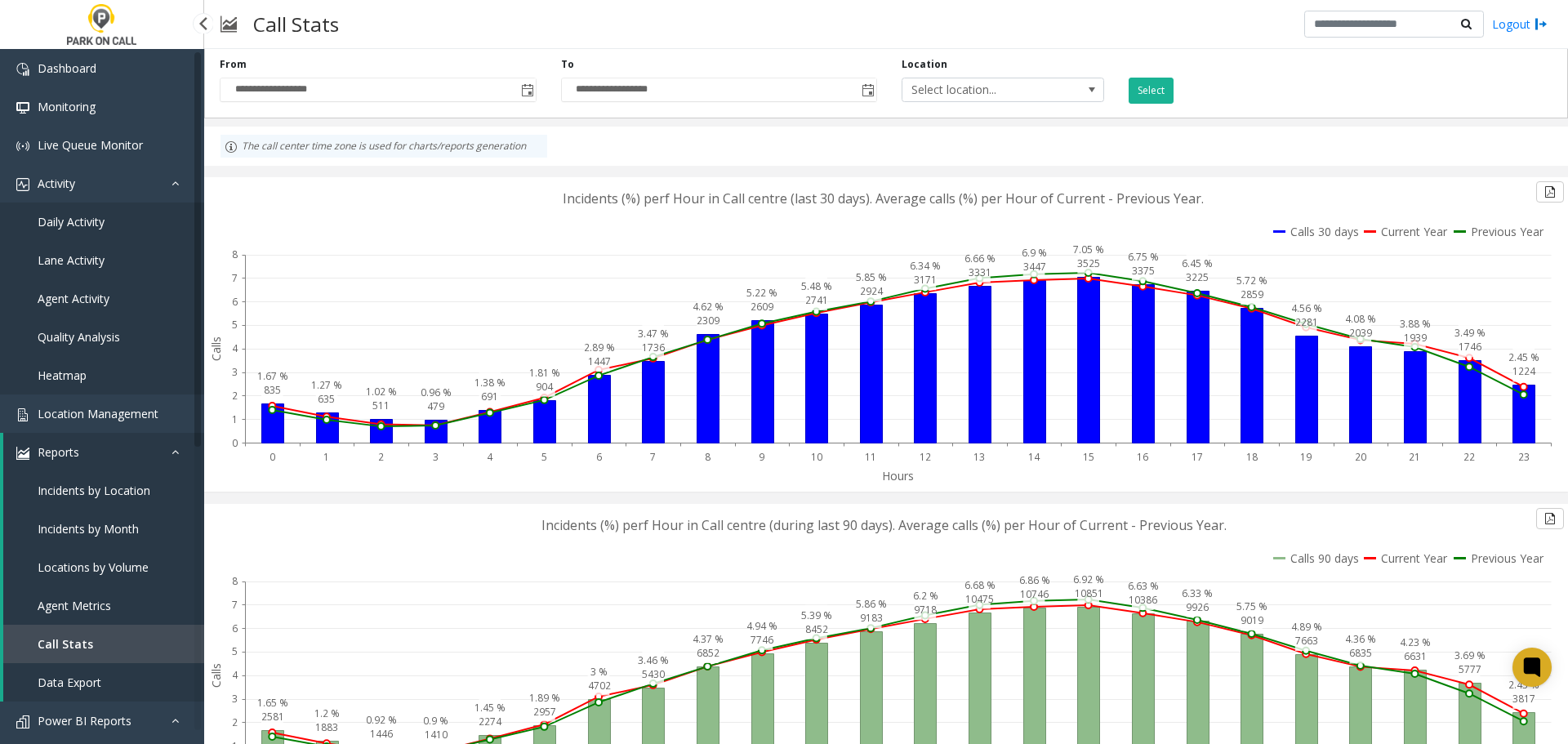
click at [114, 263] on link "Lane Activity" at bounding box center [102, 260] width 205 height 38
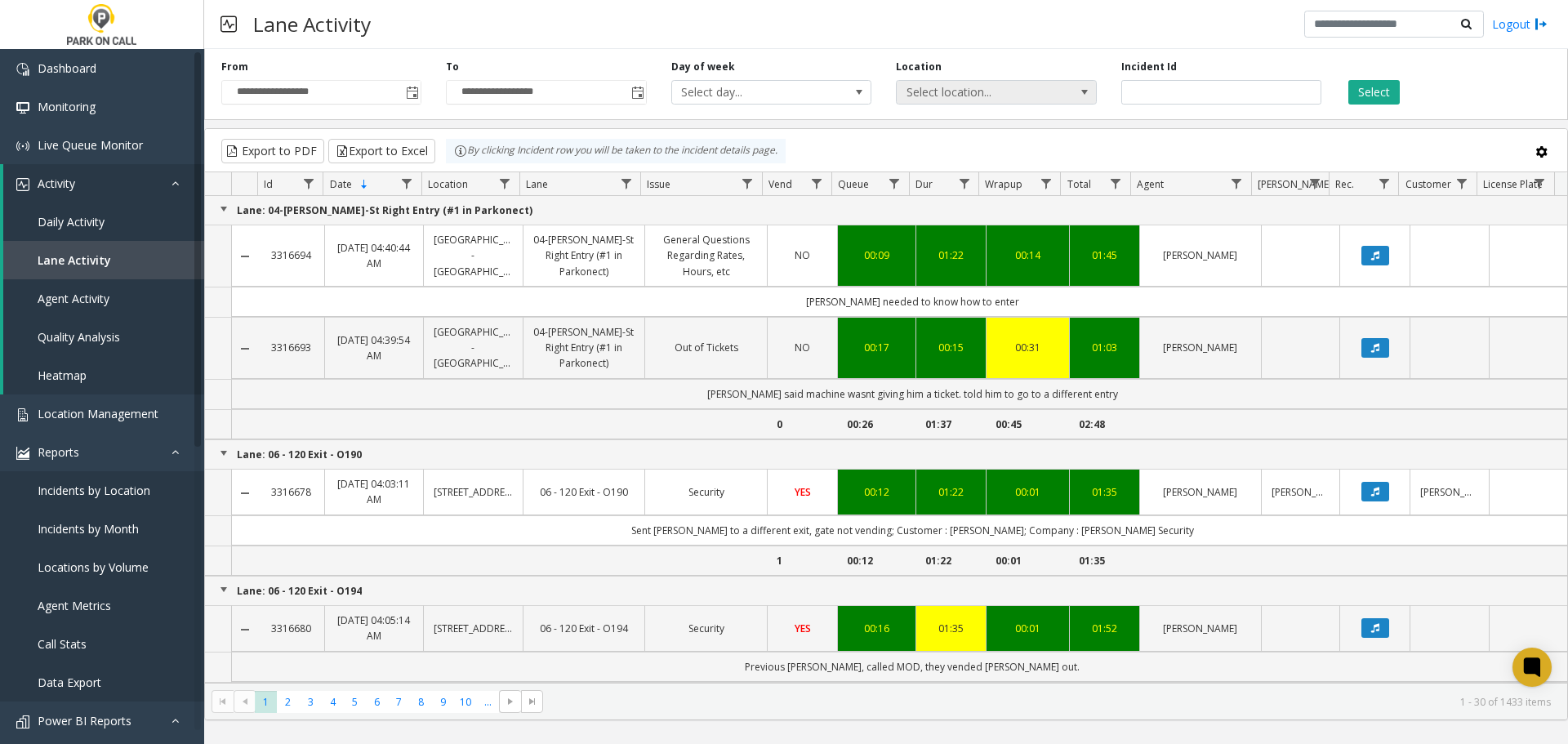
click at [1001, 89] on span "Select location..." at bounding box center [975, 92] width 159 height 23
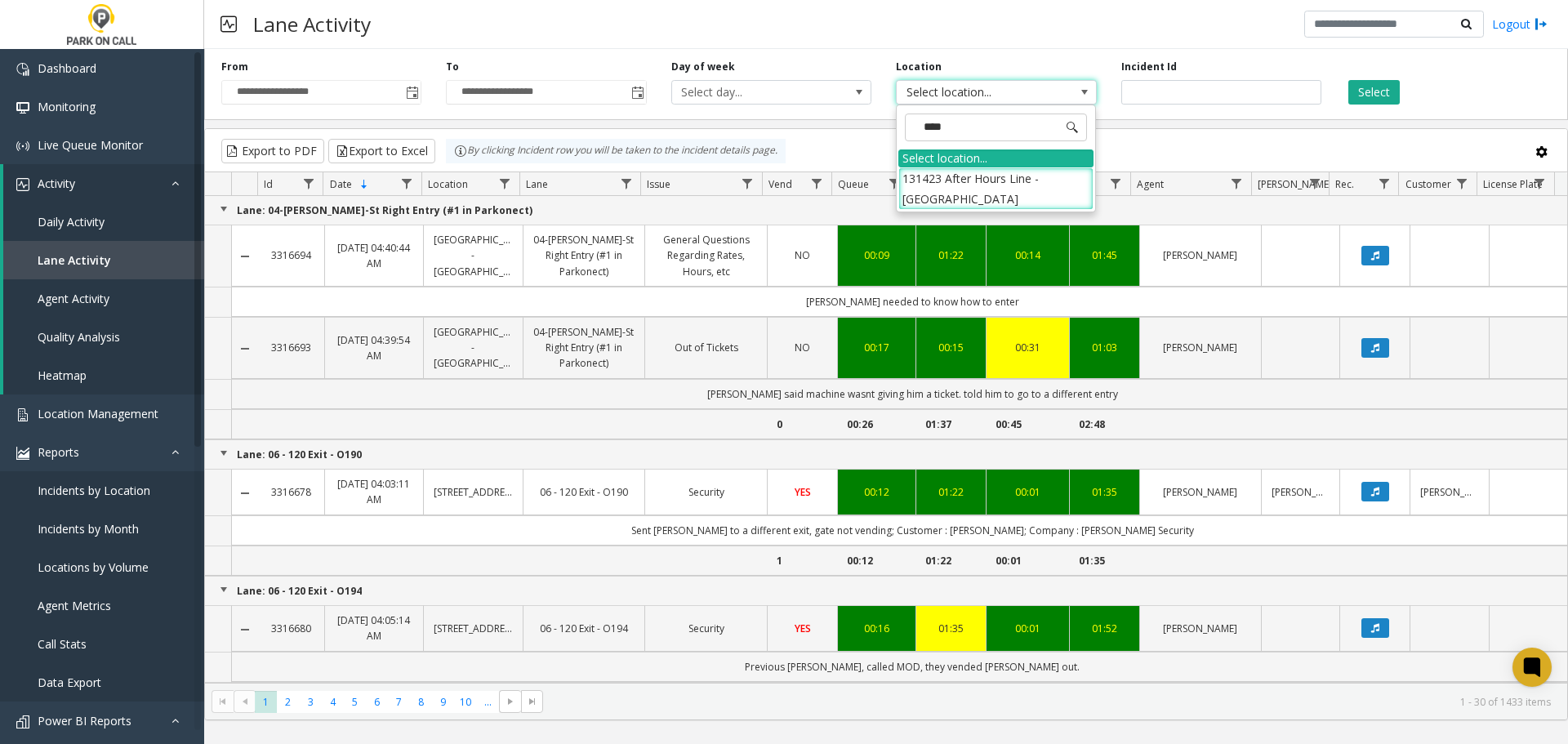
type input "*****"
click at [1033, 174] on li "131423 After Hours Line - Park Place Parking" at bounding box center [995, 188] width 195 height 43
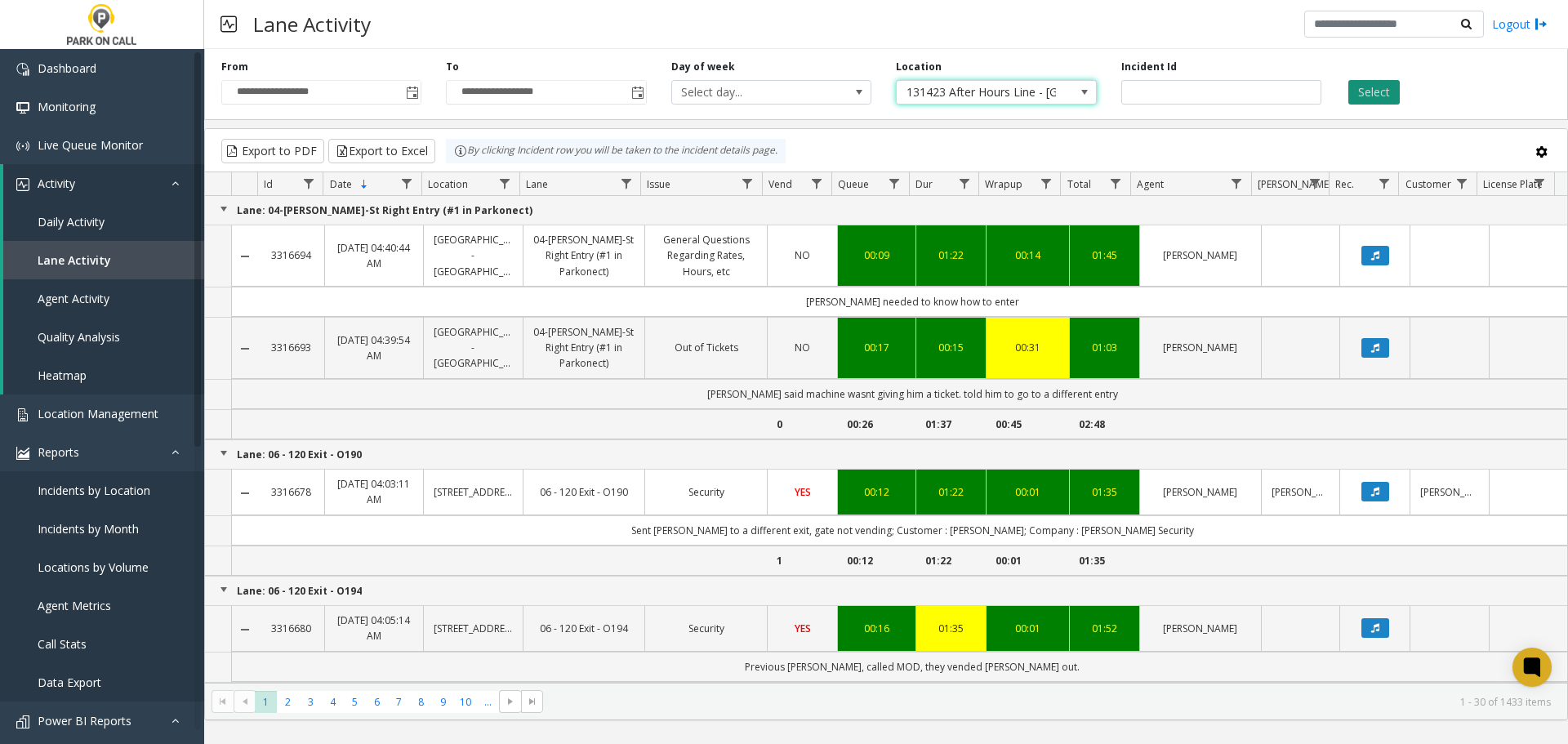
click at [1360, 95] on button "Select" at bounding box center [1374, 92] width 51 height 25
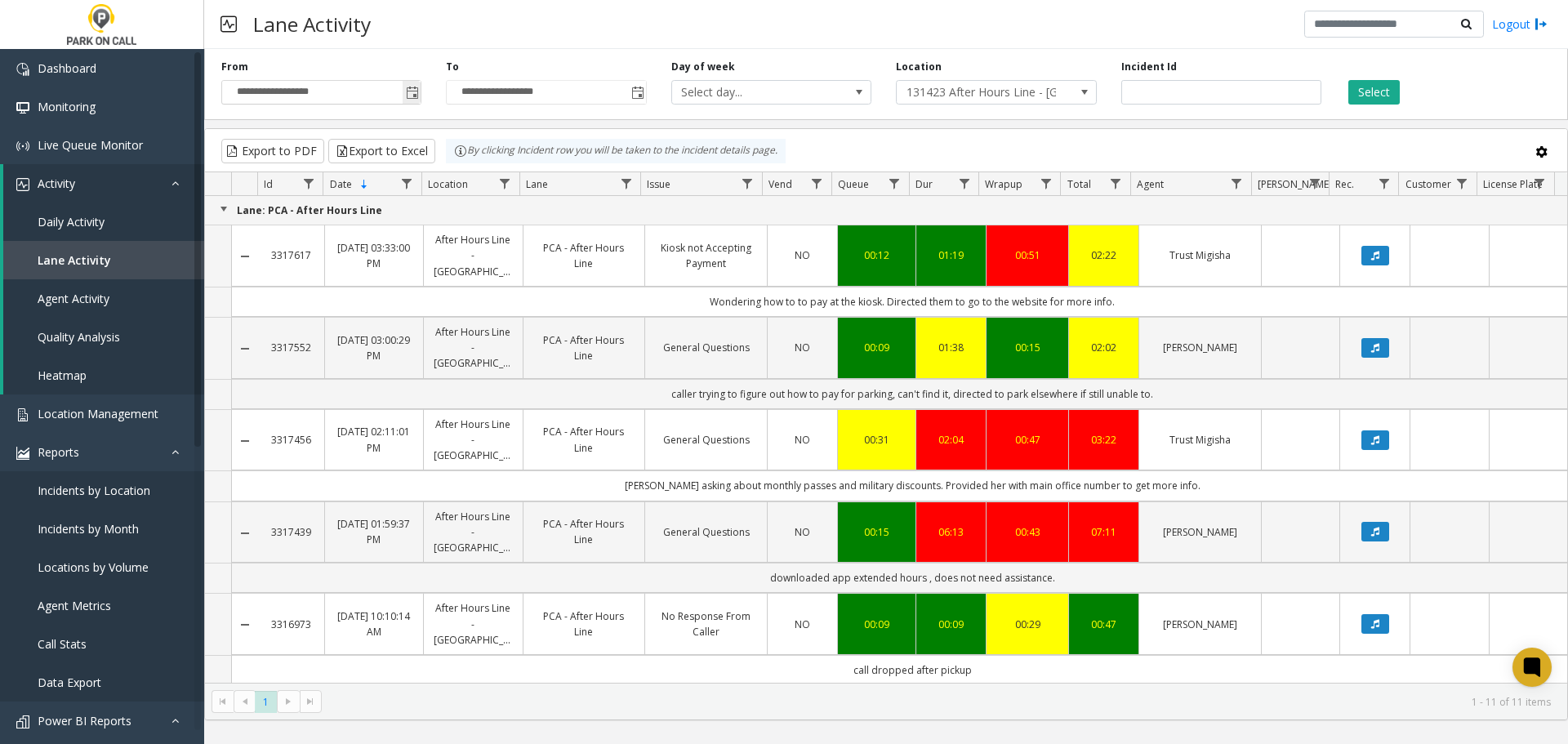
click at [406, 89] on span "Toggle popup" at bounding box center [413, 93] width 13 height 13
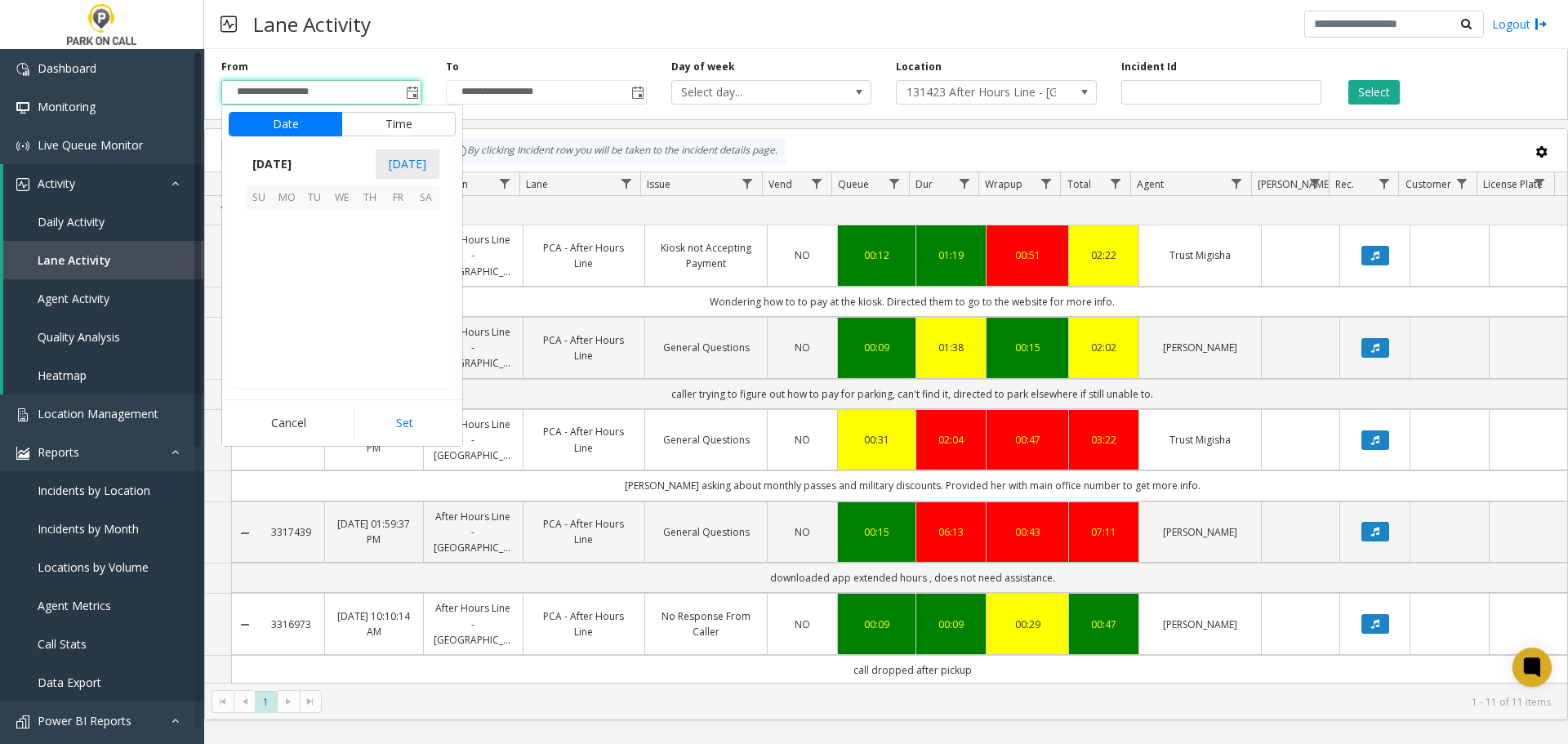
scroll to position [293052, 0]
click at [282, 225] on span "1" at bounding box center [286, 224] width 28 height 28
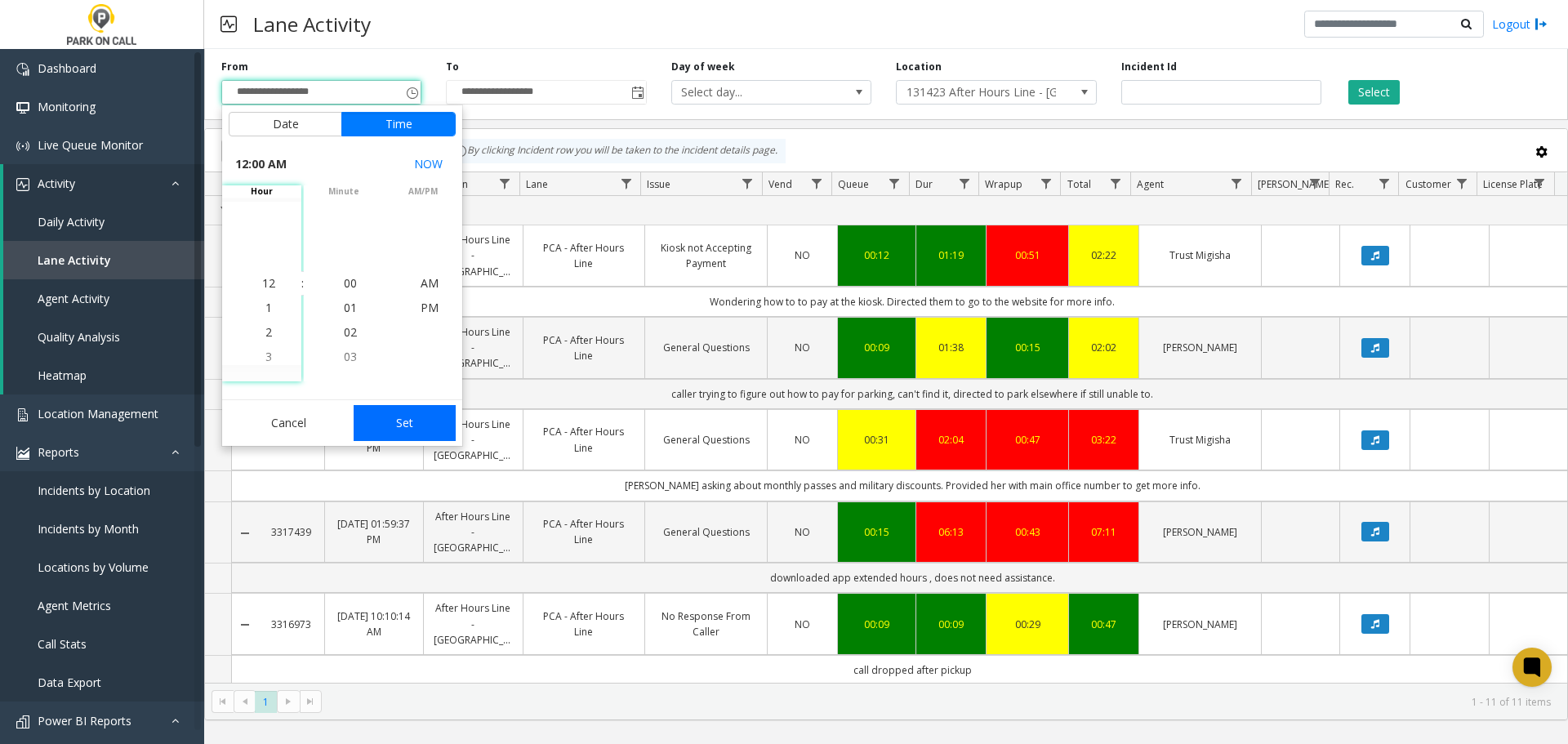
click at [414, 421] on button "Set" at bounding box center [405, 423] width 103 height 36
type input "**********"
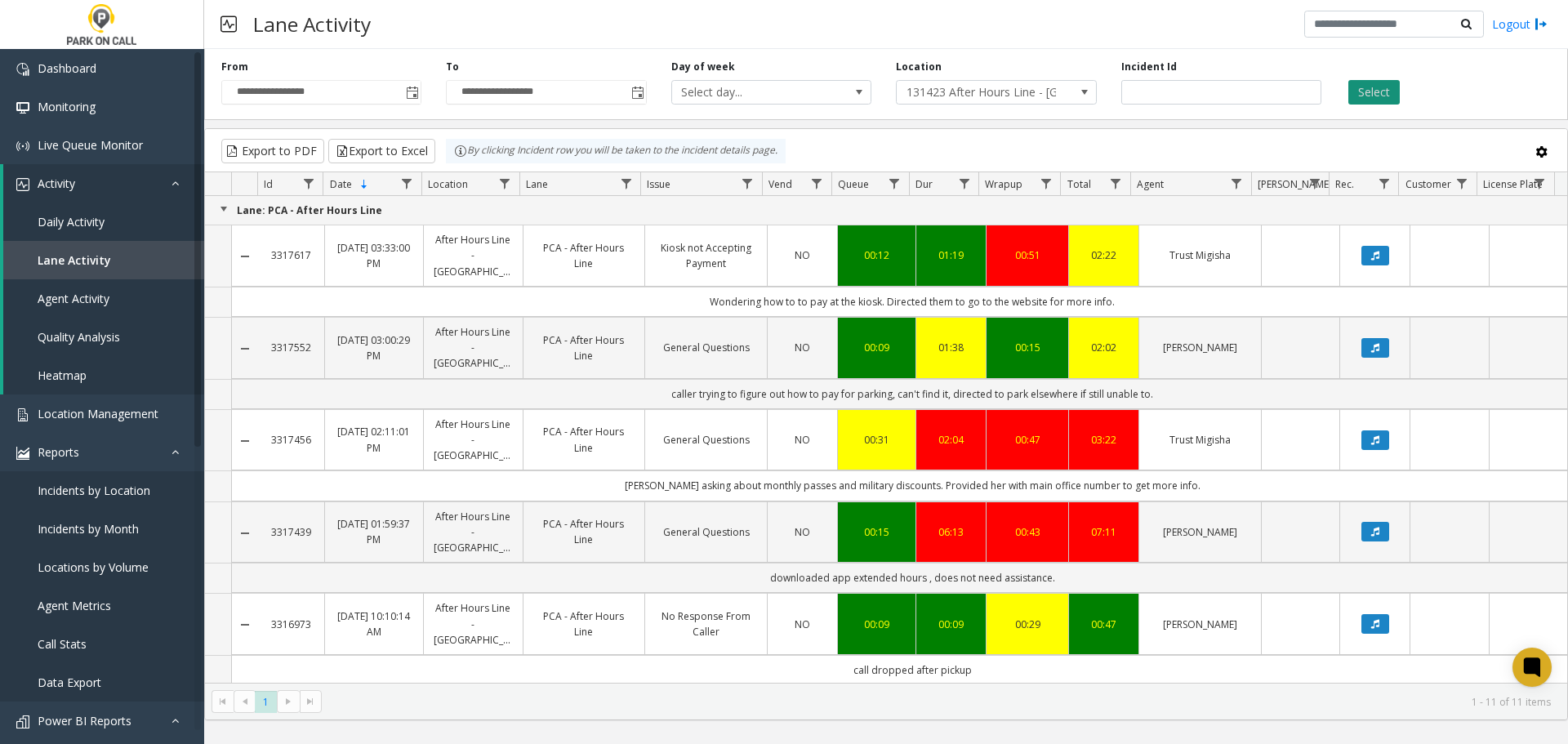
click at [1367, 88] on button "Select" at bounding box center [1374, 92] width 51 height 25
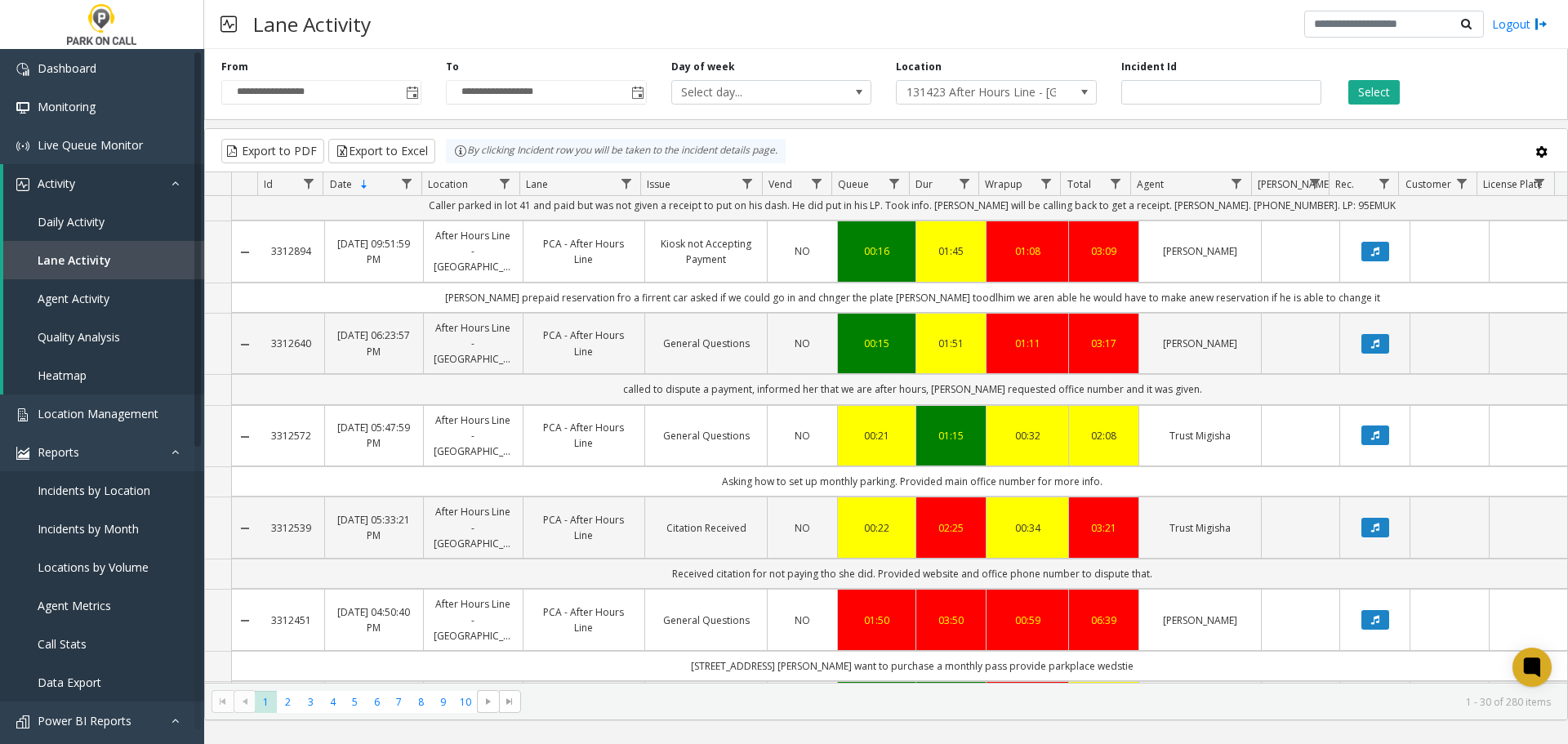
scroll to position [2336, 0]
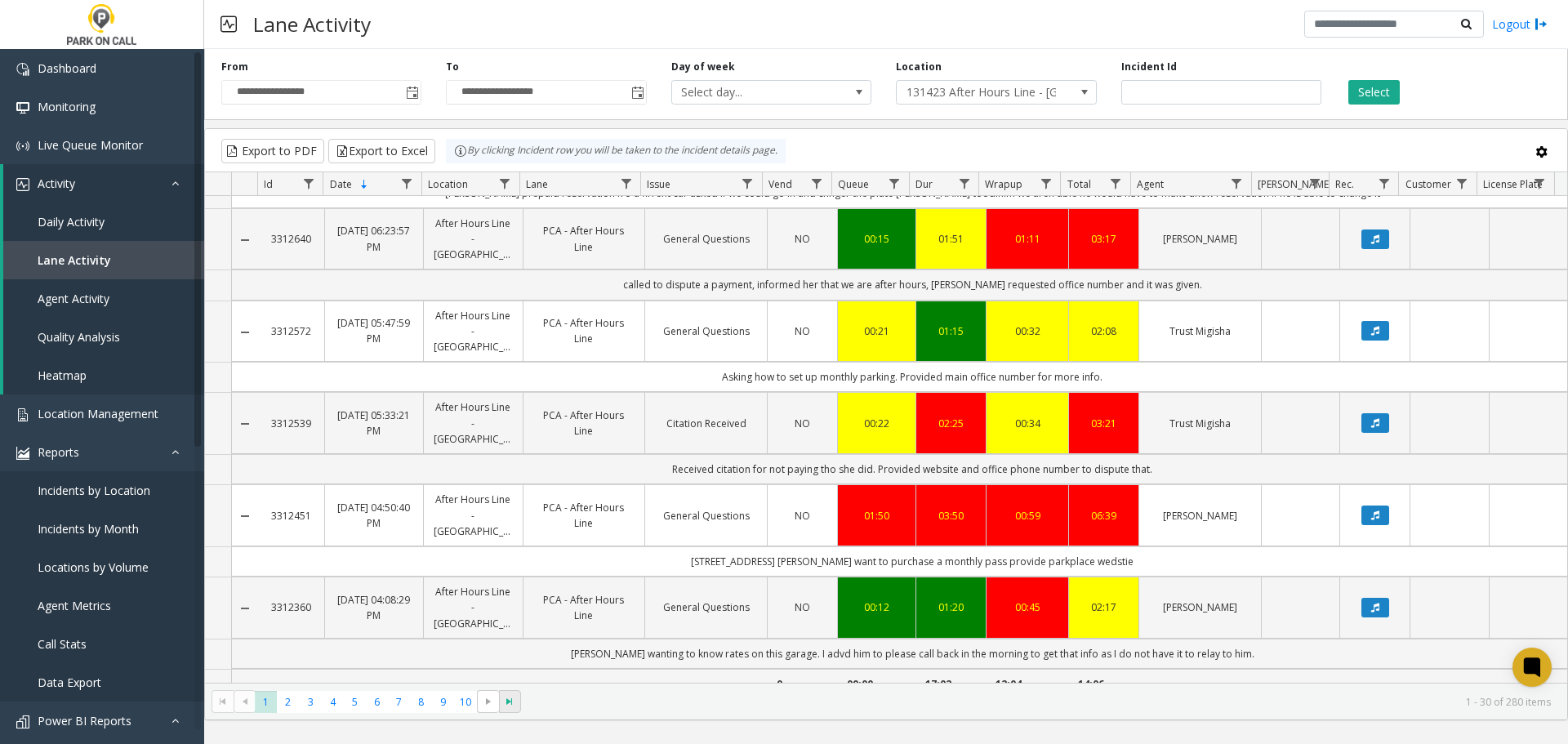
click at [517, 707] on span at bounding box center [509, 701] width 22 height 23
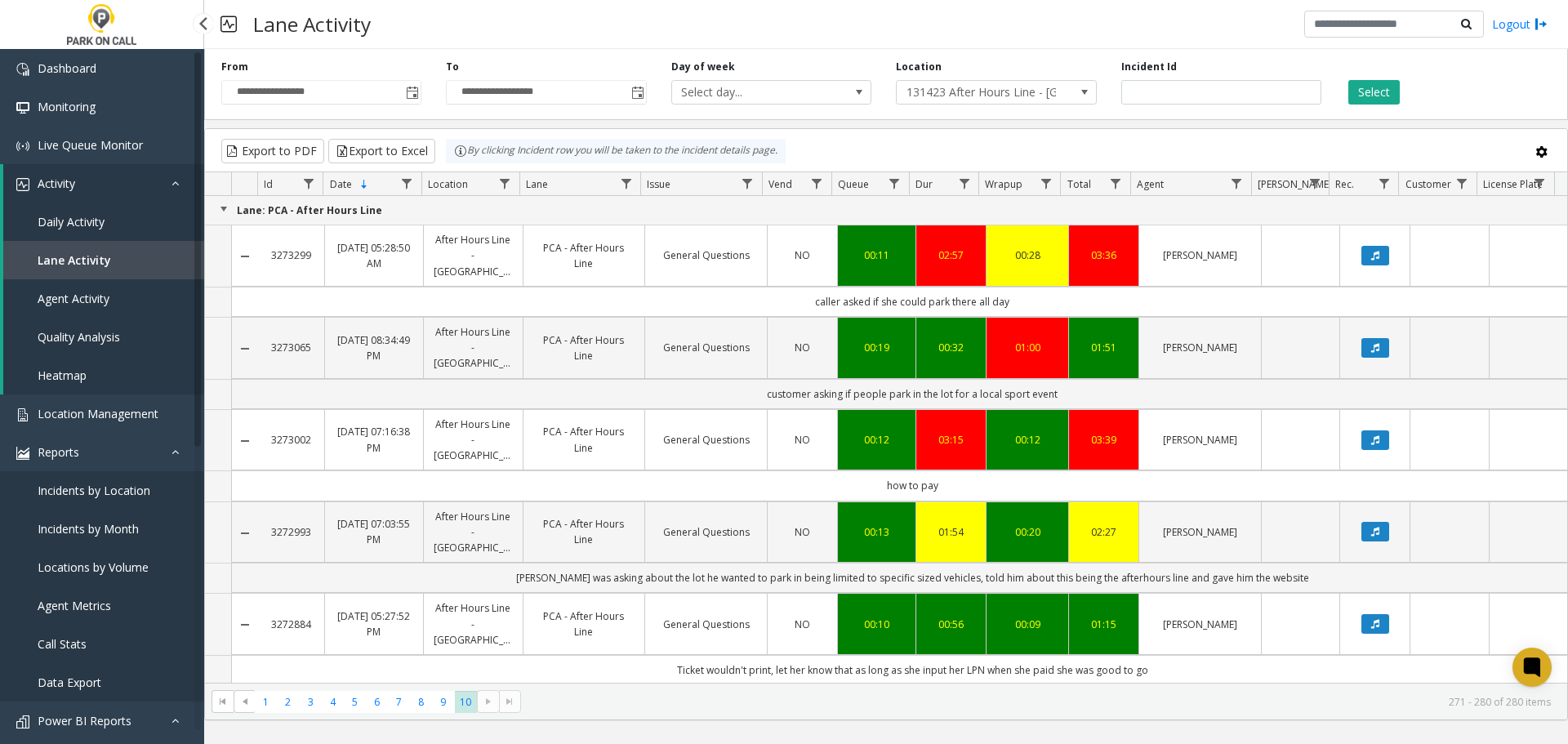
click at [87, 295] on span "Agent Activity" at bounding box center [73, 299] width 72 height 15
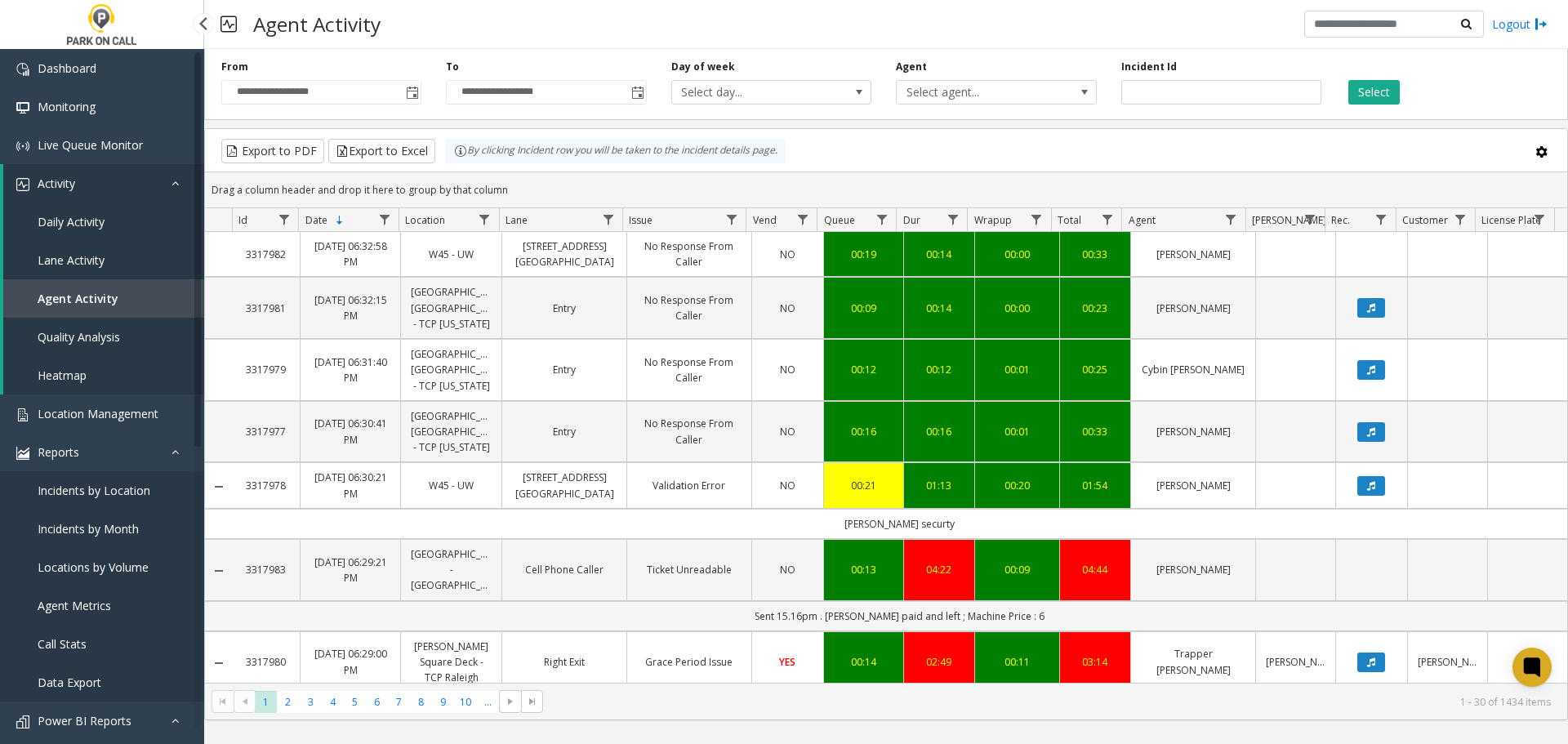
click at [102, 264] on span "Lane Activity" at bounding box center [70, 260] width 67 height 15
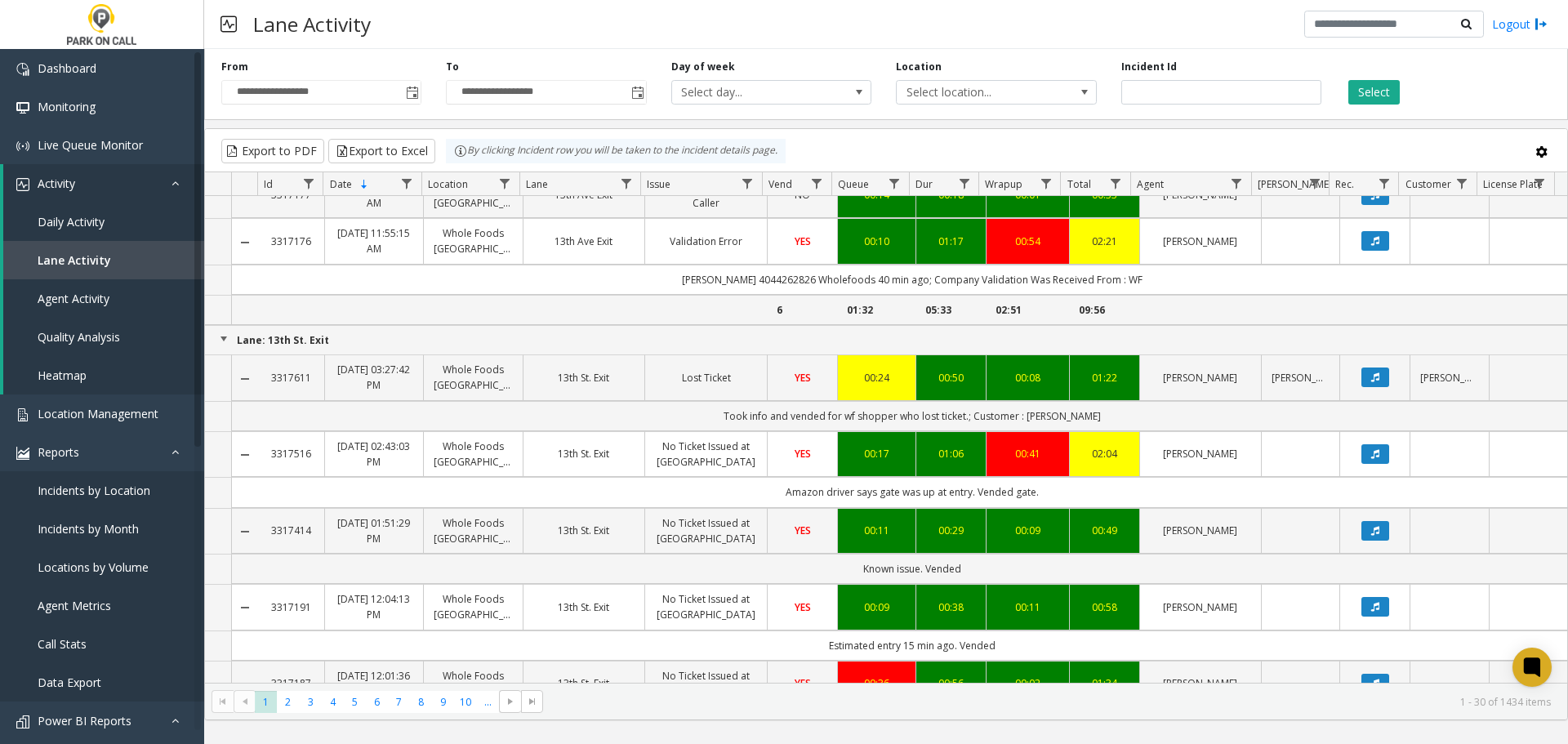
scroll to position [2994, 0]
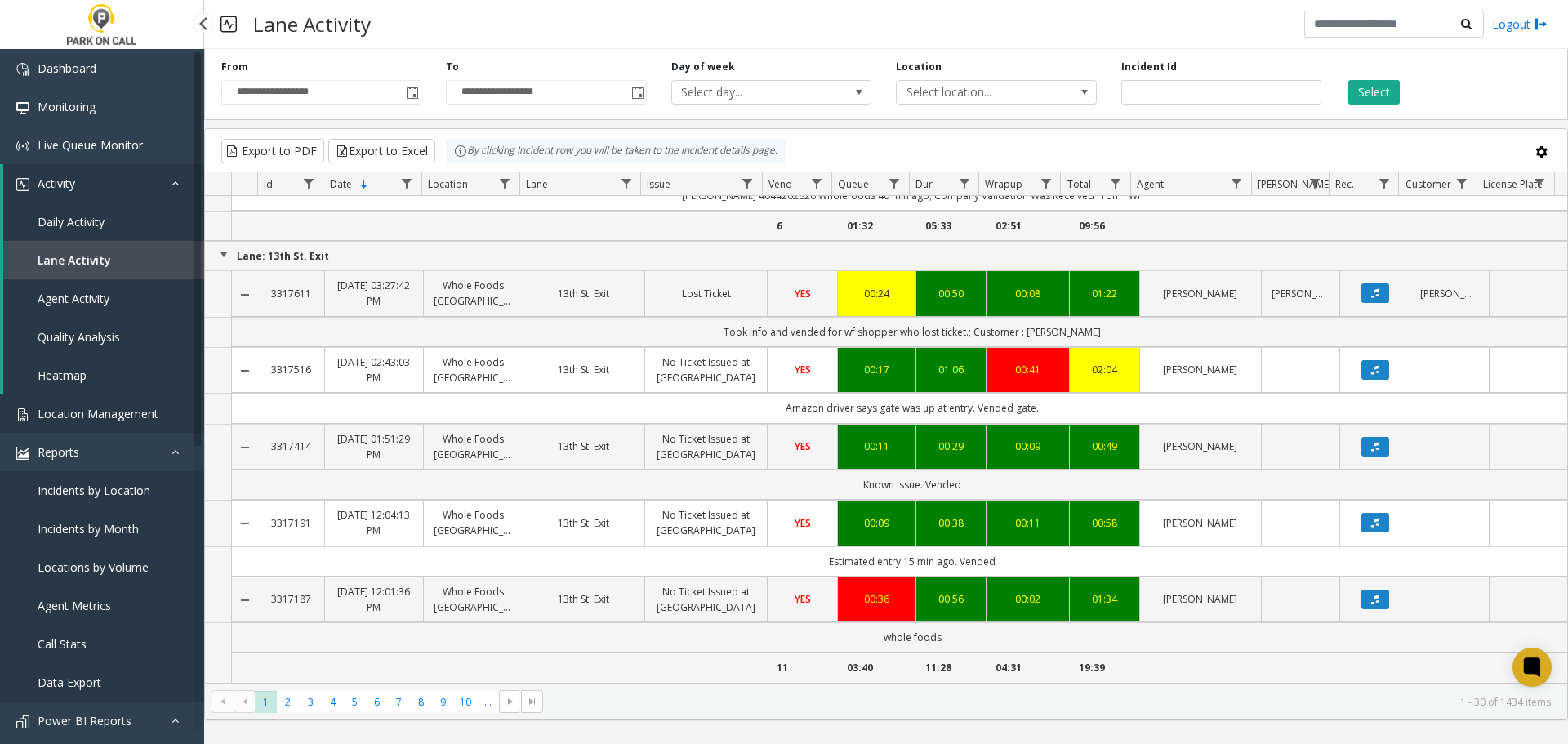
click at [120, 422] on link "Location Management" at bounding box center [102, 414] width 205 height 38
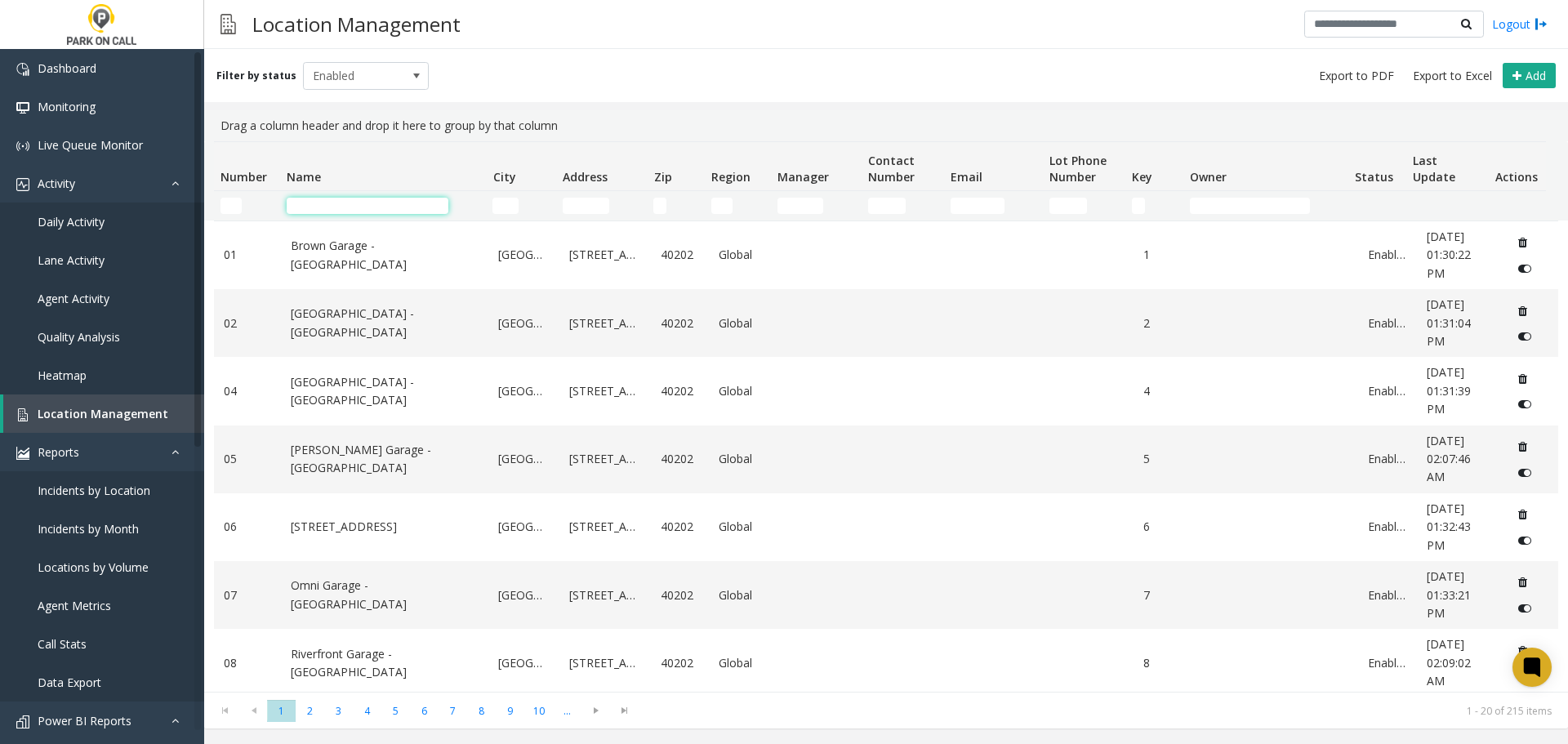
click at [348, 205] on input "Name Filter" at bounding box center [367, 206] width 162 height 16
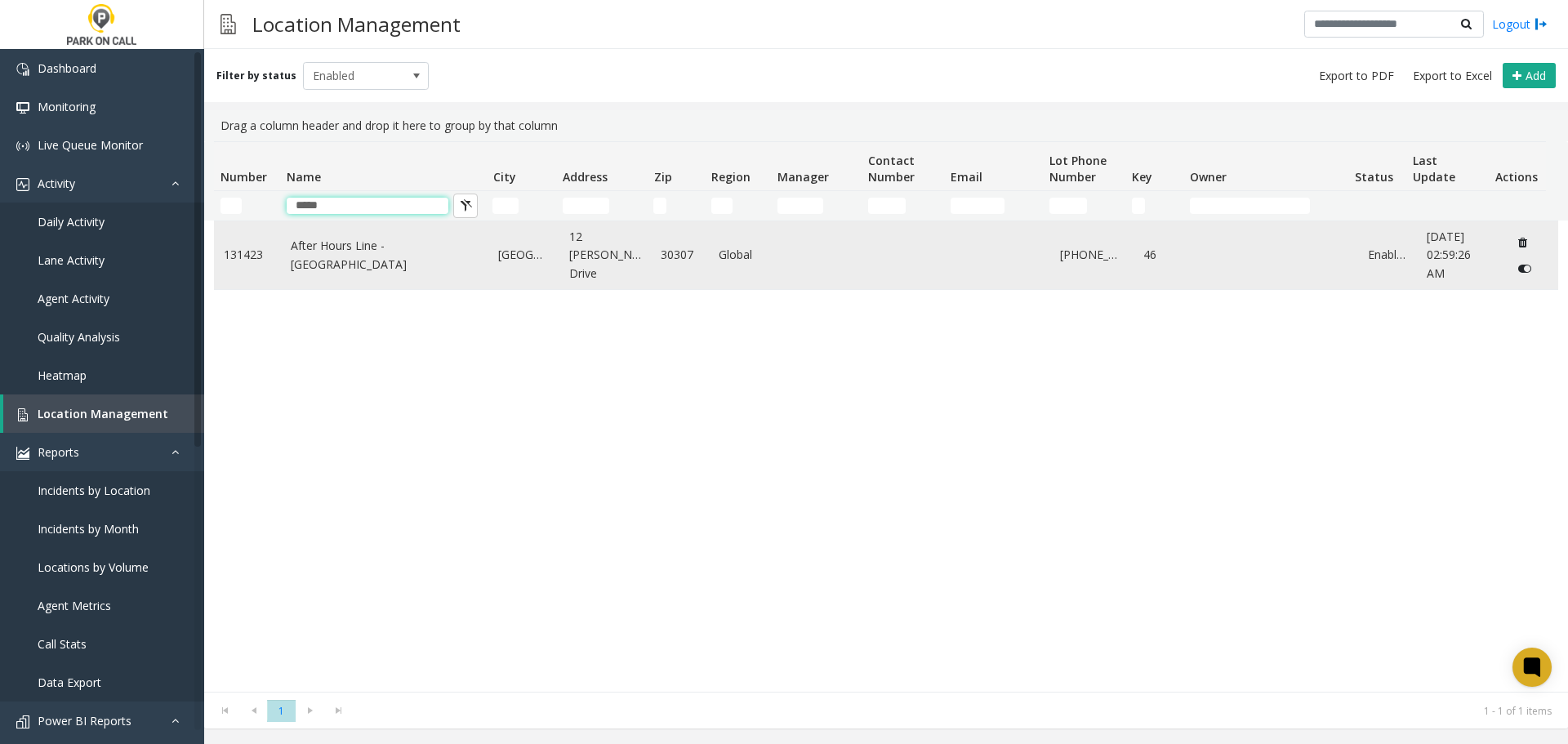
type input "*****"
click at [355, 240] on link "After Hours Line - Park Place Parking" at bounding box center [385, 255] width 188 height 37
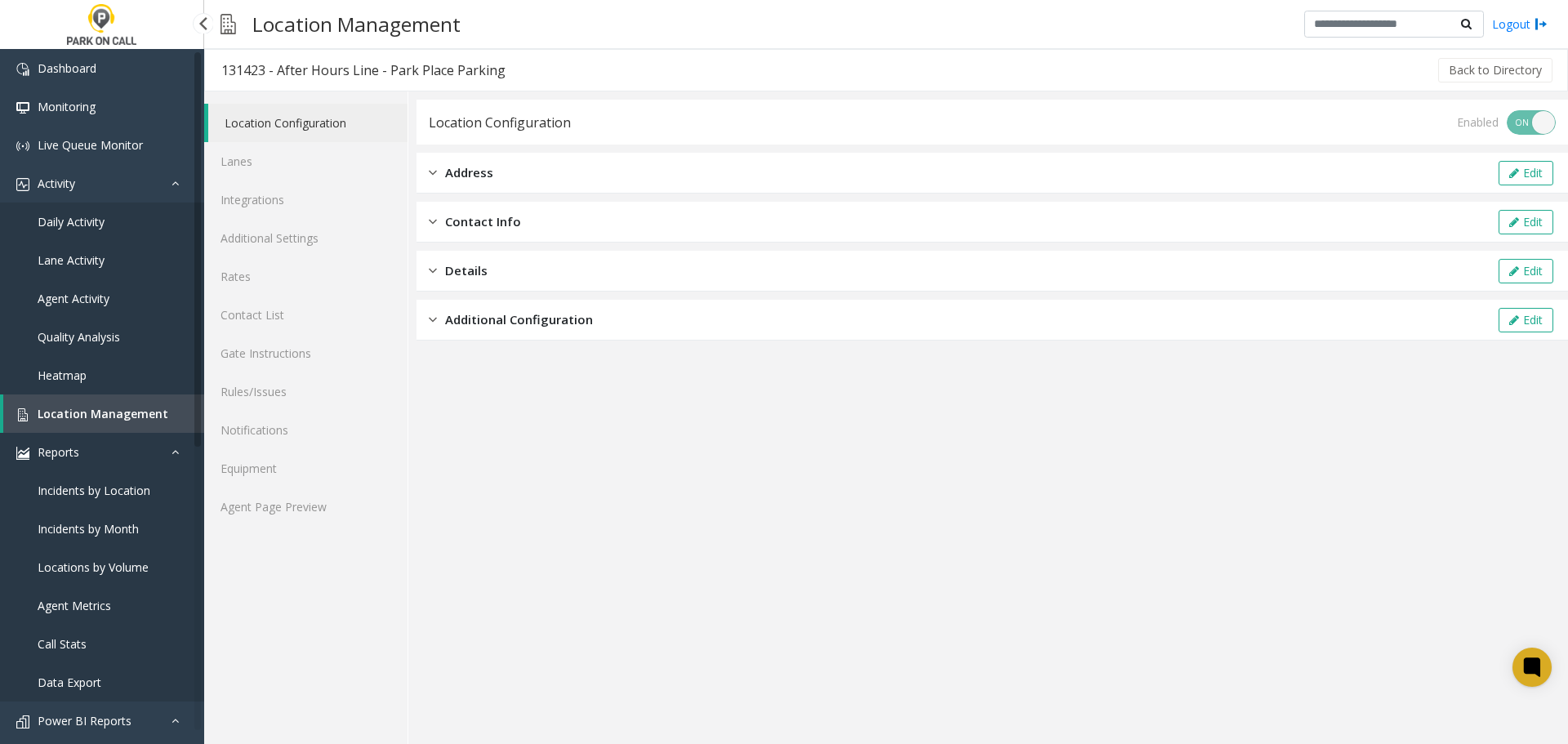
click at [149, 449] on link "Reports" at bounding box center [102, 452] width 205 height 38
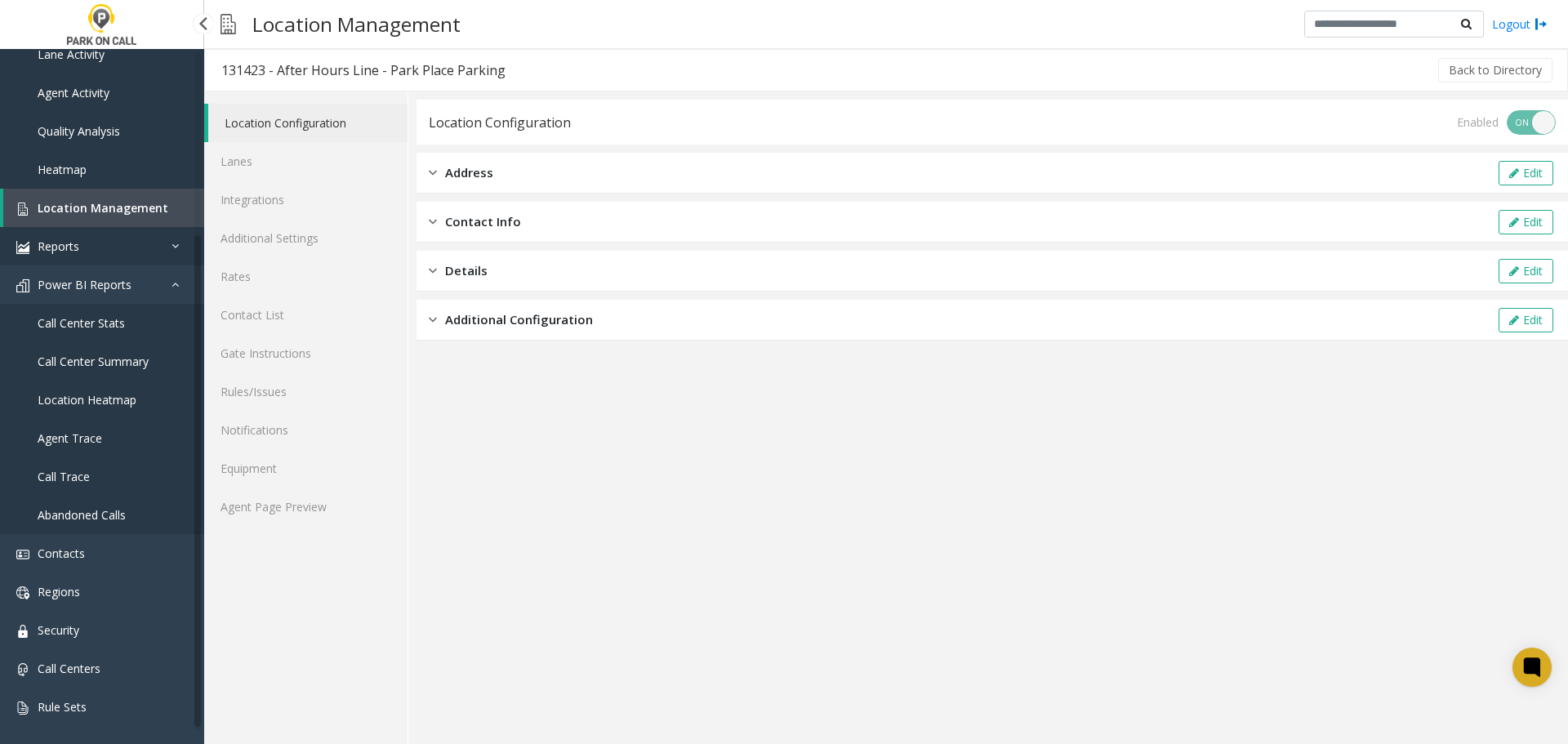
scroll to position [245, 0]
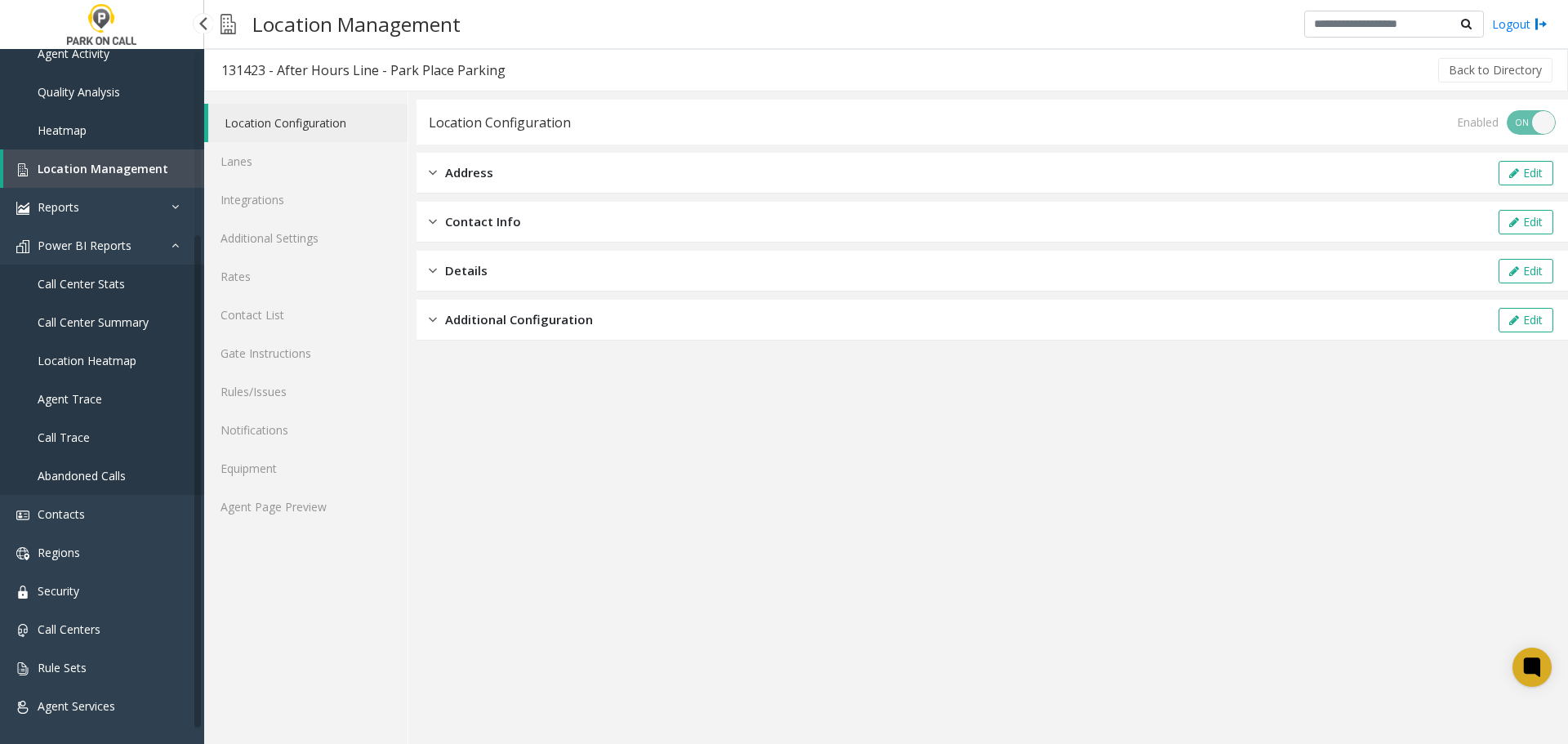
click at [103, 285] on span "Call Center Stats" at bounding box center [81, 284] width 88 height 15
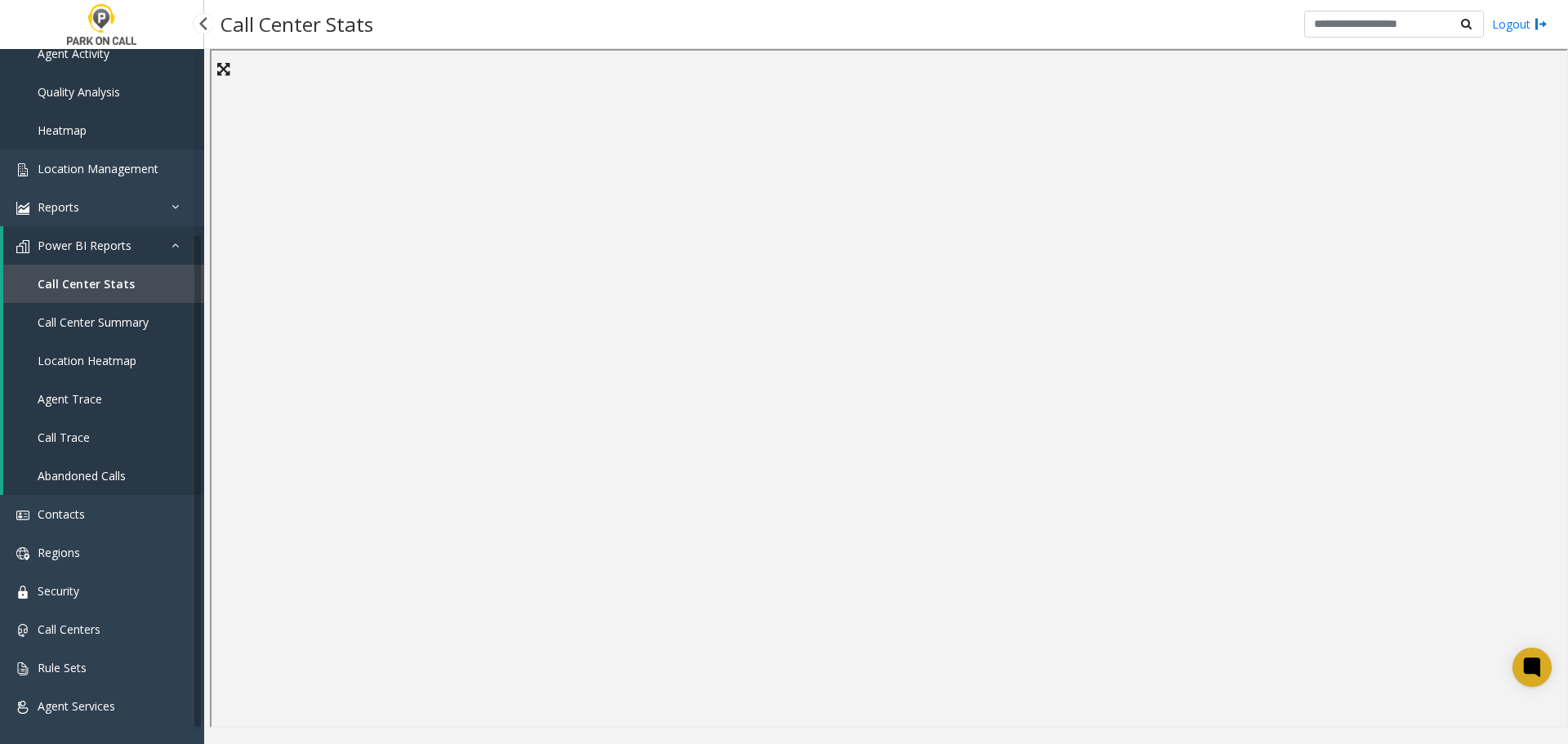
click at [106, 325] on span "Call Center Summary" at bounding box center [92, 322] width 111 height 15
click at [94, 367] on span "Location Heatmap" at bounding box center [87, 361] width 99 height 15
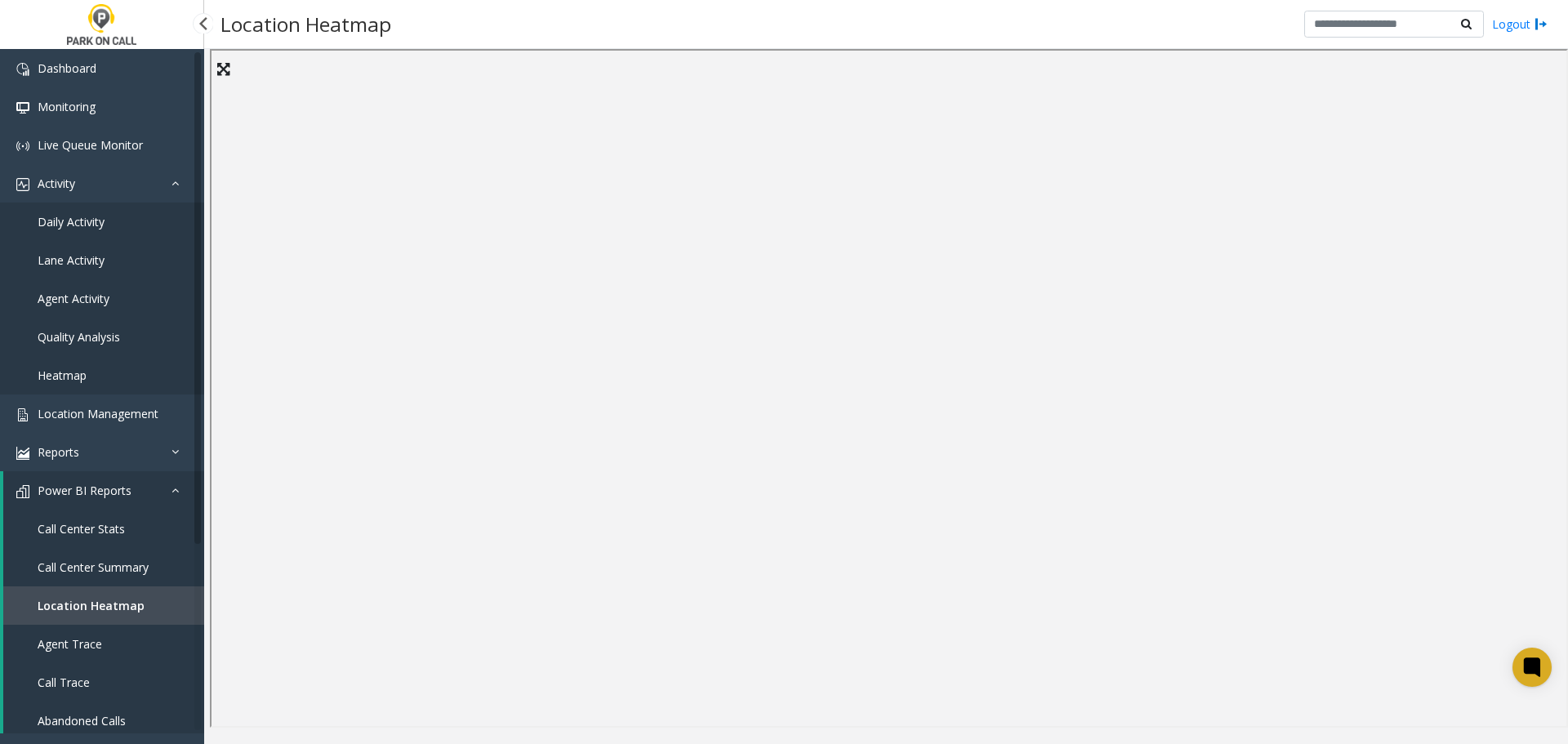
click at [83, 287] on link "Agent Activity" at bounding box center [102, 299] width 205 height 38
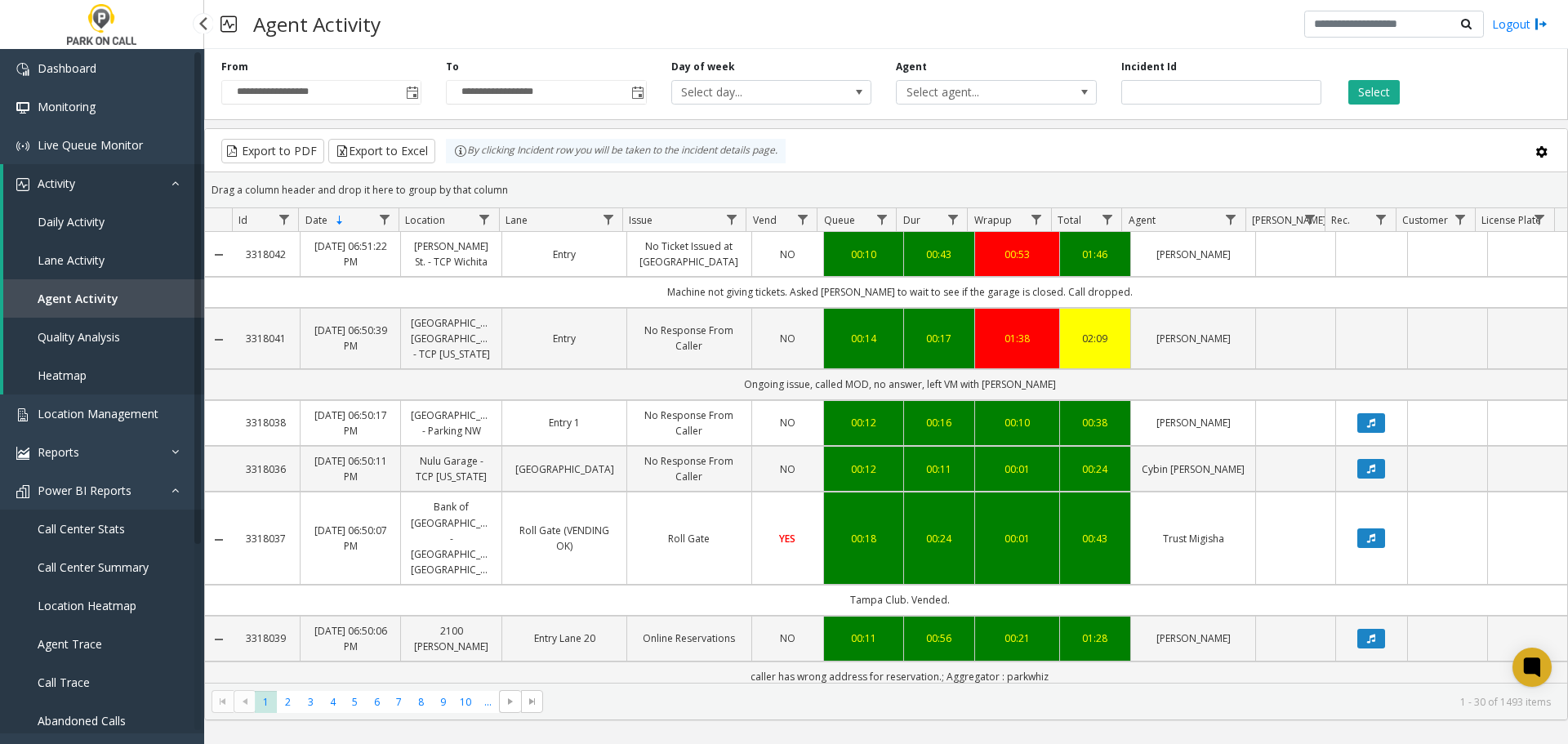
click at [115, 327] on link "Quality Analysis" at bounding box center [103, 337] width 201 height 38
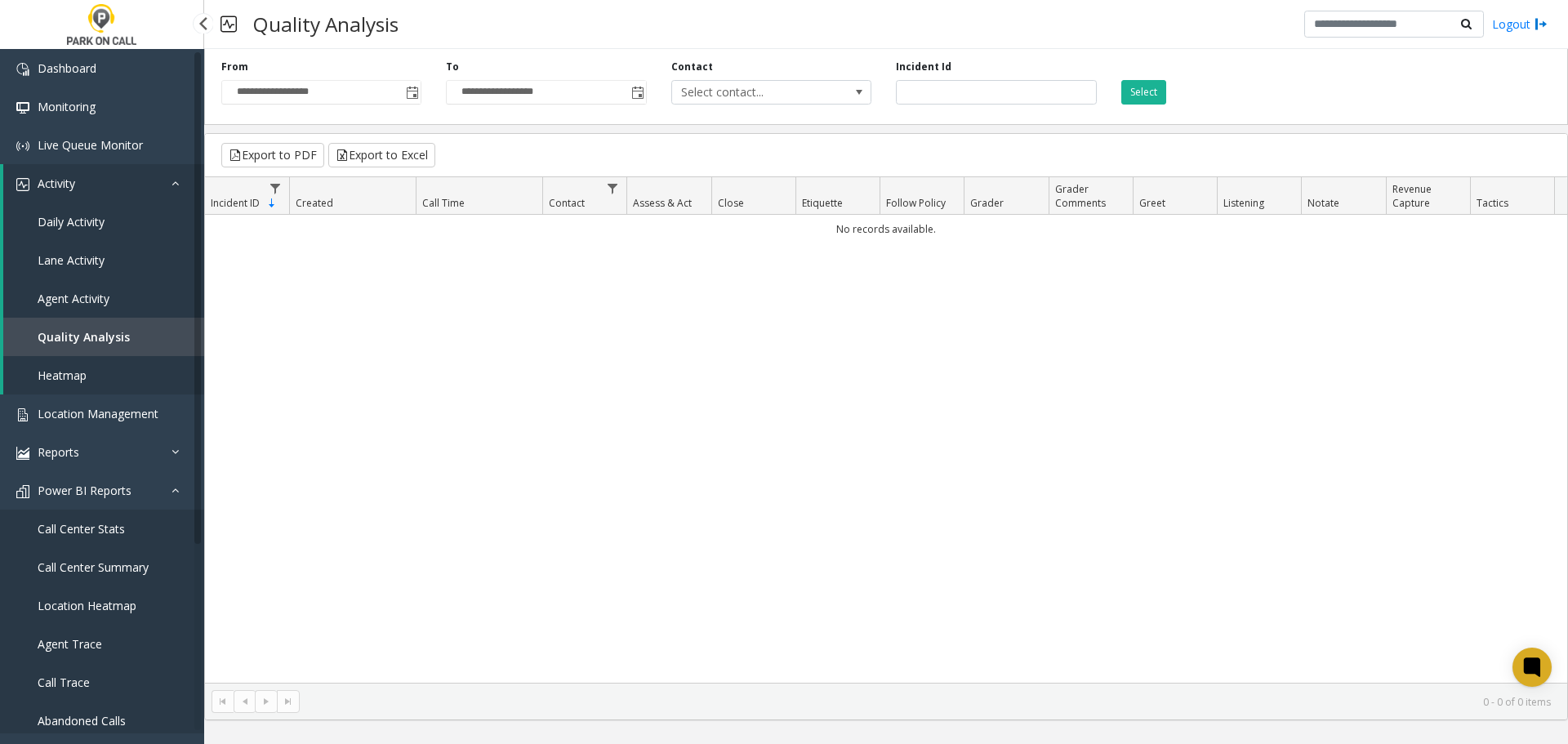
click at [112, 295] on link "Agent Activity" at bounding box center [103, 299] width 201 height 38
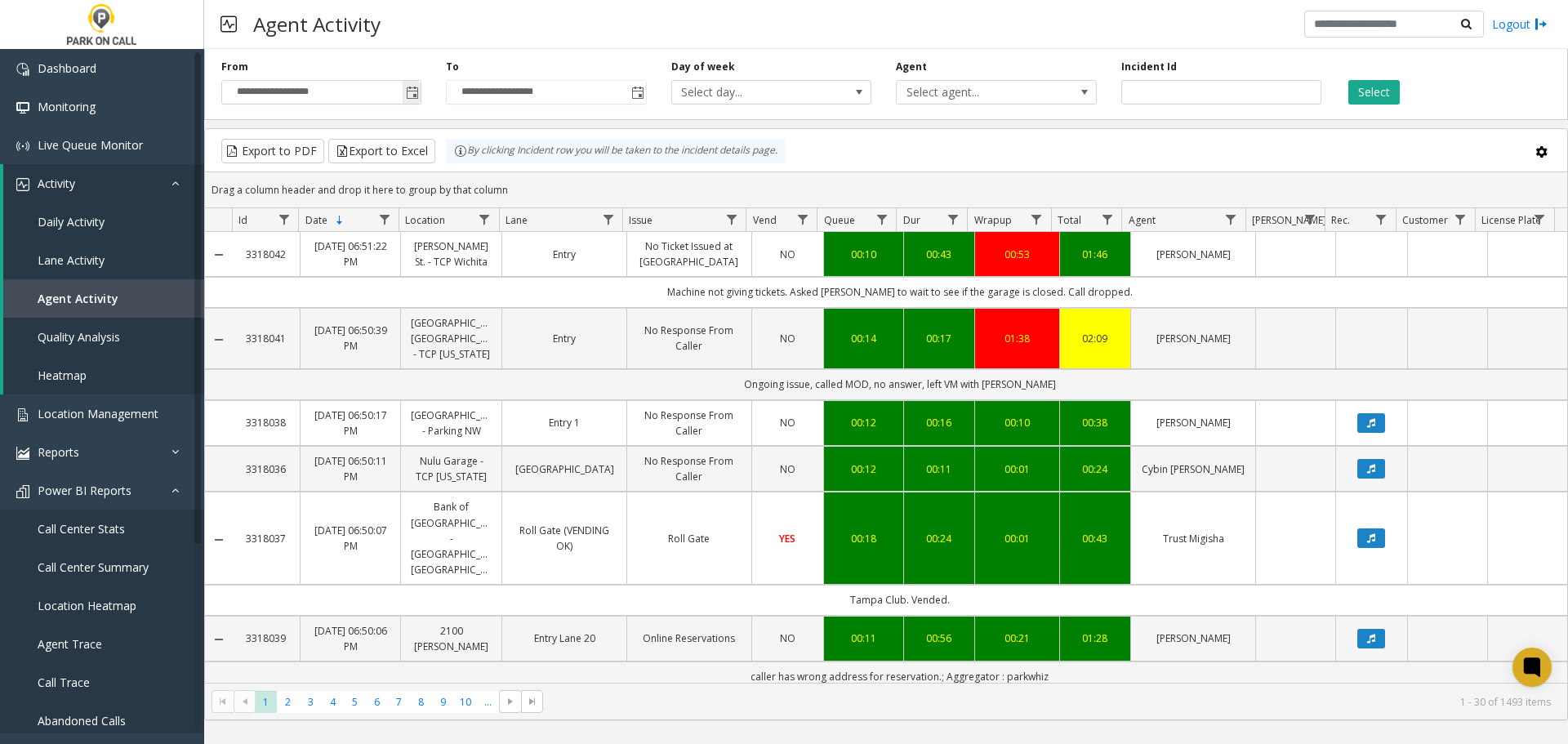
click at [412, 86] on span "Toggle popup" at bounding box center [411, 91] width 18 height 26
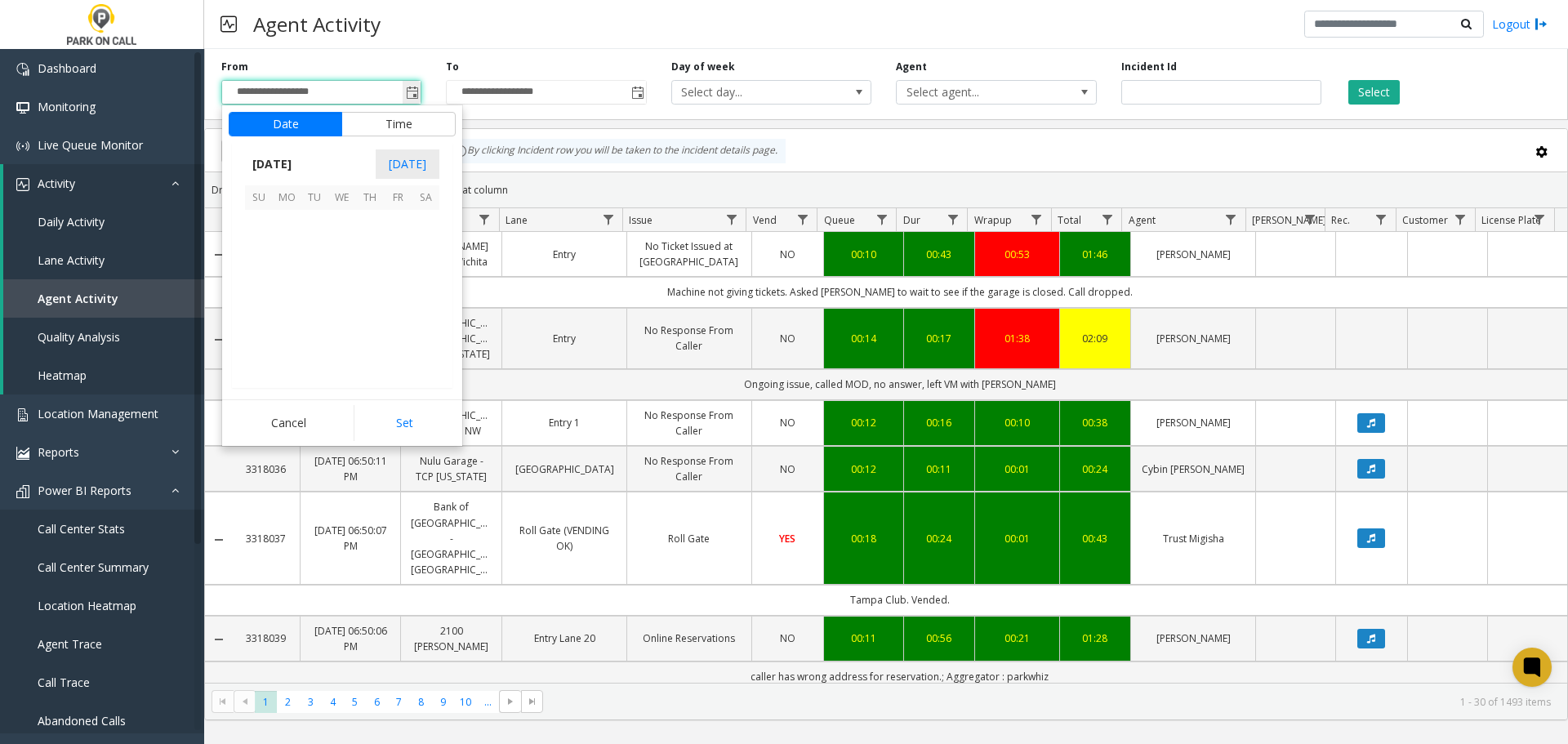
scroll to position [293052, 0]
click at [348, 279] on span "17" at bounding box center [342, 279] width 28 height 28
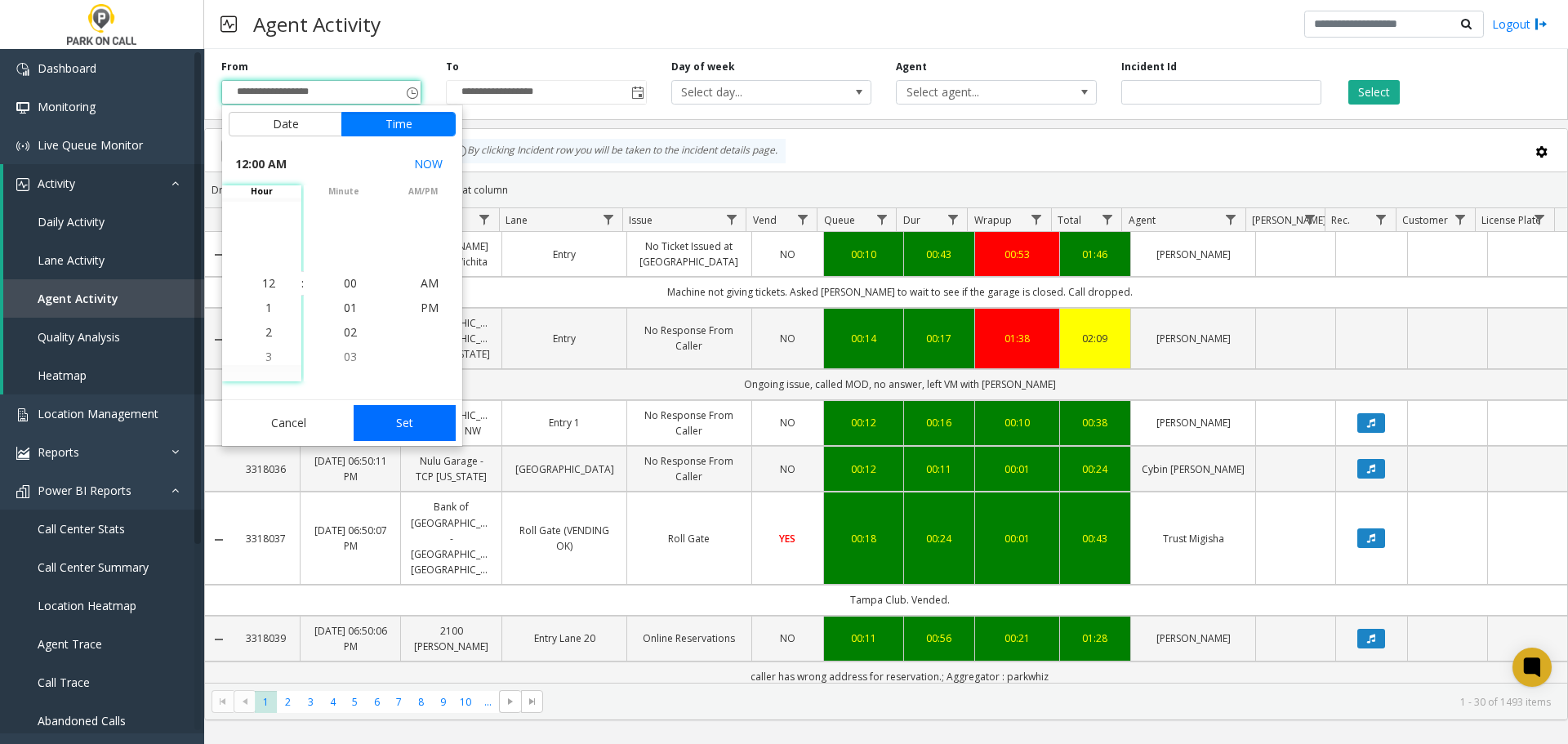
click at [428, 428] on button "Set" at bounding box center [405, 423] width 103 height 36
type input "**********"
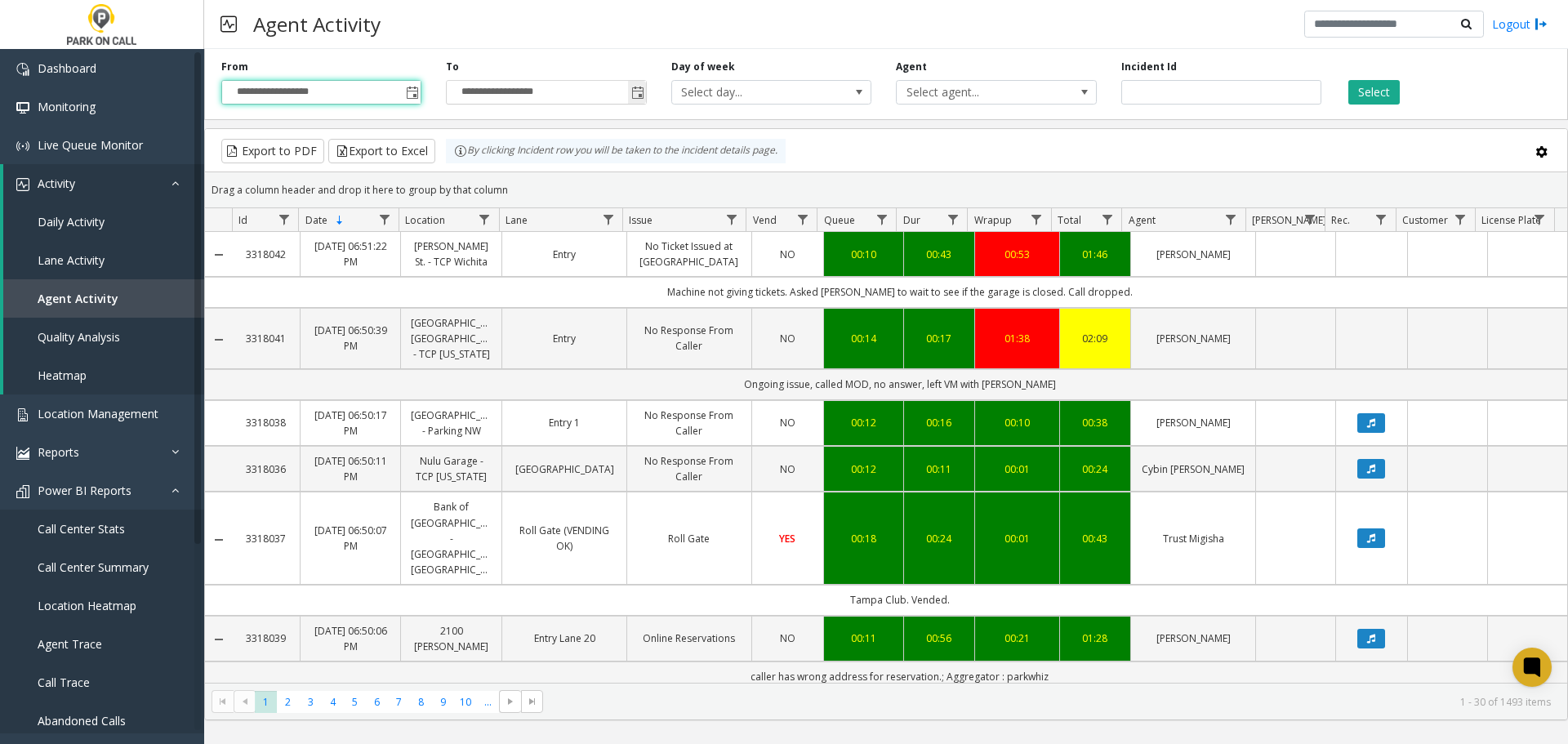
click at [623, 84] on input "**********" at bounding box center [545, 92] width 199 height 23
click at [629, 84] on span "Toggle popup" at bounding box center [637, 91] width 18 height 26
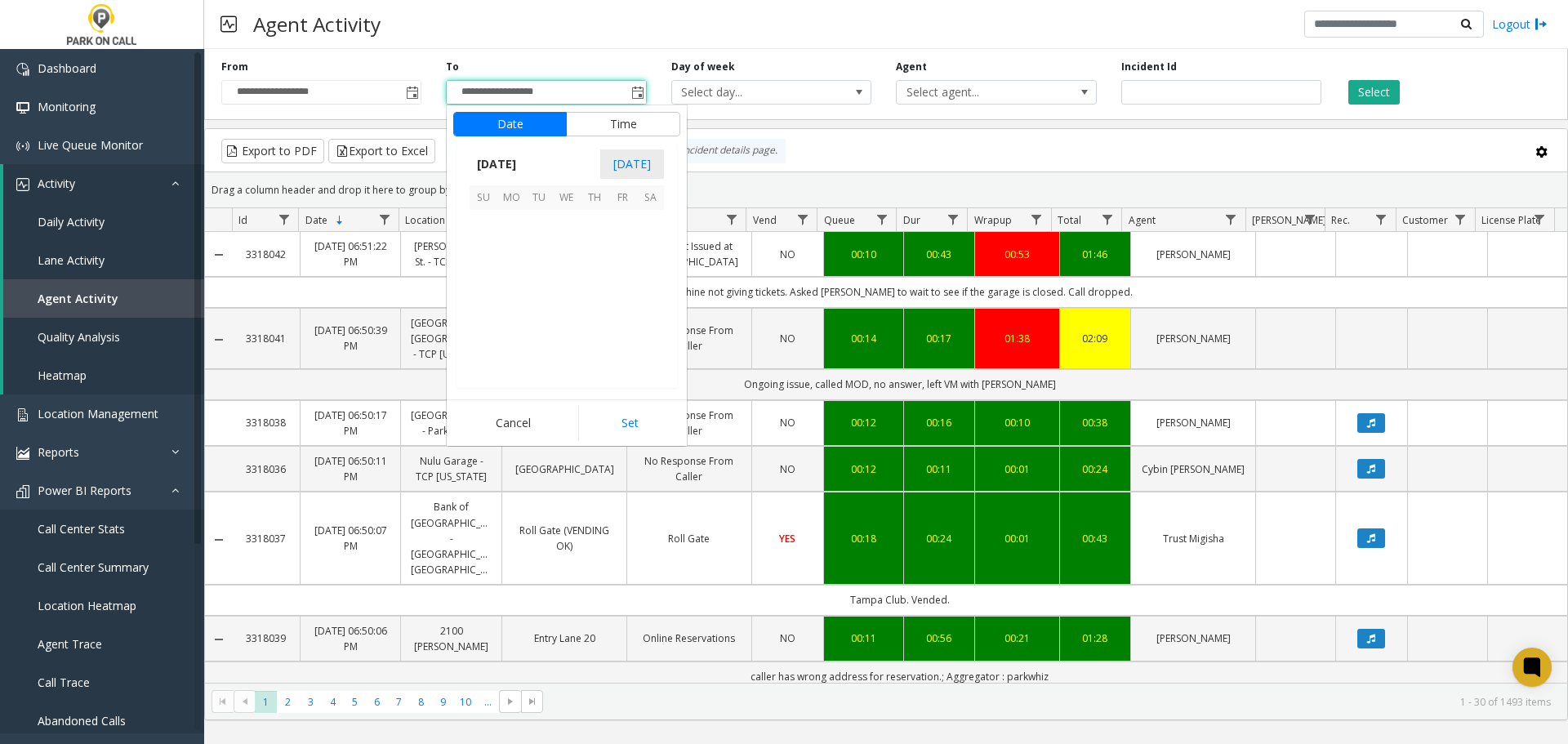
scroll to position [25, 0]
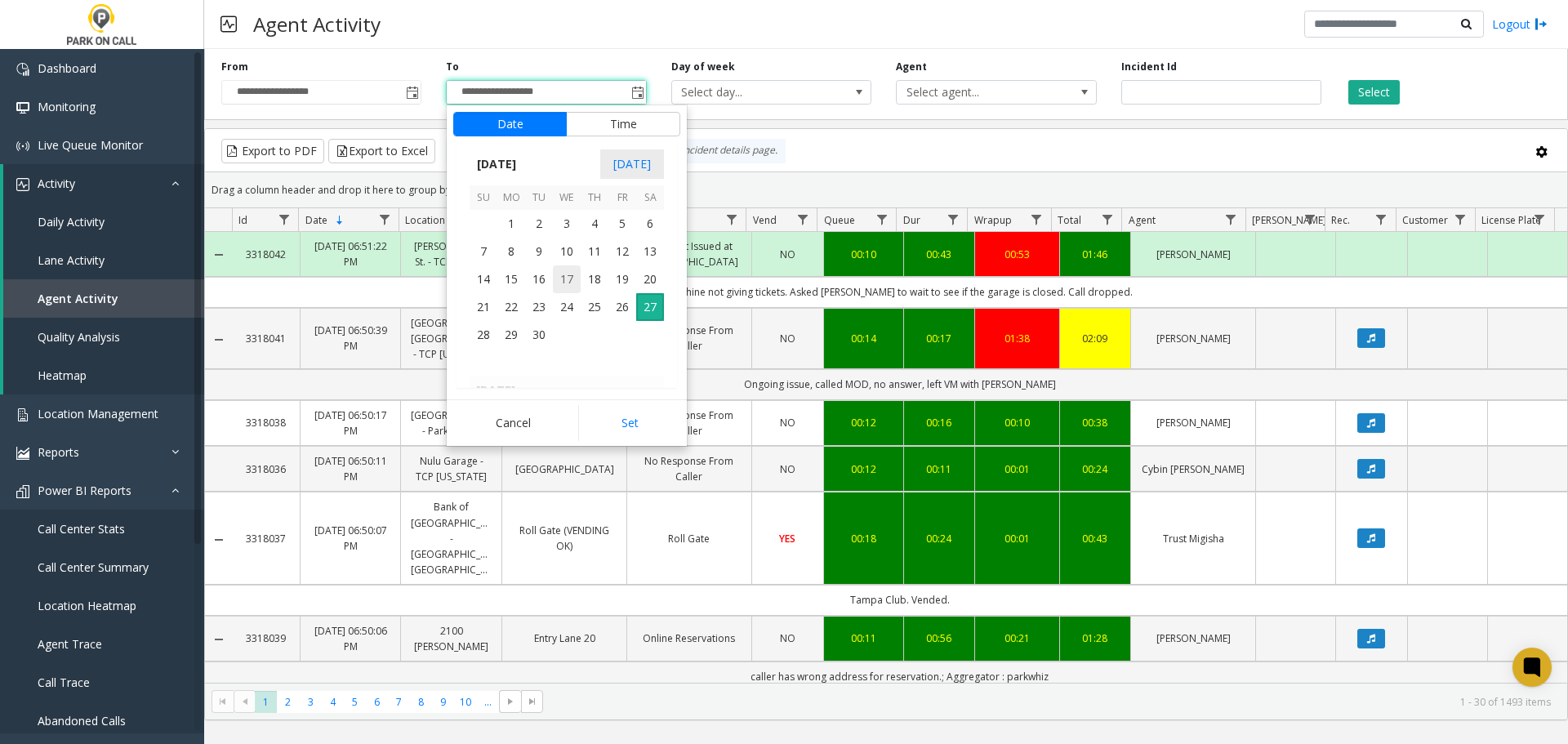
click at [568, 274] on span "17" at bounding box center [566, 279] width 28 height 28
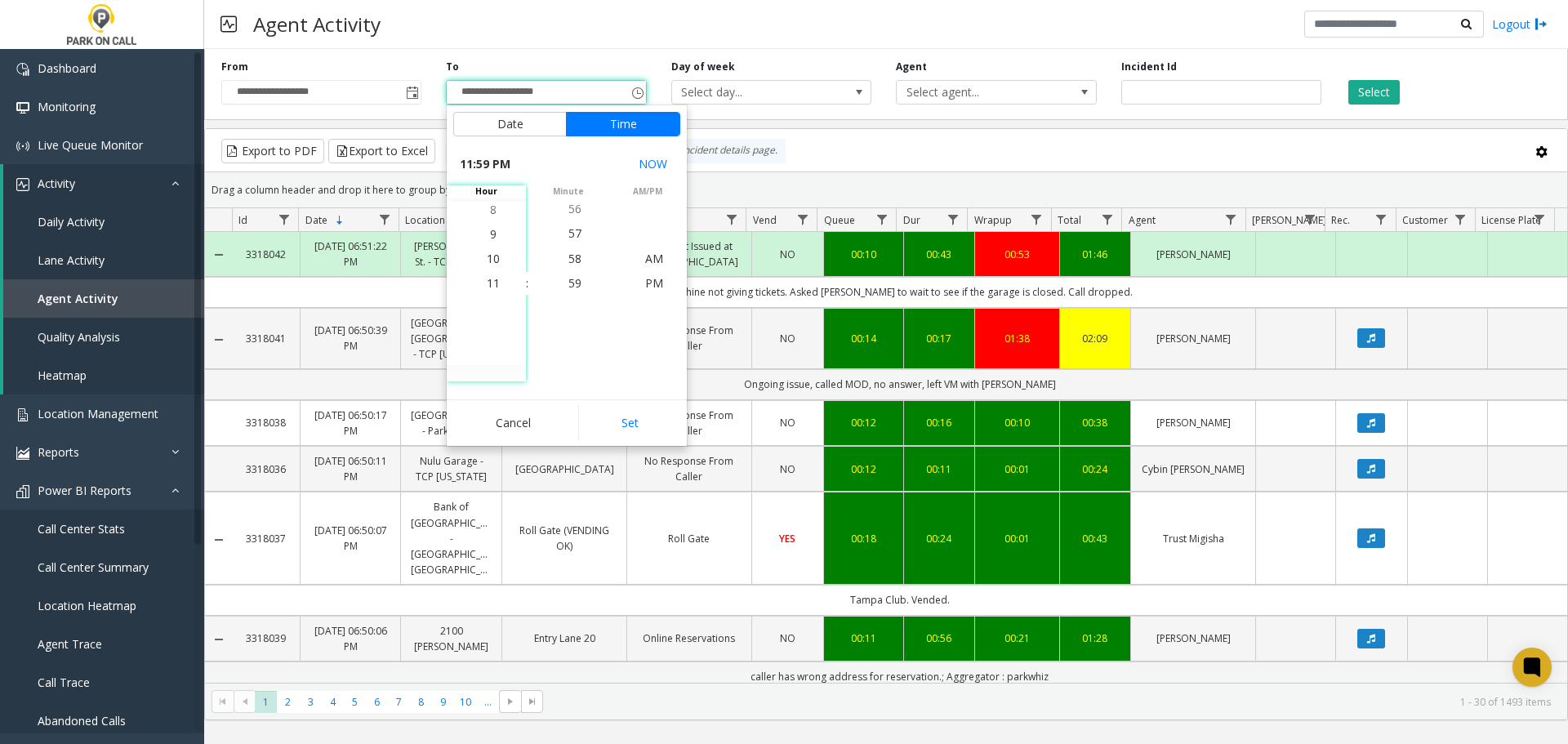
click at [637, 417] on button "Set" at bounding box center [630, 423] width 103 height 36
type input "**********"
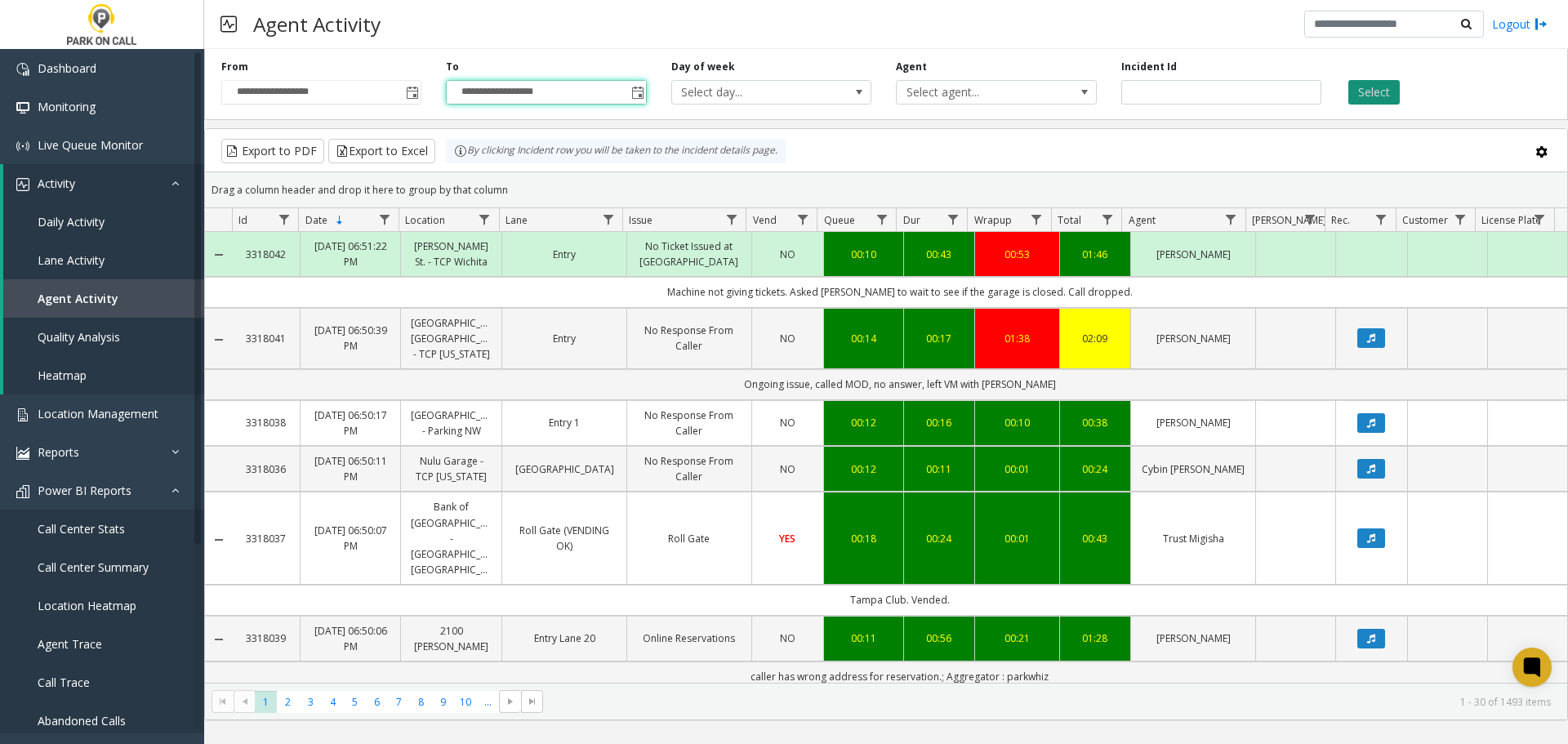
click at [1382, 88] on button "Select" at bounding box center [1374, 92] width 51 height 25
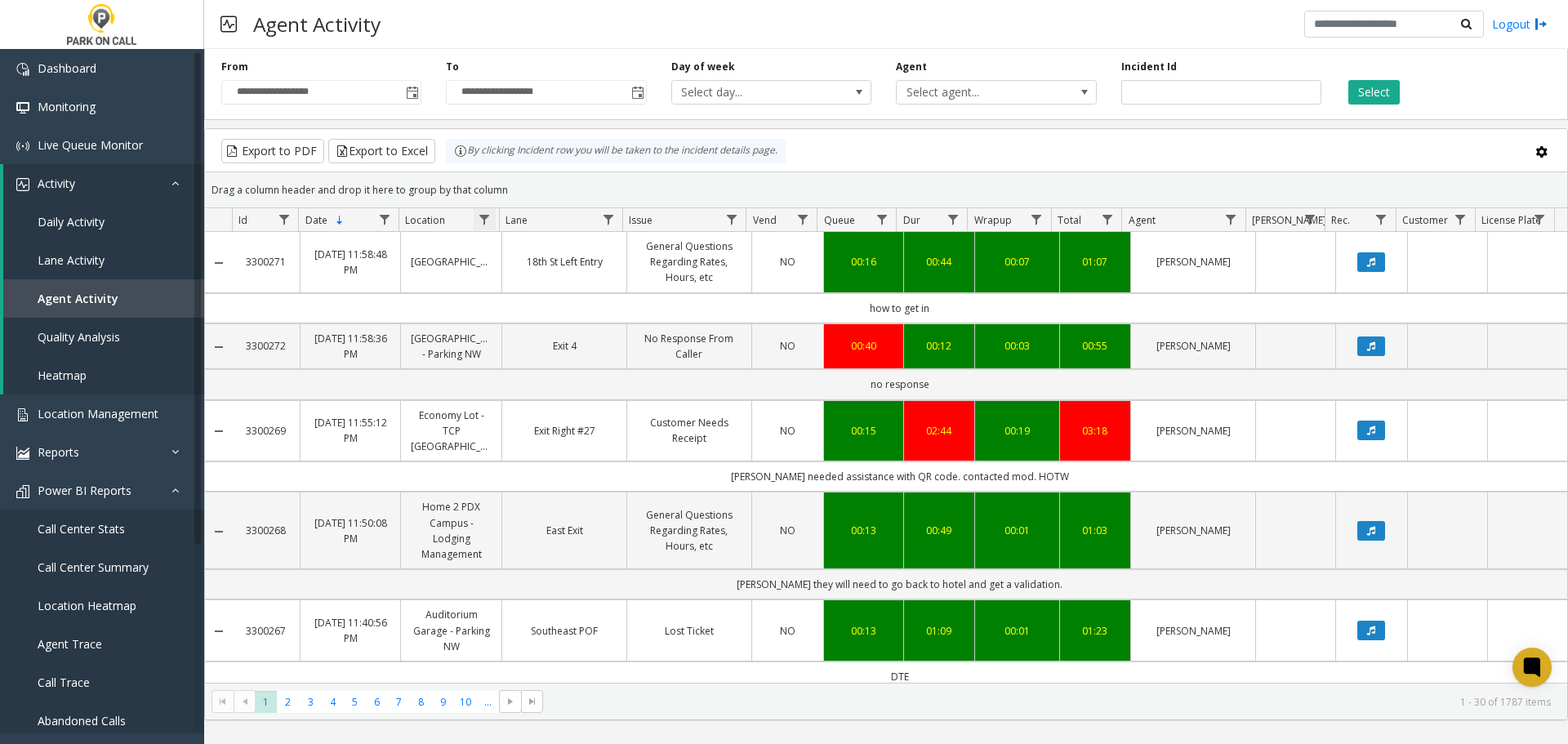
click at [486, 225] on span "Data table" at bounding box center [484, 220] width 13 height 13
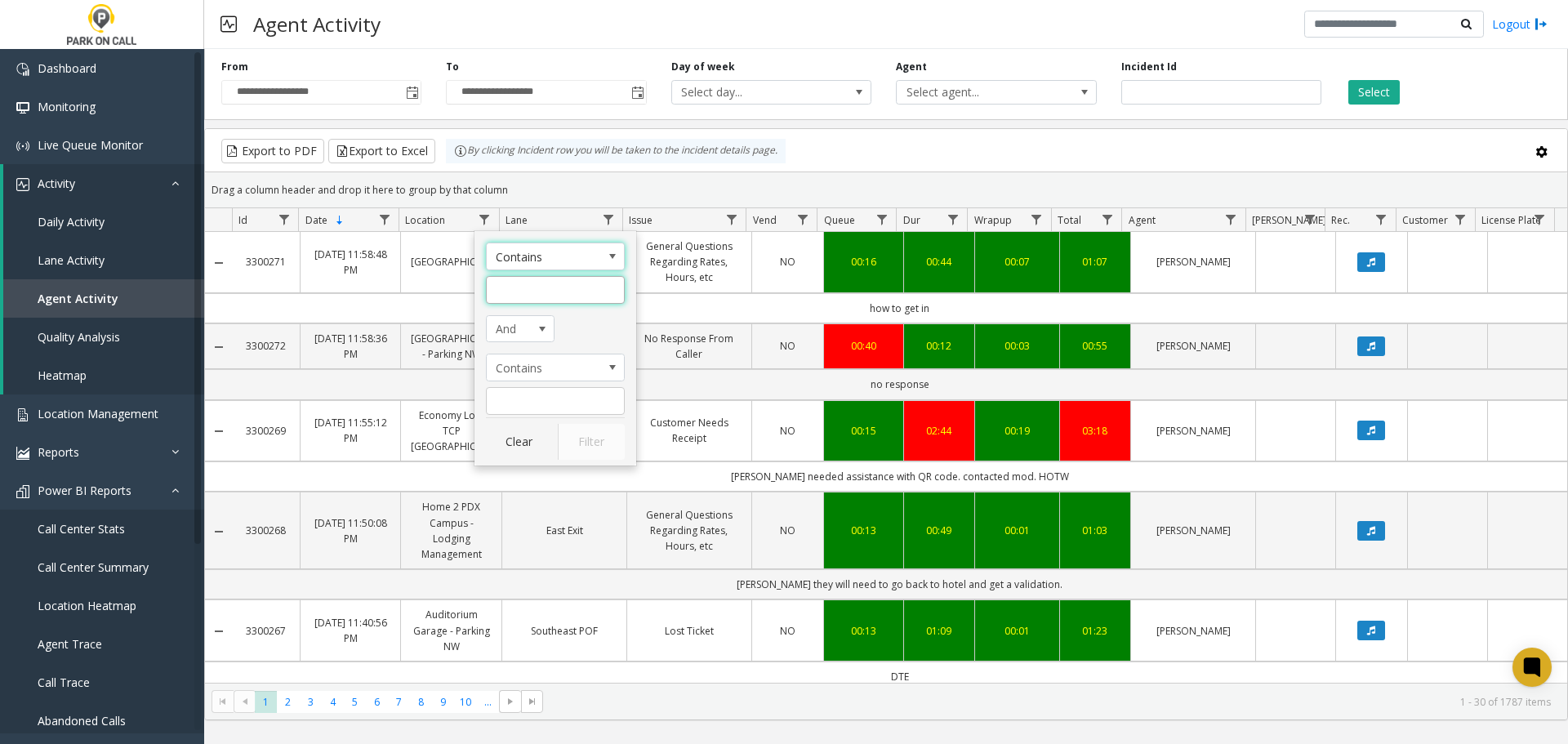
click at [565, 291] on input "Location Filter" at bounding box center [556, 289] width 139 height 28
type input "****"
click button "Filter" at bounding box center [591, 441] width 67 height 36
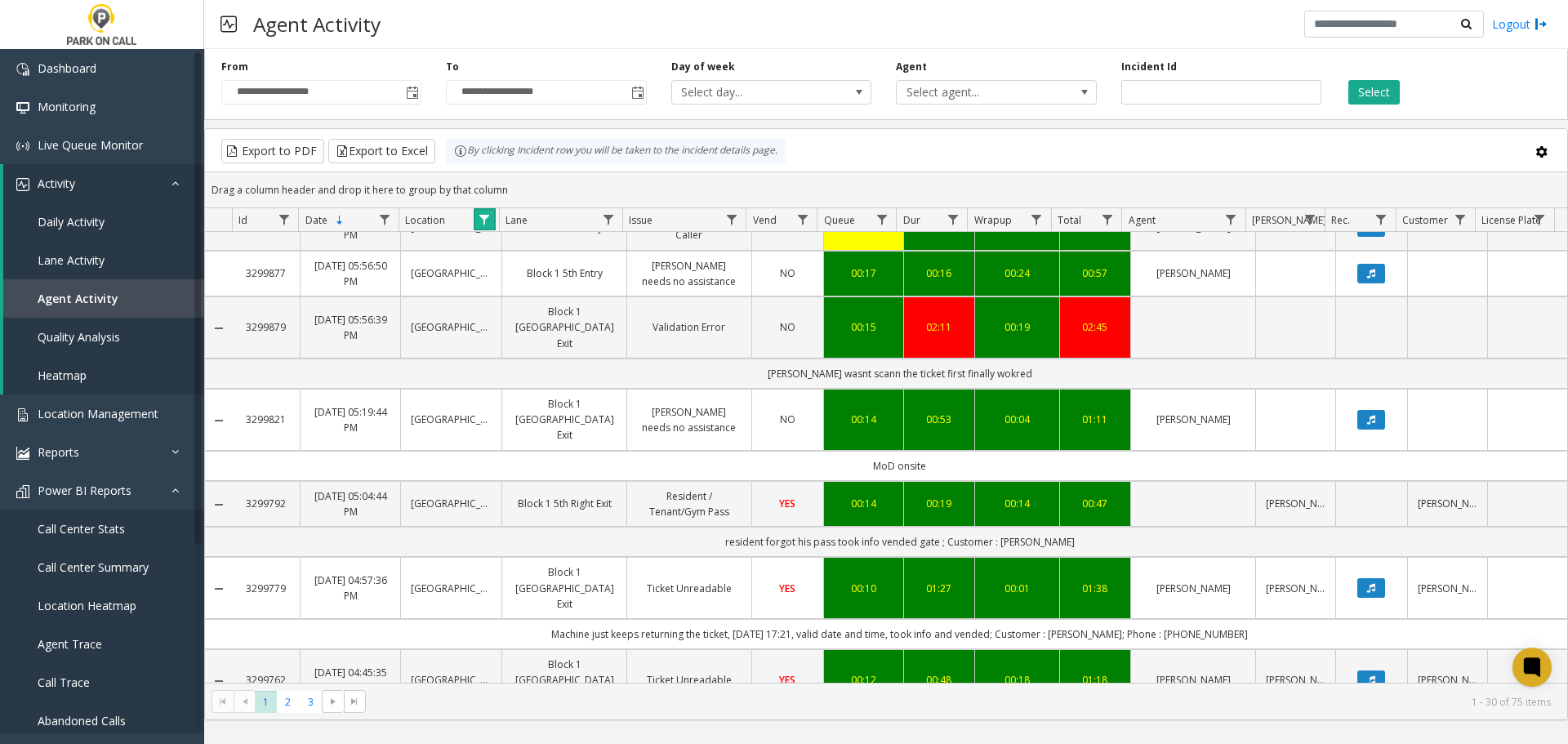
scroll to position [1736, 0]
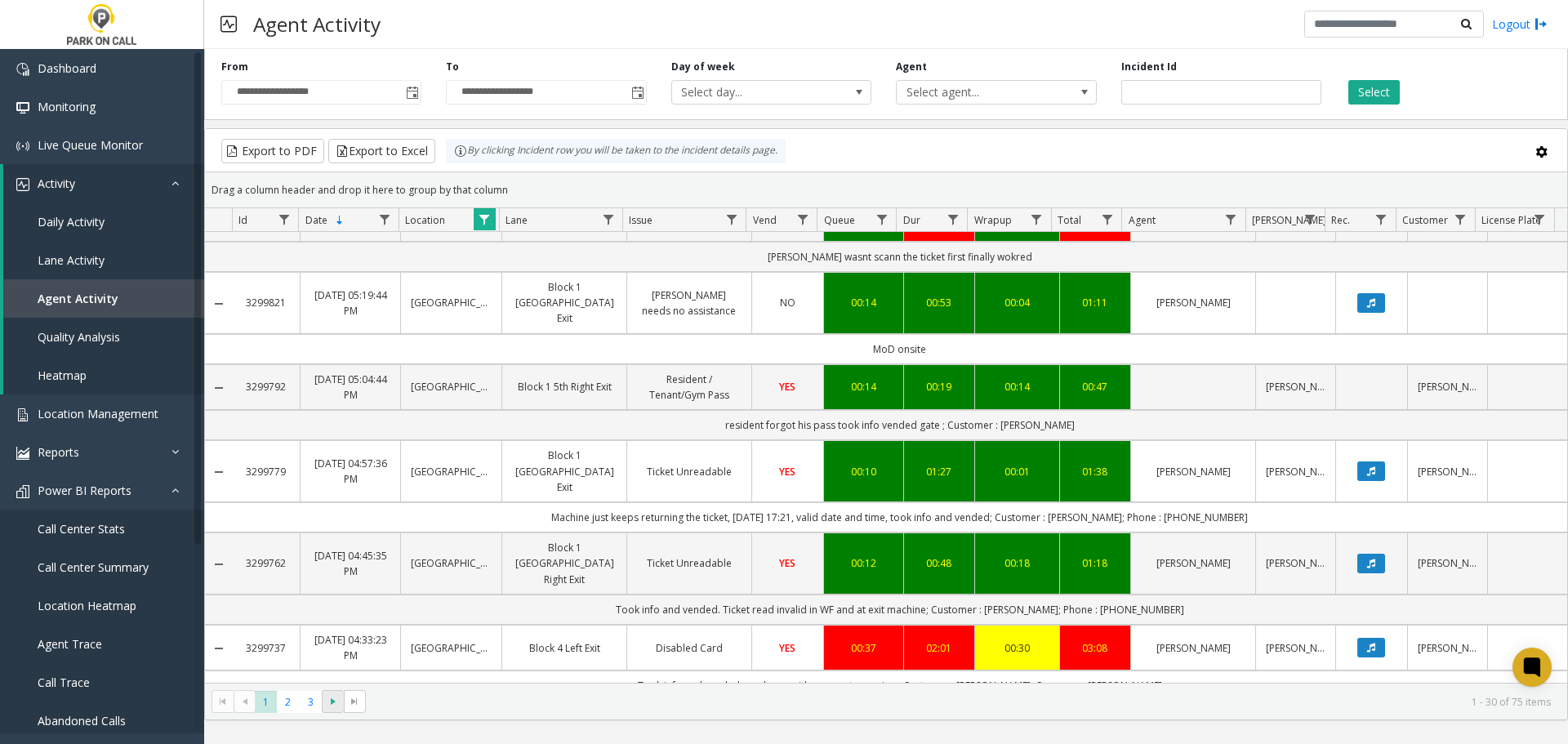
click at [332, 706] on span "Go to the next page" at bounding box center [333, 701] width 13 height 13
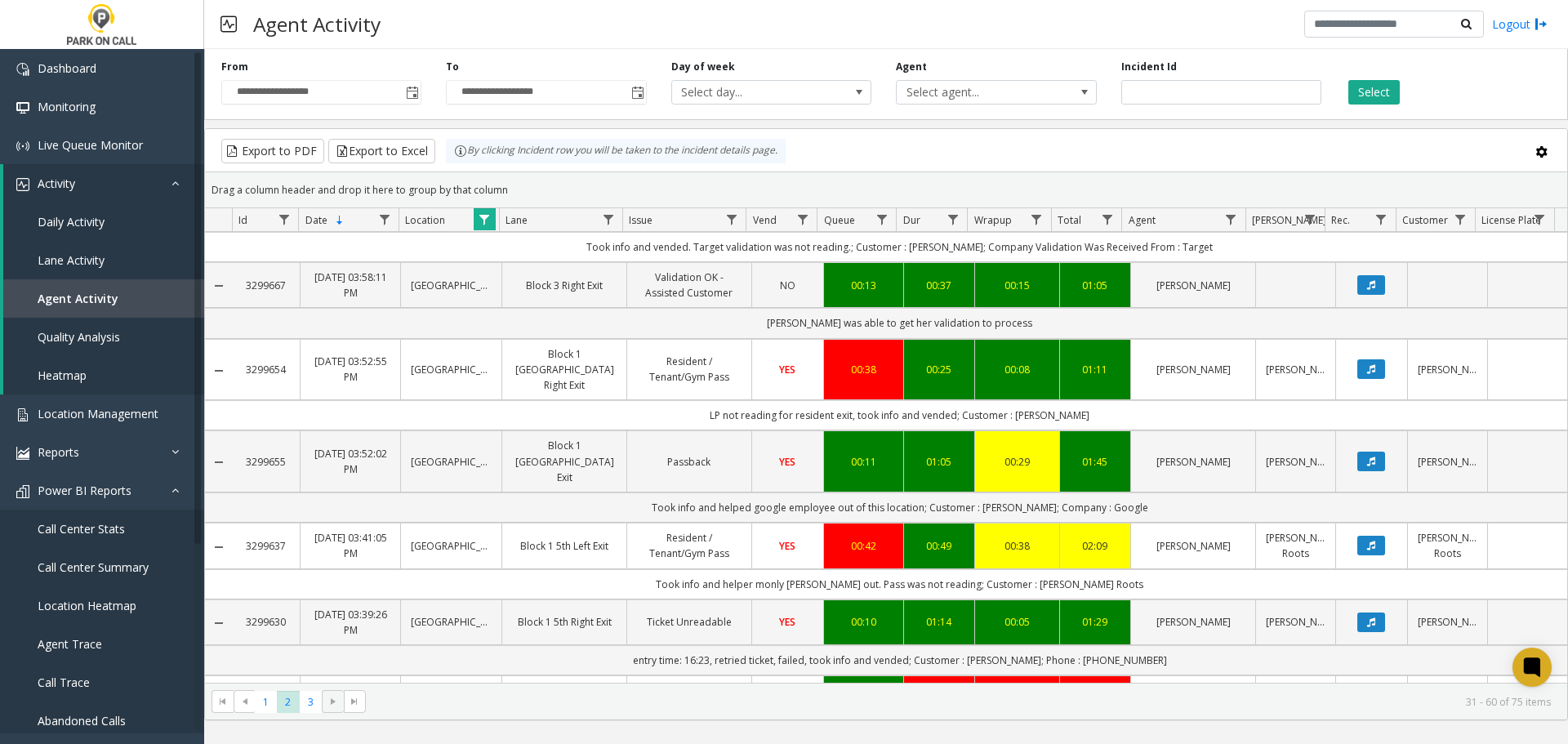
scroll to position [734, 0]
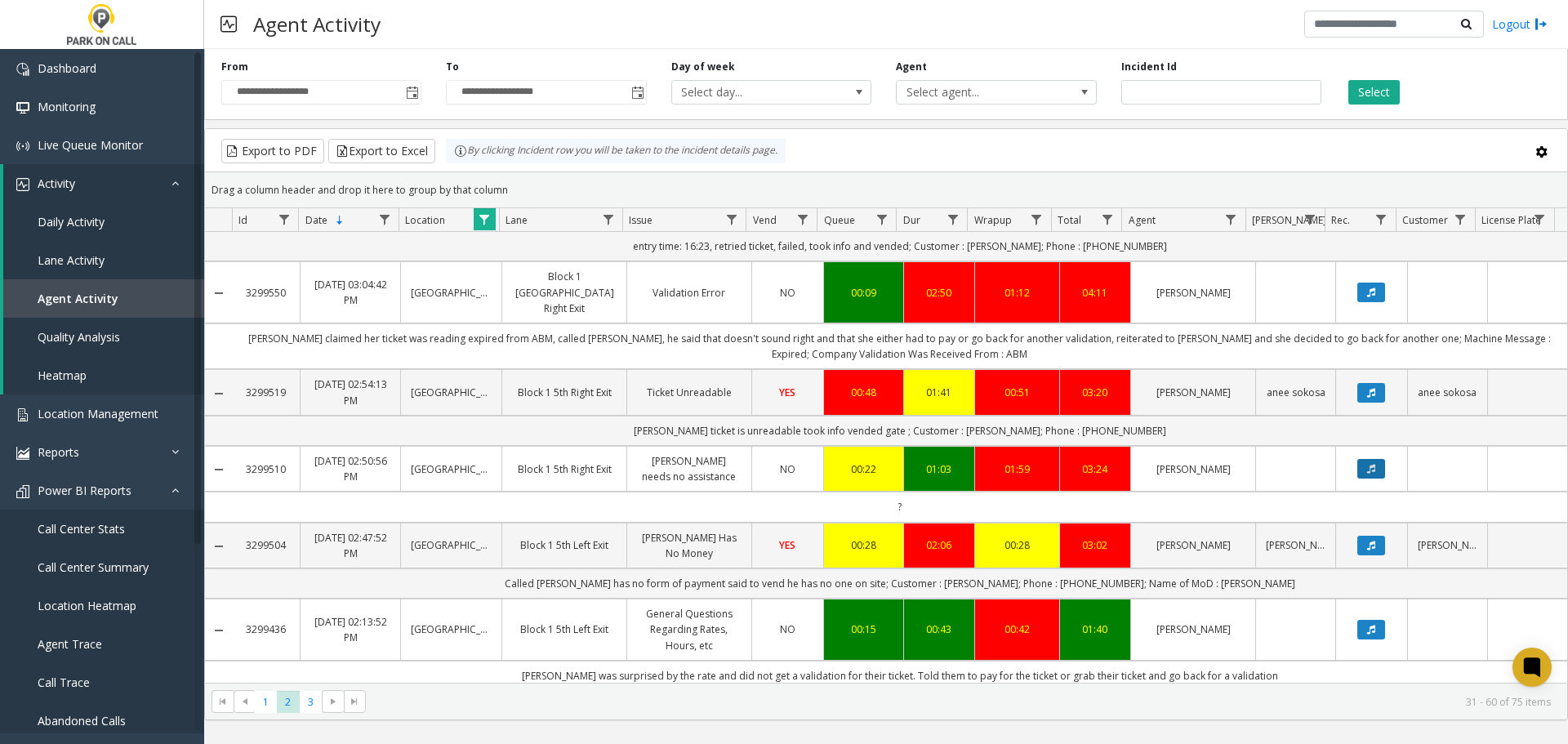
click at [1367, 463] on icon "Data table" at bounding box center [1371, 468] width 9 height 10
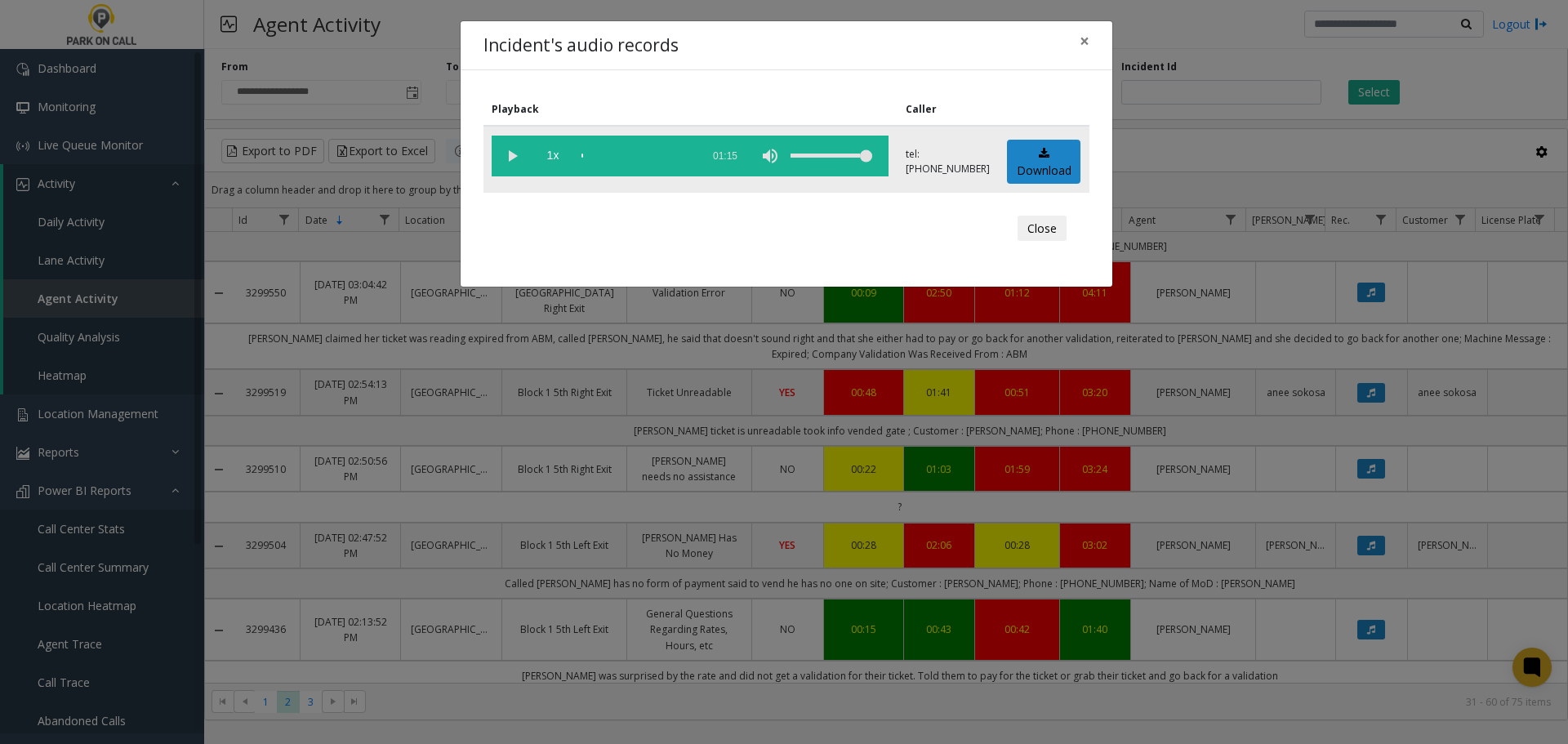
click at [500, 155] on vg-play-pause at bounding box center [512, 155] width 41 height 41
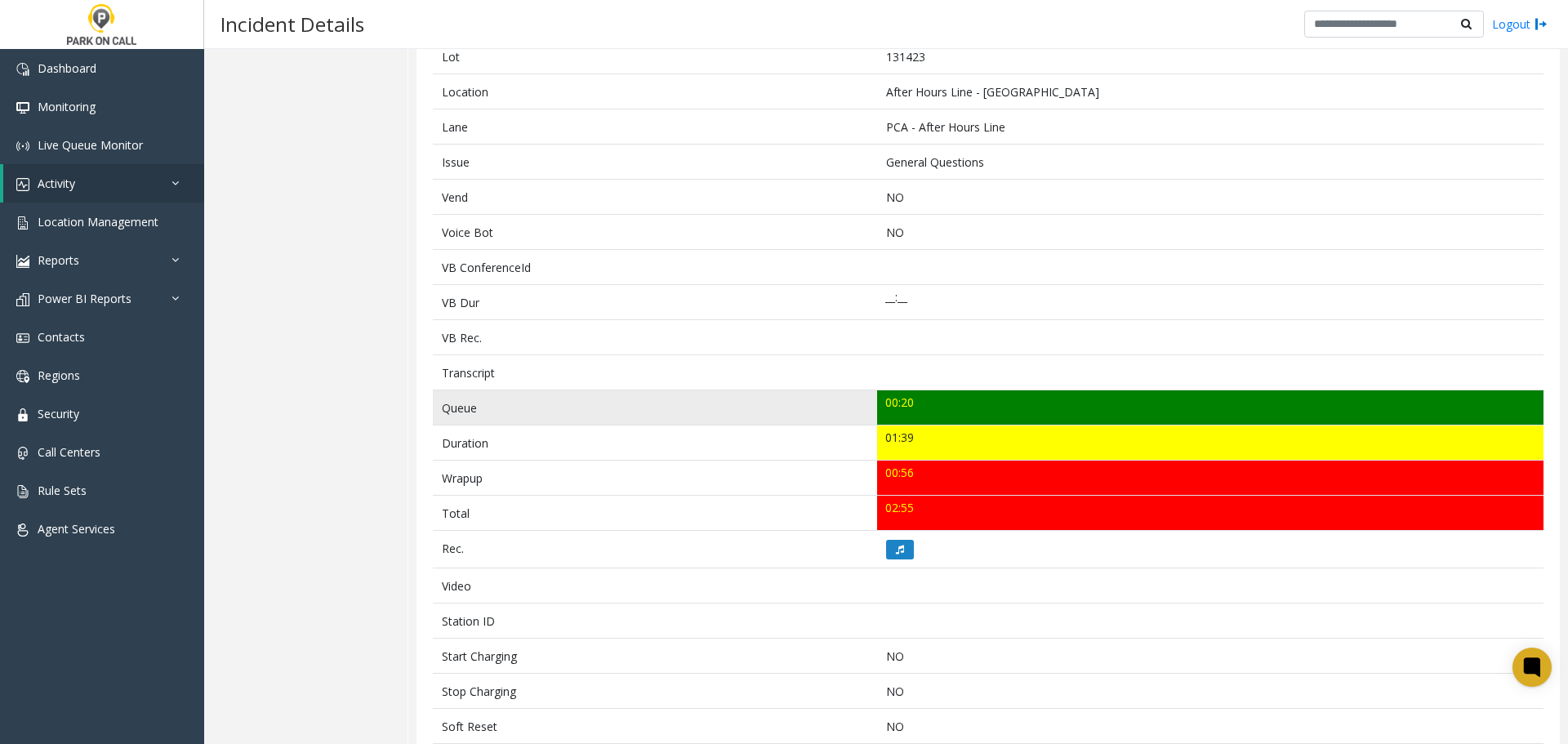
scroll to position [326, 0]
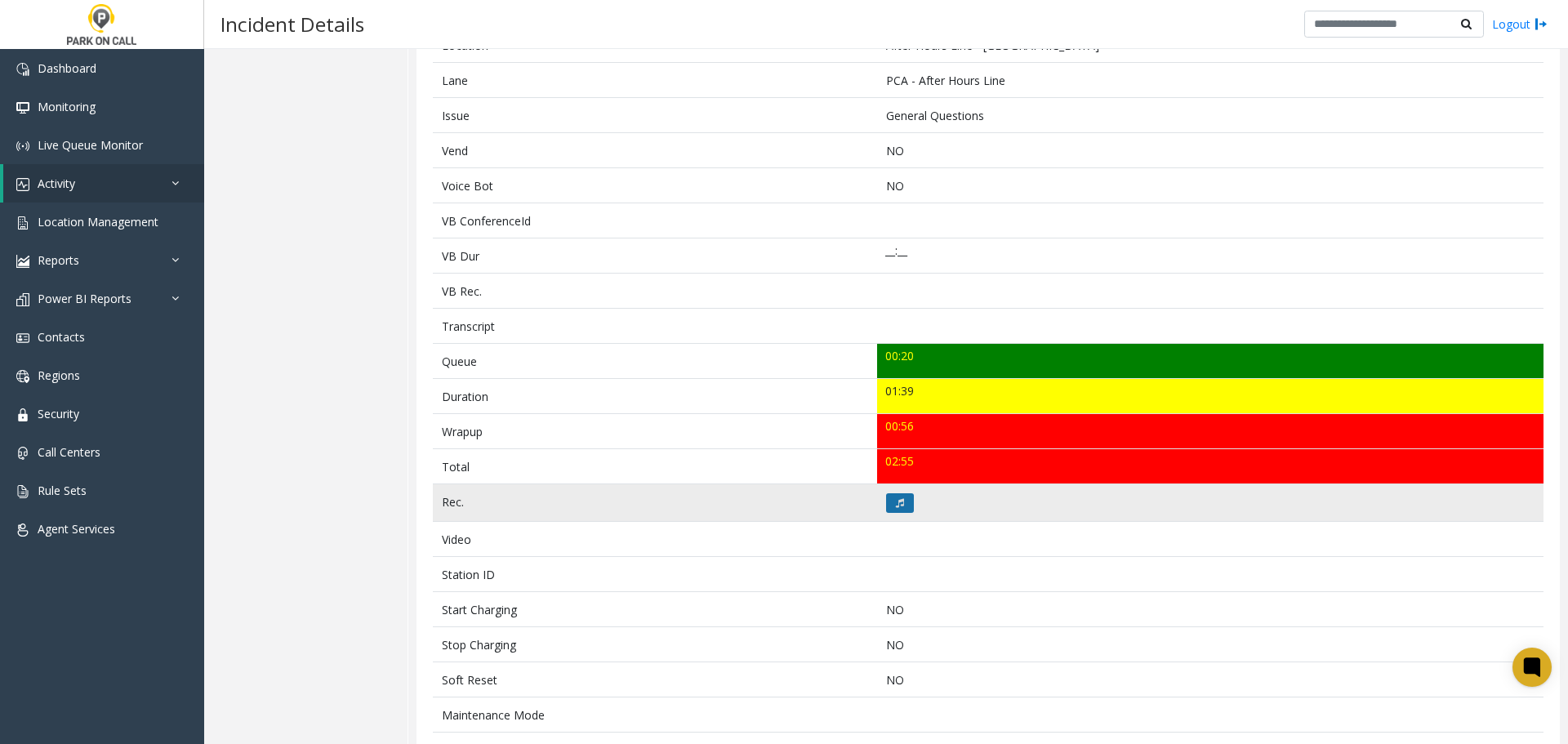
click at [889, 499] on button at bounding box center [899, 502] width 28 height 20
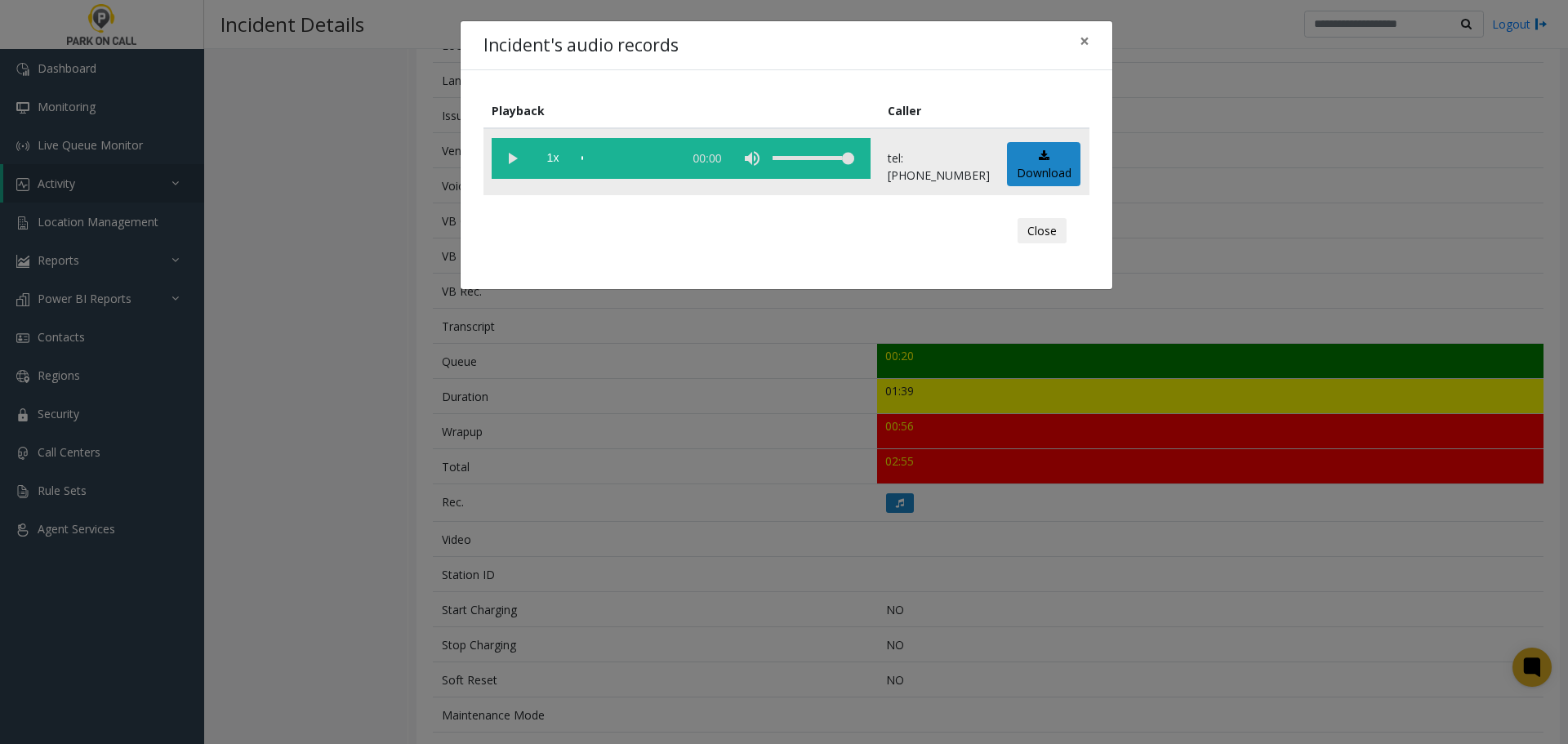
click at [516, 156] on vg-play-pause at bounding box center [512, 158] width 41 height 41
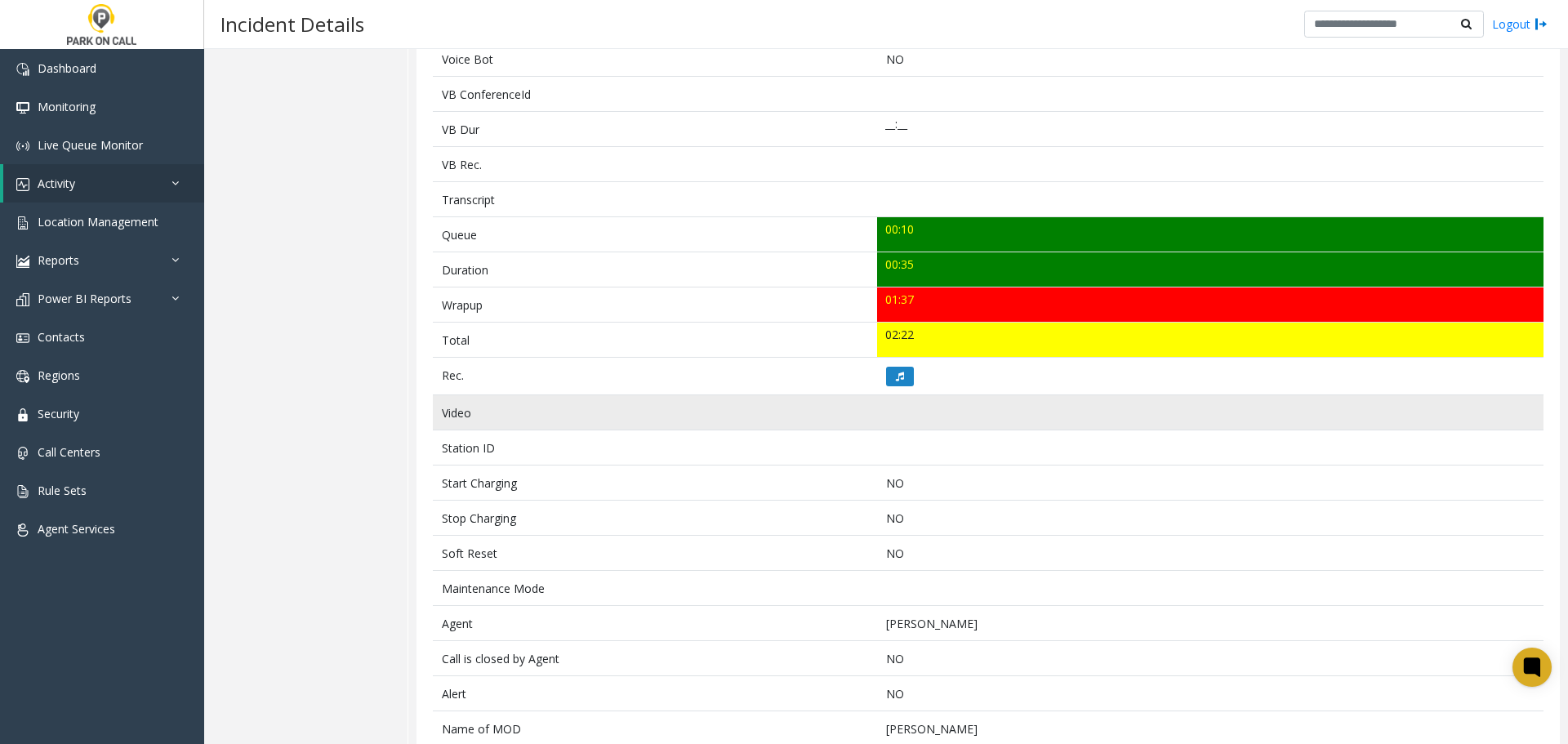
scroll to position [526, 0]
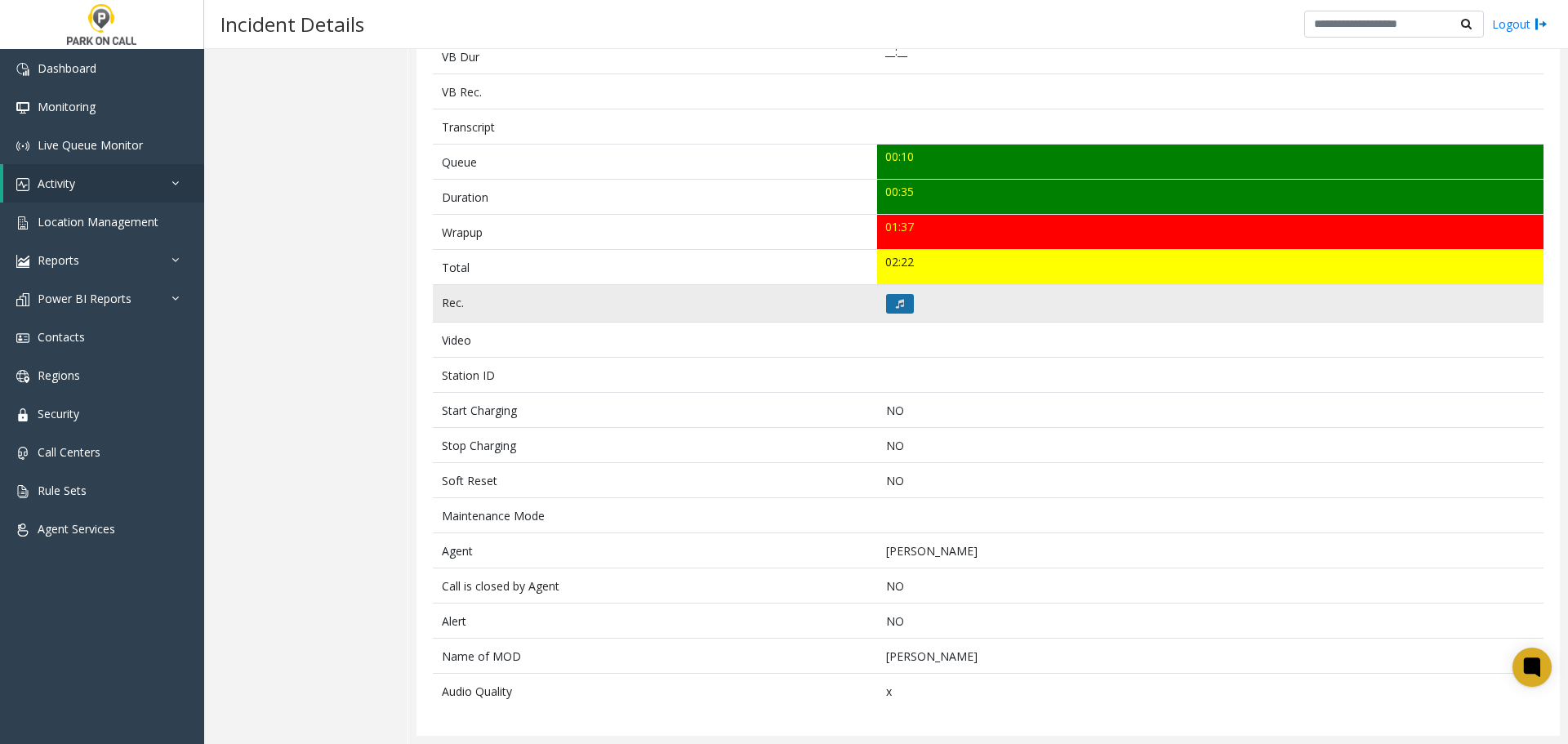
click at [896, 296] on button at bounding box center [899, 303] width 28 height 20
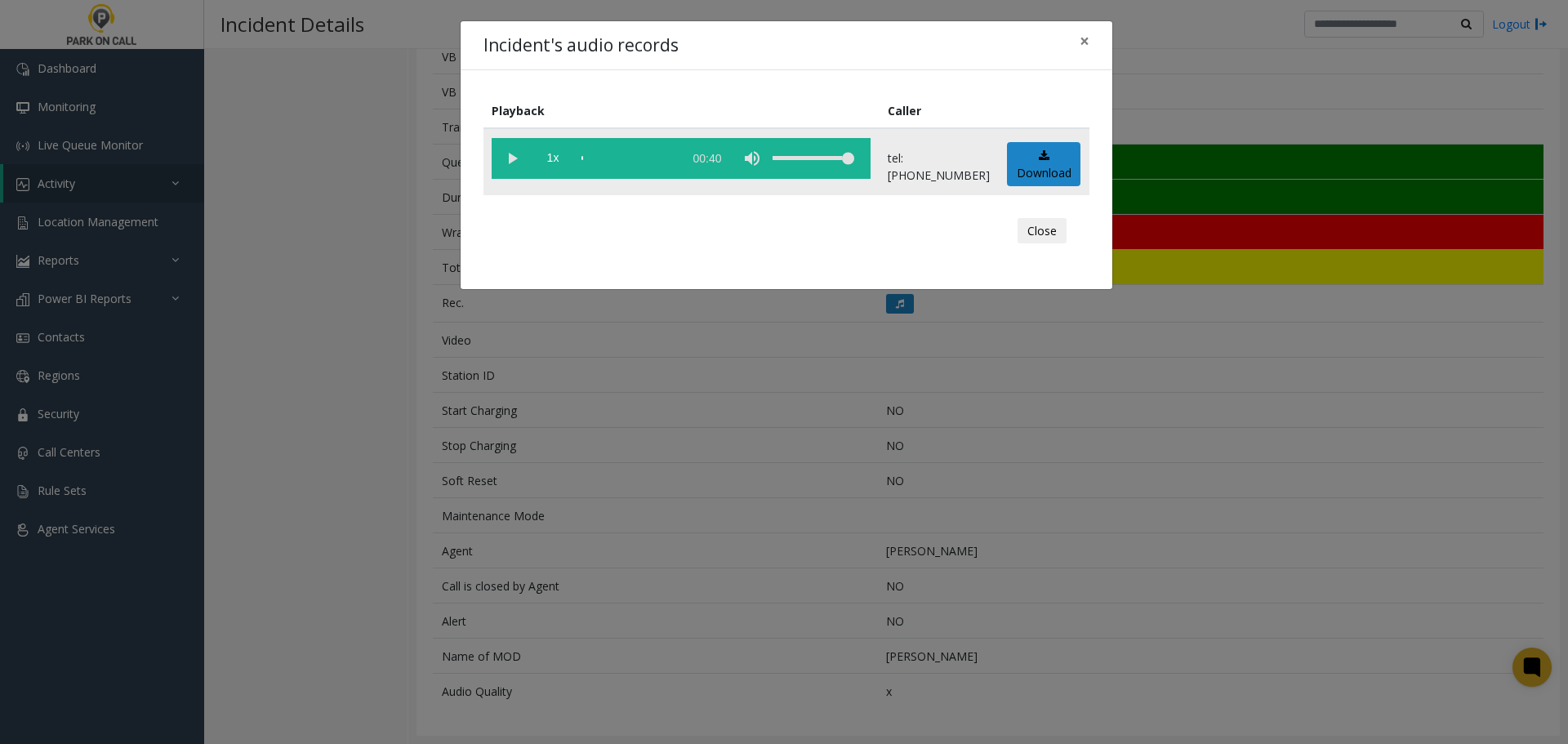
click at [512, 168] on vg-play-pause at bounding box center [512, 158] width 41 height 41
click at [604, 163] on div "scrub bar" at bounding box center [628, 158] width 93 height 41
click at [595, 156] on div "scrub bar" at bounding box center [628, 158] width 93 height 41
click at [974, 460] on div "Incident's audio records × Playback Caller 1x 00:40 tel:9099019005 Download Clo…" at bounding box center [784, 372] width 1568 height 744
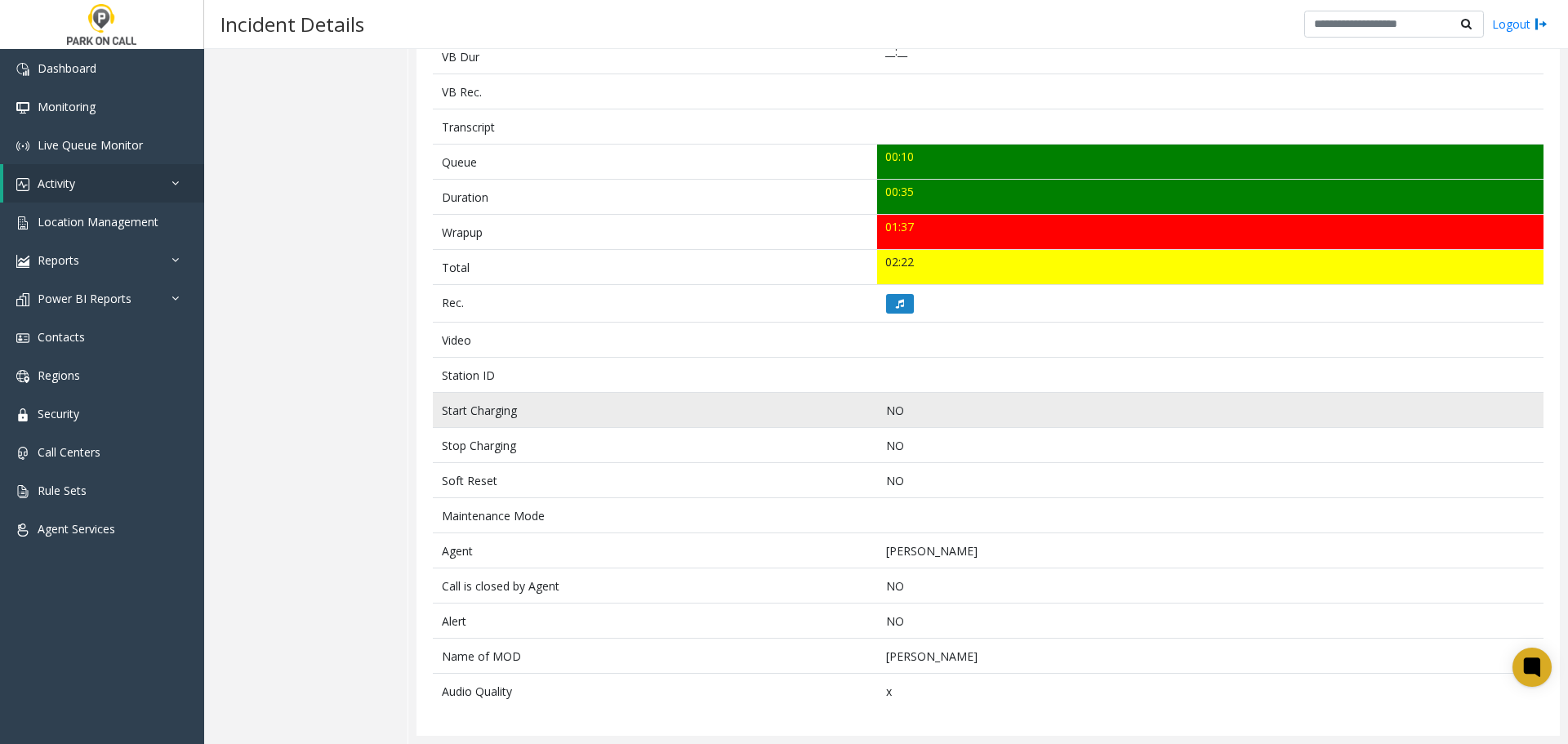
click at [1264, 411] on p "NO" at bounding box center [1210, 410] width 649 height 17
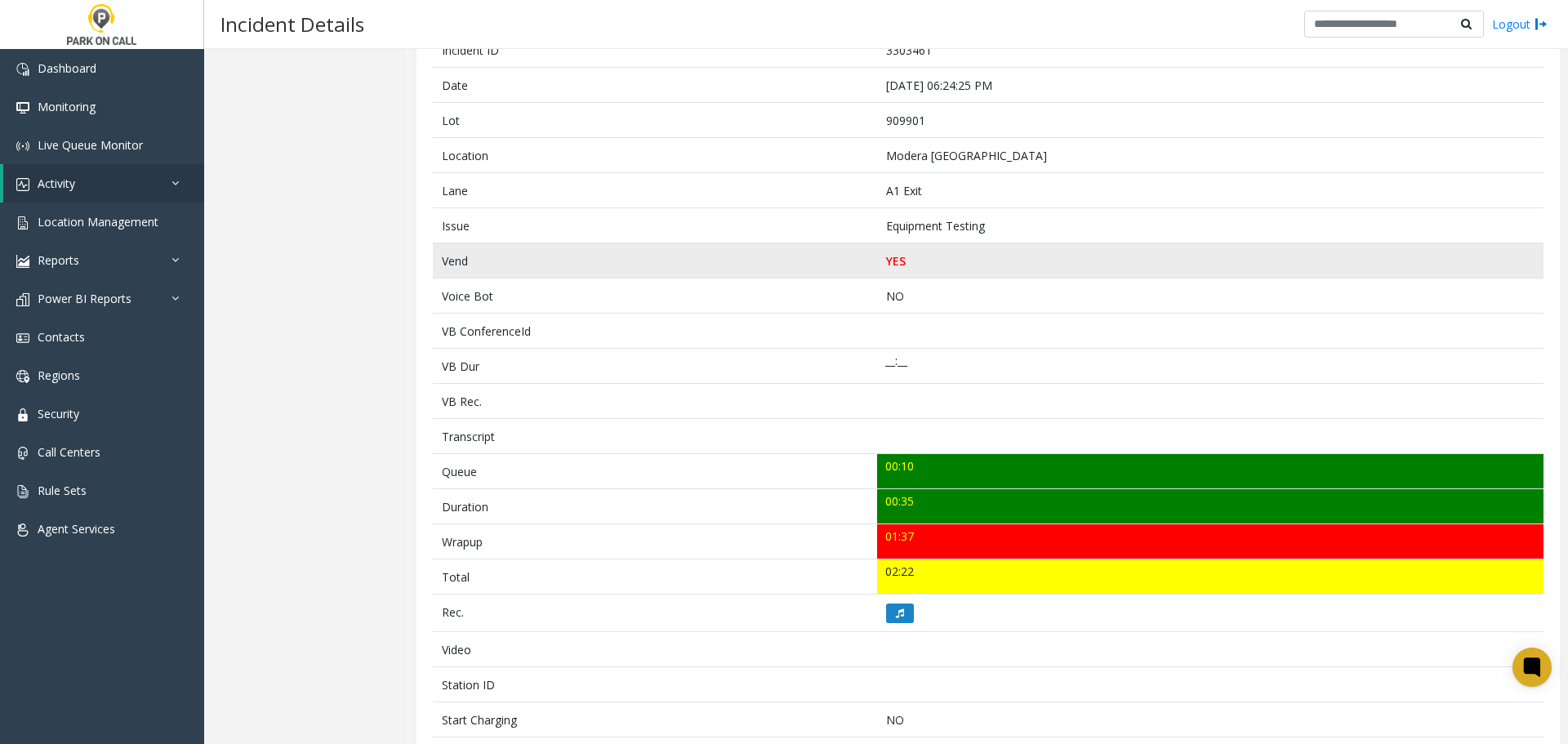
scroll to position [0, 0]
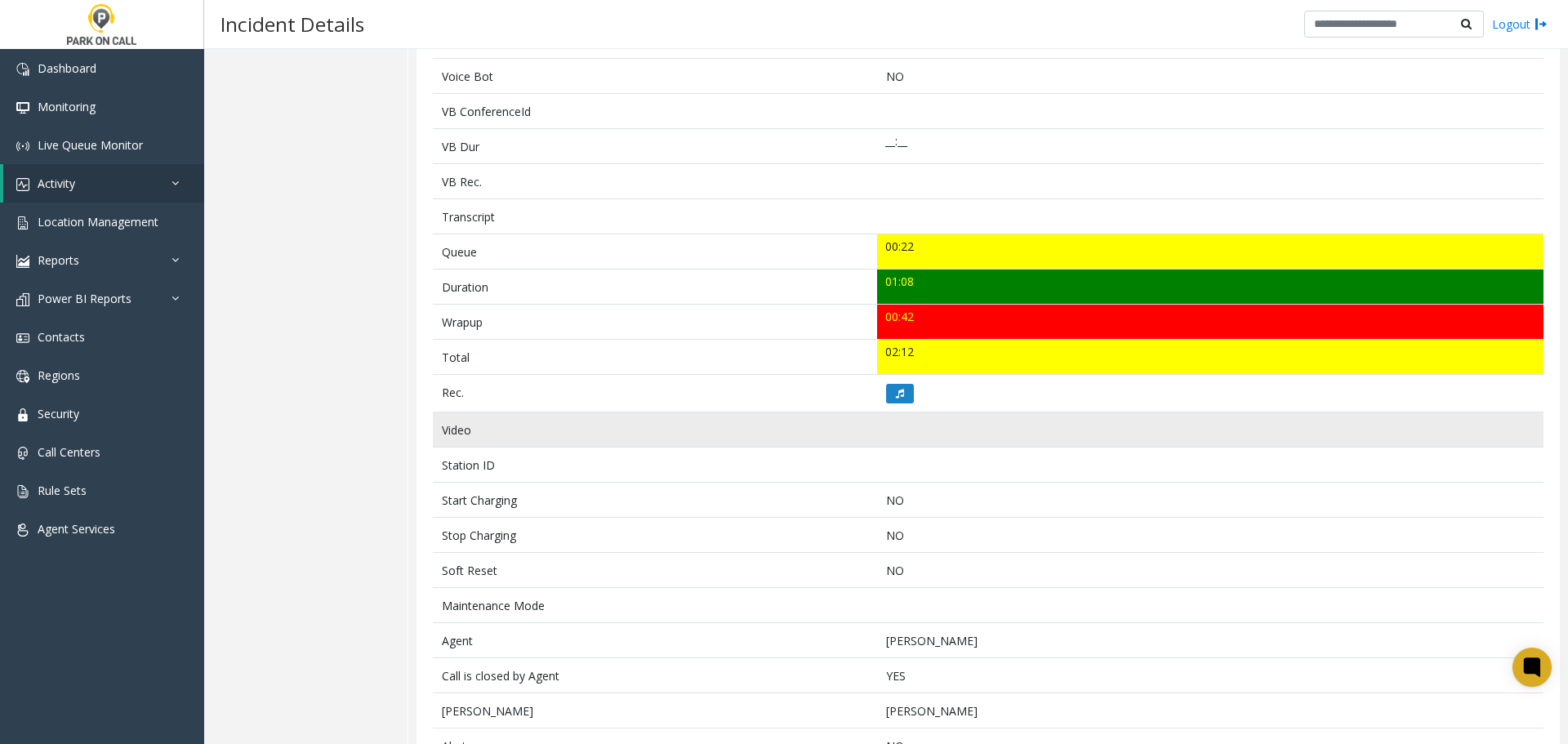
scroll to position [490, 0]
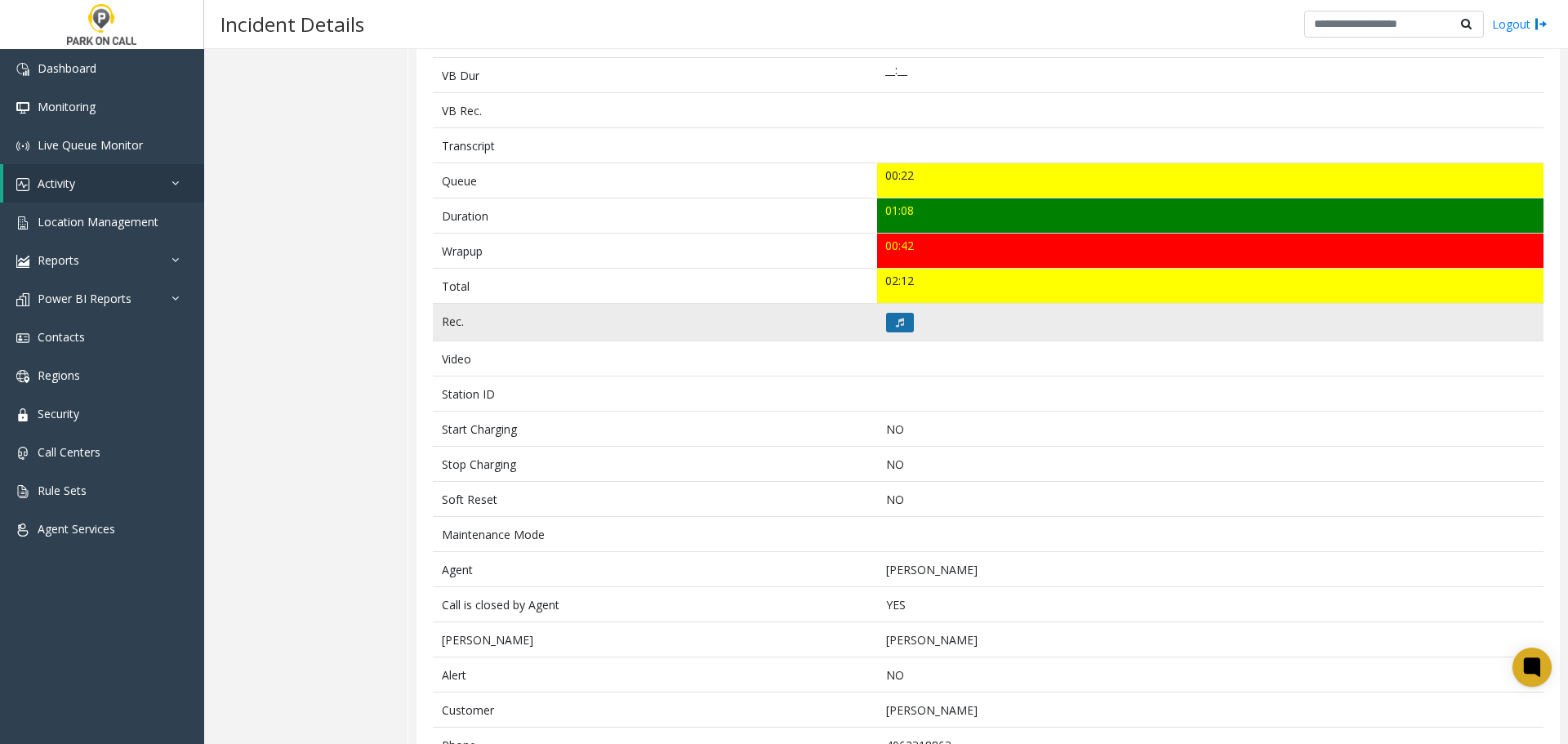
click at [891, 327] on button at bounding box center [899, 323] width 28 height 20
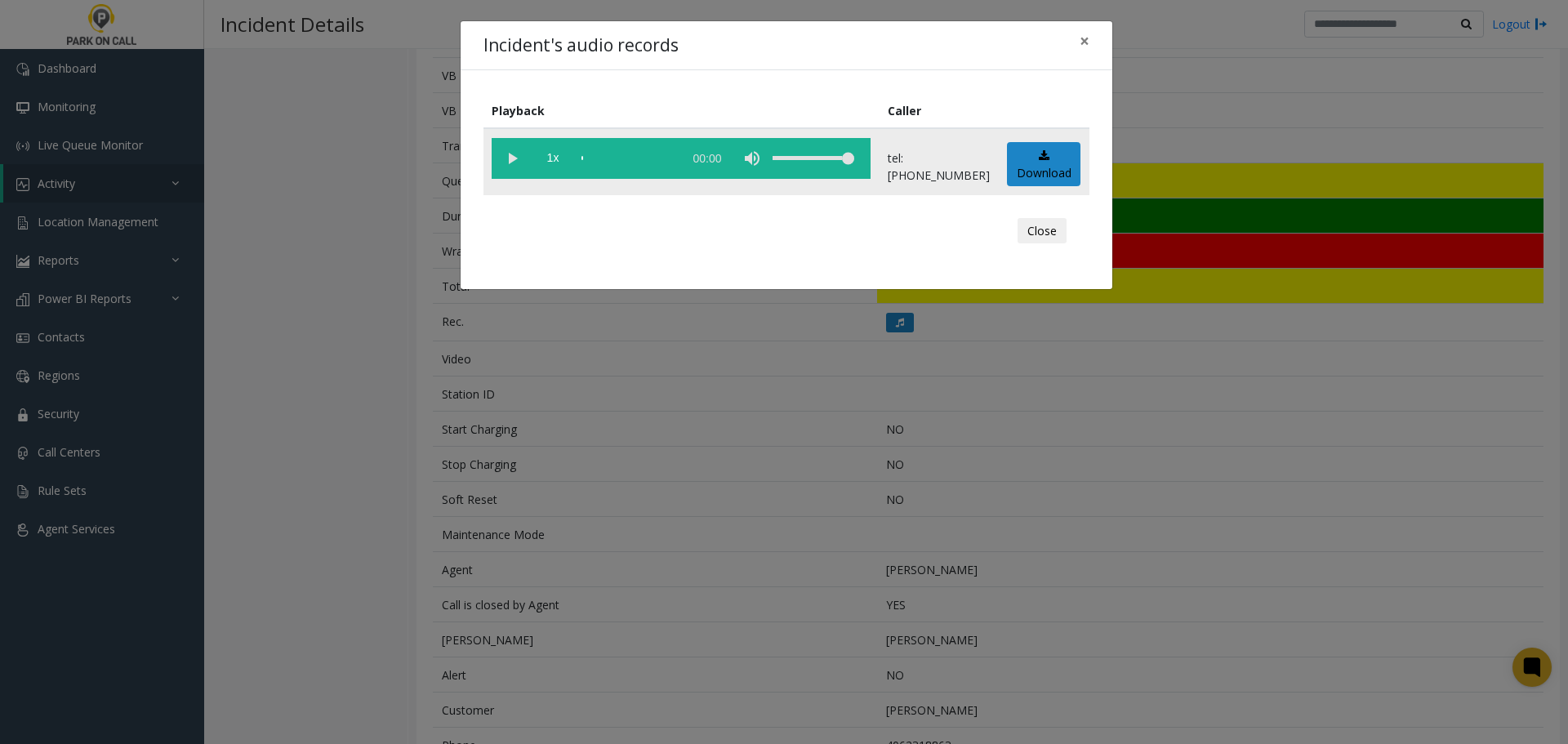
click at [510, 162] on vg-play-pause at bounding box center [512, 158] width 41 height 41
click at [385, 438] on div "Incident's audio records × Playback Caller 1x 01:21 tel:[PHONE_NUMBER] Download…" at bounding box center [784, 372] width 1568 height 744
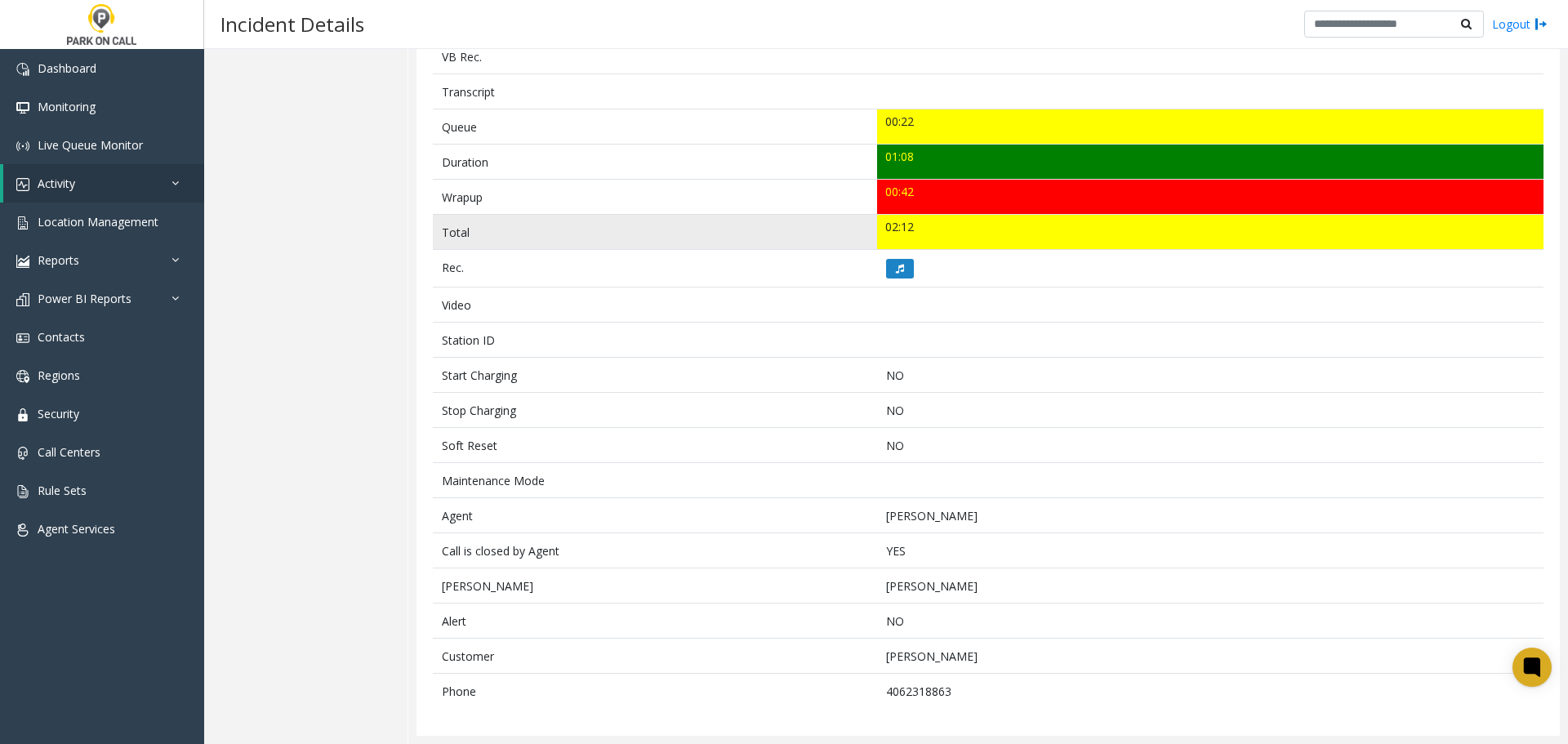
scroll to position [0, 0]
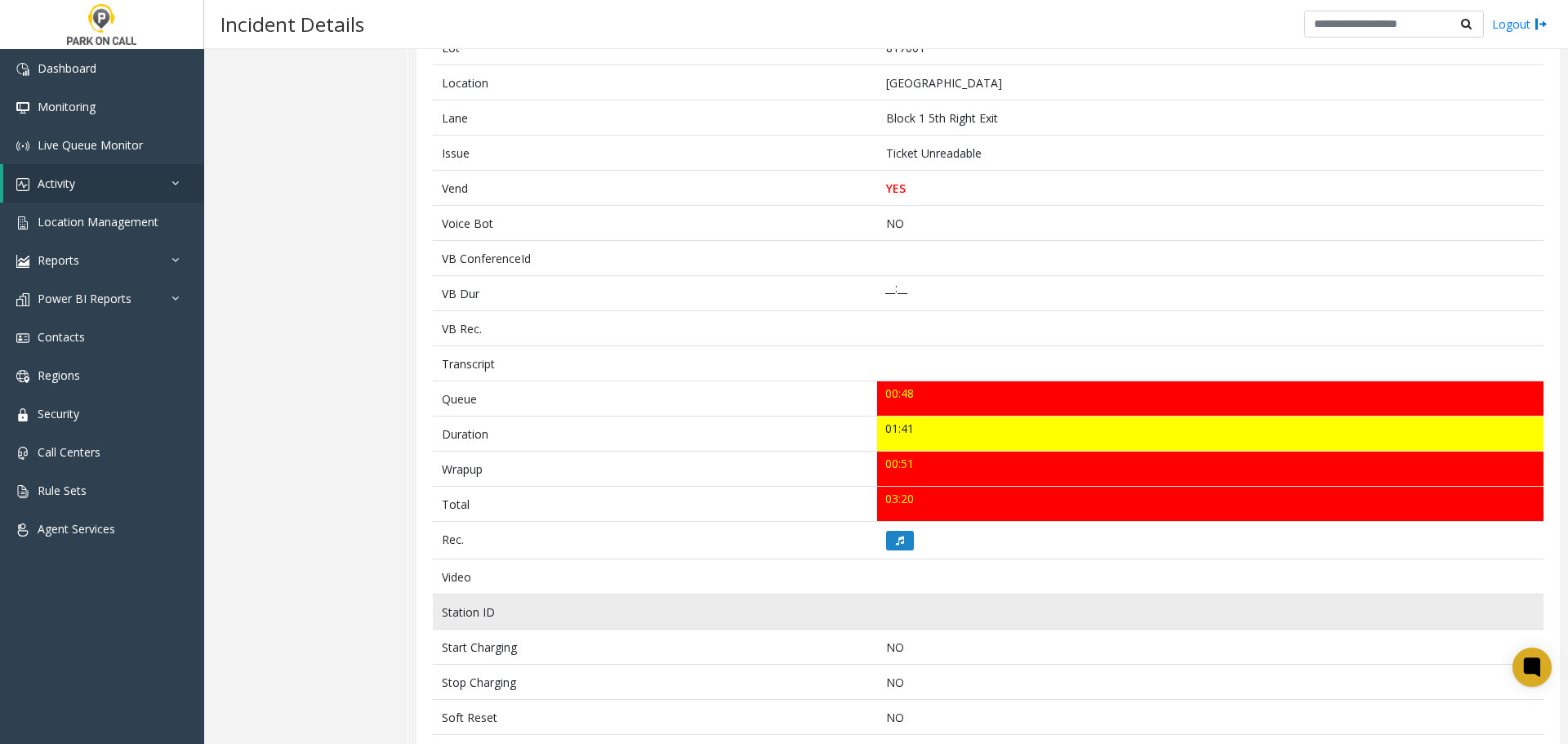
scroll to position [326, 0]
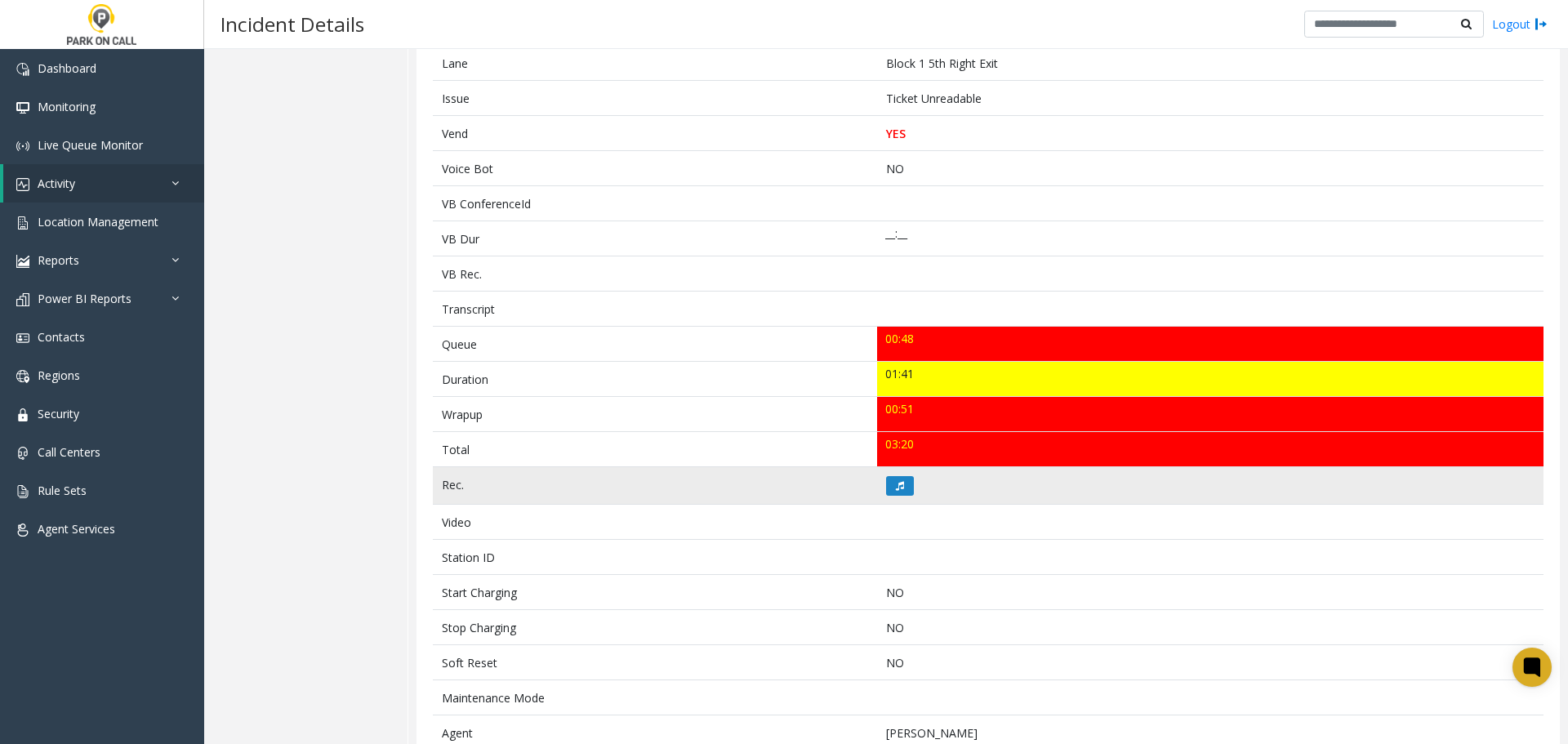
click at [879, 486] on td at bounding box center [1210, 485] width 666 height 37
click at [895, 490] on icon at bounding box center [899, 485] width 9 height 10
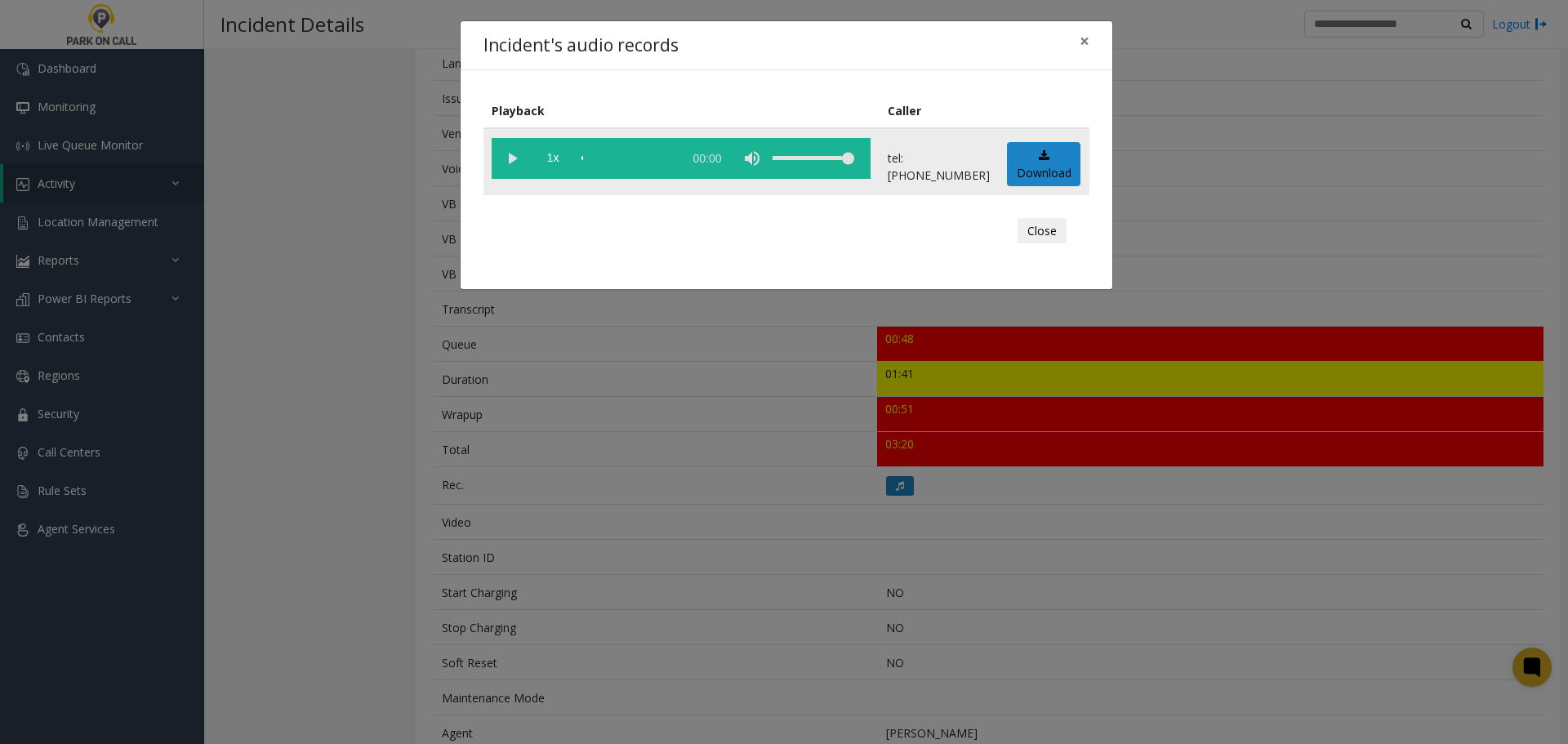
click at [516, 166] on vg-play-pause at bounding box center [512, 158] width 41 height 41
click at [714, 401] on div "Incident's audio records × Playback Caller 1x 01:48 tel:[PHONE_NUMBER] Download…" at bounding box center [784, 372] width 1568 height 744
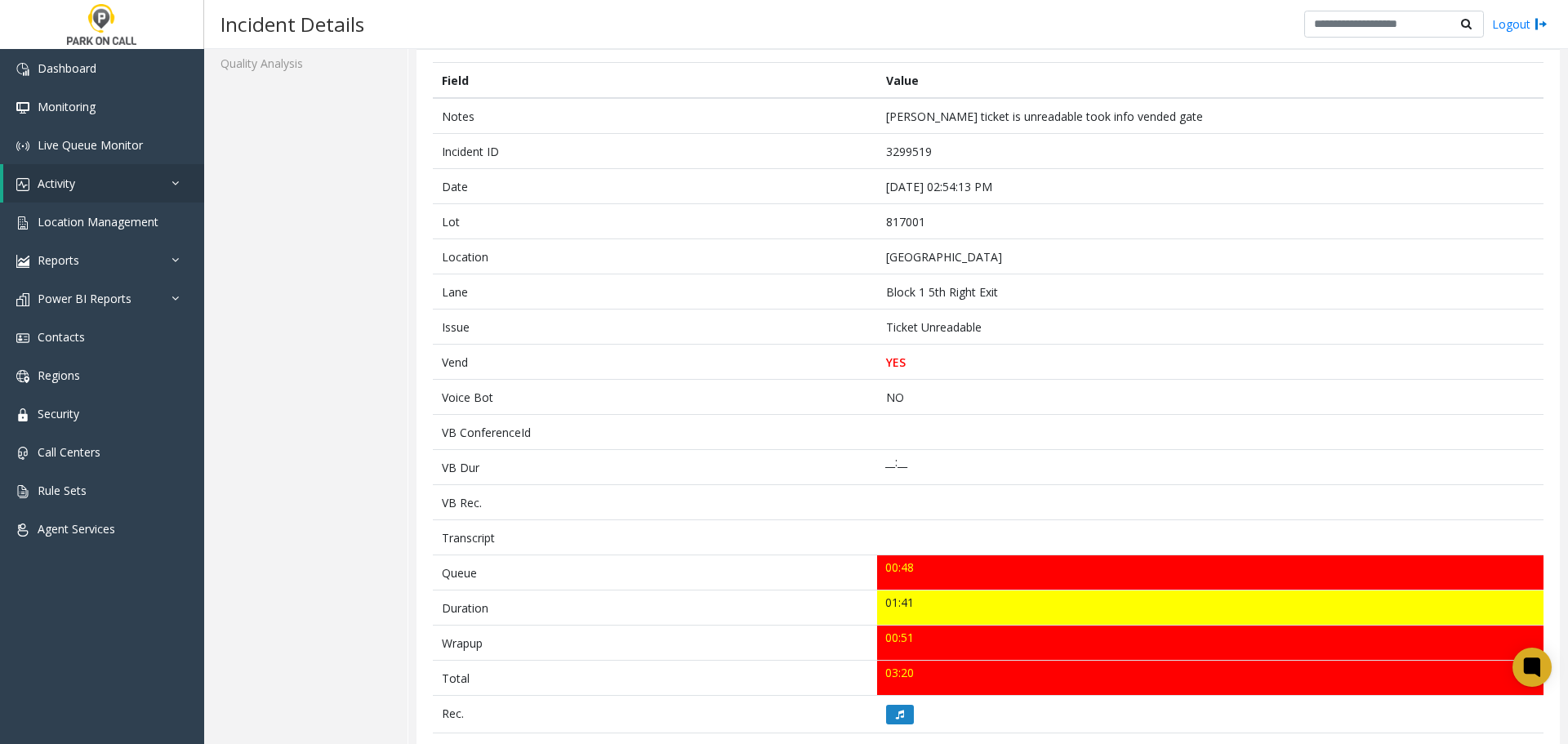
scroll to position [0, 0]
